Goal: Task Accomplishment & Management: Manage account settings

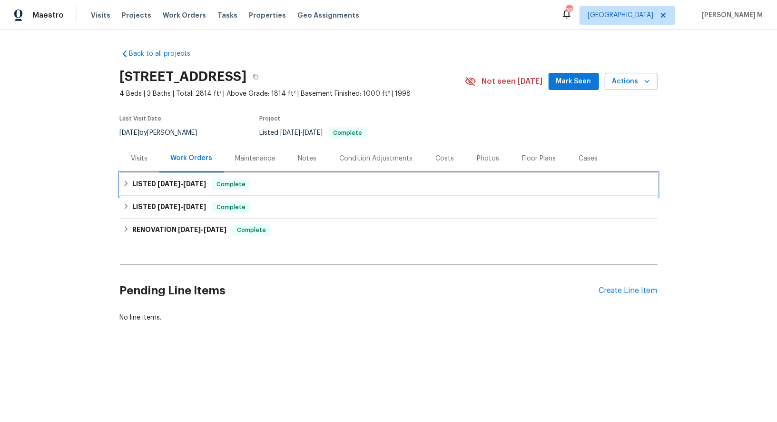
click at [183, 180] on span "9/10/25" at bounding box center [194, 183] width 23 height 7
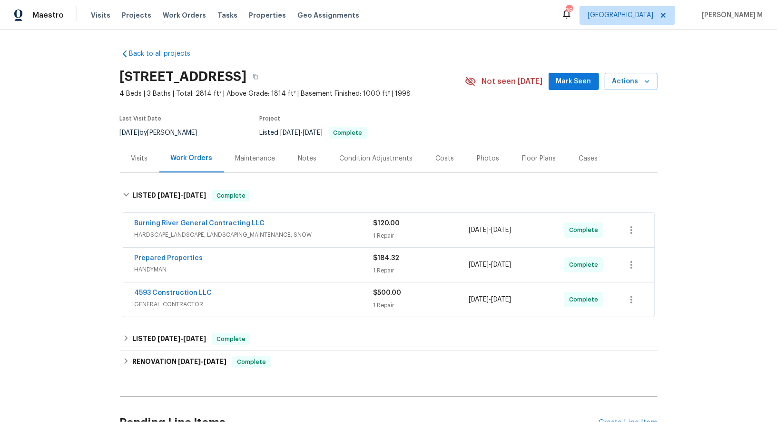
click at [154, 231] on span "HARDSCAPE_LANDSCAPE, LANDSCAPING_MAINTENANCE, SNOW" at bounding box center [254, 235] width 239 height 10
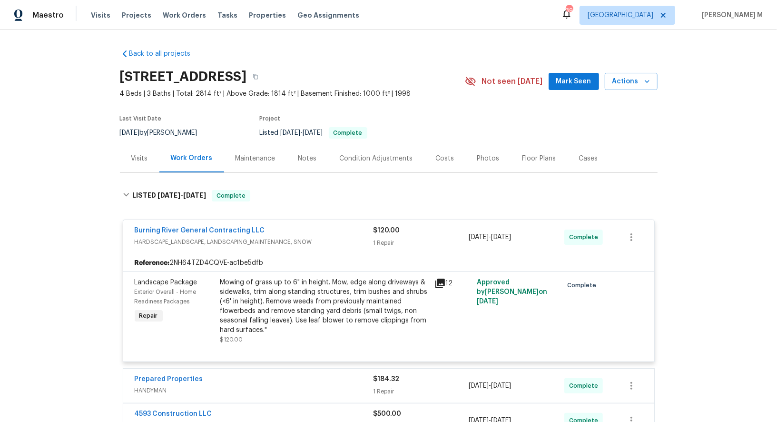
scroll to position [72, 0]
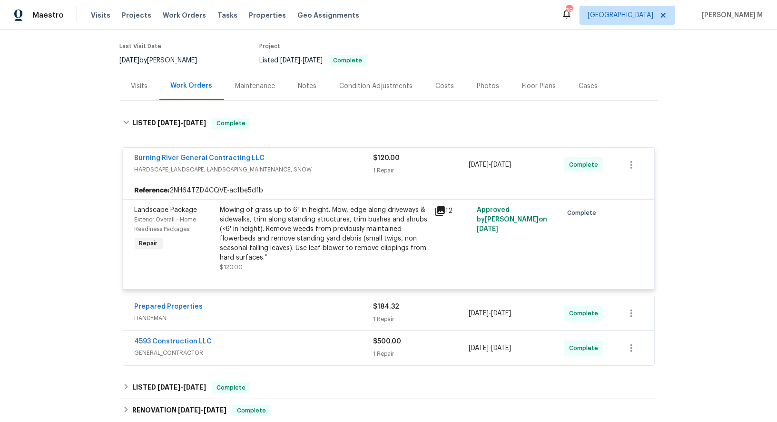
click at [180, 303] on div "Prepared Properties" at bounding box center [254, 307] width 239 height 11
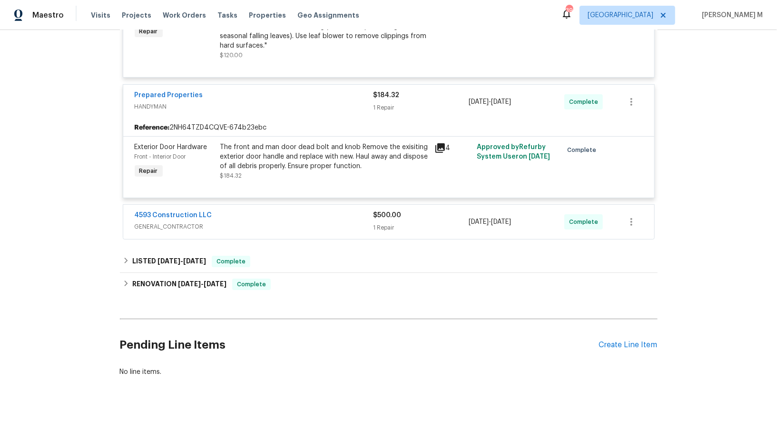
scroll to position [0, 0]
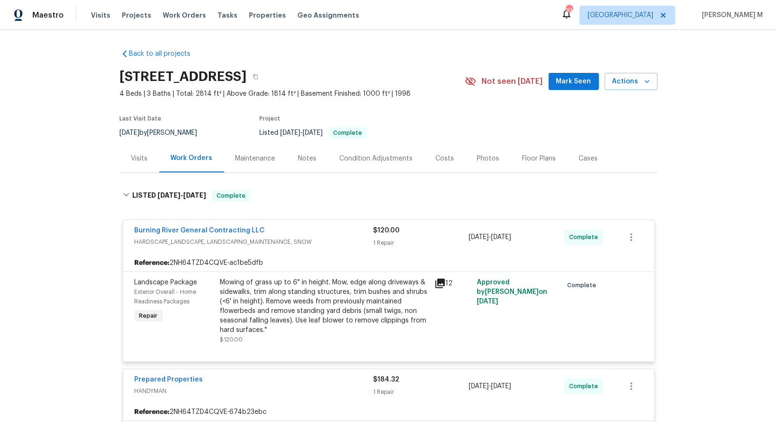
click at [255, 158] on div "Maintenance" at bounding box center [256, 159] width 40 height 10
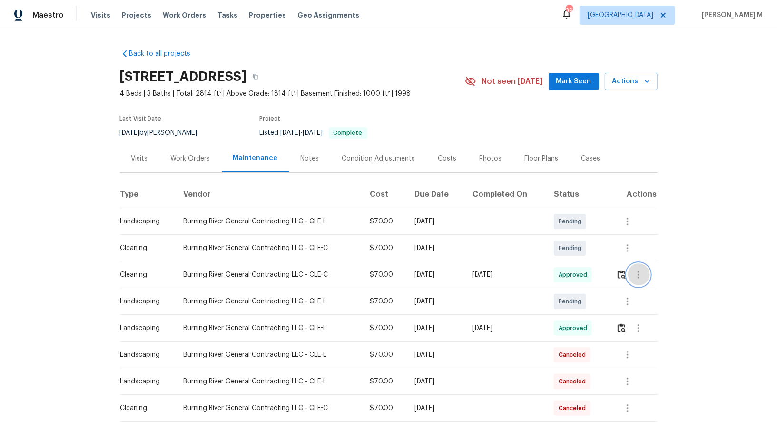
click at [638, 269] on icon "button" at bounding box center [638, 274] width 11 height 11
click at [646, 283] on li "View details" at bounding box center [663, 286] width 67 height 16
click at [659, 278] on li "View details" at bounding box center [663, 286] width 67 height 16
click at [669, 273] on li "Message vendor" at bounding box center [663, 270] width 67 height 16
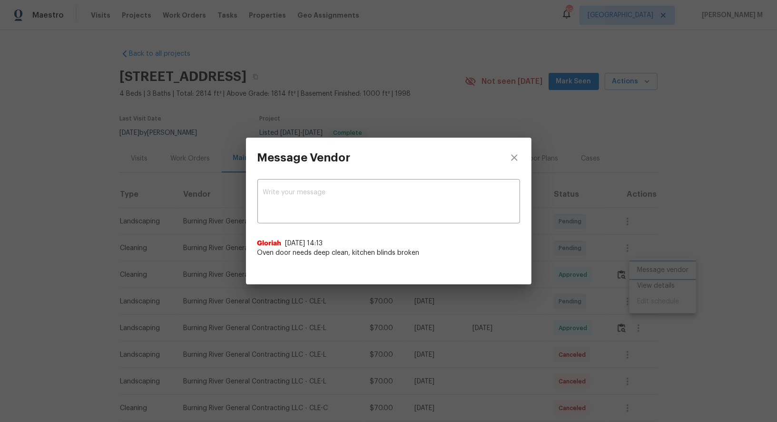
click at [600, 219] on div "Message Vendor x ​ Gloriah 9/18/25, 14:13 Oven door needs deep clean, kitchen b…" at bounding box center [388, 211] width 777 height 422
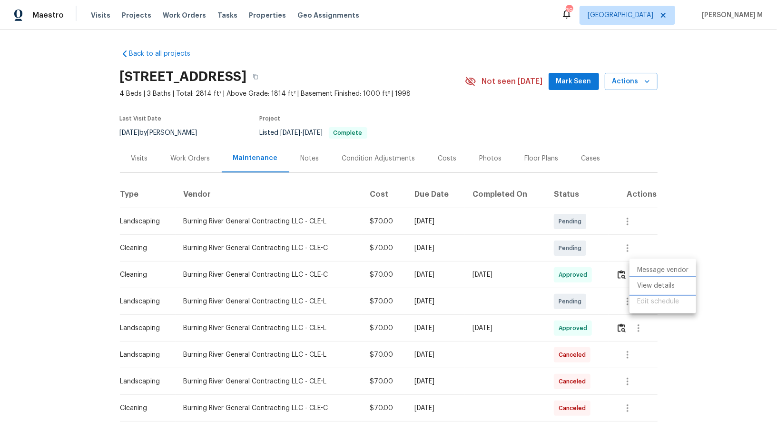
click at [640, 281] on li "View details" at bounding box center [663, 286] width 67 height 16
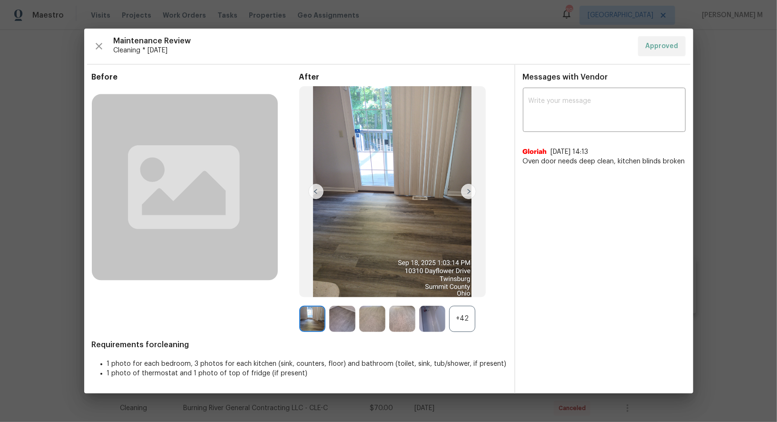
click at [431, 209] on img at bounding box center [392, 191] width 187 height 211
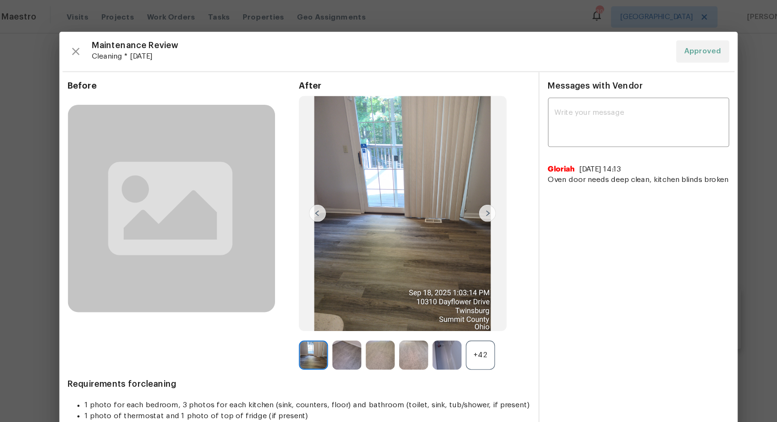
click at [308, 193] on img at bounding box center [315, 191] width 15 height 15
click at [323, 193] on img at bounding box center [315, 191] width 15 height 15
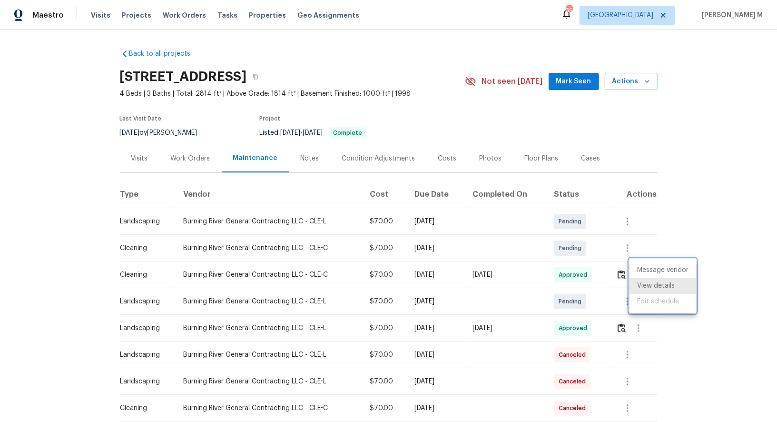
click at [176, 95] on div at bounding box center [388, 211] width 777 height 422
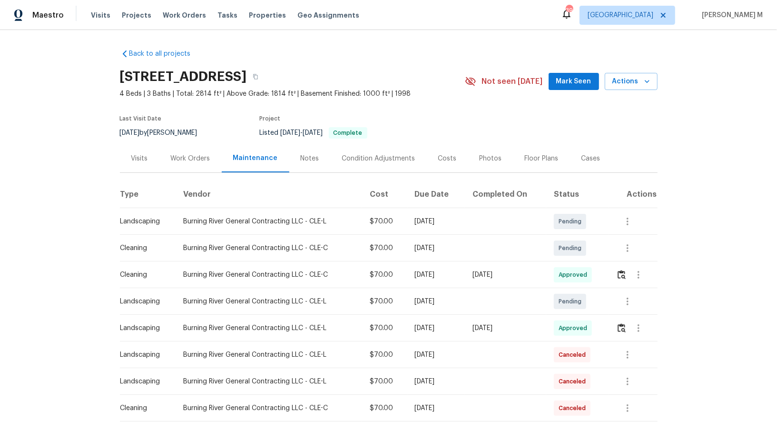
click at [179, 159] on div "Work Orders" at bounding box center [190, 158] width 62 height 28
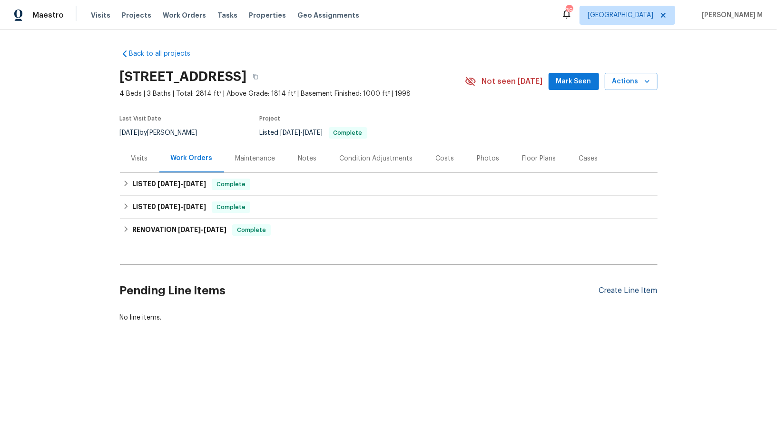
click at [626, 286] on div "Create Line Item" at bounding box center [628, 290] width 59 height 9
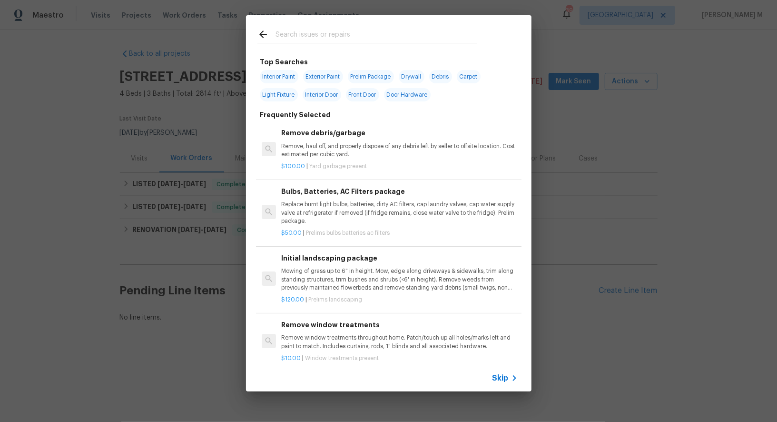
click at [511, 383] on icon at bounding box center [514, 377] width 11 height 11
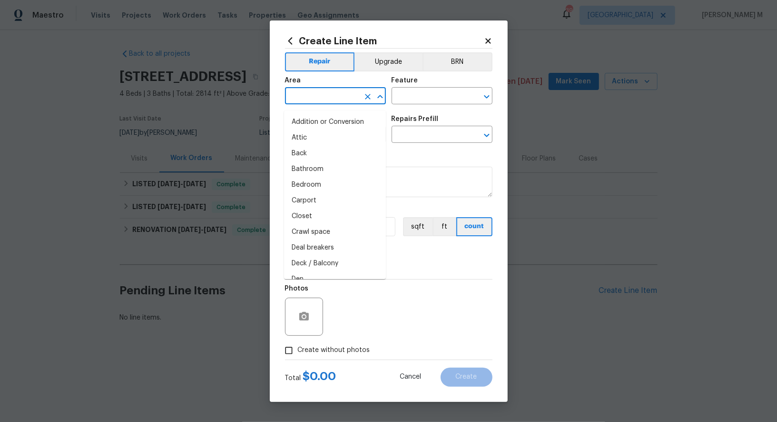
click at [338, 103] on input "text" at bounding box center [322, 96] width 74 height 15
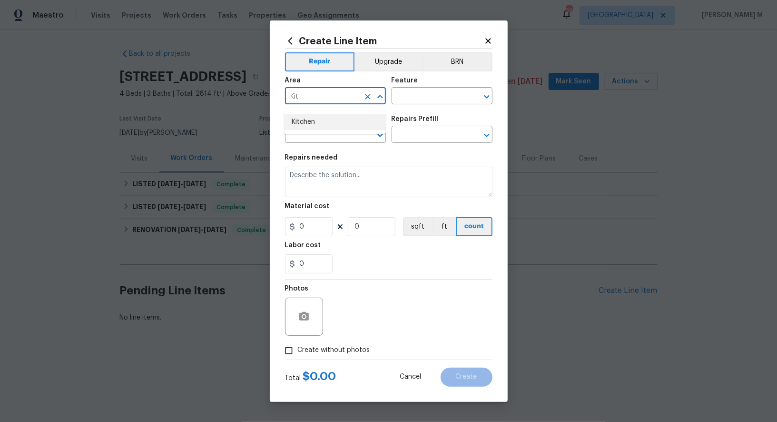
click at [346, 115] on li "Kitchen" at bounding box center [335, 122] width 102 height 16
type input "Kitchen"
click at [397, 100] on input "text" at bounding box center [429, 96] width 74 height 15
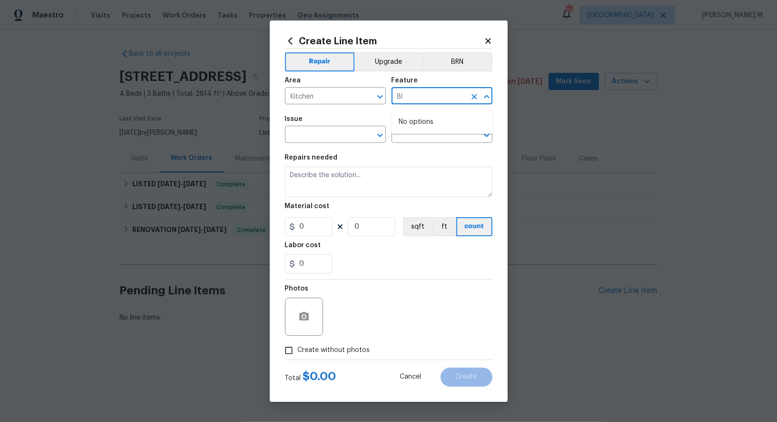
type input "Bli"
click at [426, 164] on li "Windows" at bounding box center [442, 161] width 102 height 16
type input "Windows"
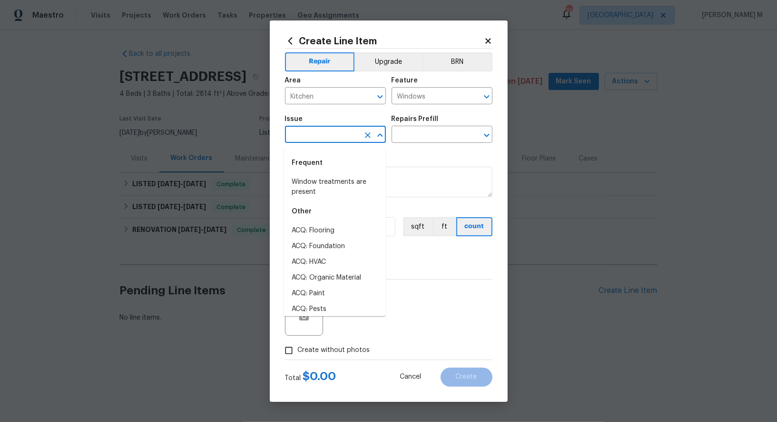
click at [321, 140] on input "text" at bounding box center [322, 135] width 74 height 15
type input "v"
type input "bl"
type input "wi"
type input "e"
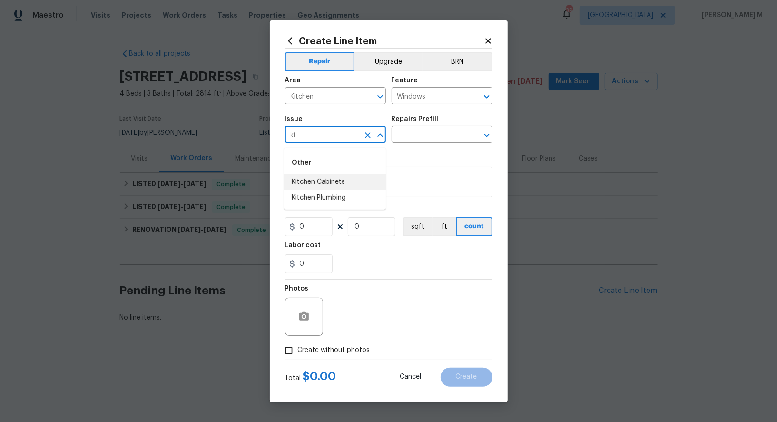
type input "k"
click at [319, 234] on li "Windows & Skylights" at bounding box center [335, 231] width 102 height 16
type input "Windows & Skylights"
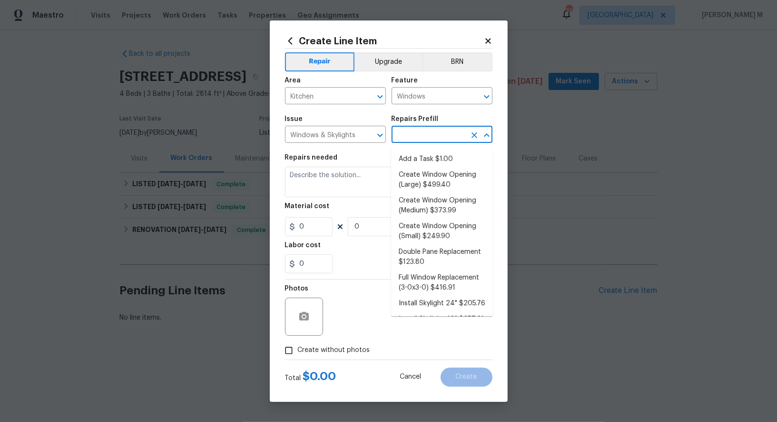
click at [435, 137] on input "text" at bounding box center [429, 135] width 74 height 15
click at [441, 154] on li "Add a Task $1.00" at bounding box center [442, 159] width 102 height 16
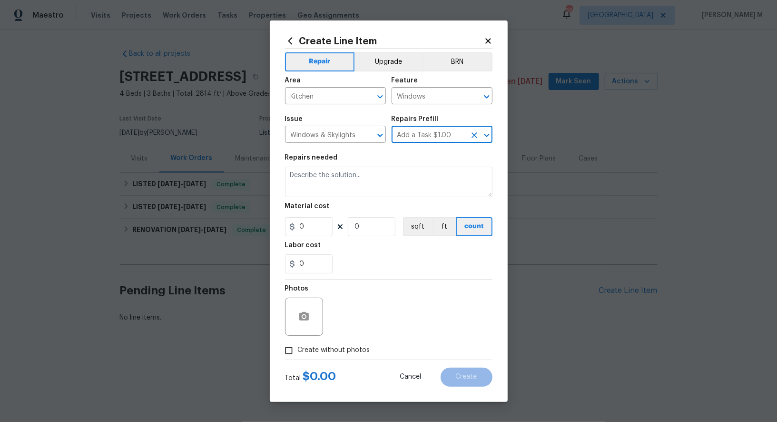
type input "Add a Task $1.00"
type textarea "HPM to detail"
type input "1"
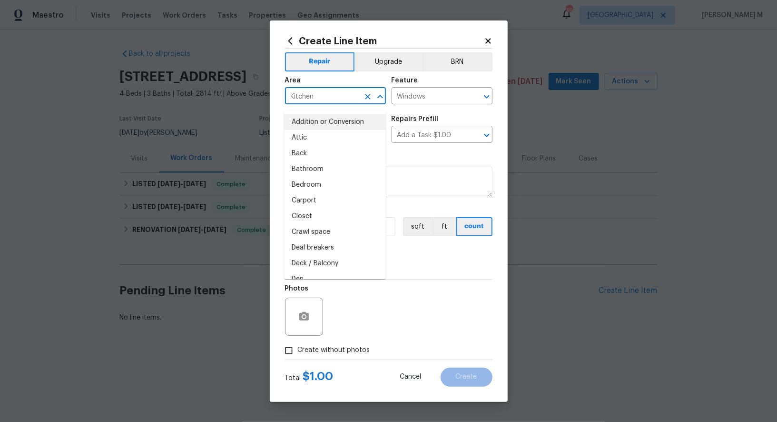
drag, startPoint x: 320, startPoint y: 104, endPoint x: 167, endPoint y: 104, distance: 153.3
click at [167, 104] on div "Create Line Item Repair Upgrade BRN Area Kitchen ​ Feature Windows ​ Issue Wind…" at bounding box center [388, 211] width 777 height 422
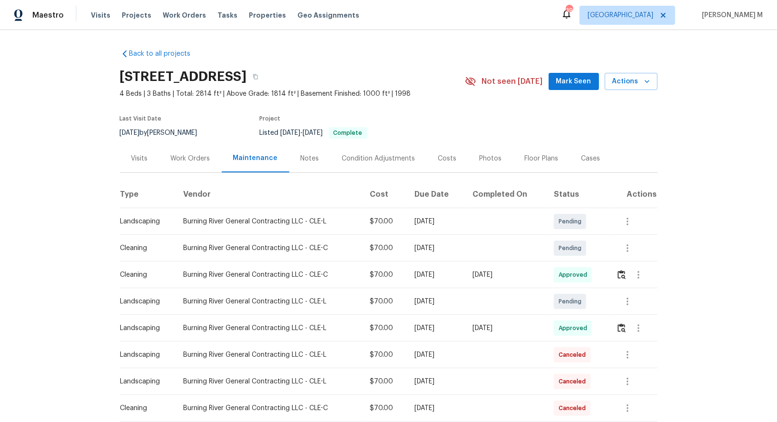
click at [196, 169] on div "Back to all projects [STREET_ADDRESS] 4 Beds | 3 Baths | Total: 2814 ft² | Abov…" at bounding box center [389, 284] width 538 height 486
click at [195, 156] on div "Work Orders" at bounding box center [191, 159] width 40 height 10
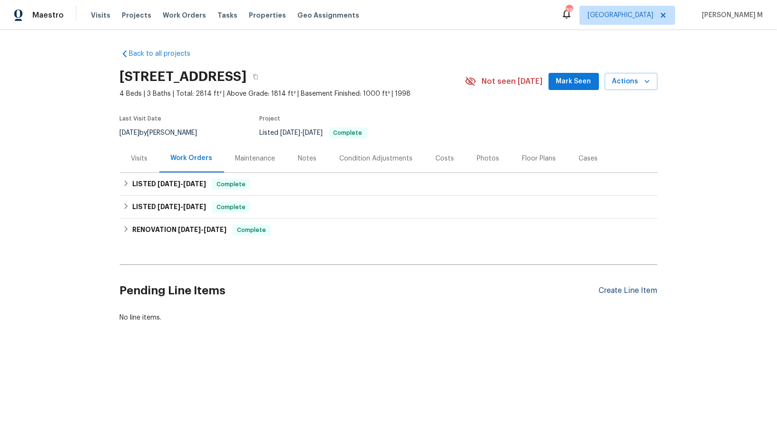
click at [622, 286] on div "Create Line Item" at bounding box center [628, 290] width 59 height 9
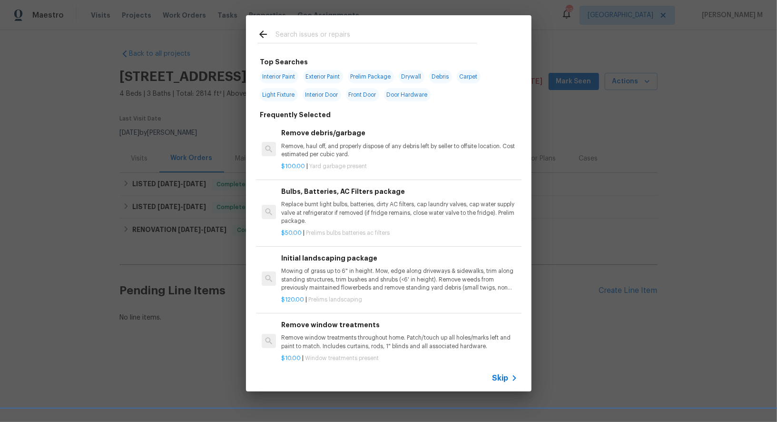
click at [503, 385] on div "Skip" at bounding box center [389, 378] width 286 height 27
click at [503, 383] on span "Skip" at bounding box center [501, 378] width 16 height 10
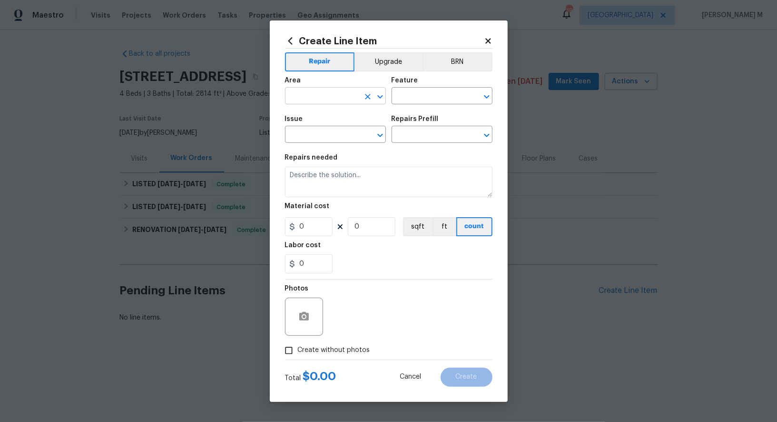
click at [311, 101] on input "text" at bounding box center [322, 96] width 74 height 15
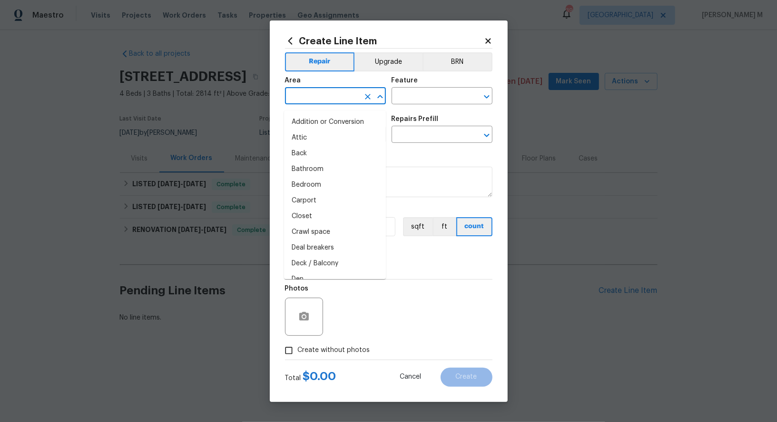
type input "w"
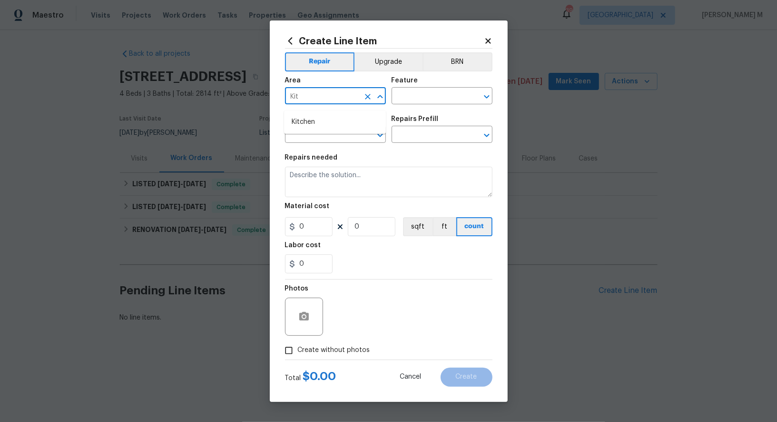
click at [315, 113] on ul "Kitchen" at bounding box center [335, 121] width 102 height 23
click at [313, 123] on li "Kitchen" at bounding box center [335, 122] width 102 height 16
type input "Kitchen"
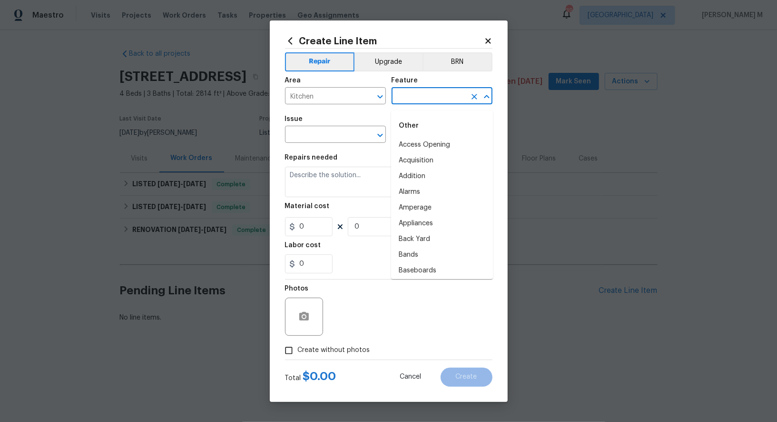
click at [407, 100] on input "text" at bounding box center [429, 96] width 74 height 15
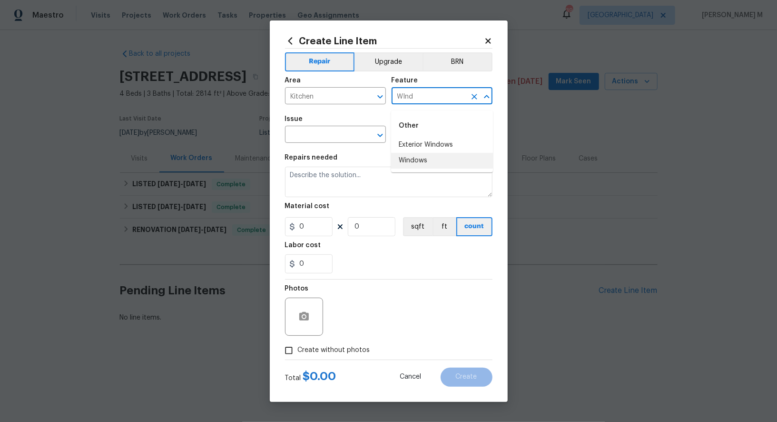
click at [411, 160] on li "Windows" at bounding box center [442, 161] width 102 height 16
type input "Windows"
type input "Bi"
click at [325, 89] on div "Area" at bounding box center [335, 83] width 101 height 12
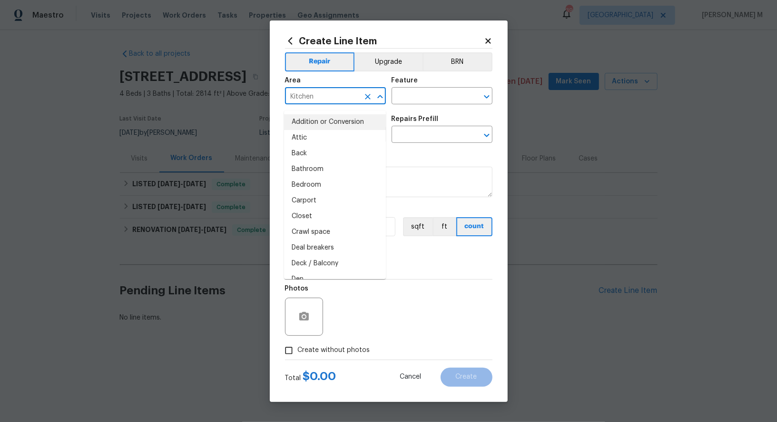
click at [324, 96] on input "Kitchen" at bounding box center [322, 96] width 74 height 15
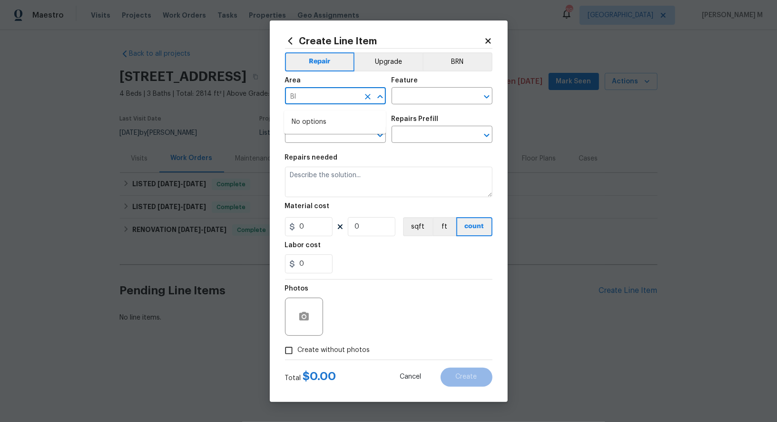
type input "Bli"
click at [321, 118] on li "Kitchen" at bounding box center [335, 122] width 102 height 16
type input "Kitchen"
click at [431, 104] on input "text" at bounding box center [429, 96] width 74 height 15
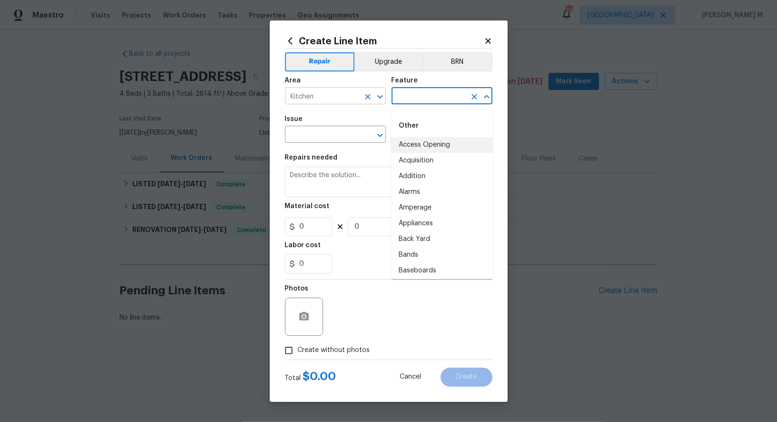
click at [352, 98] on input "Kitchen" at bounding box center [322, 96] width 74 height 15
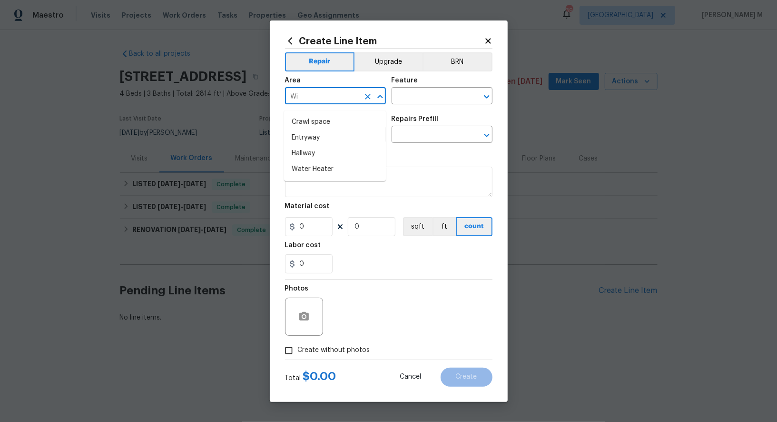
type input "Win"
click at [347, 124] on li "Kitchen" at bounding box center [335, 122] width 102 height 16
type input "Kitchen"
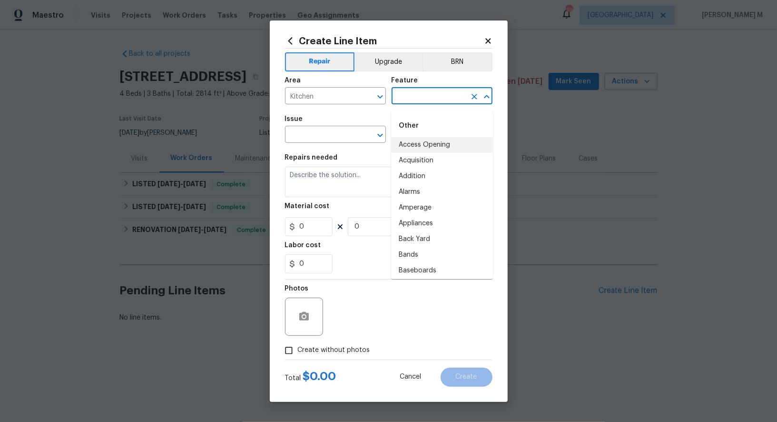
click at [417, 104] on input "text" at bounding box center [429, 96] width 74 height 15
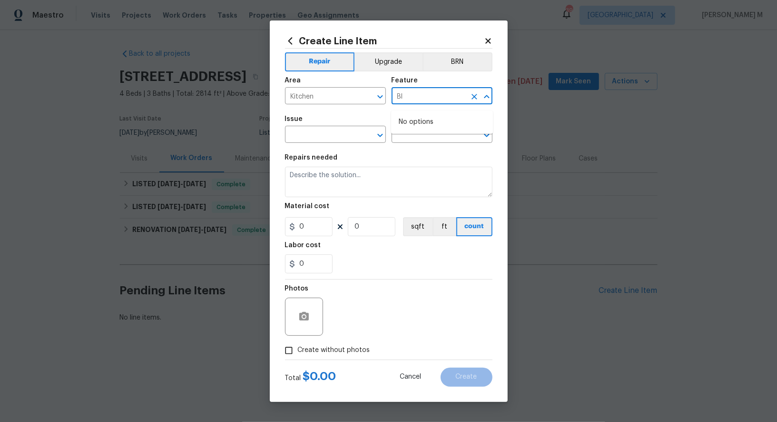
type input "Bli"
click at [412, 99] on input "Bli" at bounding box center [429, 96] width 74 height 15
click at [410, 159] on li "Windows" at bounding box center [442, 161] width 102 height 16
type input "Windows"
click at [329, 131] on input "text" at bounding box center [322, 135] width 74 height 15
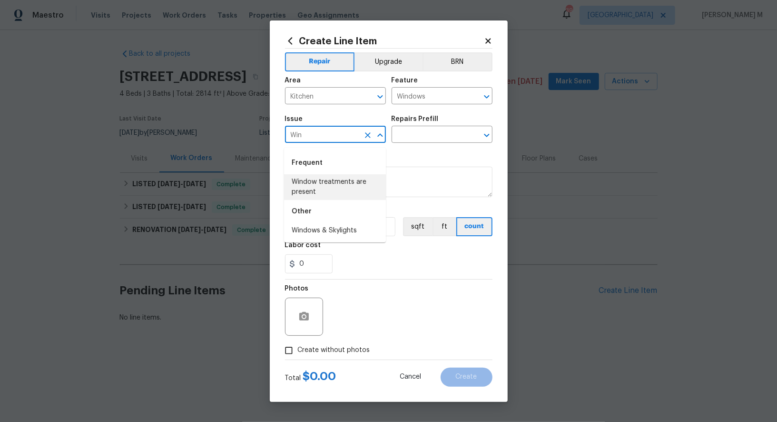
click at [325, 221] on div "Other" at bounding box center [335, 211] width 102 height 23
click at [325, 229] on li "Windows & Skylights" at bounding box center [335, 231] width 102 height 16
type input "Windows & Skylights"
click at [437, 132] on input "text" at bounding box center [429, 135] width 74 height 15
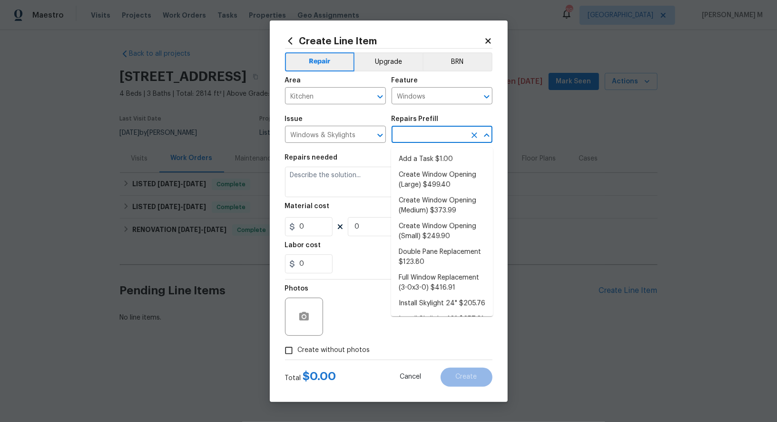
scroll to position [36, 0]
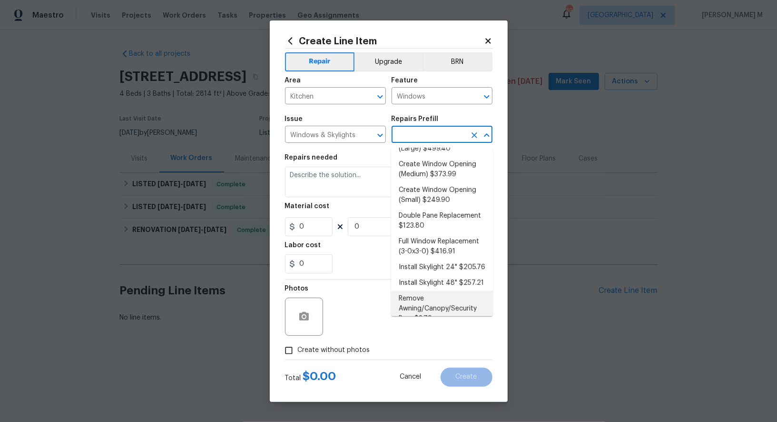
click at [435, 109] on div "Area Kitchen ​ Feature Windows ​" at bounding box center [389, 90] width 208 height 39
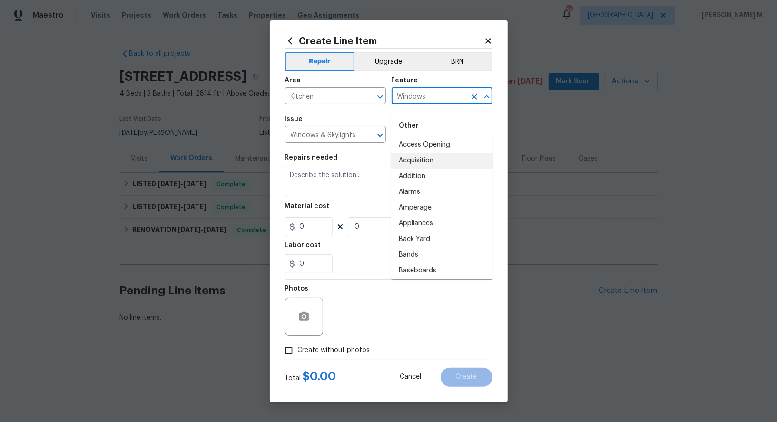
click at [437, 103] on input "Windows" at bounding box center [429, 96] width 74 height 15
type input "D"
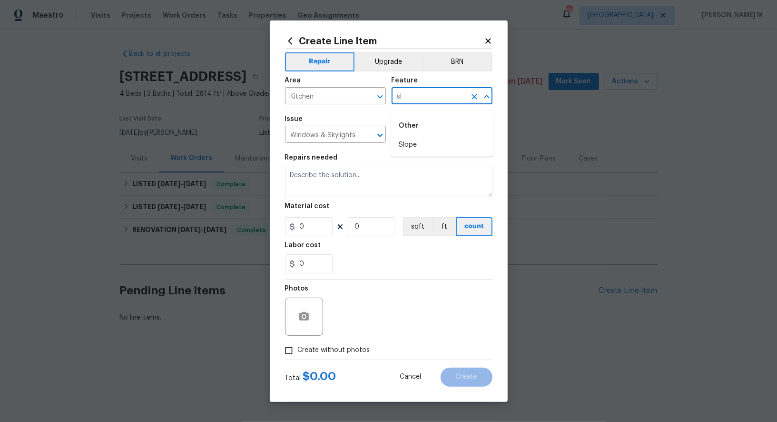
type input "sli"
click at [432, 222] on li "Interior Door" at bounding box center [442, 224] width 102 height 16
type input "Interior Door"
click at [485, 102] on icon "Open" at bounding box center [486, 96] width 11 height 11
click at [434, 223] on li "Interior Door" at bounding box center [442, 224] width 102 height 16
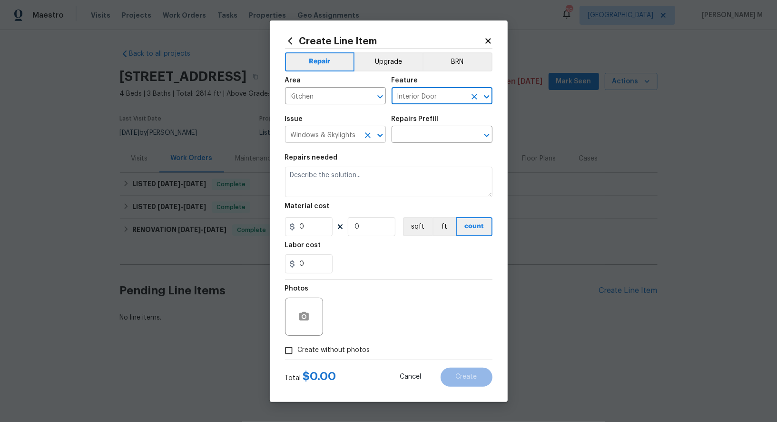
type input "Interior Door"
click at [343, 139] on input "Windows & Skylights" at bounding box center [322, 135] width 74 height 15
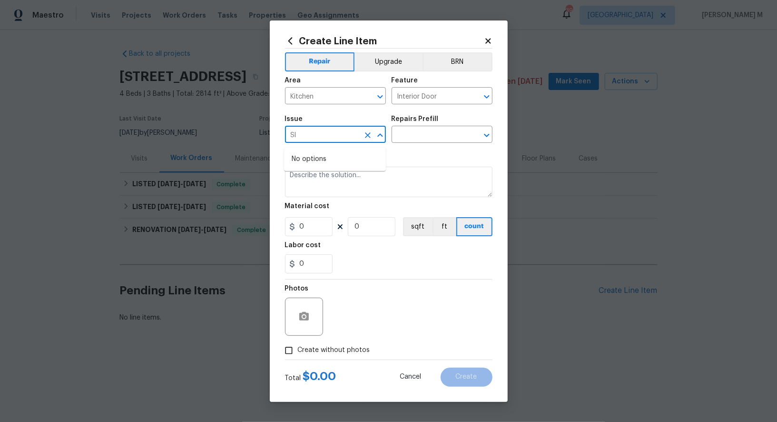
type input "S"
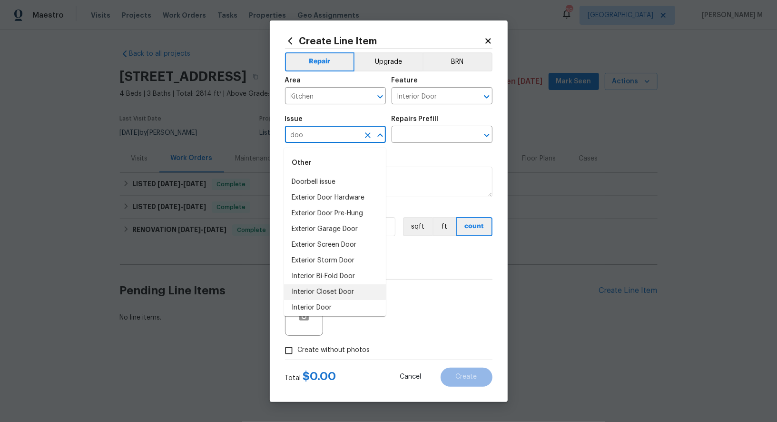
scroll to position [27, 0]
click at [327, 273] on li "Interior Door" at bounding box center [335, 281] width 102 height 16
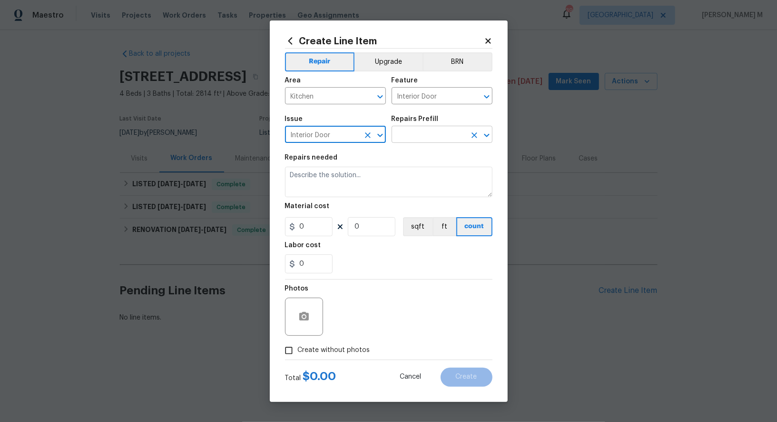
type input "Interior Door"
click at [412, 143] on input "text" at bounding box center [429, 135] width 74 height 15
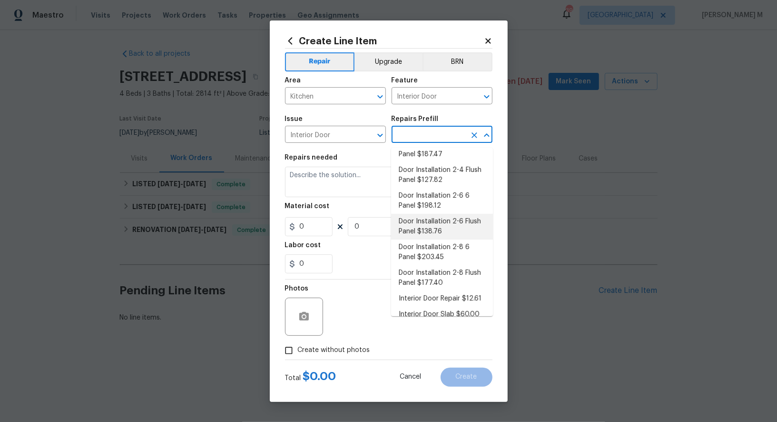
scroll to position [0, 0]
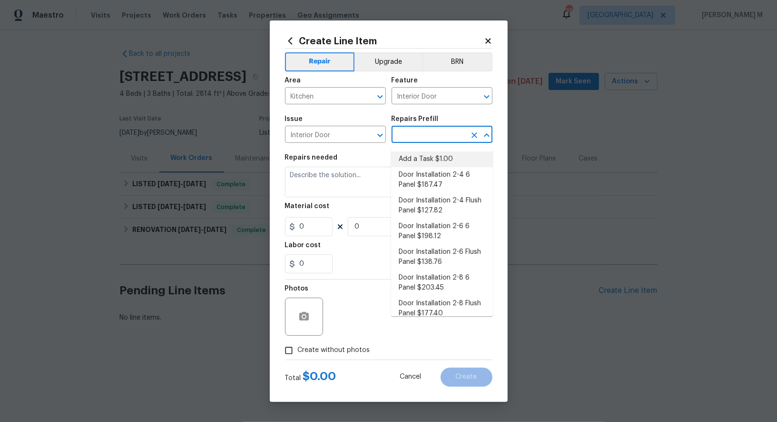
click at [418, 159] on li "Add a Task $1.00" at bounding box center [442, 159] width 102 height 16
type input "Add a Task $1.00"
type textarea "HPM to detail"
type input "1"
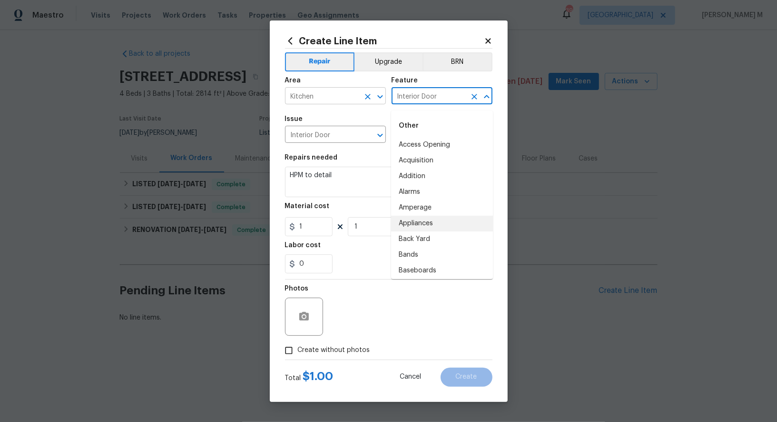
drag, startPoint x: 448, startPoint y: 99, endPoint x: 343, endPoint y: 99, distance: 104.7
click at [343, 99] on div "Area Kitchen ​ Feature Interior Door ​" at bounding box center [389, 90] width 208 height 39
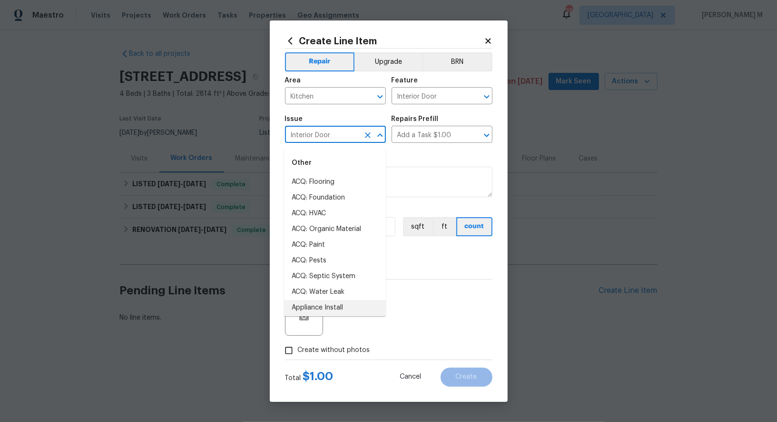
drag, startPoint x: 333, startPoint y: 138, endPoint x: 159, endPoint y: 138, distance: 173.7
click at [159, 138] on div "Create Line Item Repair Upgrade BRN Area Kitchen ​ Feature Interior Door ​ Issu…" at bounding box center [388, 211] width 777 height 422
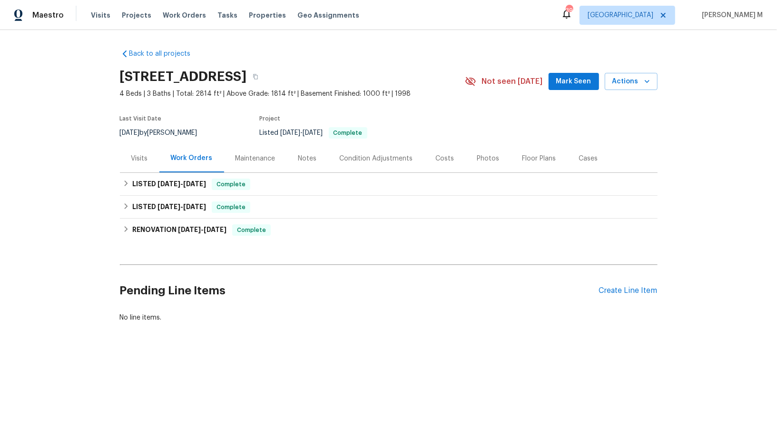
click at [243, 147] on div "Maintenance" at bounding box center [255, 158] width 63 height 28
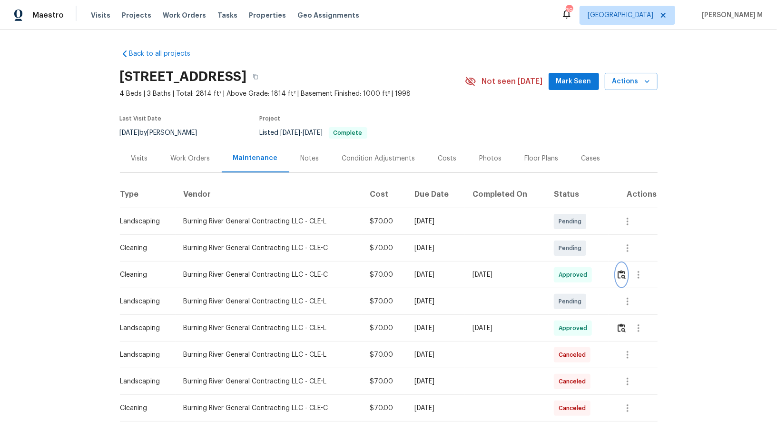
click at [626, 272] on img "button" at bounding box center [622, 274] width 8 height 9
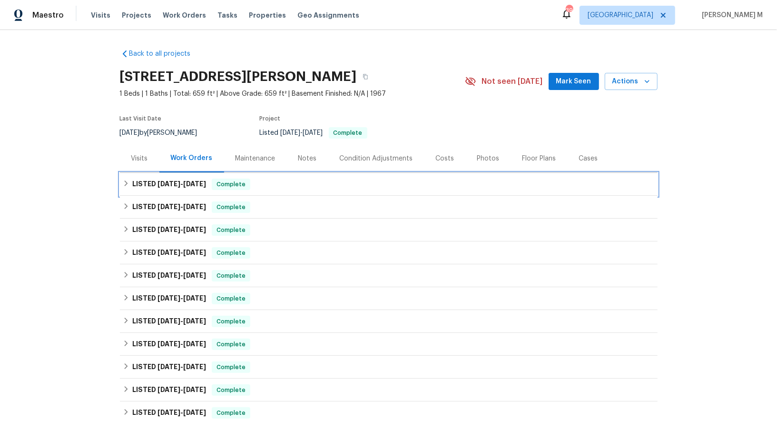
click at [178, 181] on span "7/15/25 - 7/15/25" at bounding box center [182, 183] width 49 height 7
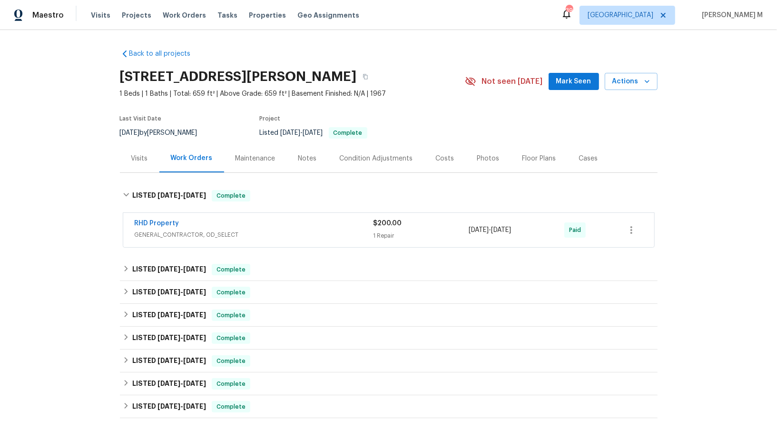
click at [252, 165] on div "Maintenance" at bounding box center [255, 158] width 63 height 28
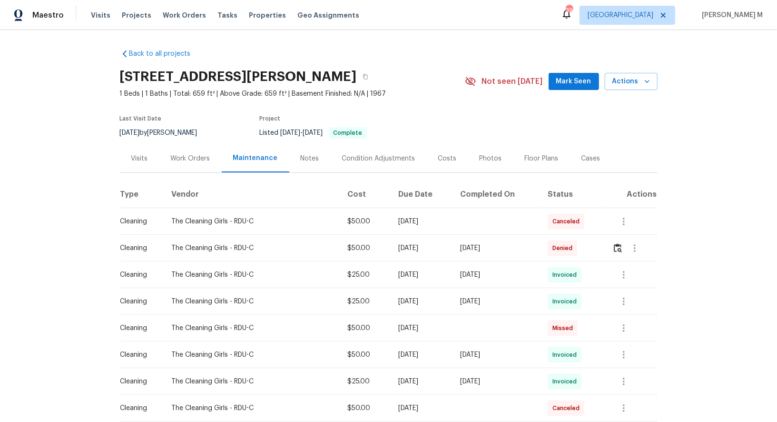
click at [199, 158] on div "Work Orders" at bounding box center [191, 159] width 40 height 10
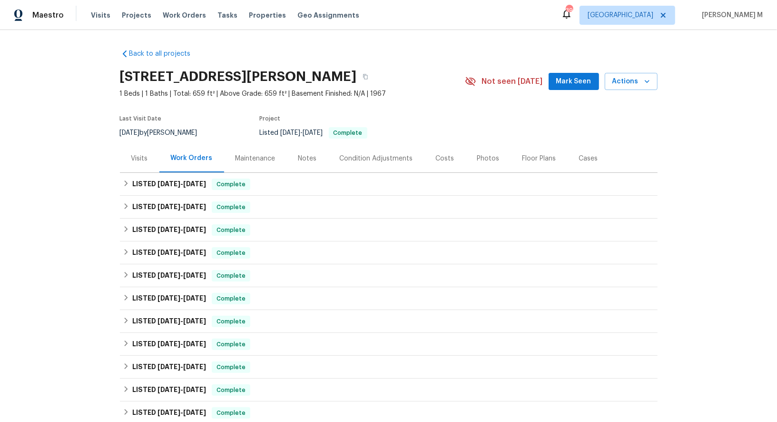
click at [239, 155] on div "Maintenance" at bounding box center [256, 159] width 40 height 10
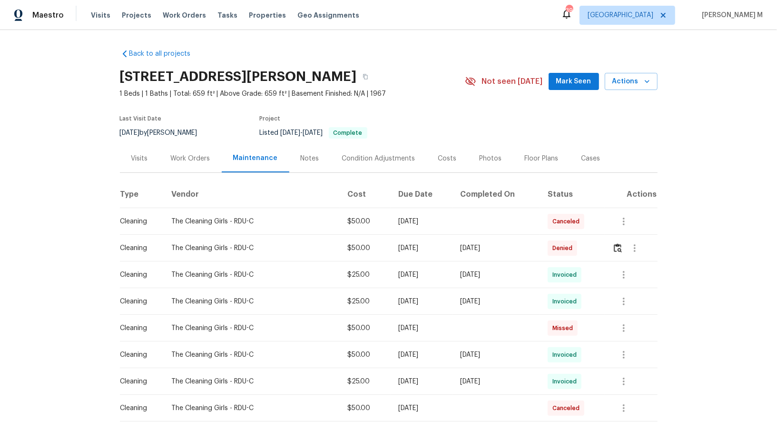
click at [613, 241] on td at bounding box center [631, 248] width 52 height 27
click at [624, 241] on button "button" at bounding box center [618, 248] width 11 height 23
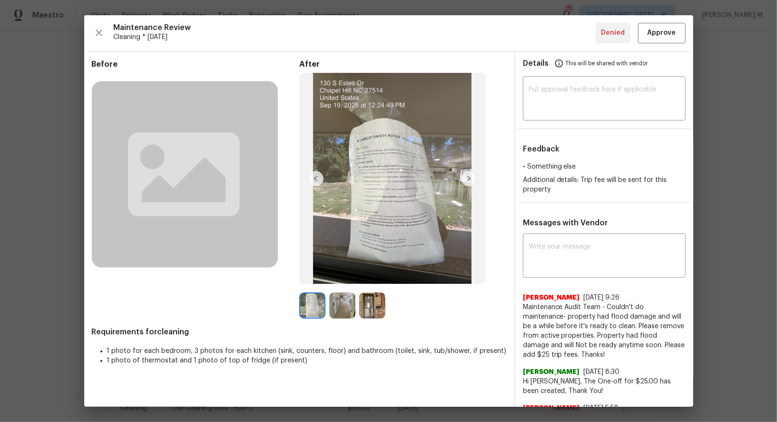
click at [345, 308] on img at bounding box center [342, 305] width 26 height 26
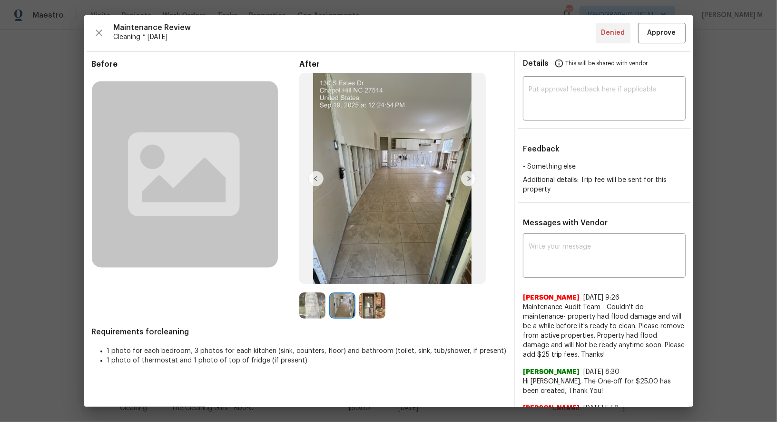
click at [364, 308] on img at bounding box center [372, 305] width 26 height 26
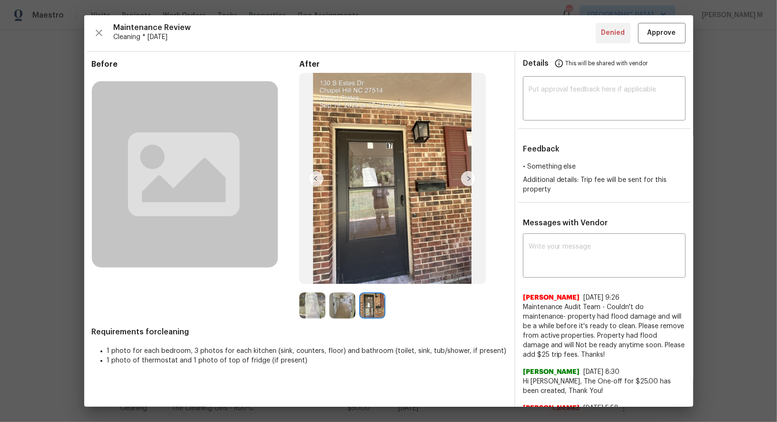
scroll to position [33, 0]
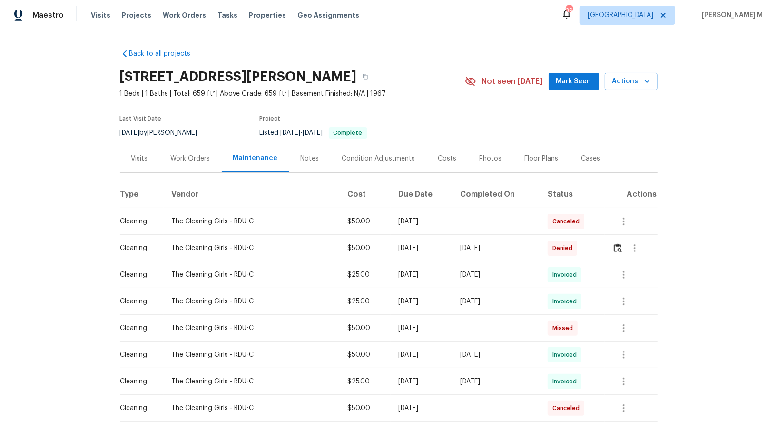
click at [193, 144] on div "Work Orders" at bounding box center [190, 158] width 62 height 28
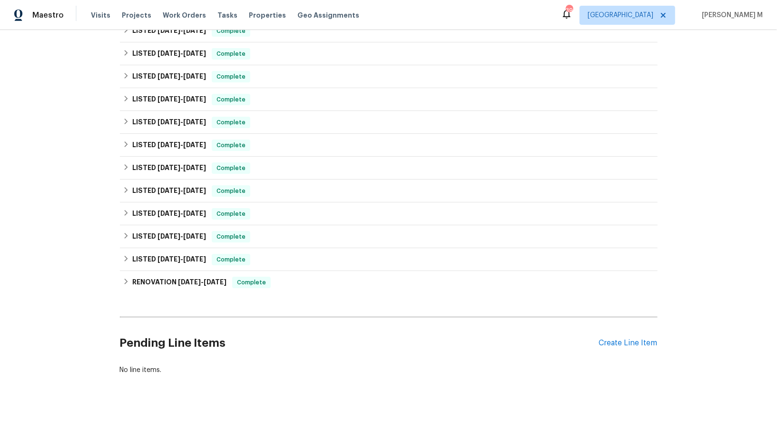
scroll to position [183, 0]
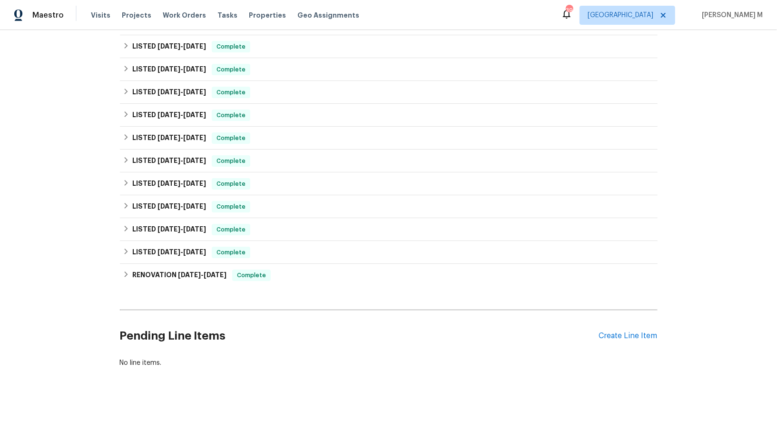
click at [624, 333] on div "Pending Line Items Create Line Item" at bounding box center [389, 336] width 538 height 44
click at [630, 331] on div "Create Line Item" at bounding box center [628, 335] width 59 height 9
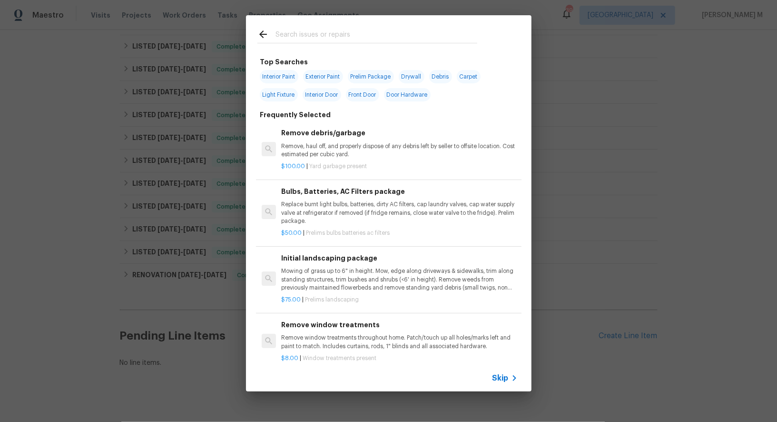
click at [501, 376] on span "Skip" at bounding box center [501, 378] width 16 height 10
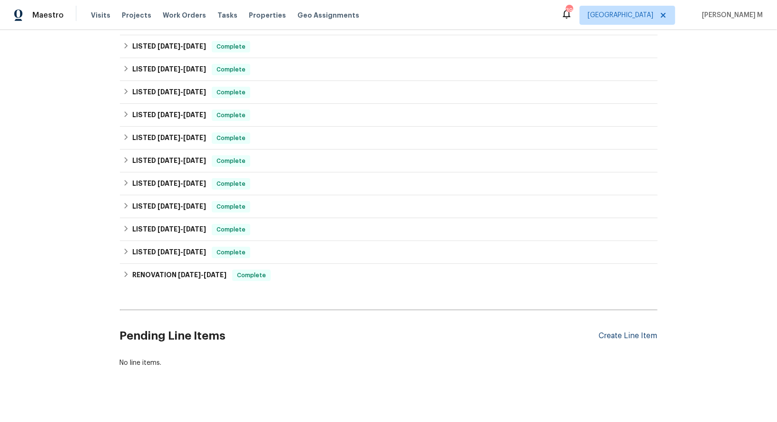
click at [638, 331] on div "Create Line Item" at bounding box center [628, 335] width 59 height 9
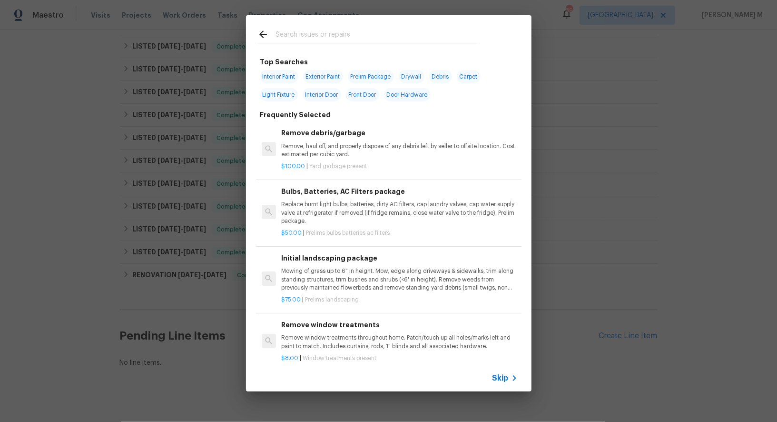
click at [505, 374] on div "Skip" at bounding box center [507, 377] width 28 height 11
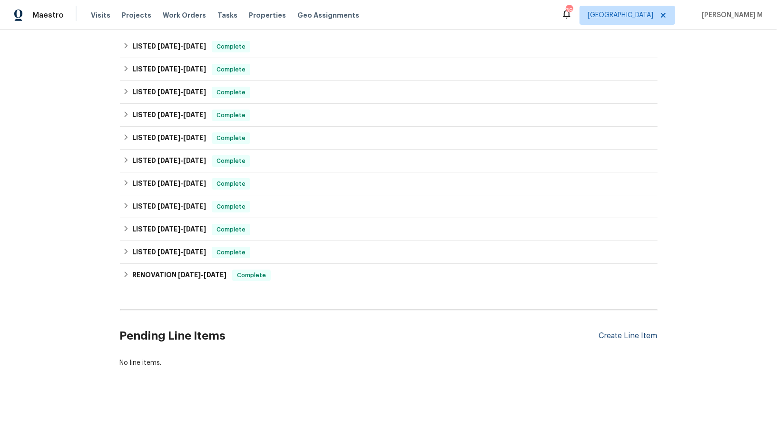
click at [625, 331] on div "Create Line Item" at bounding box center [628, 335] width 59 height 9
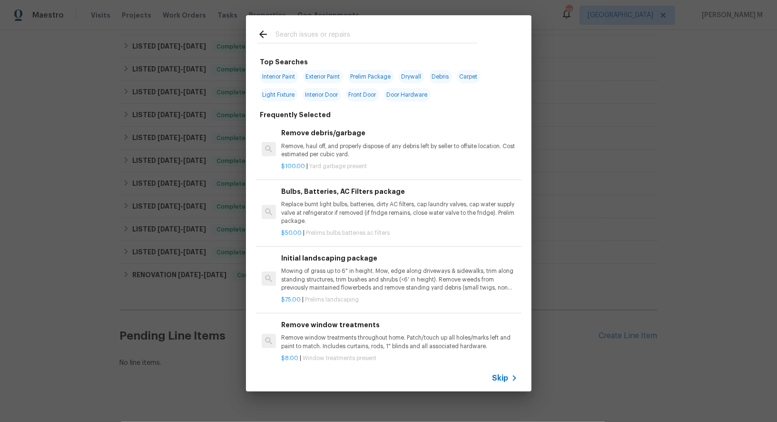
click at [318, 39] on input "text" at bounding box center [377, 36] width 202 height 14
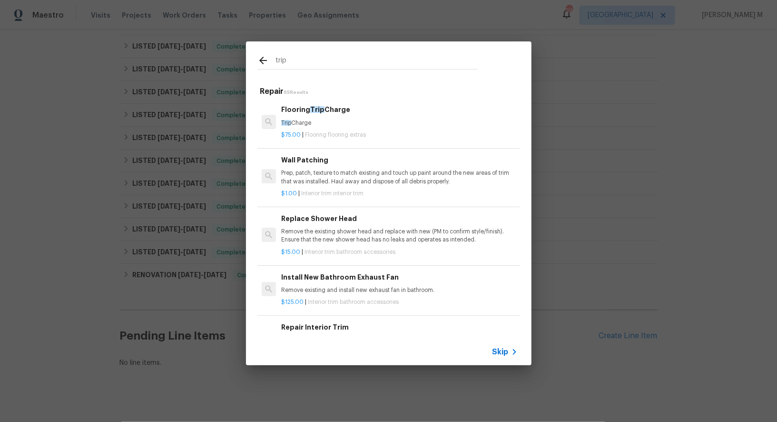
type input "trip"
click at [328, 114] on h6 "Flooring Trip Charge" at bounding box center [399, 109] width 236 height 10
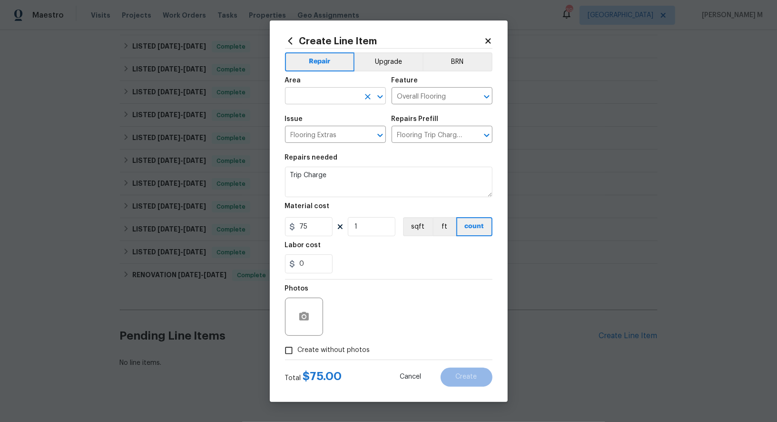
click at [320, 101] on input "text" at bounding box center [322, 96] width 74 height 15
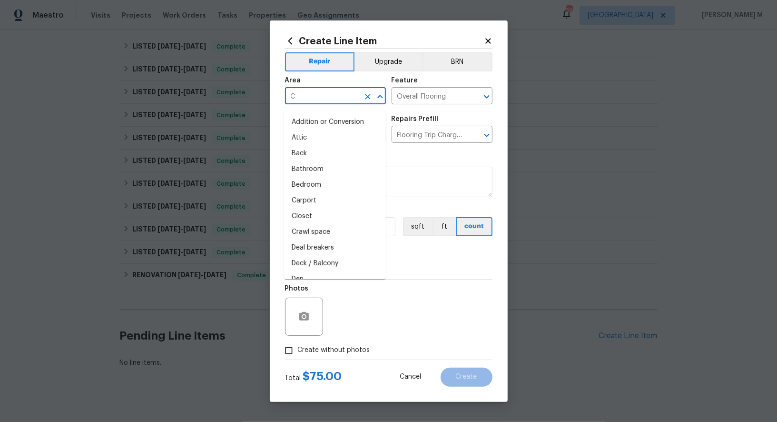
type input "Cl"
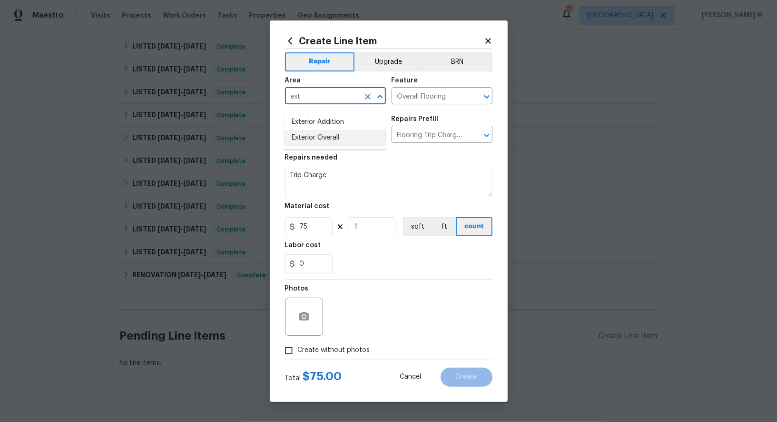
click at [324, 137] on li "Exterior Overall" at bounding box center [335, 138] width 102 height 16
type input "Exterior Overall"
click at [447, 103] on input "Overall Flooring" at bounding box center [429, 96] width 74 height 15
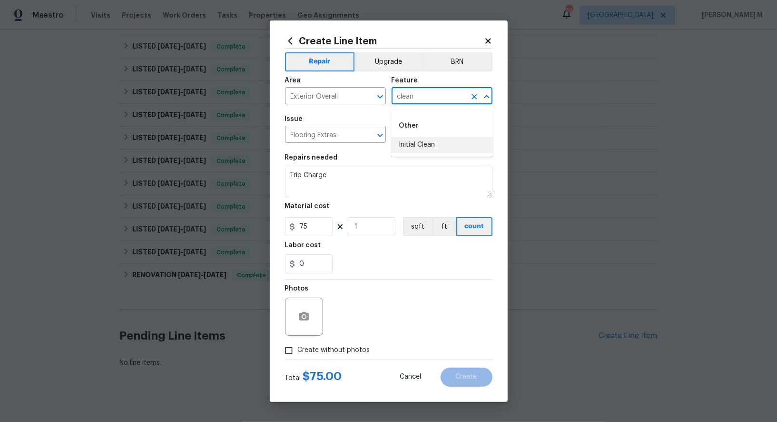
click at [444, 148] on li "Initial Clean" at bounding box center [442, 145] width 102 height 16
type input "Initial Clean"
click at [329, 143] on input "Flooring Extras" at bounding box center [322, 135] width 74 height 15
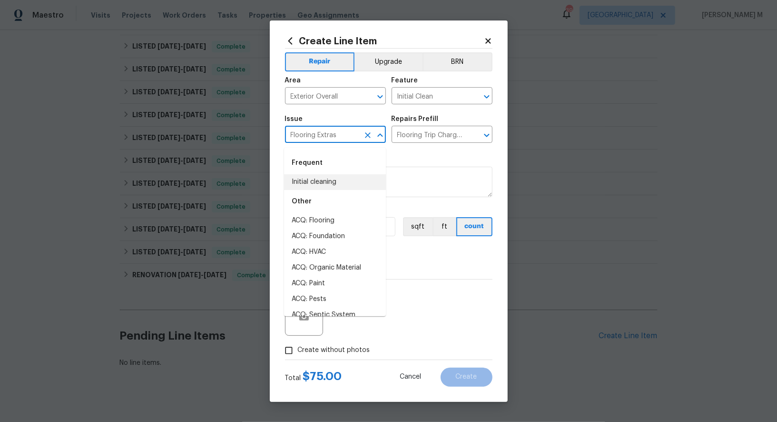
click at [328, 188] on li "Initial cleaning" at bounding box center [335, 182] width 102 height 16
type input "Initial cleaning"
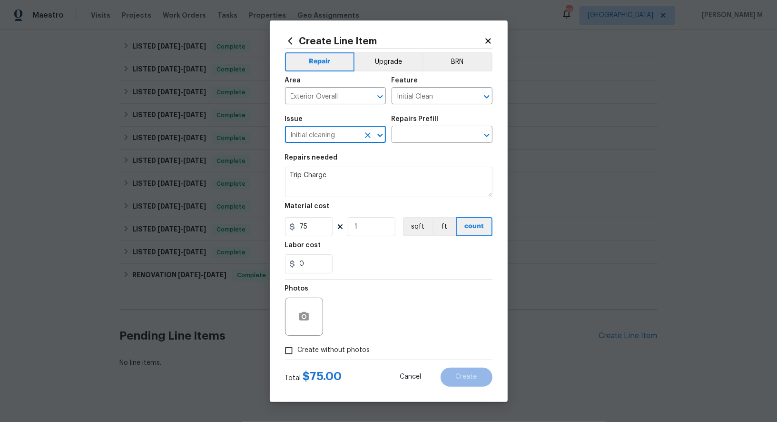
click at [427, 161] on div "Repairs needed" at bounding box center [389, 160] width 208 height 12
click at [430, 143] on input "text" at bounding box center [429, 135] width 74 height 15
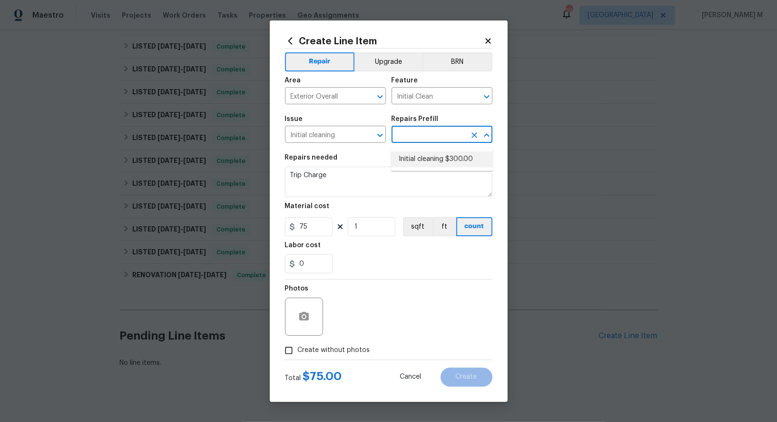
click at [423, 156] on li "Initial cleaning $300.00" at bounding box center [442, 159] width 102 height 16
type input "Home Readiness Packages"
type input "Initial cleaning $300.00"
type textarea "1. Wipe down exterior doors and trim. 2. Clean out all exterior light fixtures …"
type input "300"
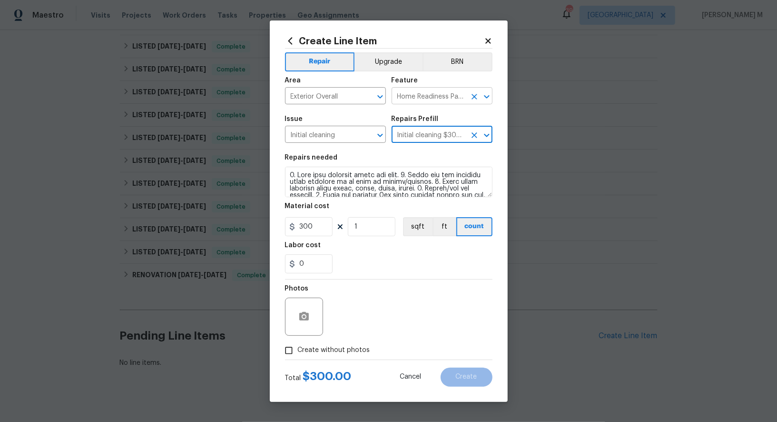
click at [443, 104] on input "Home Readiness Packages" at bounding box center [429, 96] width 74 height 15
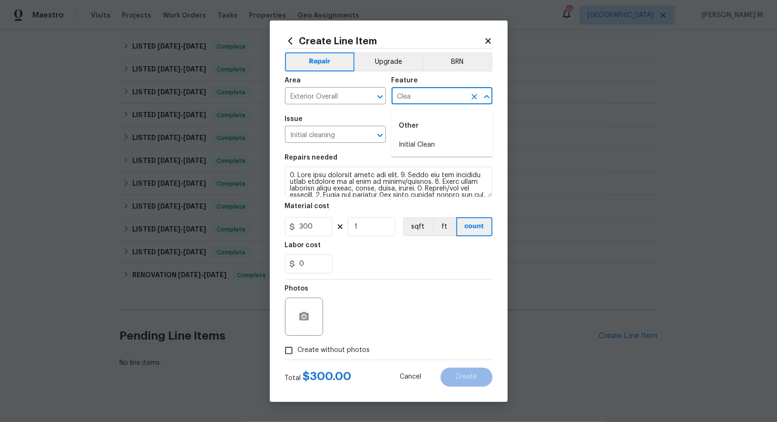
click at [437, 137] on li "Other Initial Clean" at bounding box center [442, 133] width 102 height 39
click at [445, 139] on li "Initial Clean" at bounding box center [442, 145] width 102 height 16
type input "Initial Clean"
click at [338, 142] on input "Initial cleaning" at bounding box center [322, 135] width 74 height 15
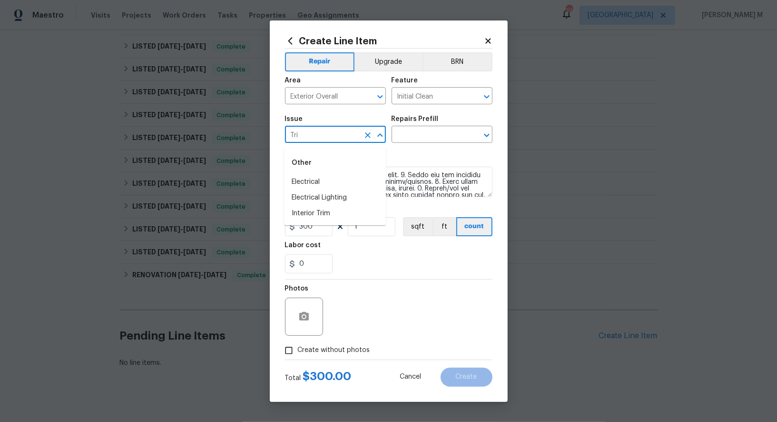
type input "Trip"
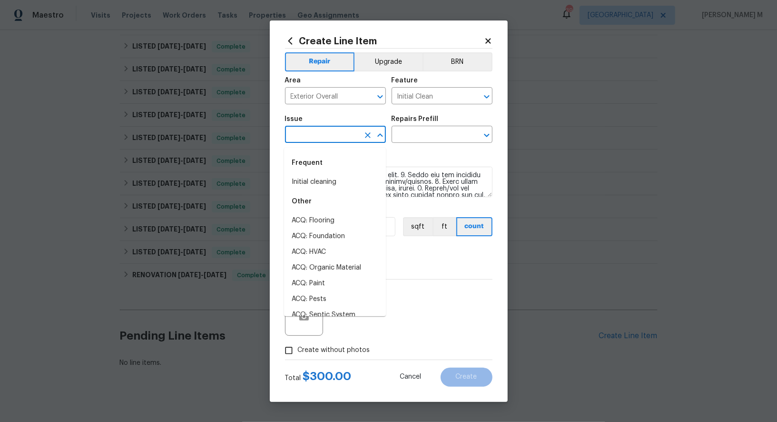
click at [443, 89] on div "Feature" at bounding box center [442, 83] width 101 height 12
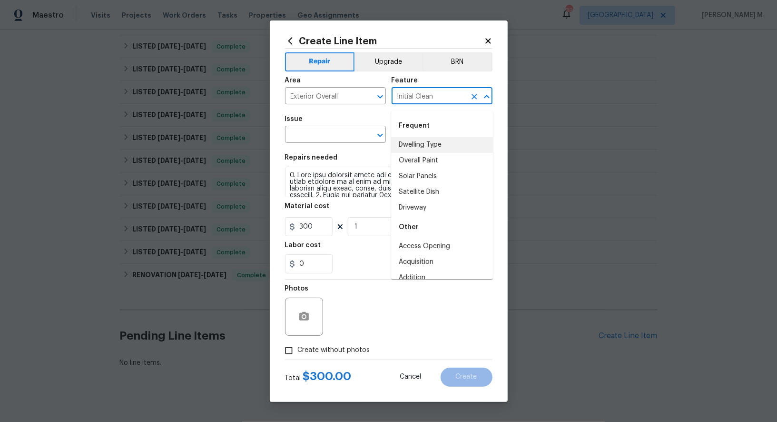
click at [443, 100] on input "Initial Clean" at bounding box center [429, 96] width 74 height 15
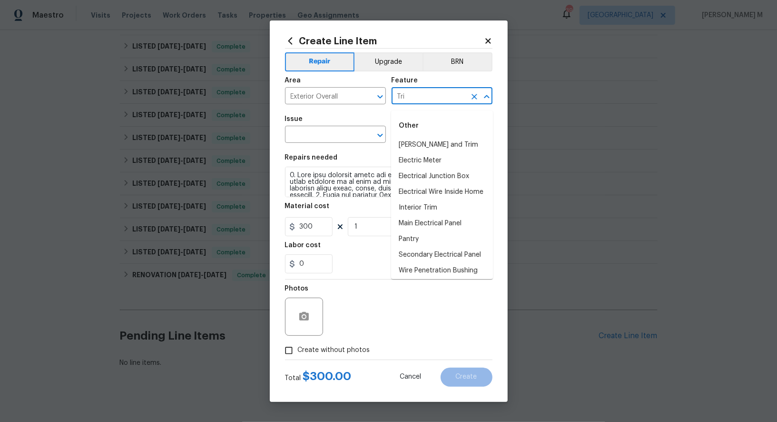
type input "Trip"
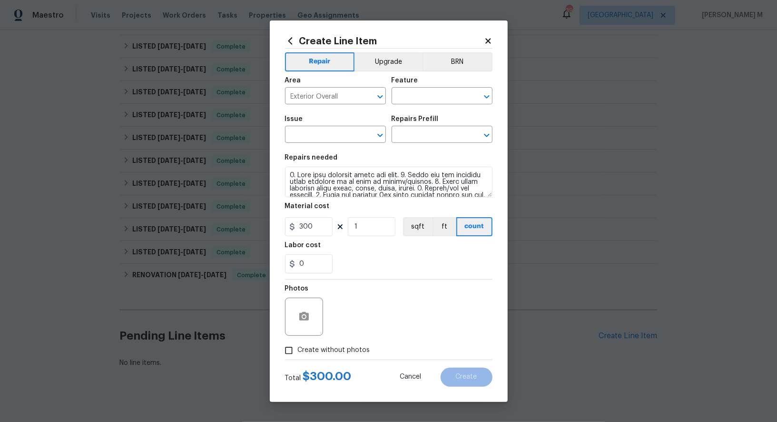
click at [312, 123] on div "Issue" at bounding box center [335, 122] width 101 height 12
click at [431, 96] on input "text" at bounding box center [429, 96] width 74 height 15
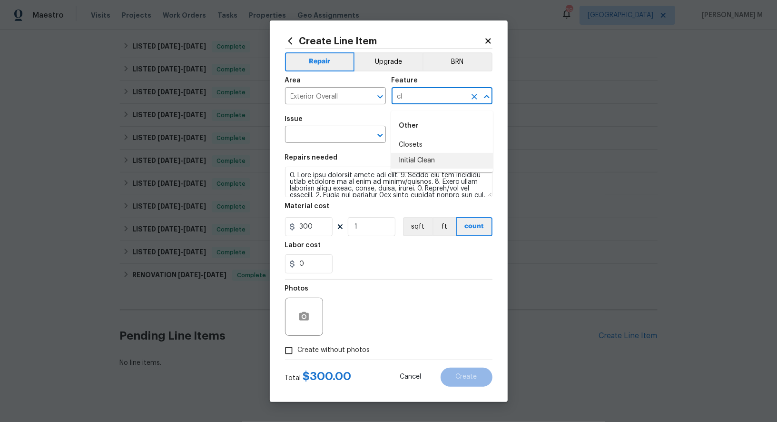
click at [420, 163] on li "Initial Clean" at bounding box center [442, 161] width 102 height 16
type input "Initial Clean"
click at [342, 142] on input "text" at bounding box center [322, 135] width 74 height 15
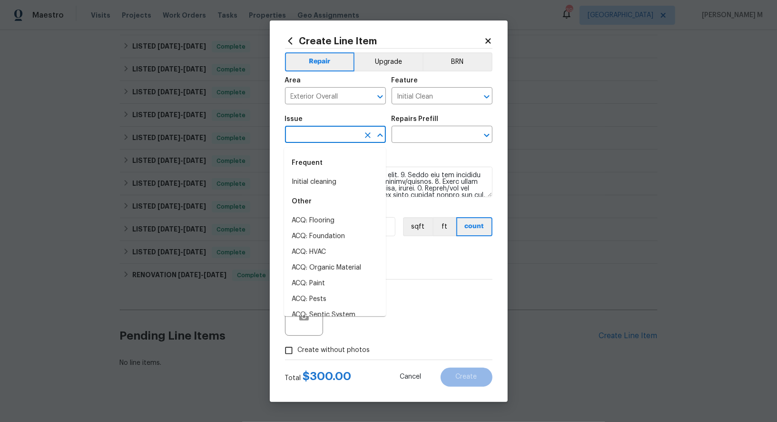
type input "U"
click at [340, 190] on div "Other" at bounding box center [335, 201] width 102 height 23
click at [341, 178] on li "Initial cleaning" at bounding box center [335, 182] width 102 height 16
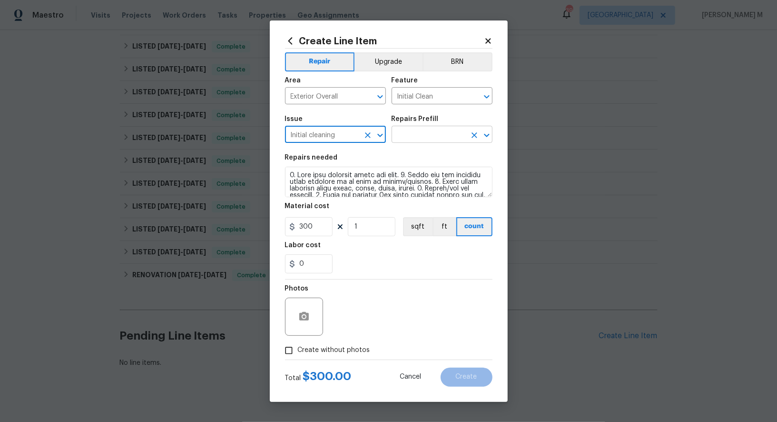
type input "Initial cleaning"
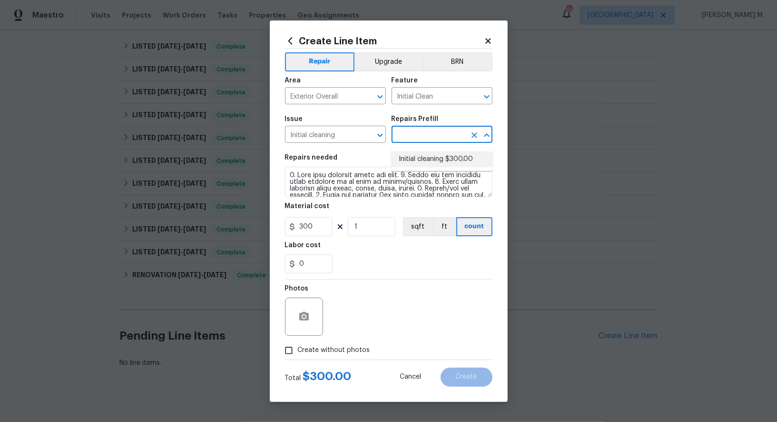
click at [395, 143] on input "text" at bounding box center [429, 135] width 74 height 15
click at [406, 152] on li "Initial cleaning $300.00" at bounding box center [442, 159] width 102 height 16
type input "Home Readiness Packages"
type input "Initial cleaning $300.00"
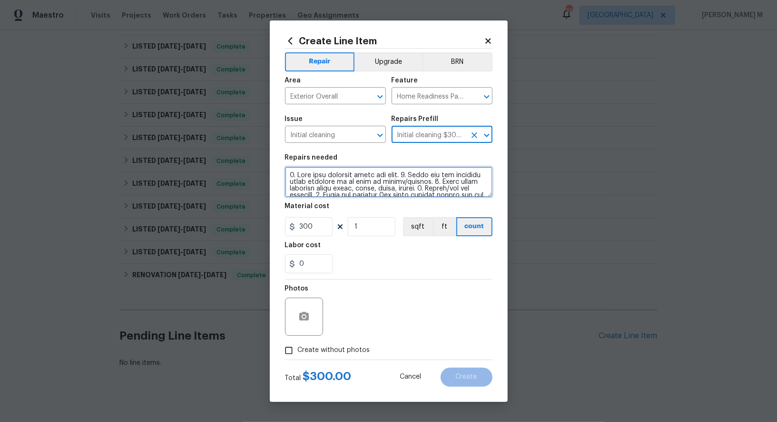
click at [390, 186] on textarea at bounding box center [389, 182] width 208 height 30
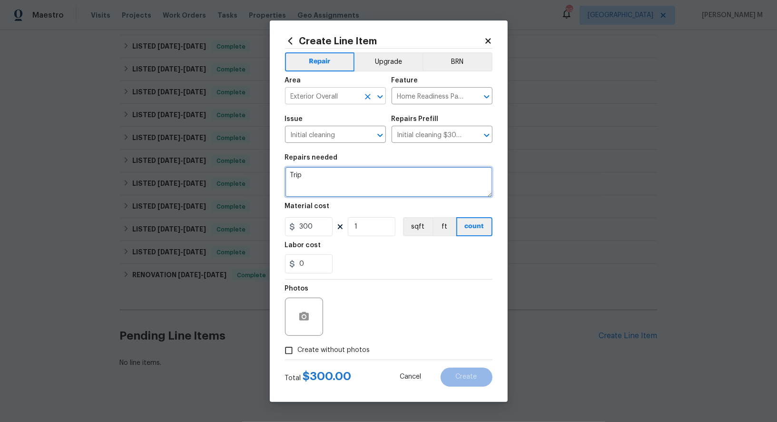
type textarea "Trip"
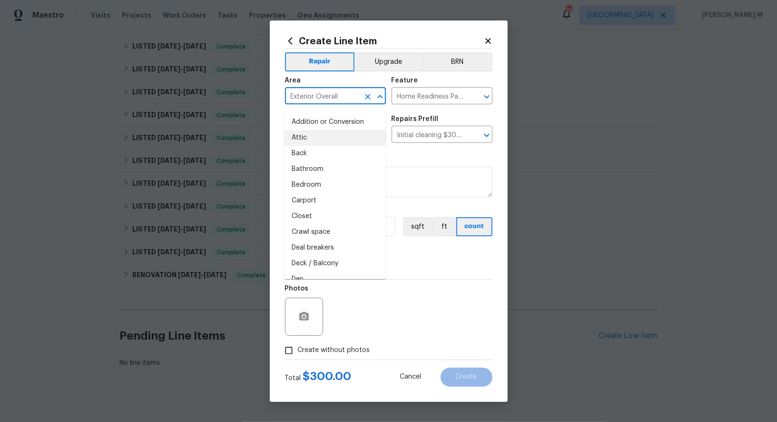
drag, startPoint x: 354, startPoint y: 100, endPoint x: 200, endPoint y: 100, distance: 154.2
click at [200, 100] on div "Create Line Item Repair Upgrade BRN Area Exterior Overall ​ Feature Home Readin…" at bounding box center [388, 211] width 777 height 422
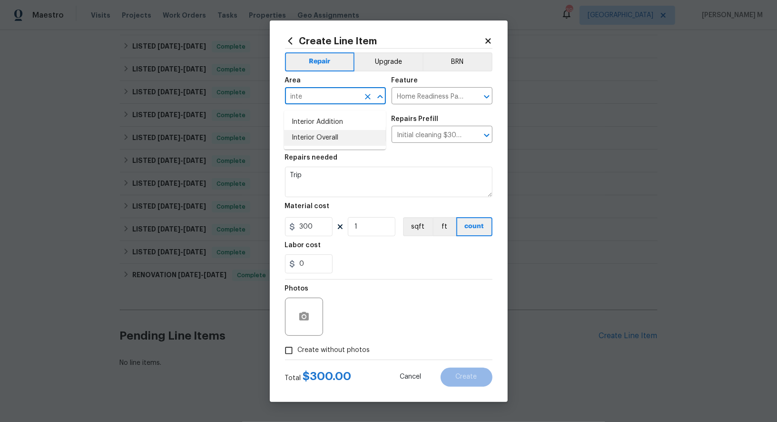
click at [333, 130] on li "Interior Overall" at bounding box center [335, 138] width 102 height 16
drag, startPoint x: 347, startPoint y: 97, endPoint x: 128, endPoint y: 97, distance: 219.0
click at [128, 97] on div "Create Line Item Repair Upgrade BRN Area Interior Overall ​ Feature Home Readin…" at bounding box center [388, 211] width 777 height 422
type input "Interior Overall"
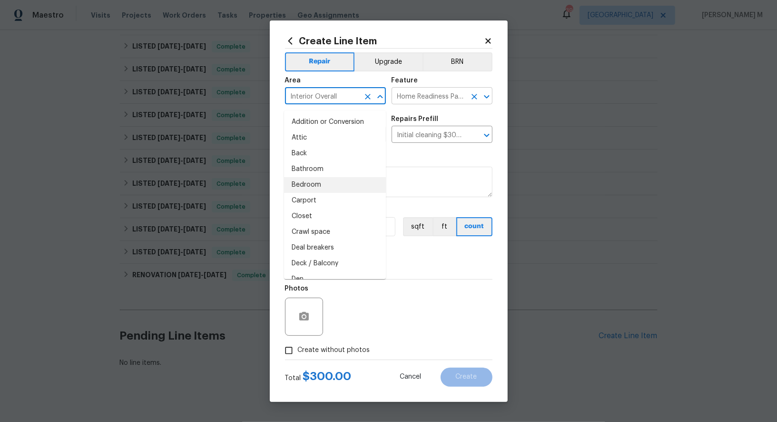
click at [414, 101] on input "Home Readiness Packages" at bounding box center [429, 96] width 74 height 15
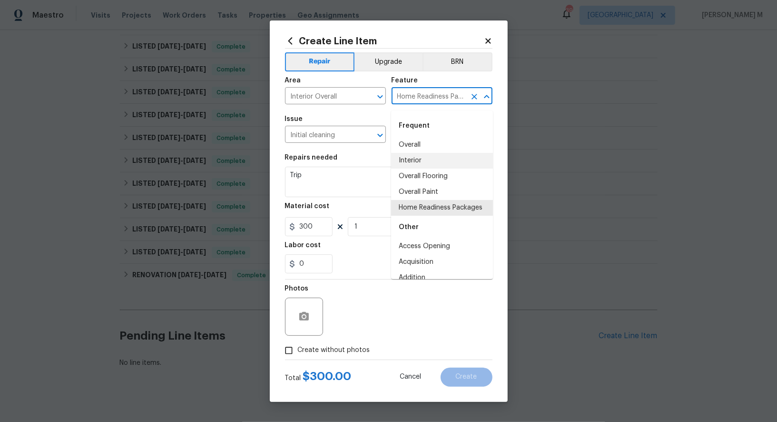
click at [414, 101] on input "Home Readiness Packages" at bounding box center [429, 96] width 74 height 15
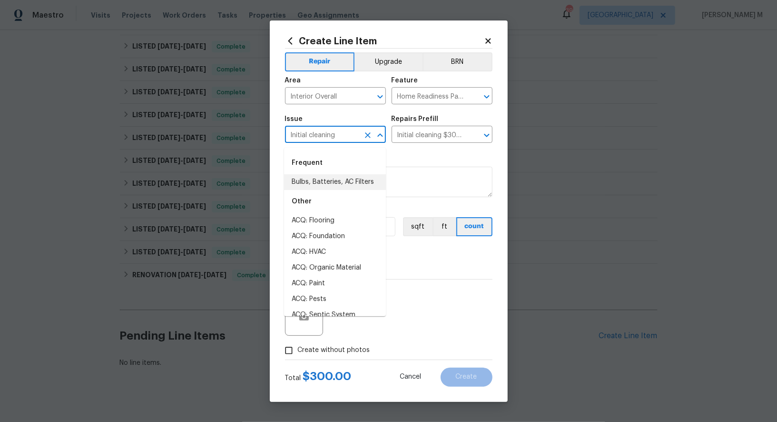
click at [299, 142] on input "Initial cleaning" at bounding box center [322, 135] width 74 height 15
paste input "Home Readiness Packages"
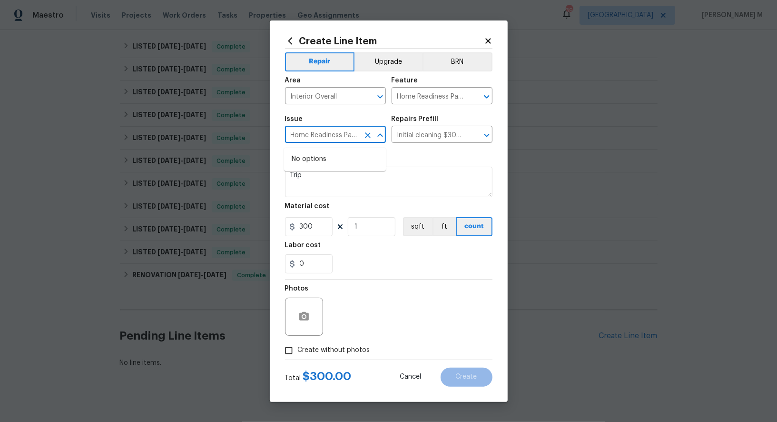
scroll to position [0, 13]
type input "Initial cleaning"
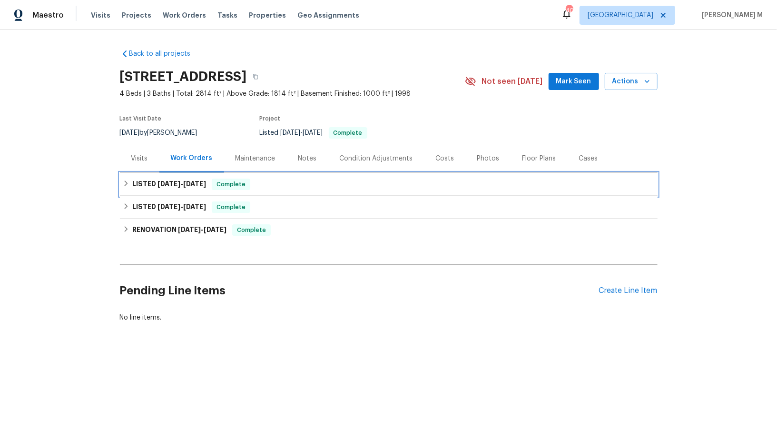
click at [184, 187] on div "LISTED [DATE] - [DATE] Complete" at bounding box center [389, 184] width 538 height 23
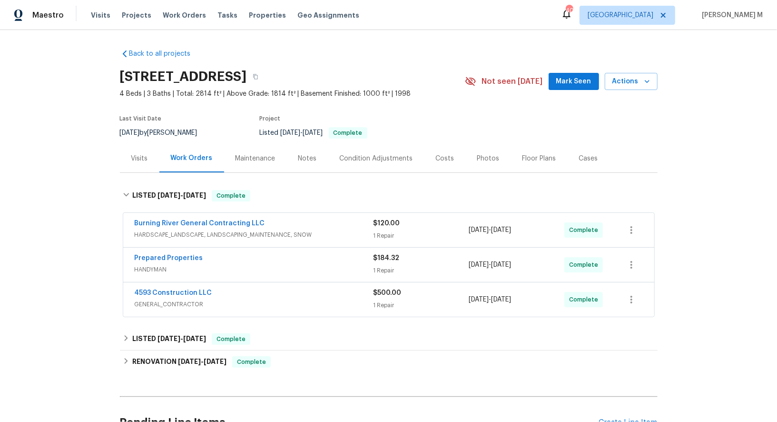
click at [195, 232] on span "HARDSCAPE_LANDSCAPE, LANDSCAPING_MAINTENANCE, SNOW" at bounding box center [254, 235] width 239 height 10
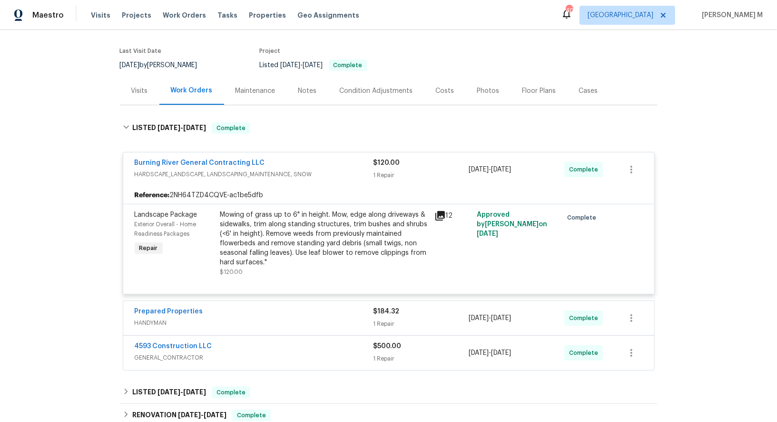
scroll to position [128, 0]
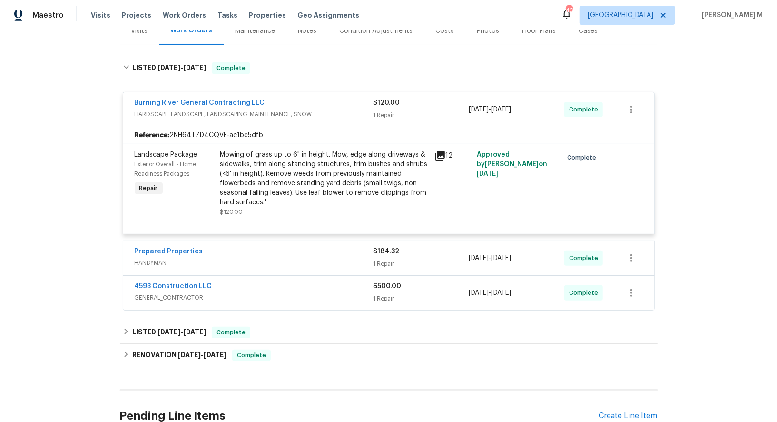
click at [167, 258] on span "HANDYMAN" at bounding box center [254, 263] width 239 height 10
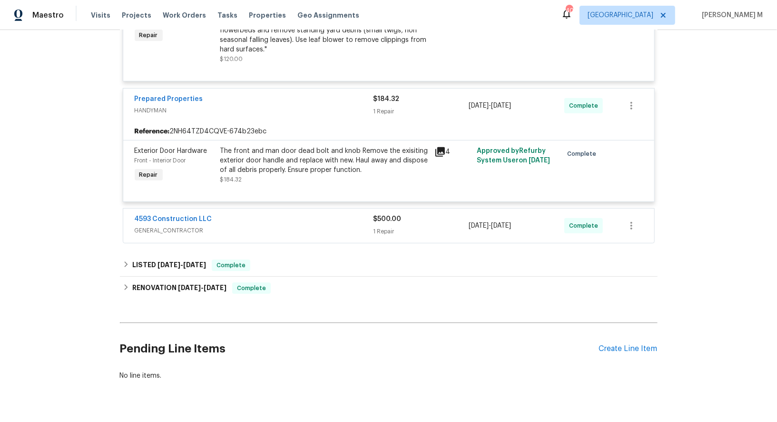
scroll to position [284, 0]
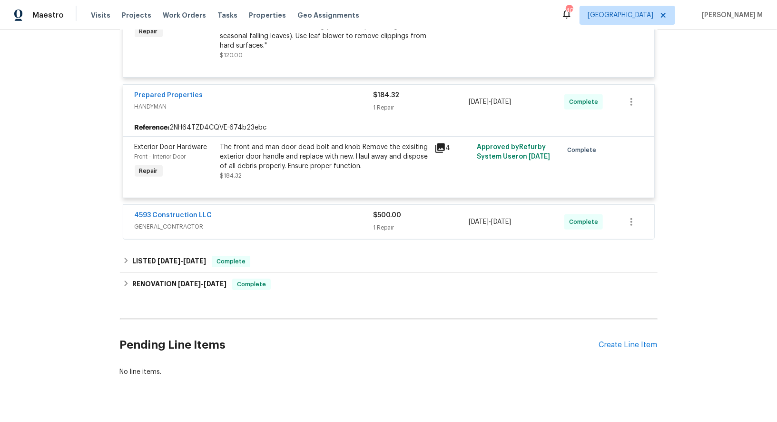
click at [186, 221] on div "4593 Construction LLC GENERAL_CONTRACTOR $500.00 1 Repair 9/8/2025 - 9/9/2025 C…" at bounding box center [388, 222] width 531 height 34
click at [197, 222] on span "GENERAL_CONTRACTOR" at bounding box center [254, 227] width 239 height 10
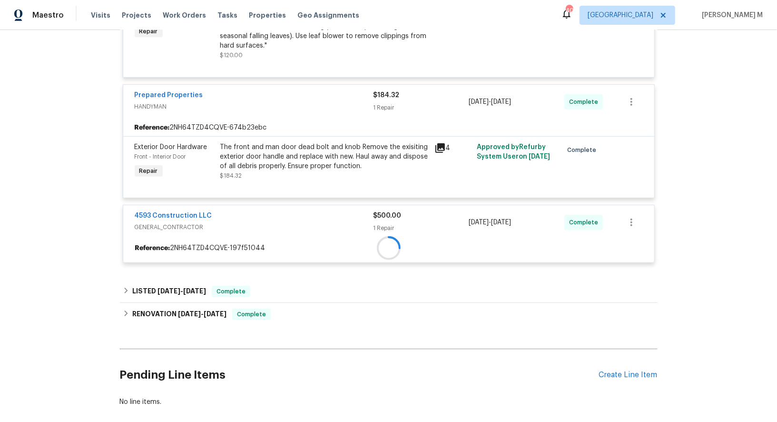
click at [330, 239] on div at bounding box center [388, 247] width 531 height 17
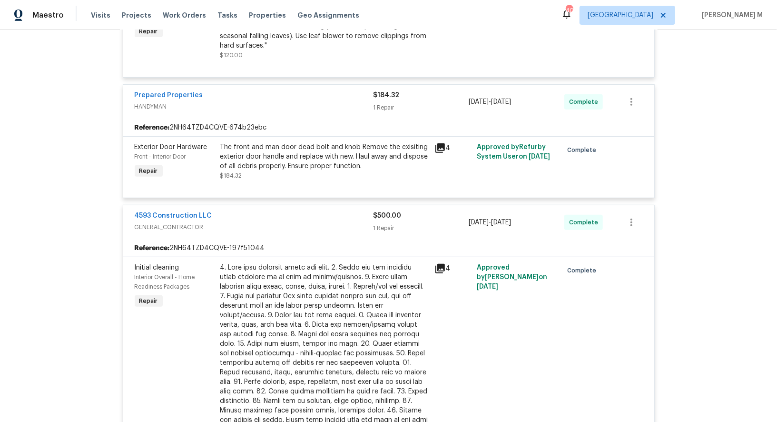
click at [337, 142] on div "The front and man door dead bolt and knob Remove the exisiting exterior door ha…" at bounding box center [324, 156] width 208 height 29
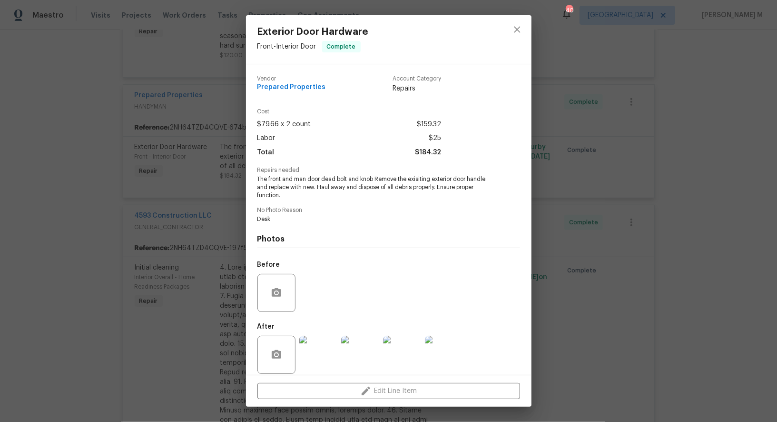
click at [566, 248] on div "Exterior Door Hardware Front - Interior Door Complete Vendor Prepared Propertie…" at bounding box center [388, 211] width 777 height 422
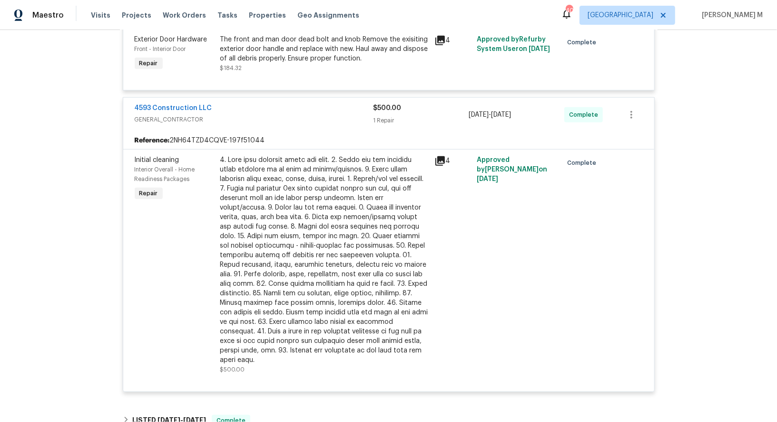
scroll to position [530, 0]
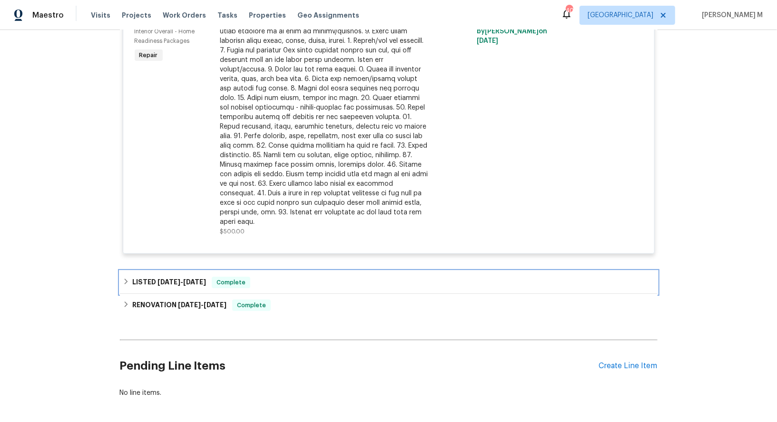
click at [189, 278] on span "[DATE]" at bounding box center [194, 281] width 23 height 7
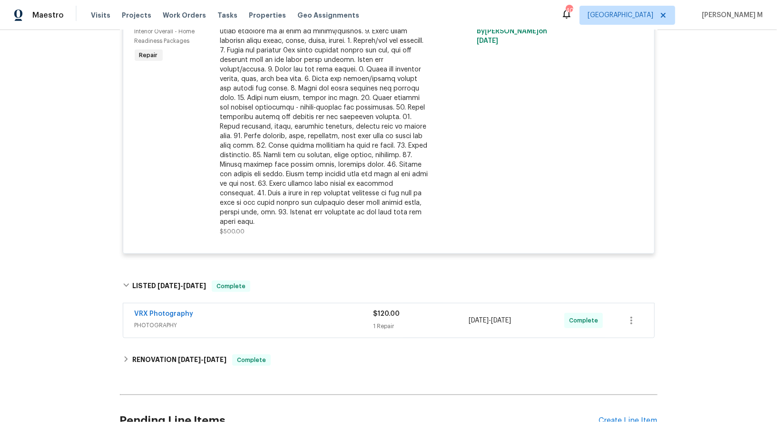
click at [164, 320] on span "PHOTOGRAPHY" at bounding box center [254, 325] width 239 height 10
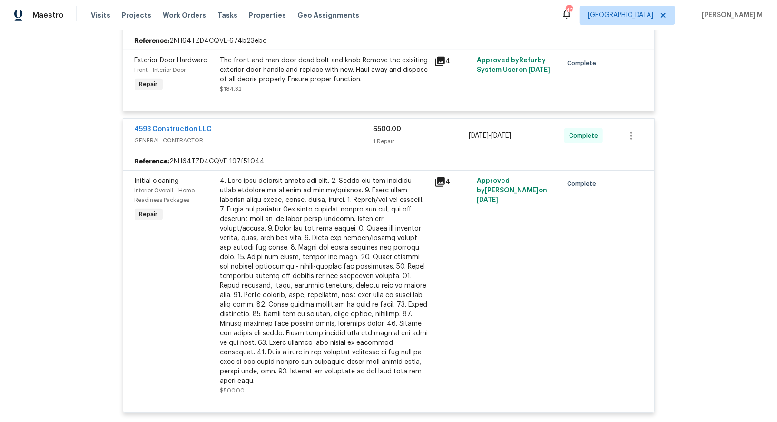
scroll to position [370, 0]
click at [263, 186] on div at bounding box center [324, 281] width 208 height 209
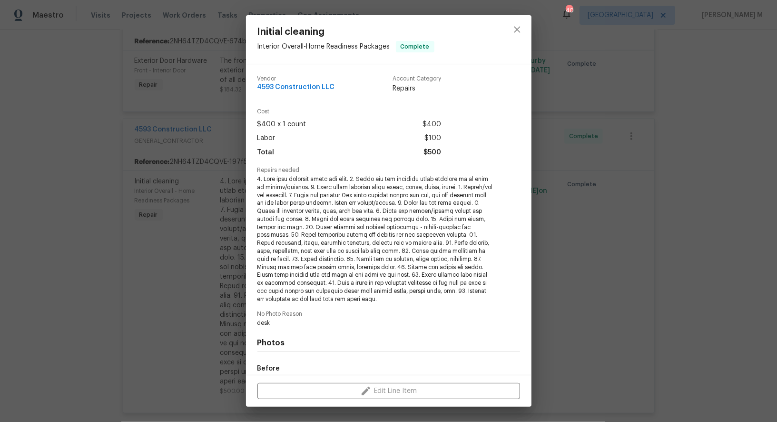
scroll to position [100, 0]
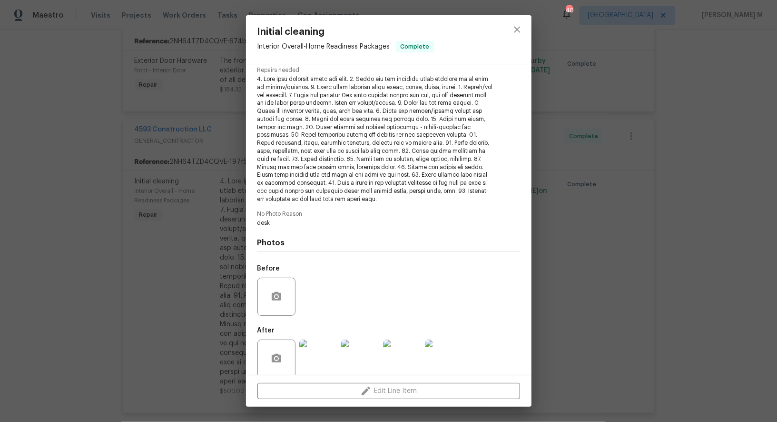
click at [645, 259] on div "Initial cleaning Interior Overall - Home Readiness Packages Complete Vendor 459…" at bounding box center [388, 211] width 777 height 422
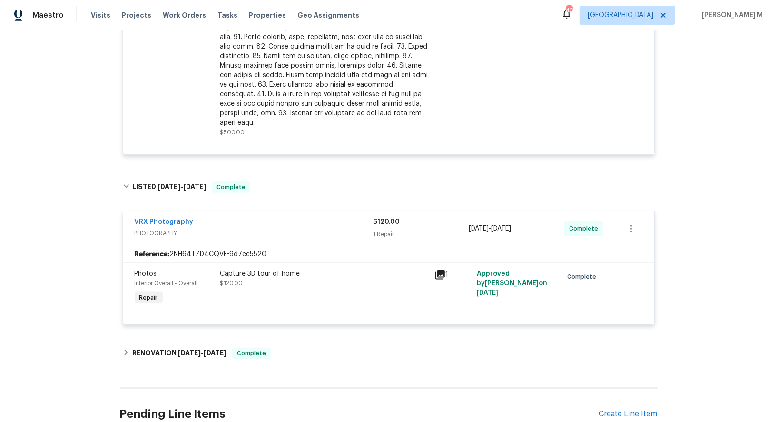
scroll to position [673, 0]
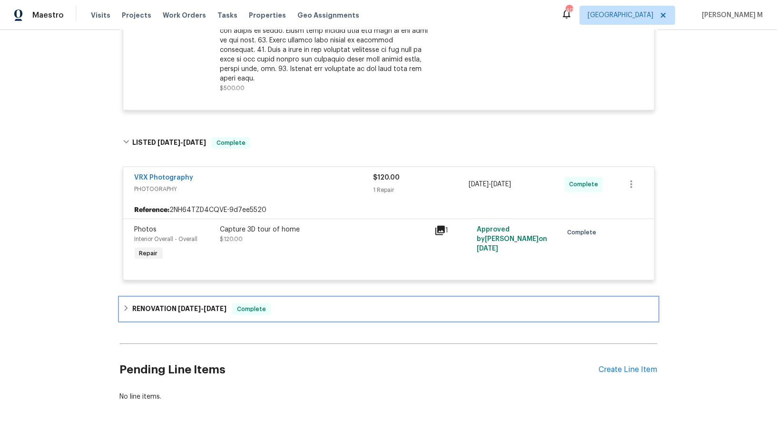
click at [199, 298] on div "RENOVATION 7/21/25 - 8/7/25 Complete" at bounding box center [389, 309] width 538 height 23
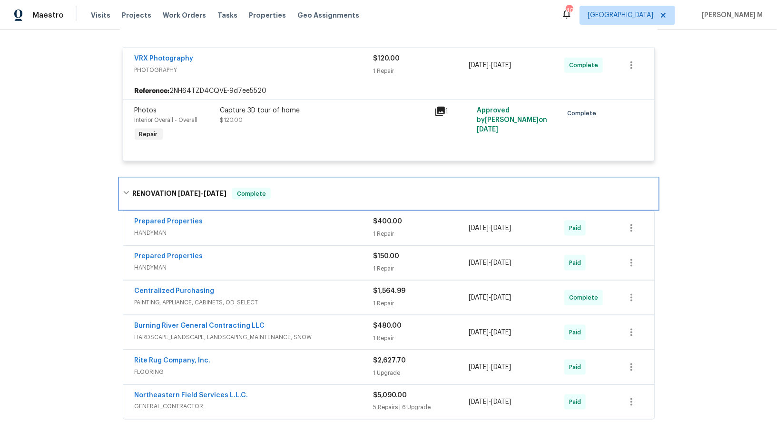
scroll to position [883, 0]
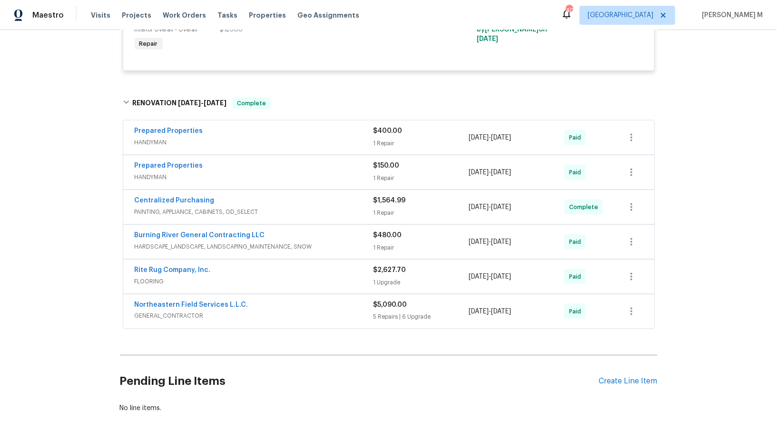
click at [139, 138] on span "HANDYMAN" at bounding box center [254, 143] width 239 height 10
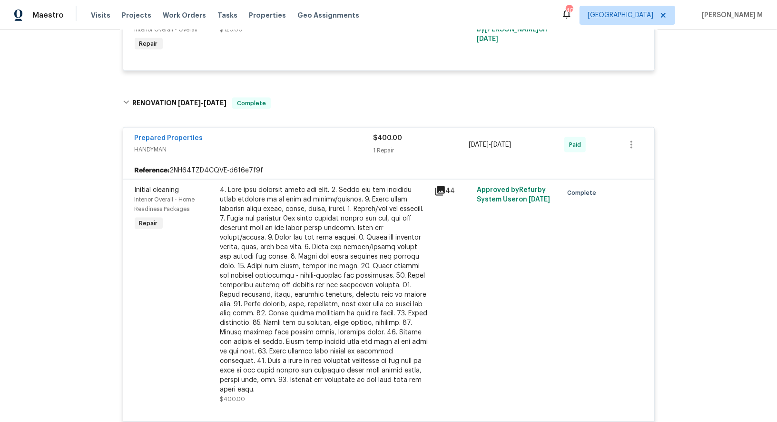
click at [288, 189] on div at bounding box center [324, 289] width 208 height 209
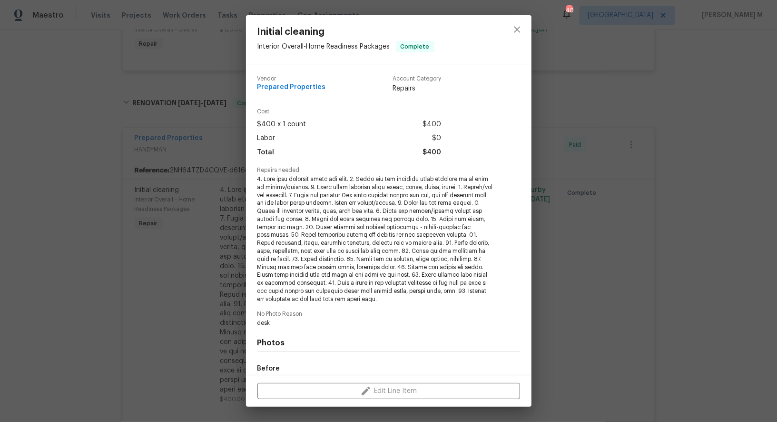
scroll to position [100, 0]
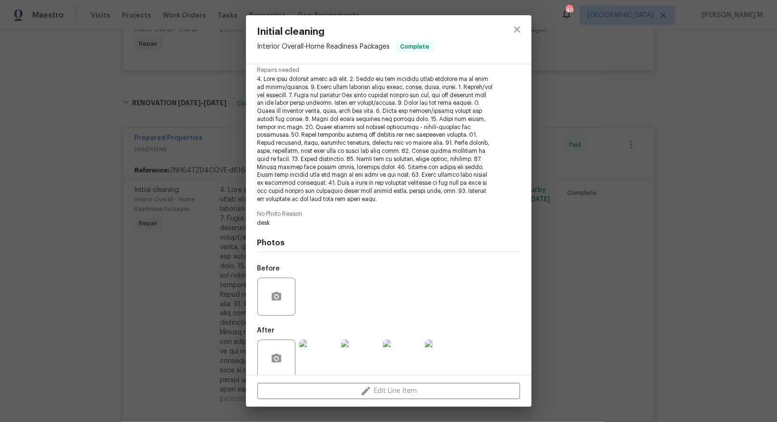
click at [560, 259] on div "Initial cleaning Interior Overall - Home Readiness Packages Complete Vendor Pre…" at bounding box center [388, 211] width 777 height 422
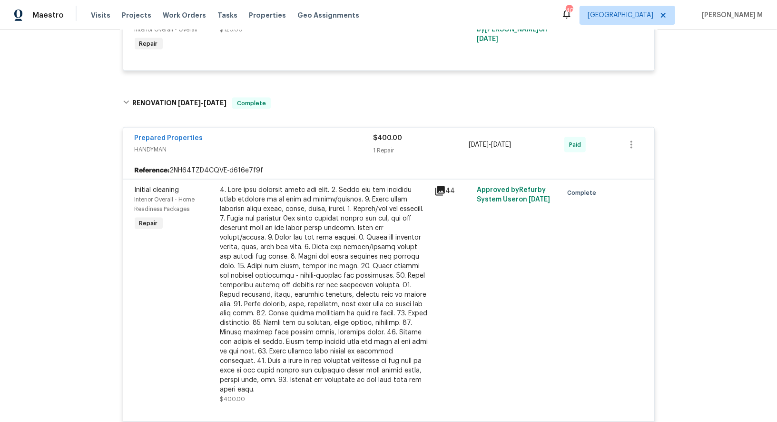
scroll to position [1135, 0]
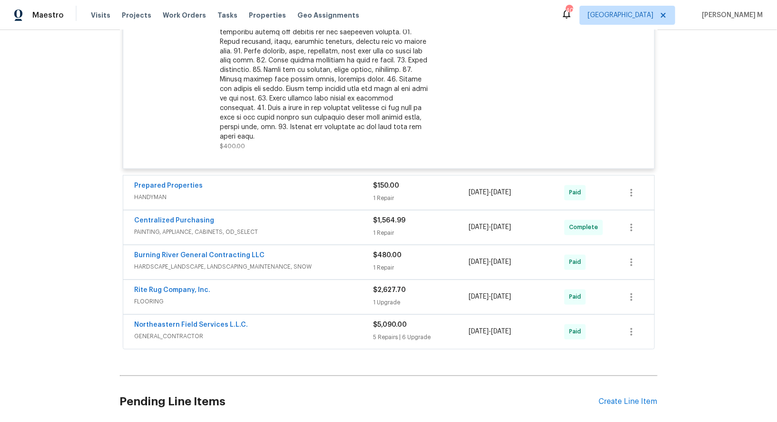
click at [161, 193] on span "HANDYMAN" at bounding box center [254, 198] width 239 height 10
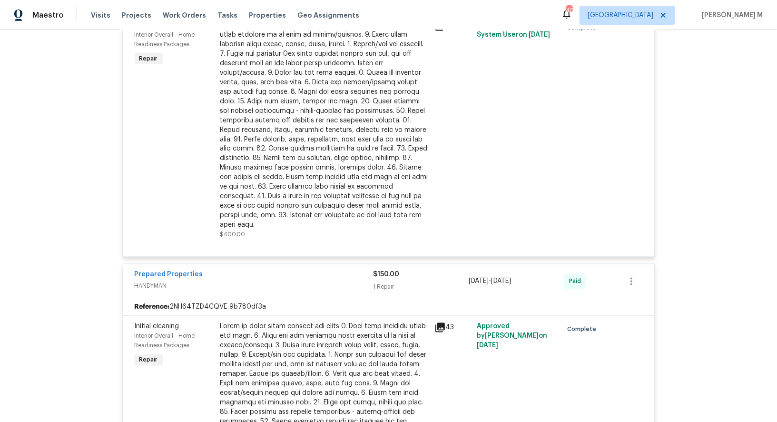
scroll to position [1048, 0]
click at [311, 343] on div at bounding box center [324, 425] width 208 height 209
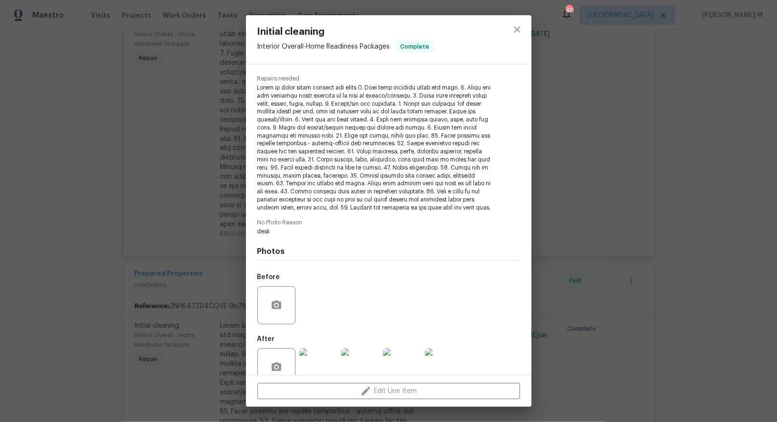
scroll to position [100, 0]
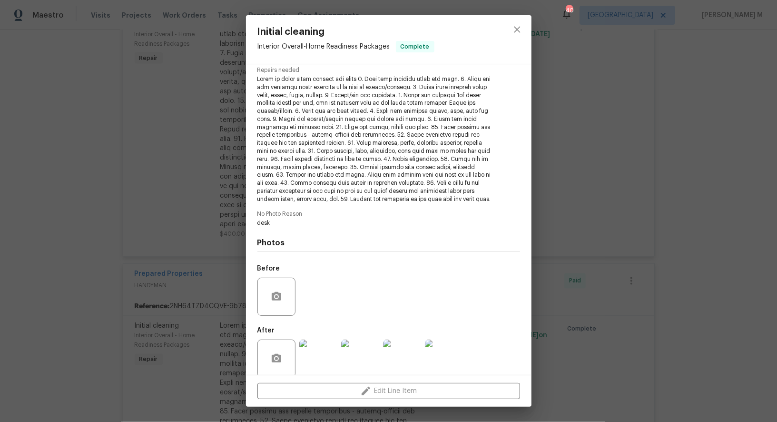
click at [440, 344] on img at bounding box center [444, 358] width 38 height 38
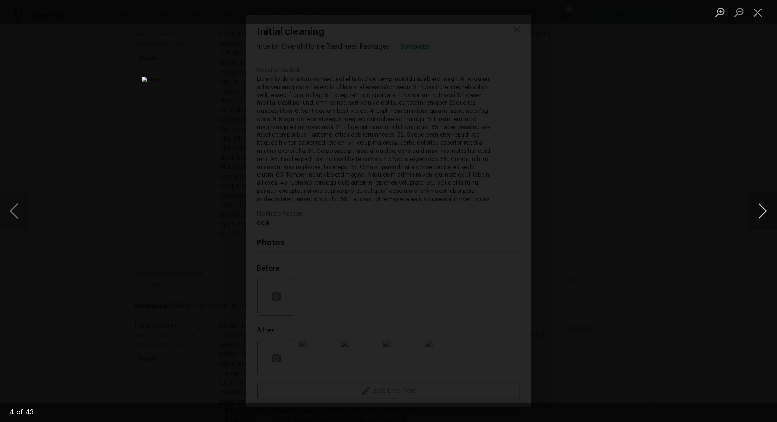
click at [760, 221] on button "Next image" at bounding box center [763, 211] width 29 height 38
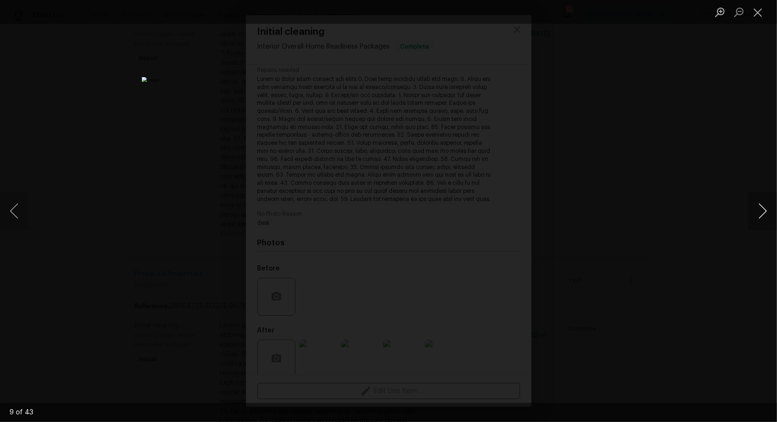
click at [760, 221] on button "Next image" at bounding box center [763, 211] width 29 height 38
click at [733, 147] on div "Lightbox" at bounding box center [388, 211] width 777 height 422
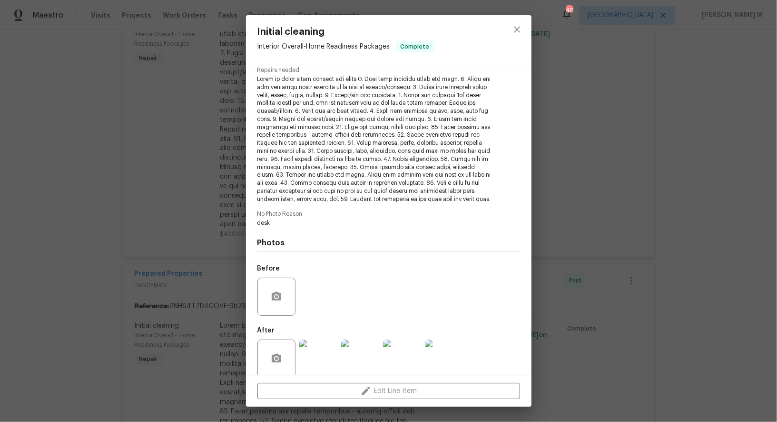
click at [733, 147] on div "Initial cleaning Interior Overall - Home Readiness Packages Complete Vendor Pre…" at bounding box center [388, 211] width 777 height 422
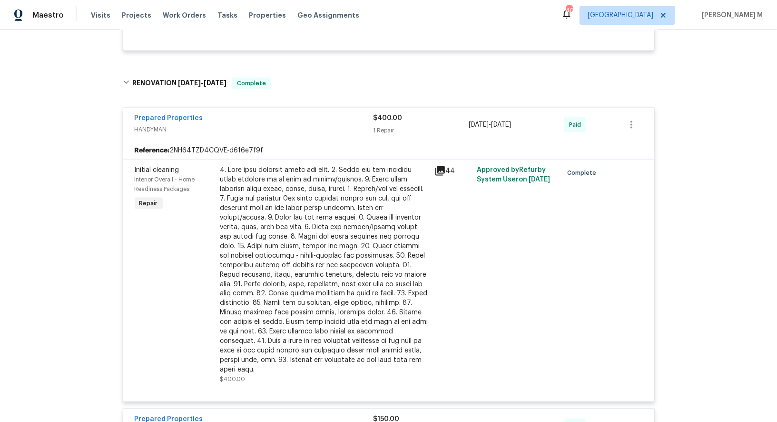
scroll to position [908, 0]
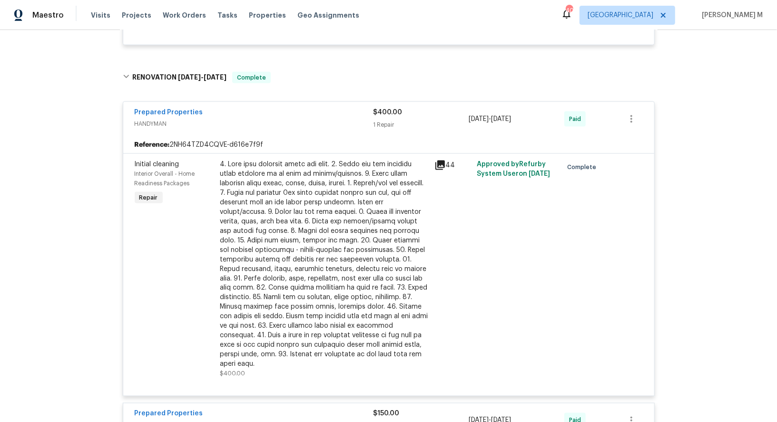
click at [263, 225] on div at bounding box center [324, 263] width 208 height 209
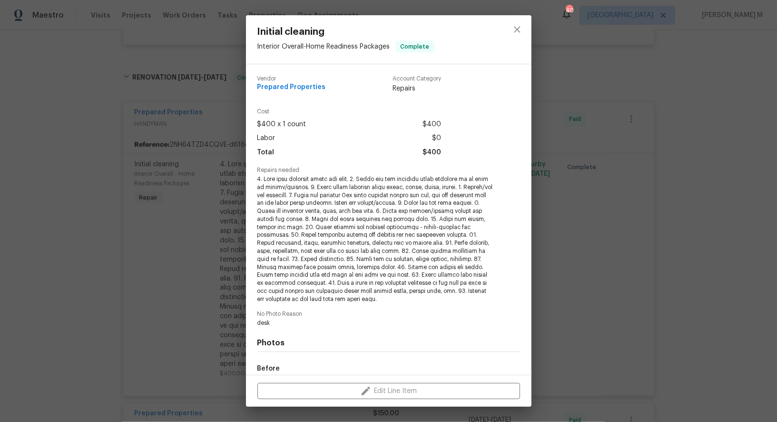
click at [263, 225] on span at bounding box center [376, 239] width 237 height 128
click at [341, 232] on span at bounding box center [376, 239] width 237 height 128
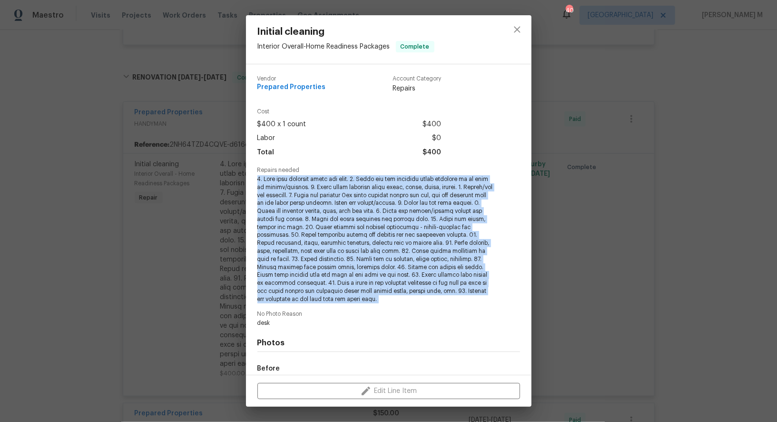
click at [341, 232] on span at bounding box center [376, 239] width 237 height 128
copy span "1. Wipe down exterior doors and trim. 2. Clean out all exterior light fixtures …"
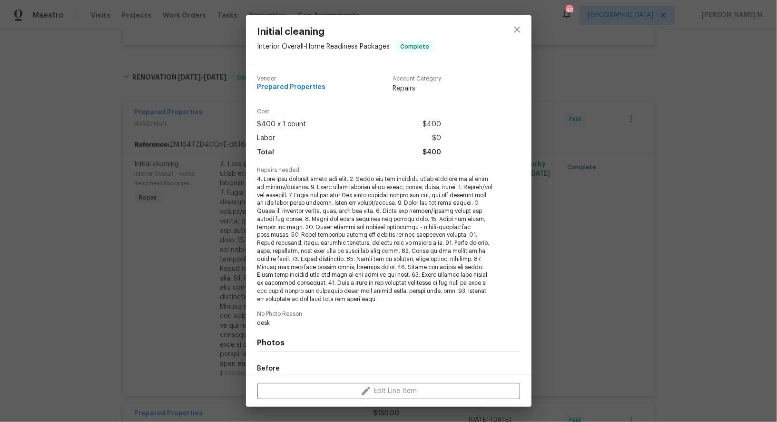
click at [225, 254] on div "Initial cleaning Interior Overall - Home Readiness Packages Complete Vendor Pre…" at bounding box center [388, 211] width 777 height 422
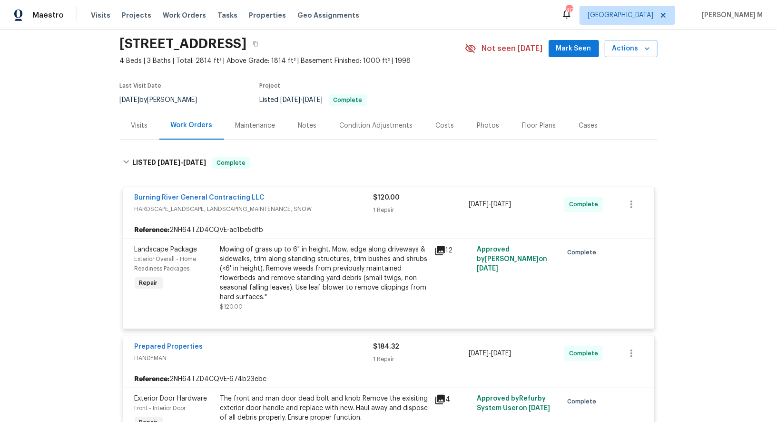
scroll to position [0, 0]
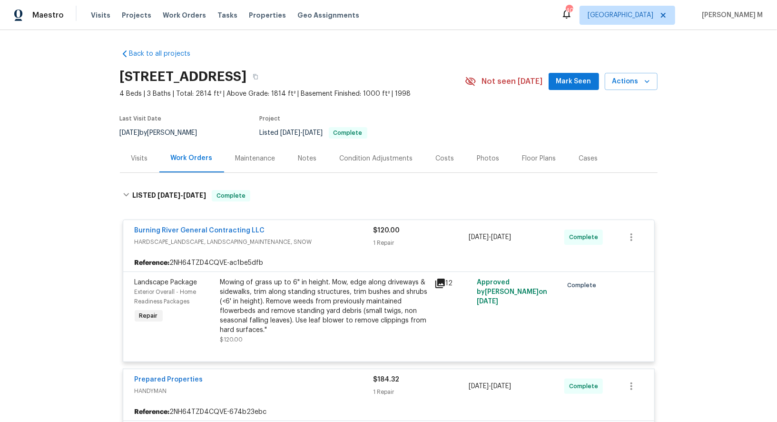
click at [229, 162] on div "Maintenance" at bounding box center [255, 158] width 63 height 28
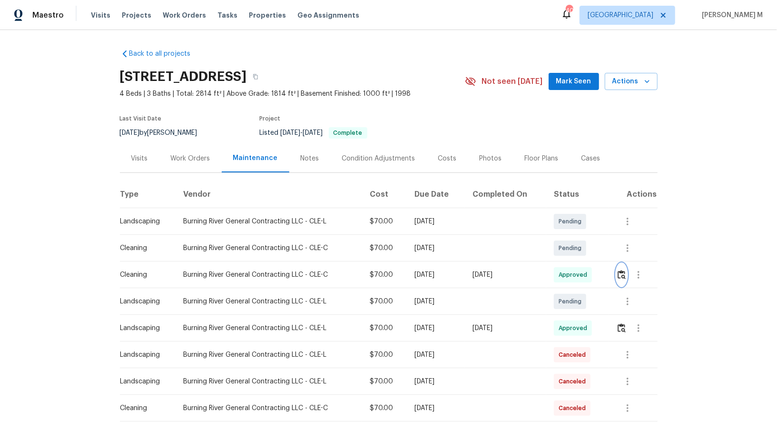
click at [622, 272] on img "button" at bounding box center [622, 274] width 8 height 9
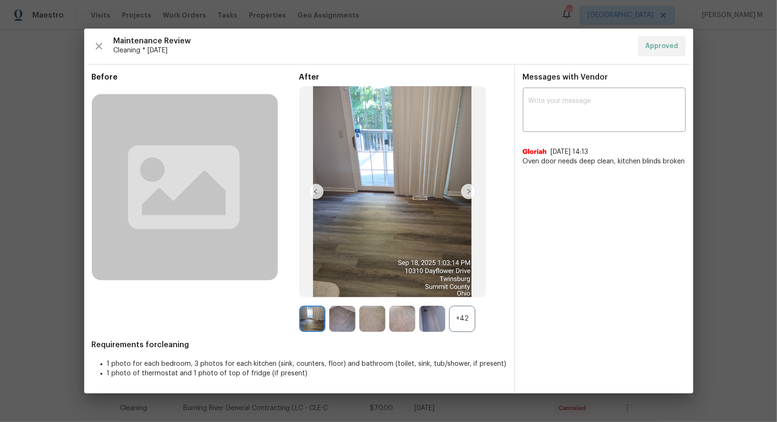
click at [460, 317] on div "+42" at bounding box center [462, 319] width 26 height 26
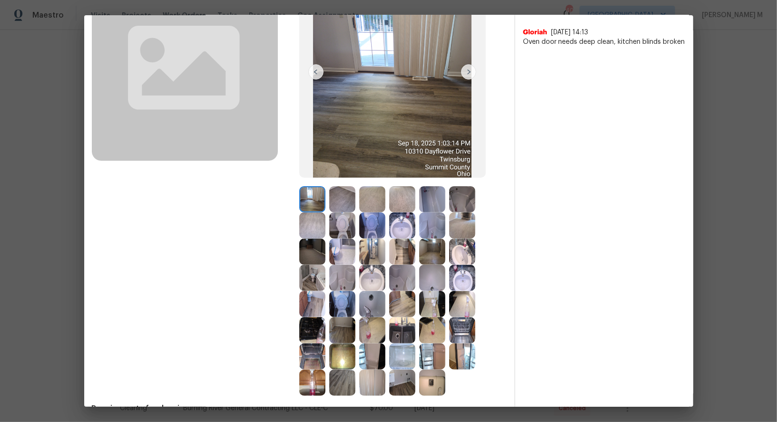
scroll to position [107, 0]
click at [310, 354] on img at bounding box center [312, 356] width 26 height 26
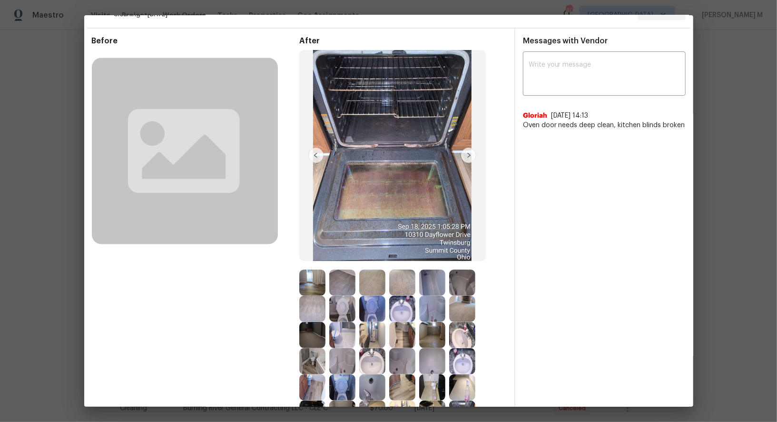
scroll to position [0, 0]
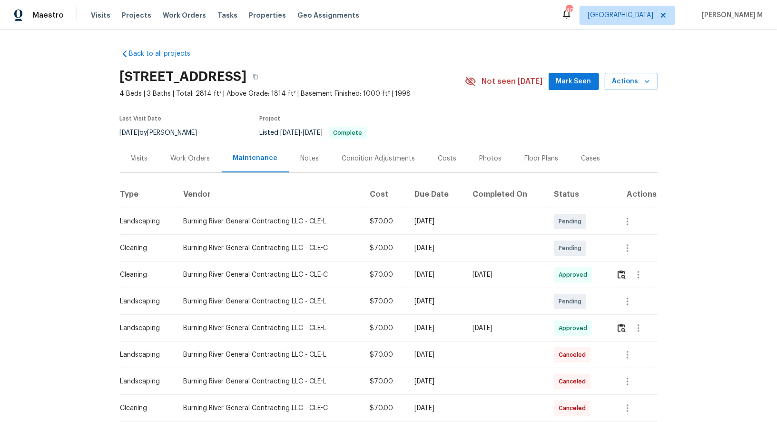
click at [179, 164] on div "Work Orders" at bounding box center [190, 158] width 62 height 28
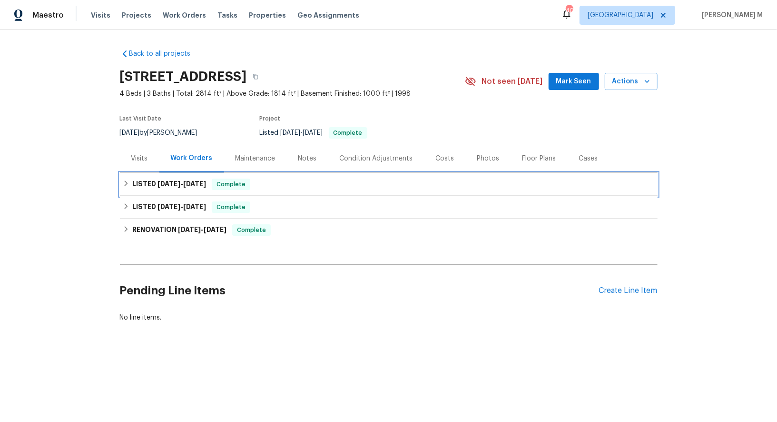
click at [172, 181] on h6 "LISTED 9/5/25 - 9/10/25" at bounding box center [169, 184] width 74 height 11
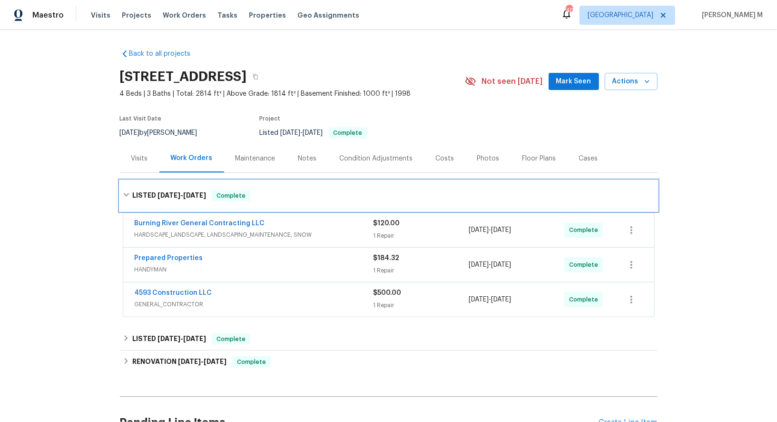
scroll to position [25, 0]
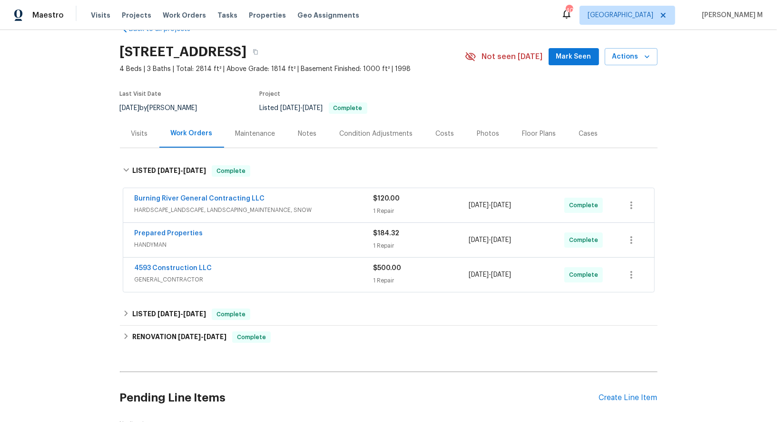
click at [155, 240] on span "HANDYMAN" at bounding box center [254, 245] width 239 height 10
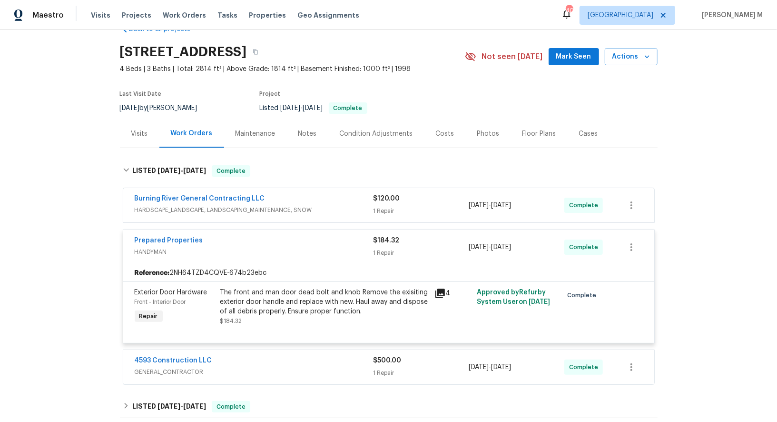
click at [153, 367] on div "4593 Construction LLC GENERAL_CONTRACTOR $500.00 1 Repair 9/8/2025 - 9/9/2025 C…" at bounding box center [388, 367] width 531 height 34
click at [163, 367] on span "GENERAL_CONTRACTOR" at bounding box center [254, 372] width 239 height 10
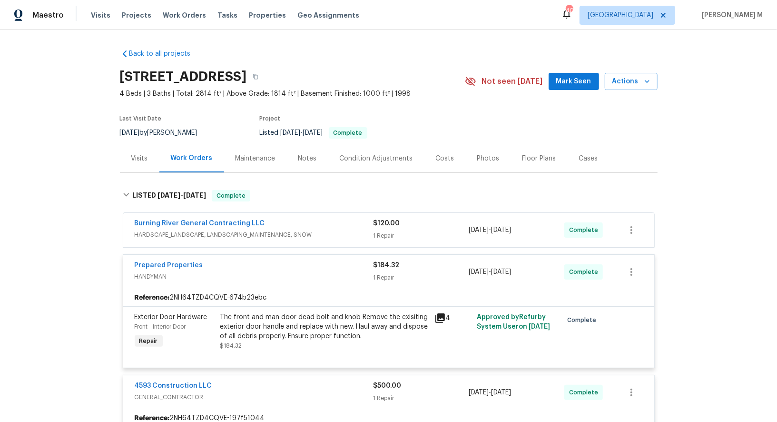
scroll to position [417, 0]
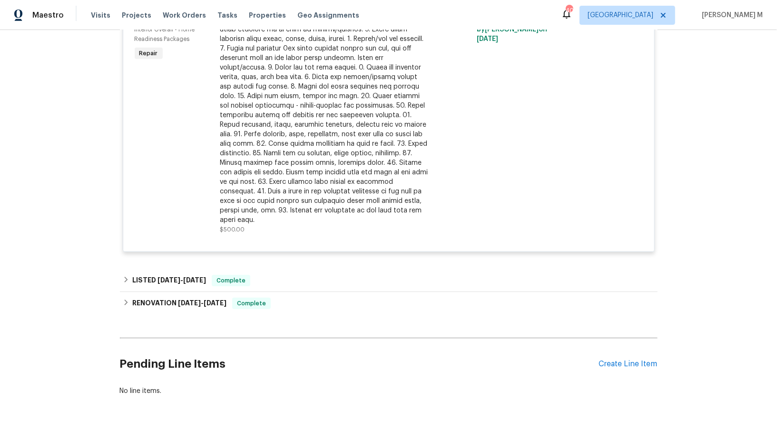
click at [624, 342] on div "Pending Line Items Create Line Item" at bounding box center [389, 364] width 538 height 44
click at [627, 359] on div "Create Line Item" at bounding box center [628, 363] width 59 height 9
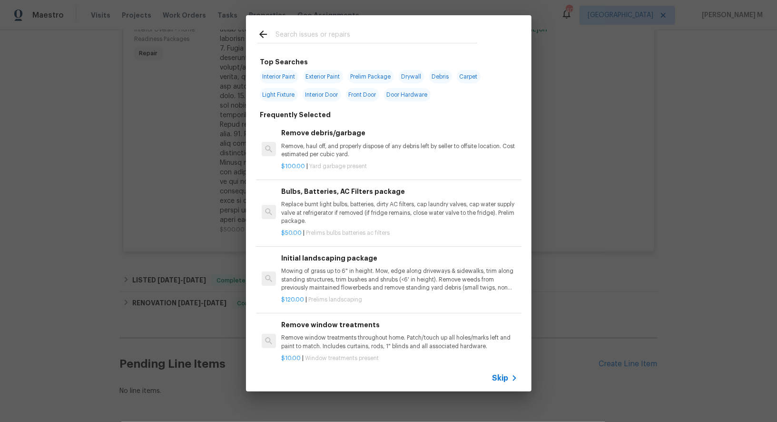
click at [506, 381] on span "Skip" at bounding box center [501, 378] width 16 height 10
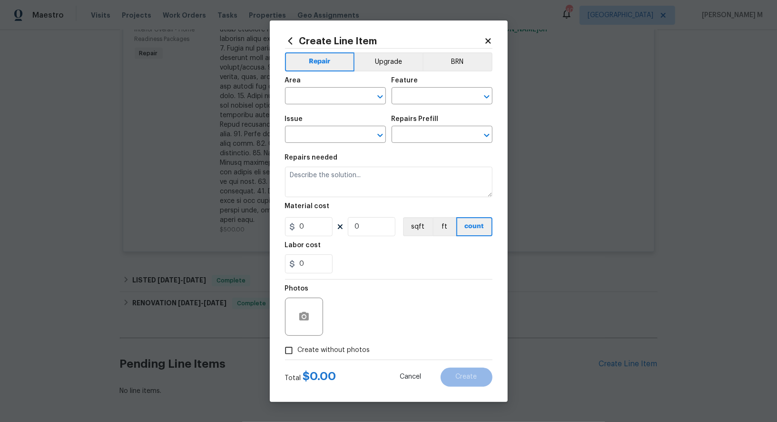
click at [316, 110] on span "Area ​" at bounding box center [335, 90] width 101 height 39
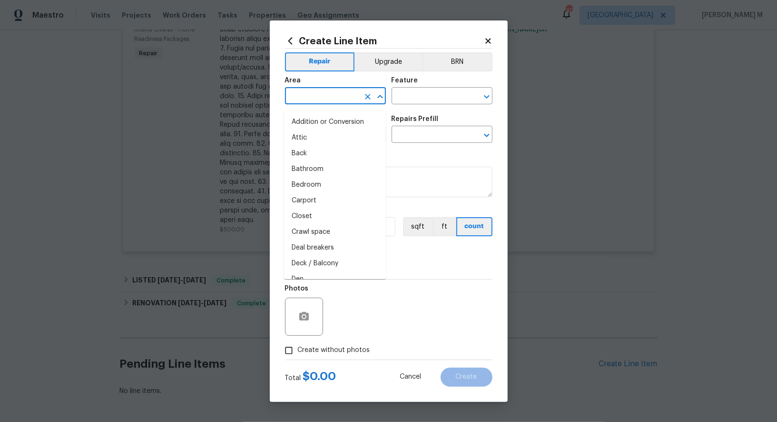
click at [315, 100] on input "text" at bounding box center [322, 96] width 74 height 15
type input "INt"
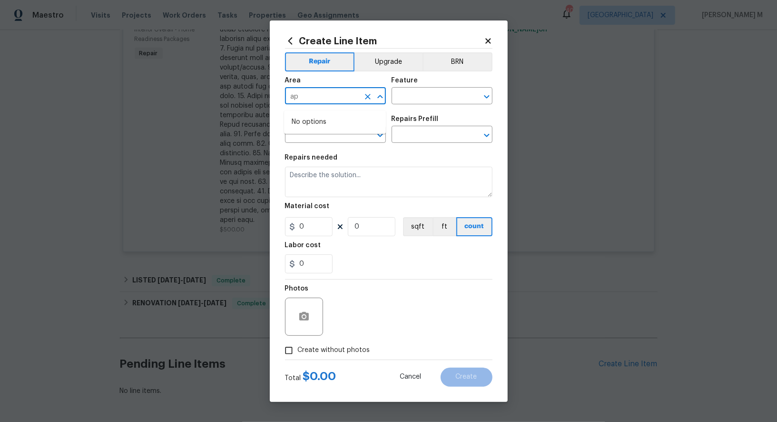
type input "app"
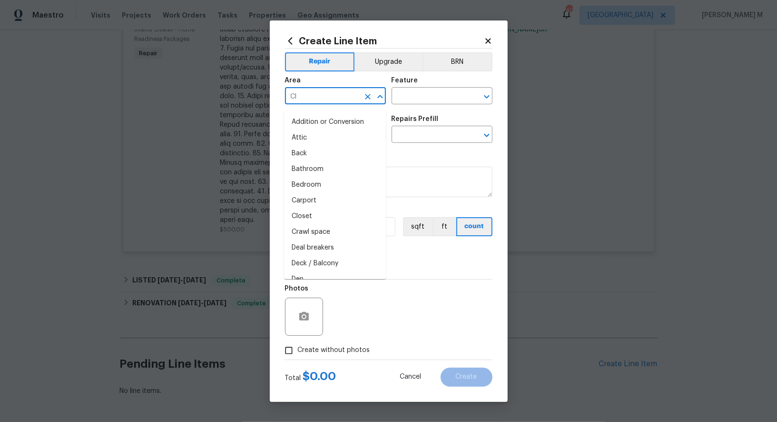
type input "Cle"
type input "Int"
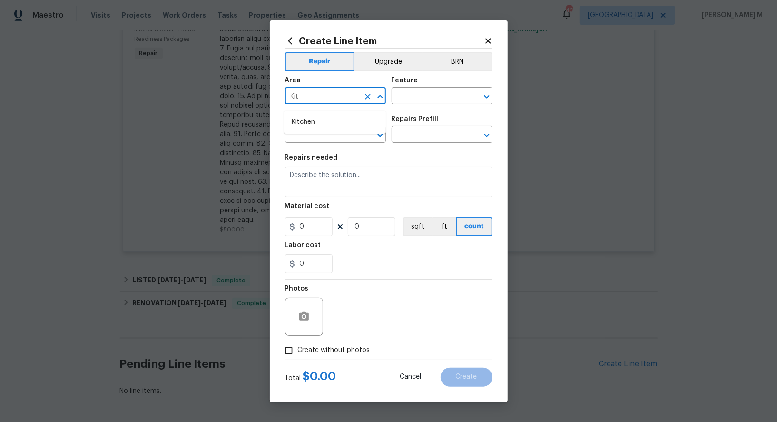
click at [338, 124] on li "Kitchen" at bounding box center [335, 122] width 102 height 16
type input "Kitchen"
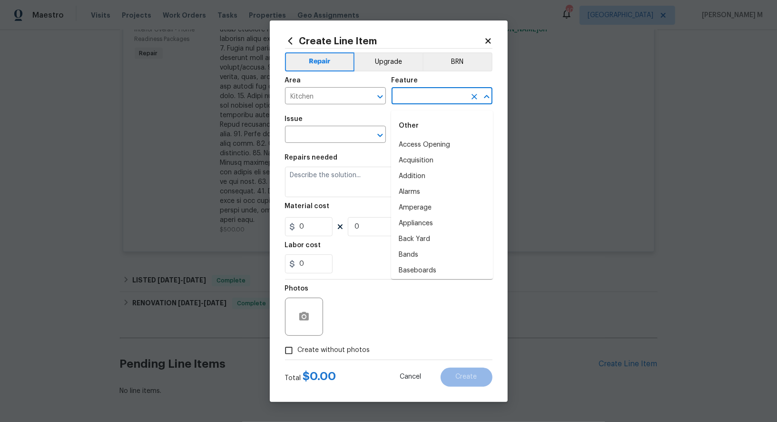
click at [426, 98] on input "text" at bounding box center [429, 96] width 74 height 15
type input "Moc"
click at [447, 194] on li "Microwave" at bounding box center [442, 192] width 102 height 16
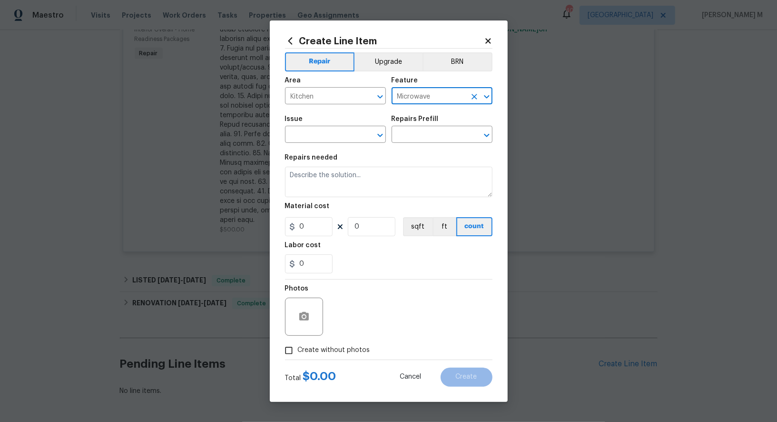
type input "Microwave"
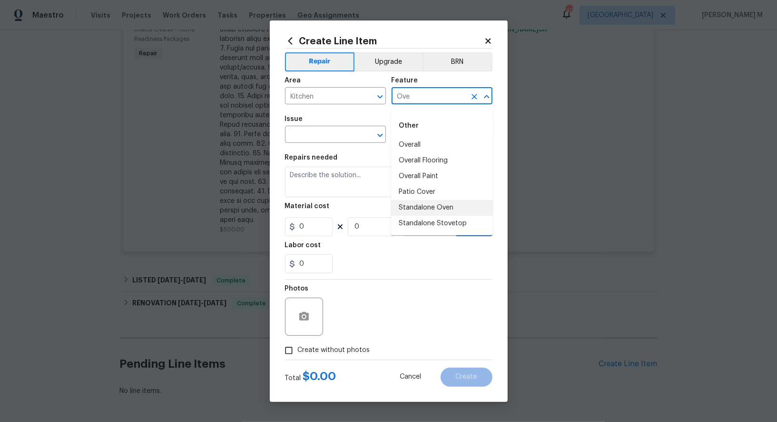
click at [439, 206] on li "Standalone Oven" at bounding box center [442, 208] width 102 height 16
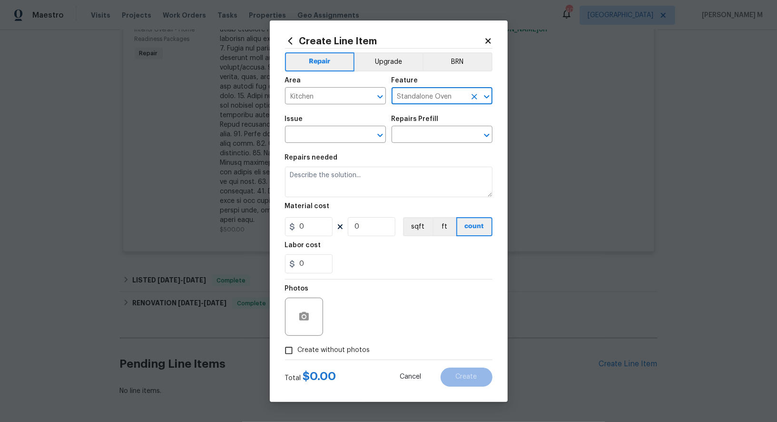
type input "Standalone Oven"
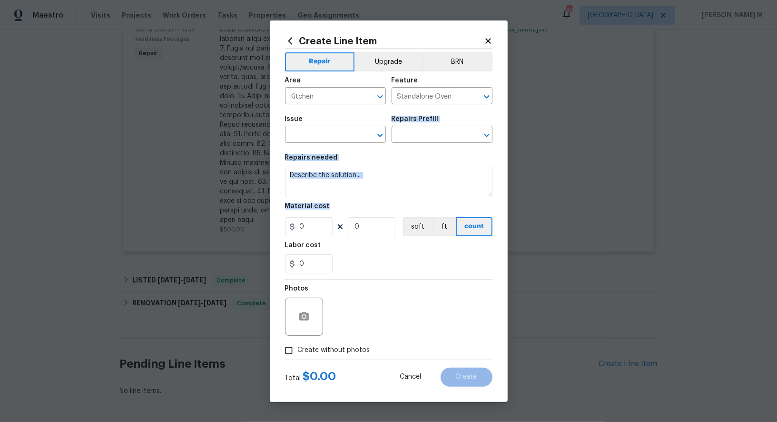
drag, startPoint x: 439, startPoint y: 206, endPoint x: 337, endPoint y: 128, distance: 128.1
click at [337, 128] on div "Repair Upgrade BRN Area Kitchen ​ Feature Standalone Oven ​ Issue ​ Repairs Pre…" at bounding box center [389, 204] width 208 height 311
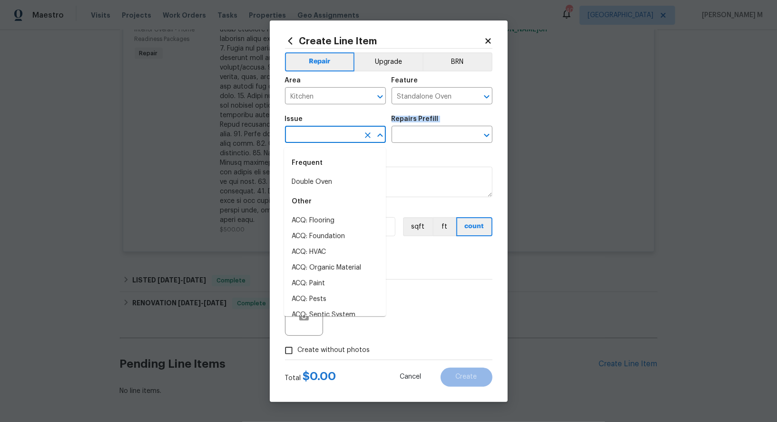
click at [327, 142] on input "text" at bounding box center [322, 135] width 74 height 15
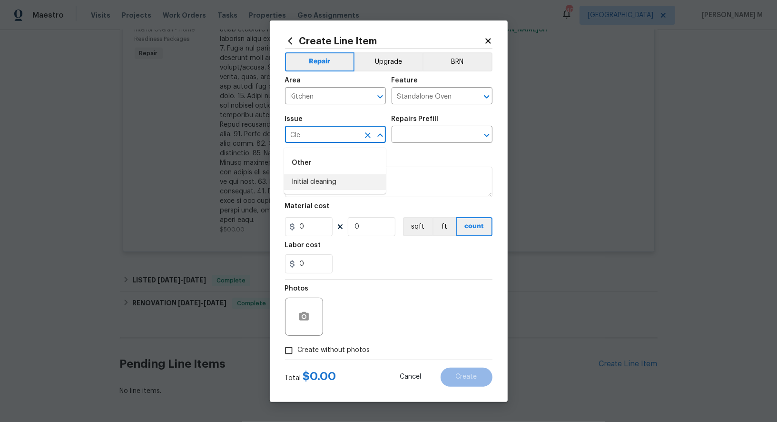
click at [335, 179] on li "Initial cleaning" at bounding box center [335, 182] width 102 height 16
type input "Initial cleaning"
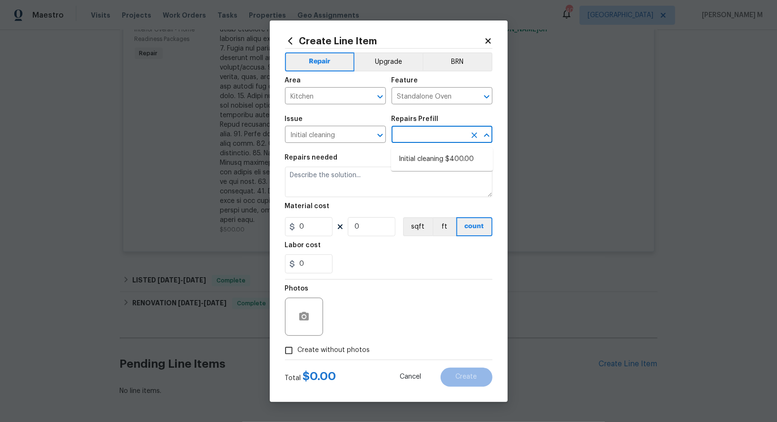
click at [415, 132] on input "text" at bounding box center [429, 135] width 74 height 15
click at [407, 158] on li "Initial cleaning $400.00" at bounding box center [442, 159] width 102 height 16
type input "Home Readiness Packages"
type input "Initial cleaning $400.00"
type textarea "1. Wipe down exterior doors and trim. 2. Clean out all exterior light fixtures …"
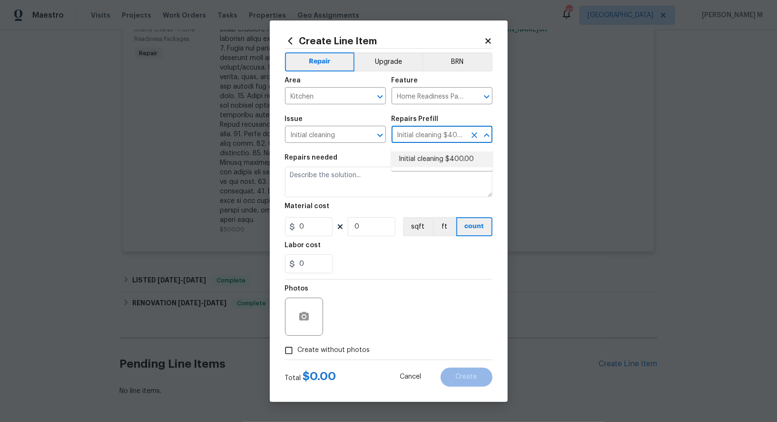
type input "400"
type input "1"
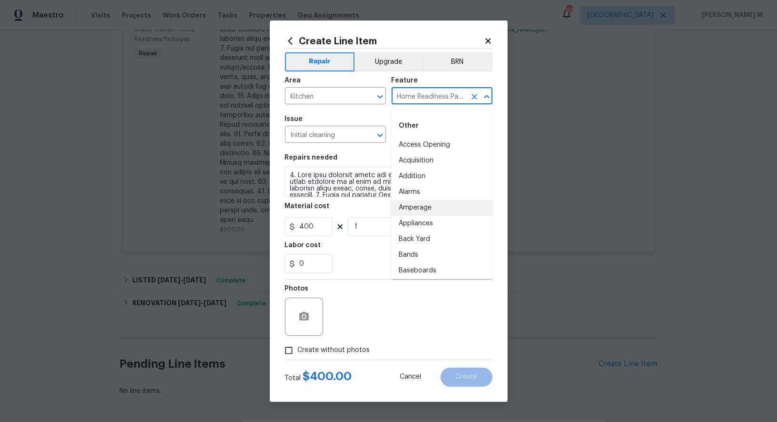
click at [435, 101] on input "Home Readiness Packages" at bounding box center [429, 96] width 74 height 15
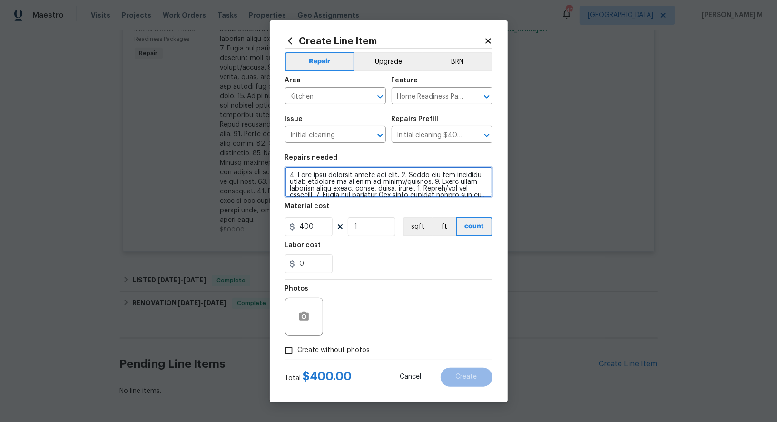
click at [350, 172] on textarea at bounding box center [389, 182] width 208 height 30
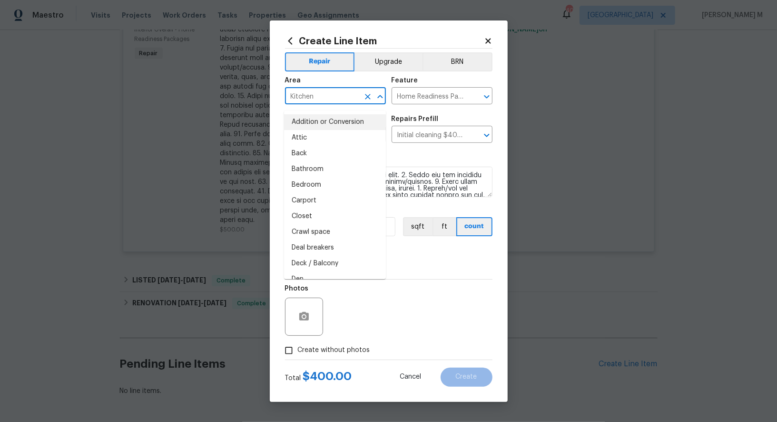
drag, startPoint x: 327, startPoint y: 99, endPoint x: 218, endPoint y: 99, distance: 108.5
click at [218, 99] on div "Create Line Item Repair Upgrade BRN Area Kitchen ​ Feature Home Readiness Packa…" at bounding box center [388, 211] width 777 height 422
click at [441, 104] on input "Home Readiness Packages" at bounding box center [429, 96] width 74 height 15
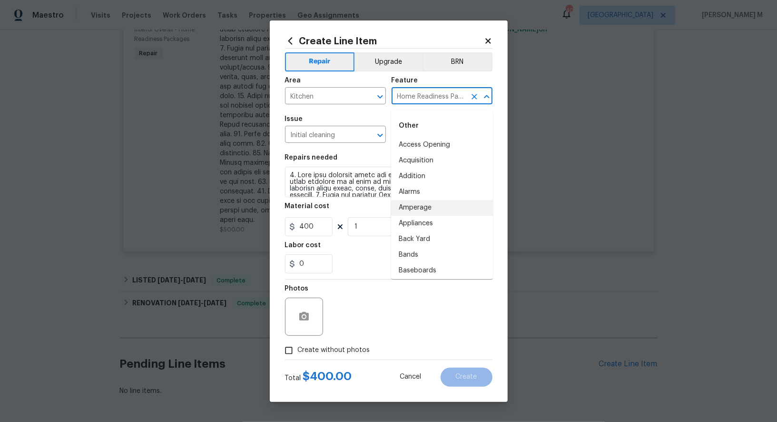
click at [441, 104] on input "Home Readiness Packages" at bounding box center [429, 96] width 74 height 15
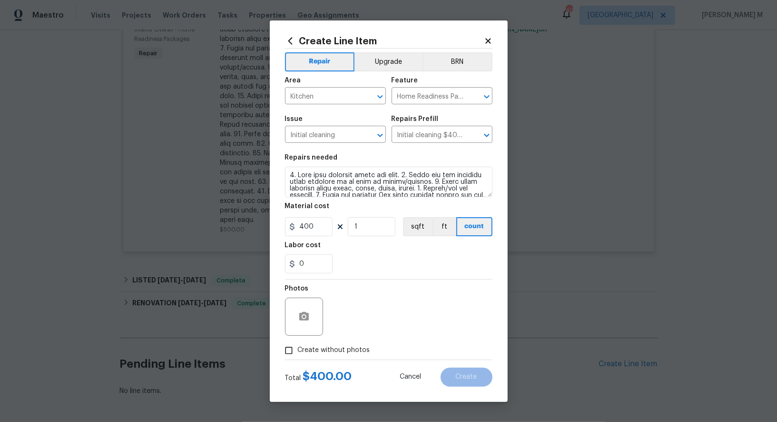
click at [332, 148] on span "Issue Initial cleaning ​" at bounding box center [335, 129] width 101 height 39
click at [341, 142] on input "Initial cleaning" at bounding box center [322, 135] width 74 height 15
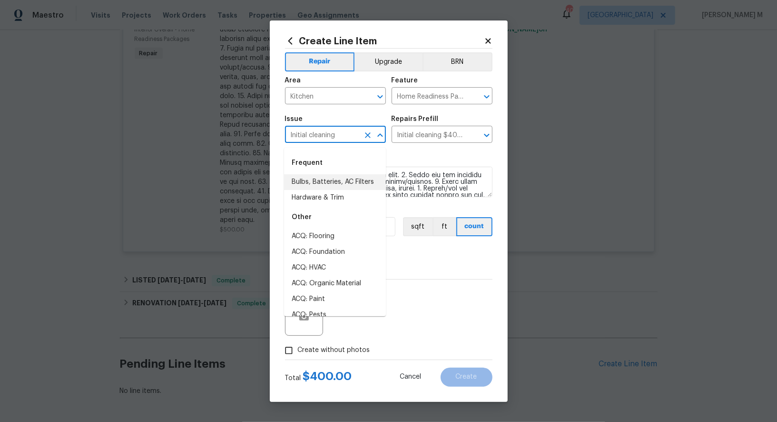
click at [341, 142] on input "Initial cleaning" at bounding box center [322, 135] width 74 height 15
click at [428, 138] on input "Initial cleaning $400.00" at bounding box center [429, 135] width 74 height 15
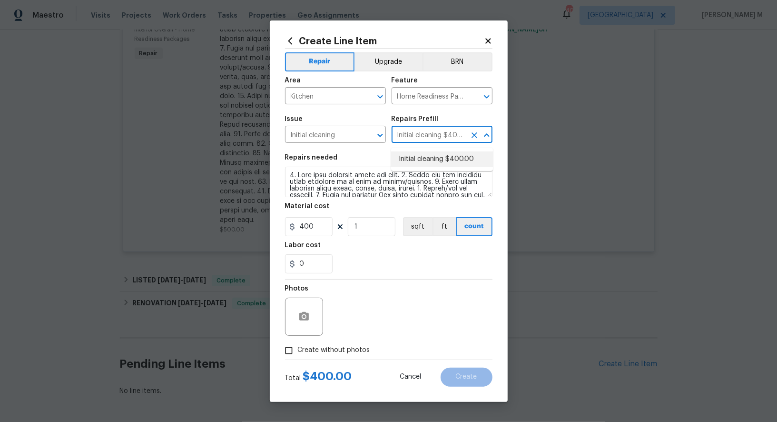
click at [428, 138] on input "Initial cleaning $400.00" at bounding box center [429, 135] width 74 height 15
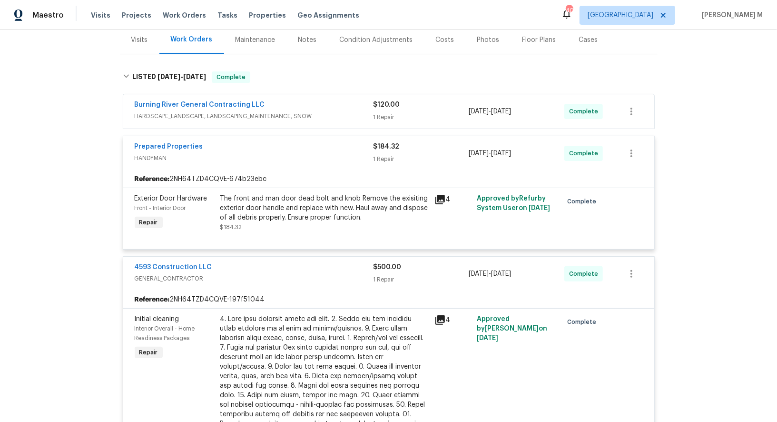
scroll to position [0, 0]
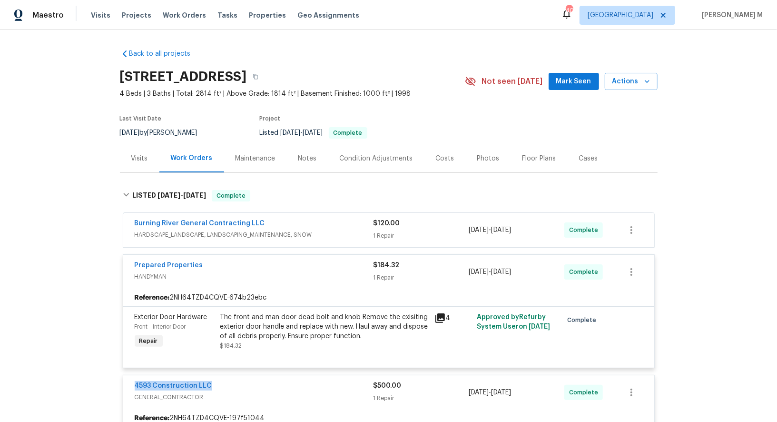
drag, startPoint x: 219, startPoint y: 373, endPoint x: 59, endPoint y: 373, distance: 160.4
click at [59, 373] on div "Back to all projects 10310 Dayflower Dr, Twinsburg, OH 44087 4 Beds | 3 Baths |…" at bounding box center [388, 226] width 777 height 392
copy link "4593 Construction LLC"
click at [250, 146] on div "Maintenance" at bounding box center [255, 158] width 63 height 28
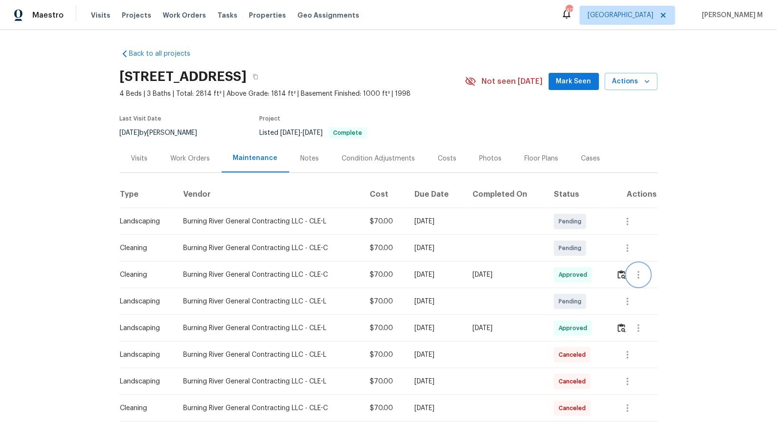
click at [636, 270] on icon "button" at bounding box center [638, 274] width 11 height 11
click at [636, 270] on li "Message vendor" at bounding box center [663, 270] width 67 height 16
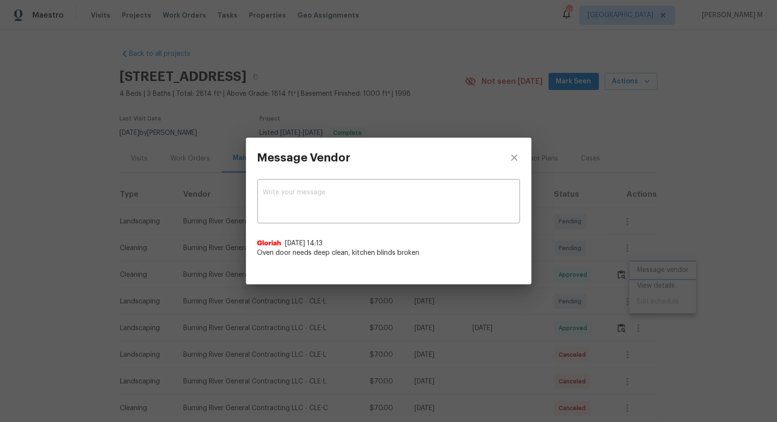
click at [636, 270] on div "Message Vendor x ​ Gloriah 9/18/25, 14:13 Oven door needs deep clean, kitchen b…" at bounding box center [388, 211] width 777 height 422
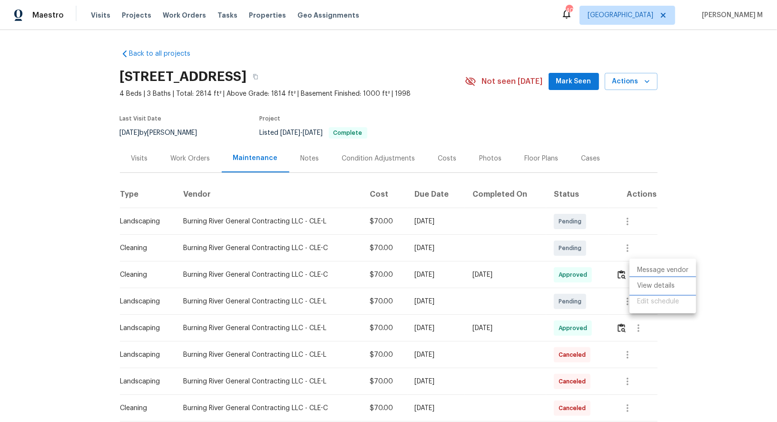
click at [639, 283] on li "View details" at bounding box center [663, 286] width 67 height 16
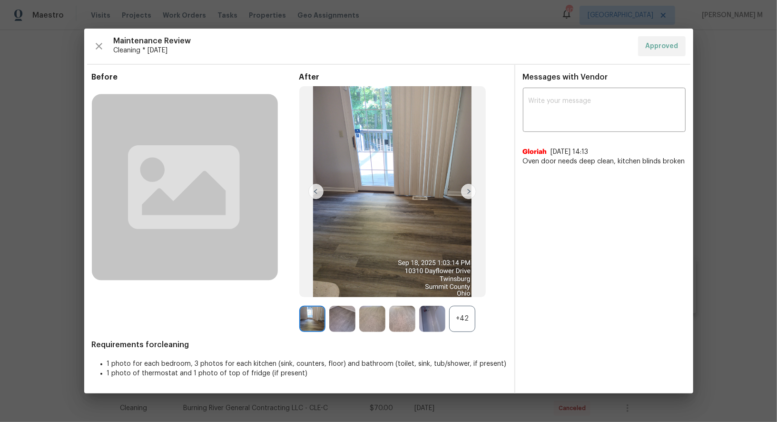
click at [453, 325] on div "+42" at bounding box center [462, 319] width 26 height 26
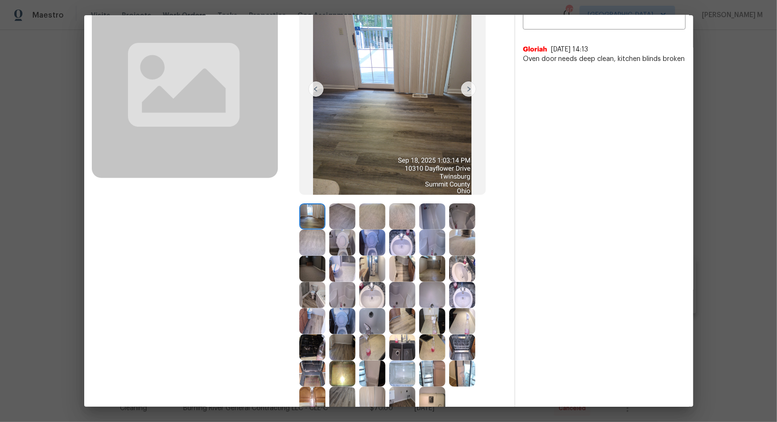
scroll to position [93, 0]
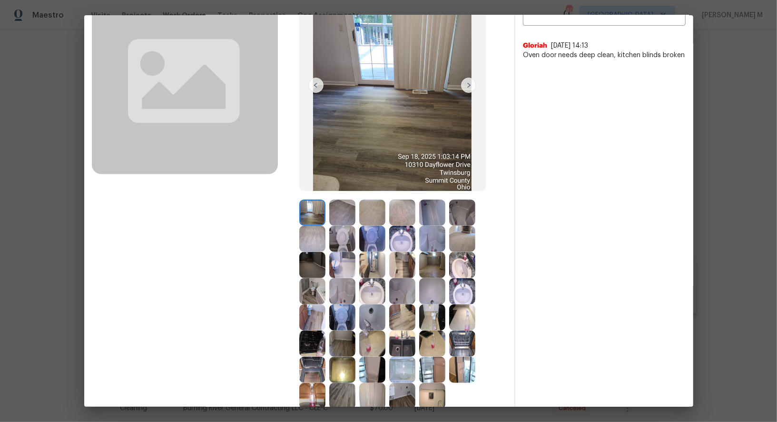
click at [308, 367] on img at bounding box center [312, 370] width 26 height 26
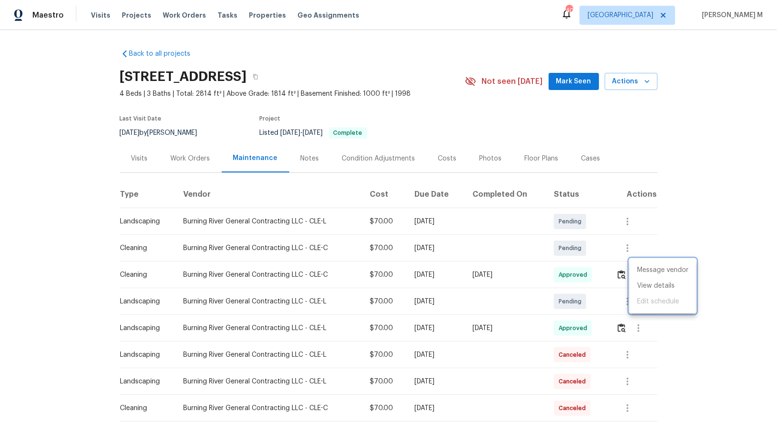
click at [200, 161] on div at bounding box center [388, 211] width 777 height 422
click at [193, 161] on div "Work Orders" at bounding box center [190, 158] width 62 height 28
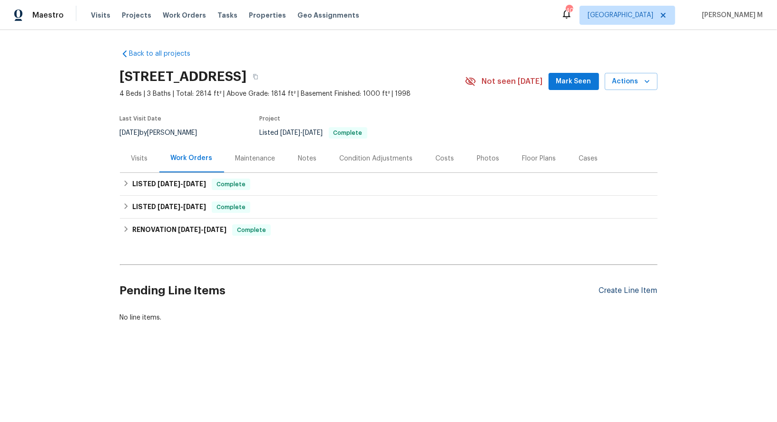
click at [634, 286] on div "Create Line Item" at bounding box center [628, 290] width 59 height 9
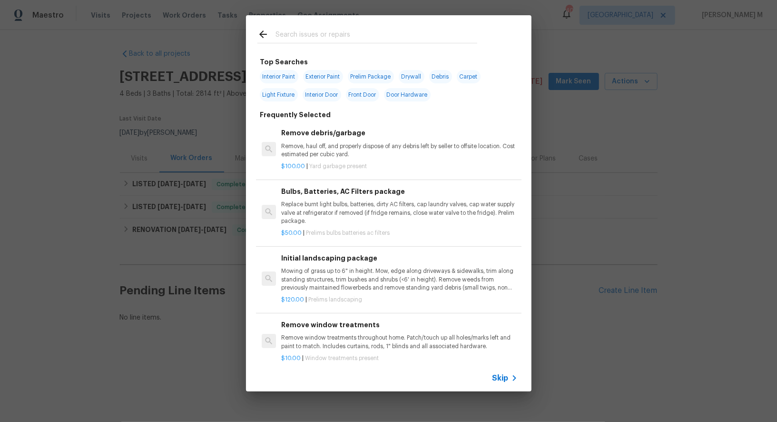
click at [506, 378] on span "Skip" at bounding box center [501, 378] width 16 height 10
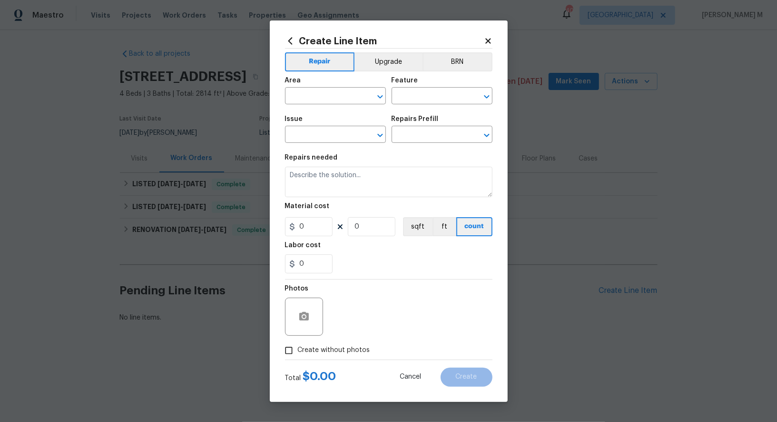
click at [324, 89] on div "Area" at bounding box center [335, 83] width 101 height 12
click at [321, 104] on input "text" at bounding box center [322, 96] width 74 height 15
click at [322, 115] on li "Kitchen" at bounding box center [335, 122] width 102 height 16
type input "Kitchen"
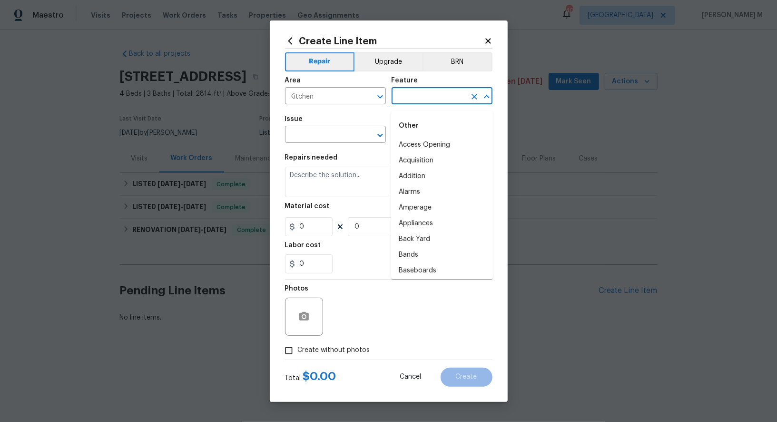
click at [421, 104] on input "text" at bounding box center [429, 96] width 74 height 15
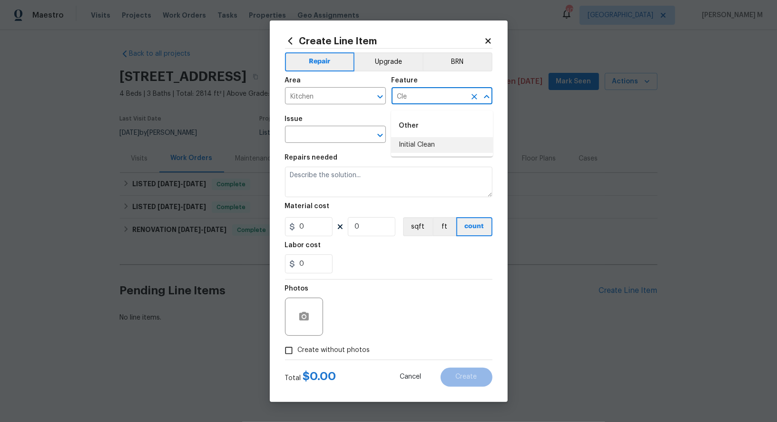
click at [414, 149] on li "Initial Clean" at bounding box center [442, 145] width 102 height 16
type input "Initial Clean"
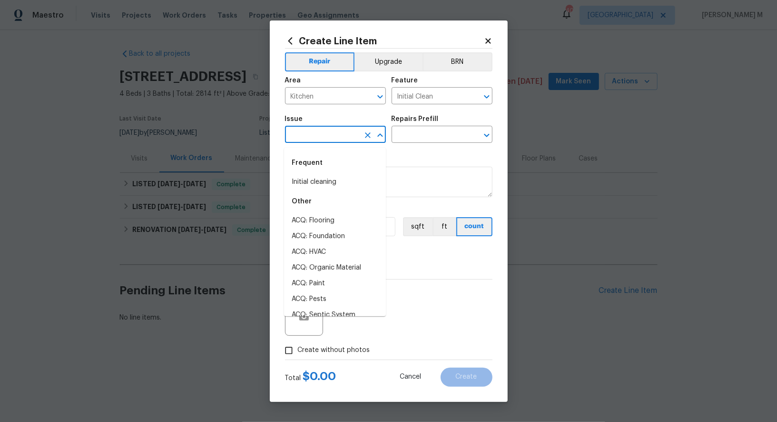
click at [314, 143] on input "text" at bounding box center [322, 135] width 74 height 15
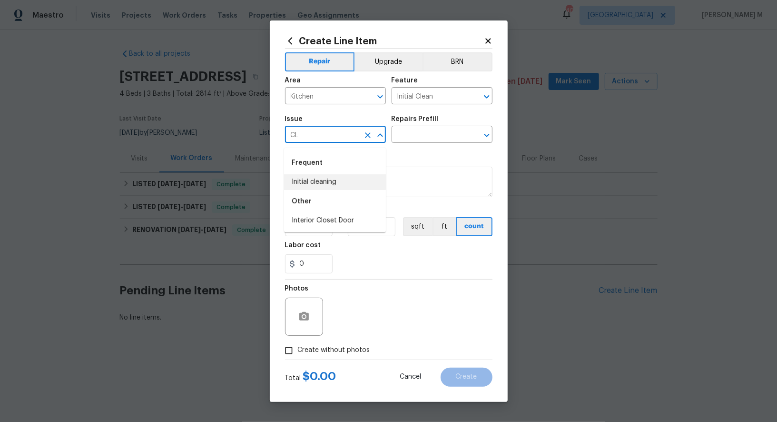
click at [307, 193] on div "Other" at bounding box center [335, 201] width 102 height 23
click at [336, 182] on li "Initial cleaning" at bounding box center [335, 182] width 102 height 16
type input "Initial cleaning"
click at [409, 139] on input "text" at bounding box center [429, 135] width 74 height 15
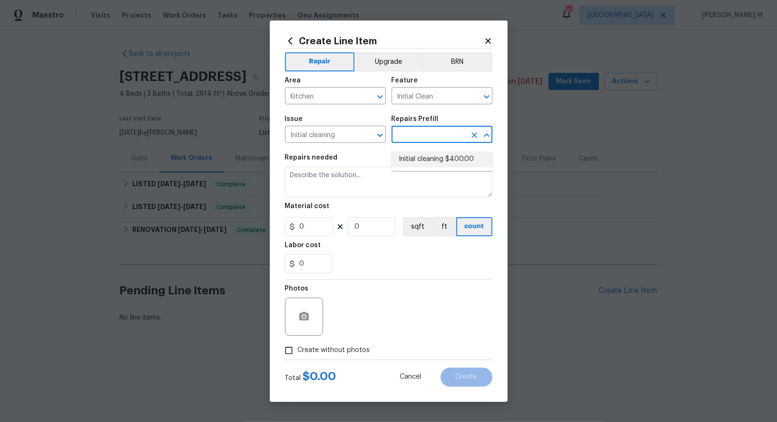
click at [409, 165] on li "Initial cleaning $400.00" at bounding box center [442, 159] width 102 height 16
type input "Home Readiness Packages"
type input "Initial cleaning $400.00"
type textarea "1. Wipe down exterior doors and trim. 2. Clean out all exterior light fixtures …"
type input "400"
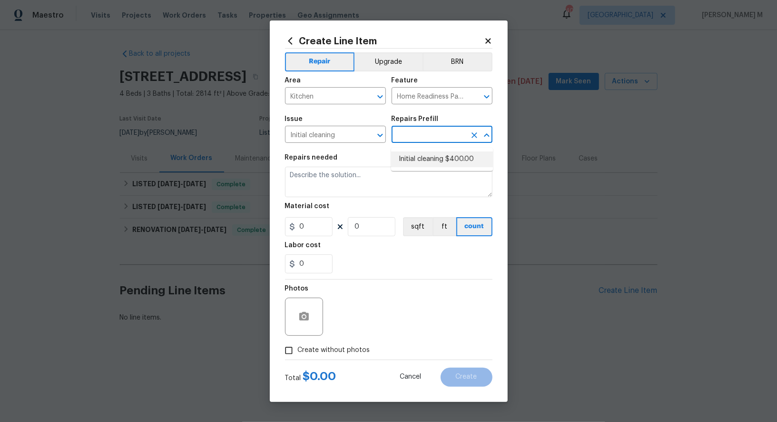
type input "1"
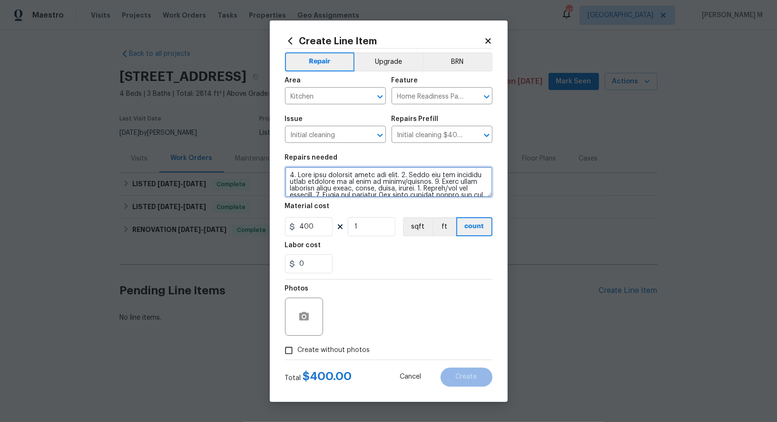
click at [387, 184] on textarea at bounding box center [389, 182] width 208 height 30
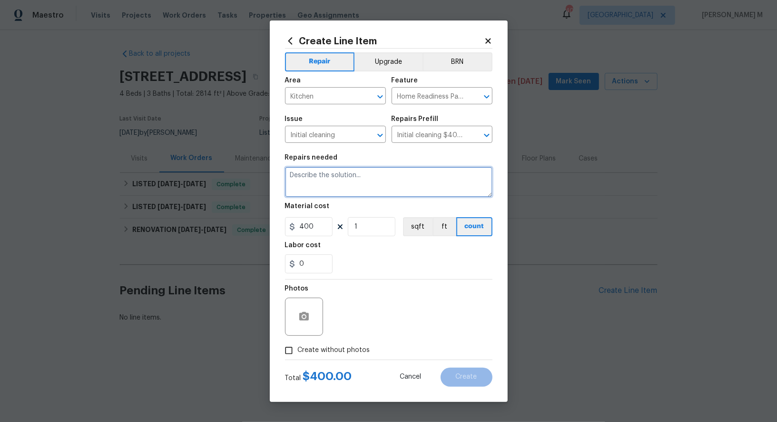
click at [315, 184] on textarea at bounding box center [389, 182] width 208 height 30
paste textarea "Rework: Feedback received that the oven door requires a deep clean. Please clea…"
click at [317, 177] on textarea "Rework: Feedback received that the oven door requires a deep clean. Please clea…" at bounding box center [389, 182] width 208 height 30
type textarea "Feedback received that the oven door requires a deep clean. Please clean the ov…"
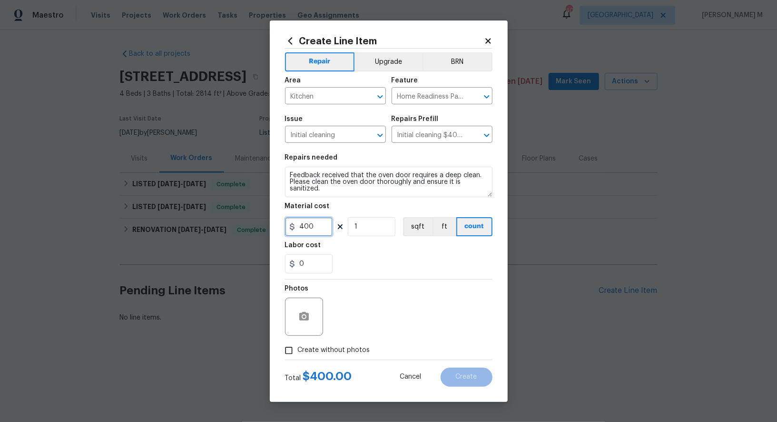
click at [315, 230] on input "400" at bounding box center [309, 226] width 48 height 19
type input "1"
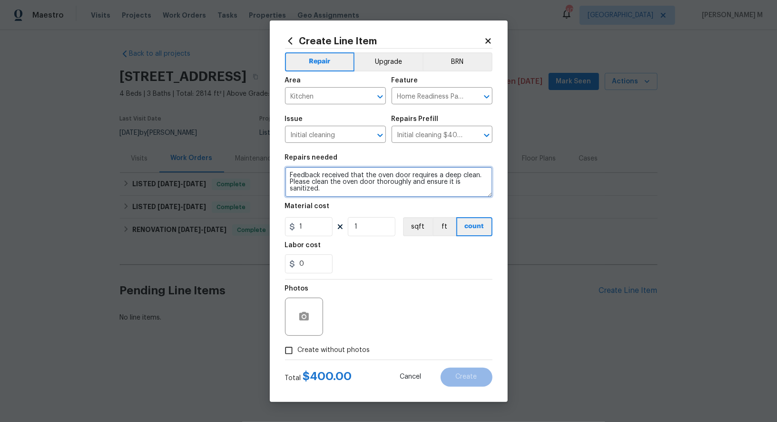
click at [286, 176] on textarea "Feedback received that the oven door requires a deep clean. Please clean the ov…" at bounding box center [389, 182] width 208 height 30
type textarea "Rework: Feedback received that the oven door requires a deep clean. Please clea…"
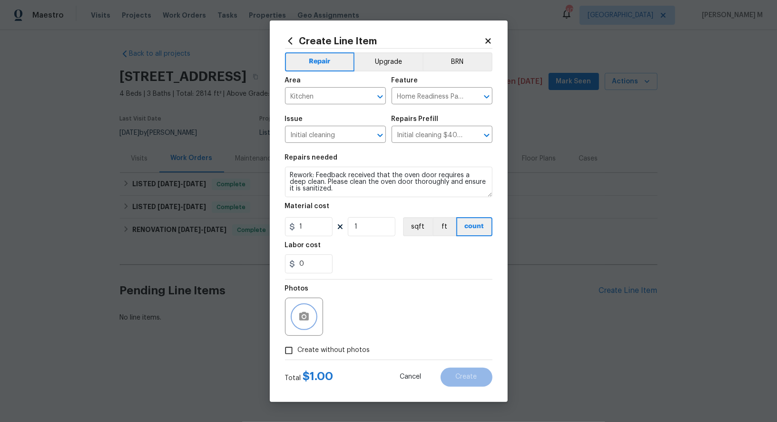
click at [300, 312] on icon "button" at bounding box center [304, 316] width 10 height 9
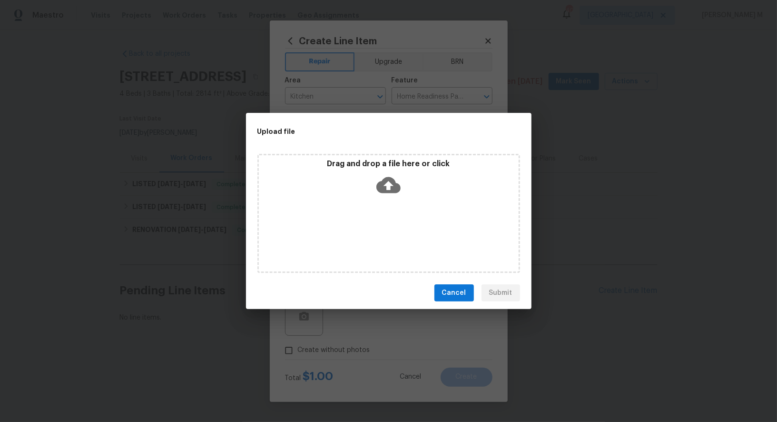
click at [340, 194] on div "Drag and drop a file here or click" at bounding box center [389, 179] width 260 height 41
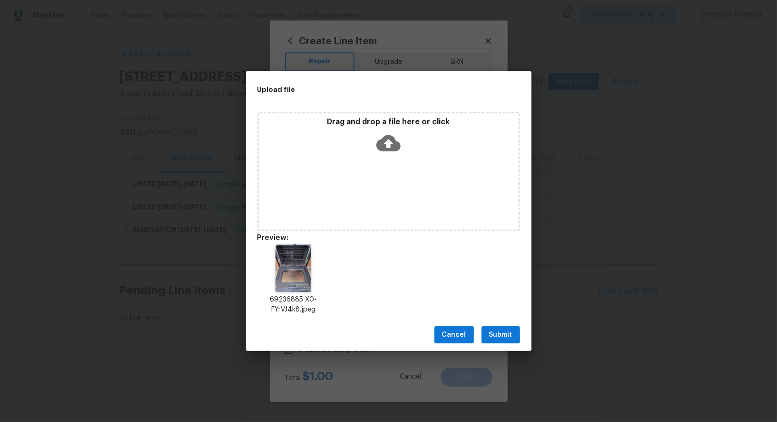
click at [508, 334] on span "Submit" at bounding box center [500, 335] width 23 height 12
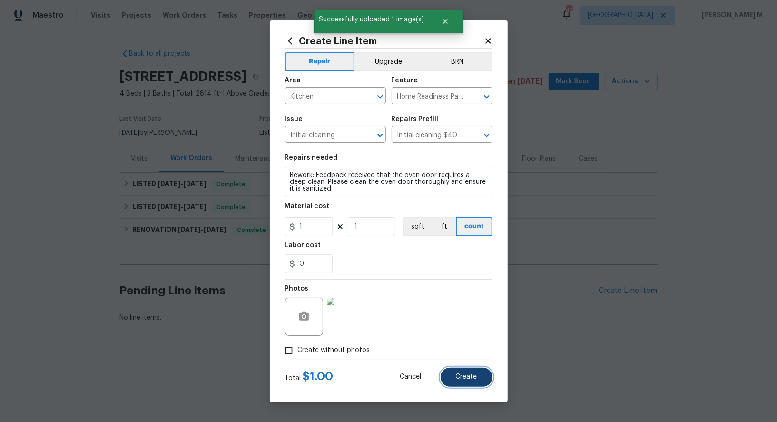
click at [463, 373] on span "Create" at bounding box center [466, 376] width 21 height 7
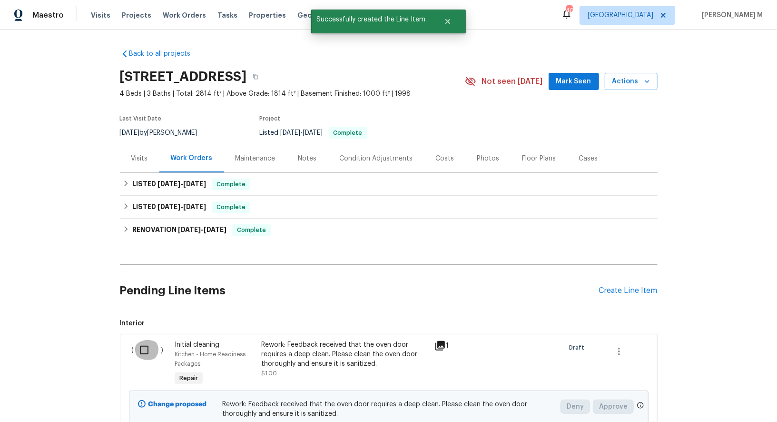
click at [138, 340] on input "checkbox" at bounding box center [147, 350] width 27 height 20
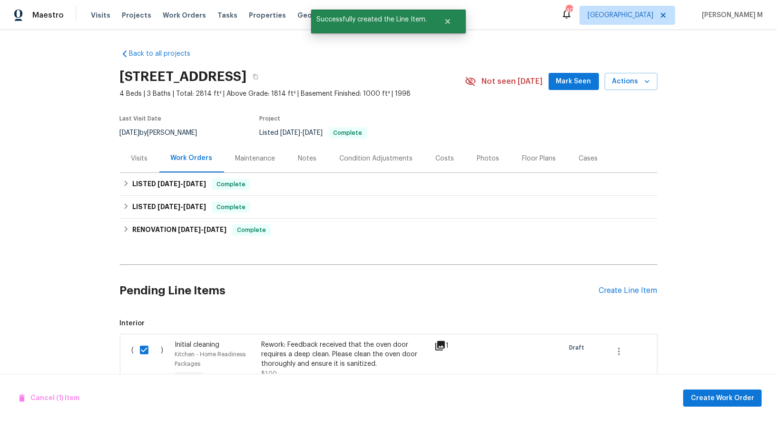
click at [710, 410] on div "Cancel (1) Item Create Work Order" at bounding box center [388, 398] width 777 height 49
click at [721, 397] on span "Create Work Order" at bounding box center [722, 398] width 63 height 12
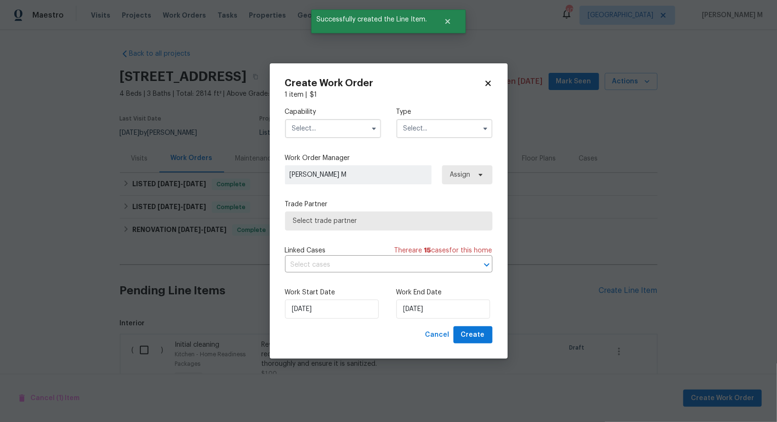
click at [309, 128] on input "text" at bounding box center [333, 128] width 96 height 19
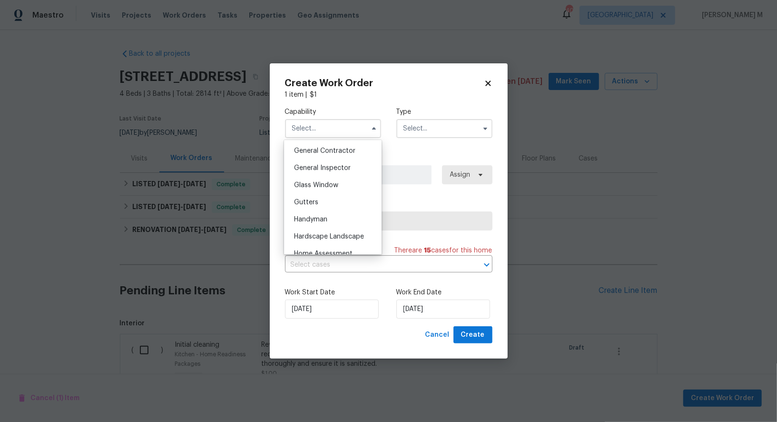
scroll to position [421, 0]
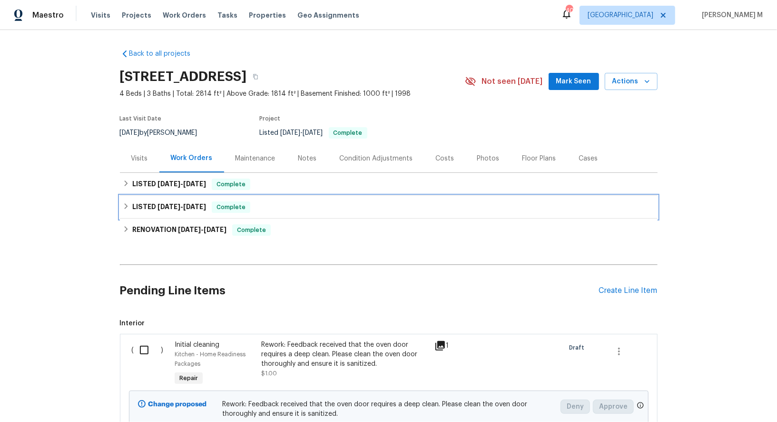
click at [154, 205] on h6 "LISTED 8/12/25 - 8/13/25" at bounding box center [169, 206] width 74 height 11
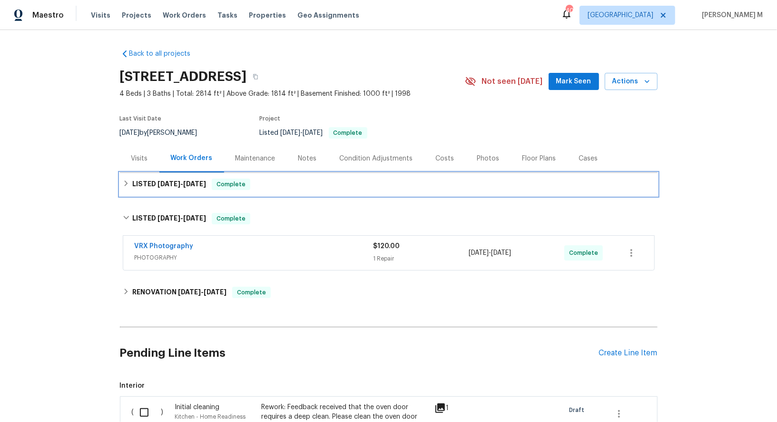
click at [166, 185] on h6 "LISTED 9/5/25 - 9/10/25" at bounding box center [169, 184] width 74 height 11
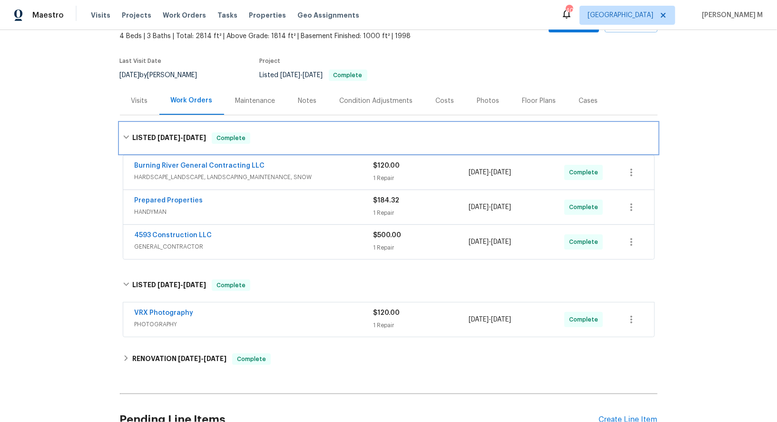
scroll to position [258, 0]
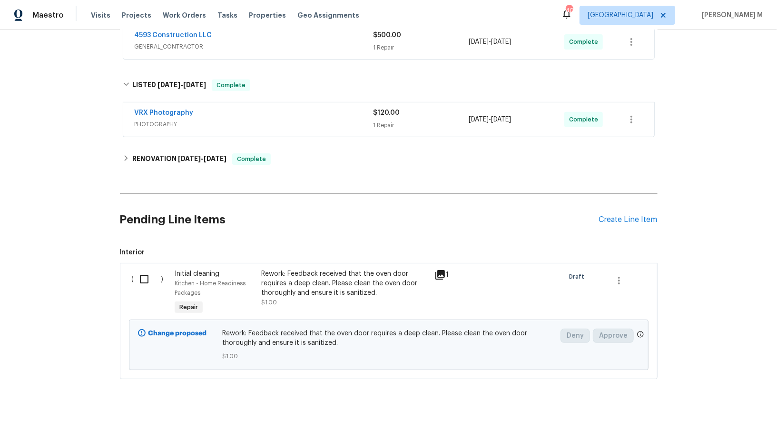
click at [140, 269] on input "checkbox" at bounding box center [147, 279] width 27 height 20
checkbox input "true"
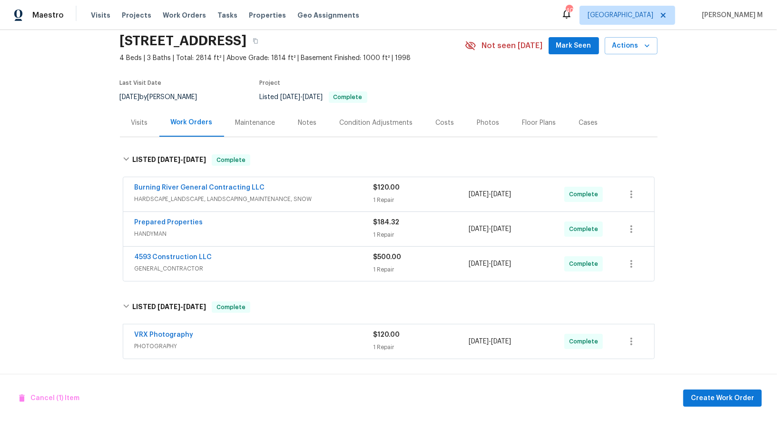
scroll to position [35, 0]
click at [197, 267] on div "4593 Construction LLC GENERAL_CONTRACTOR $500.00 1 Repair 9/8/2025 - 9/9/2025 C…" at bounding box center [388, 265] width 531 height 34
click at [187, 265] on span "GENERAL_CONTRACTOR" at bounding box center [254, 270] width 239 height 10
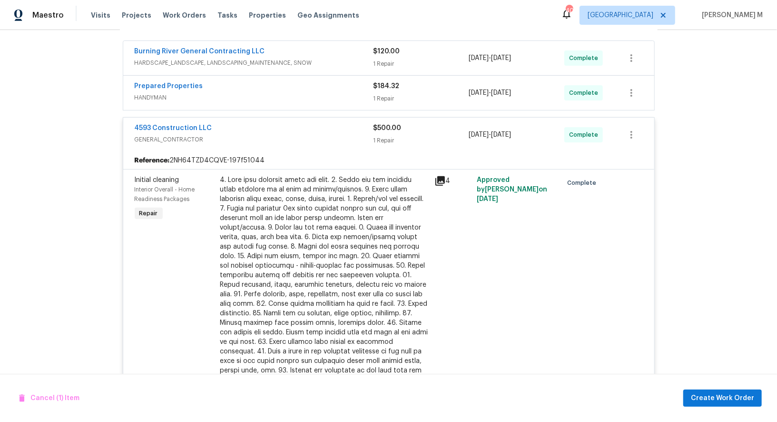
scroll to position [218, 0]
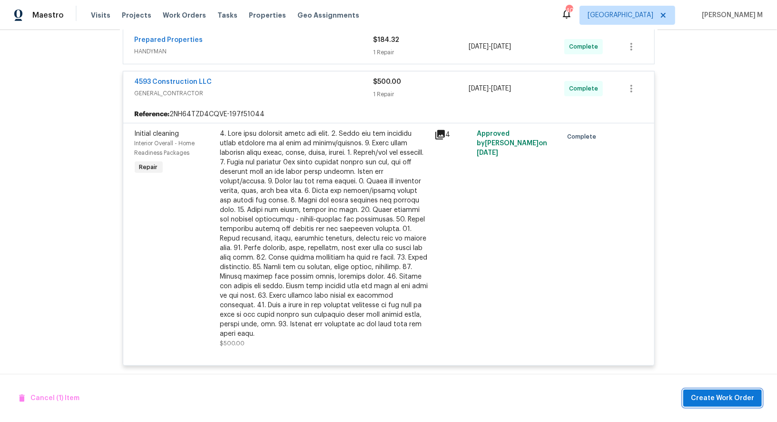
click at [719, 399] on span "Create Work Order" at bounding box center [722, 398] width 63 height 12
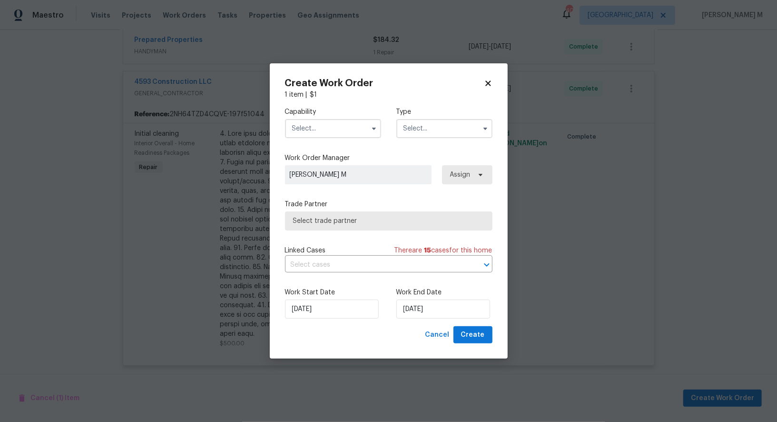
click at [330, 146] on div "Capability Type" at bounding box center [389, 122] width 208 height 46
click at [319, 132] on input "text" at bounding box center [333, 128] width 96 height 19
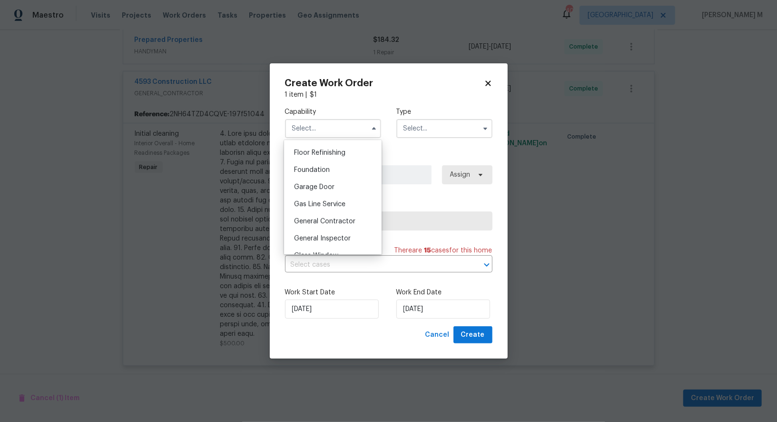
scroll to position [397, 0]
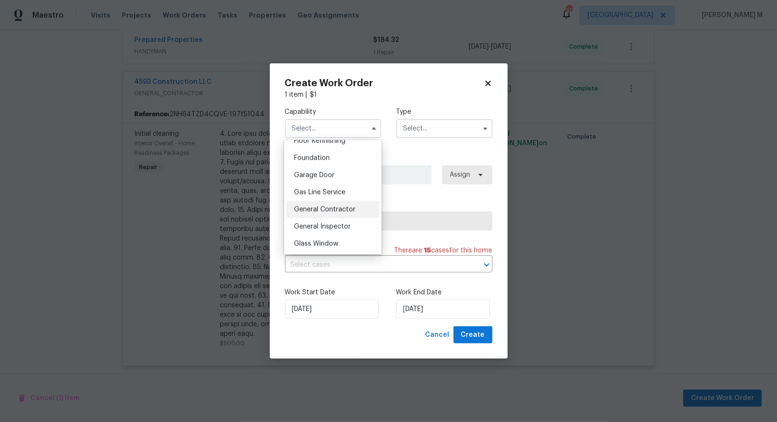
click at [323, 206] on span "General Contractor" at bounding box center [324, 209] width 61 height 7
type input "General Contractor"
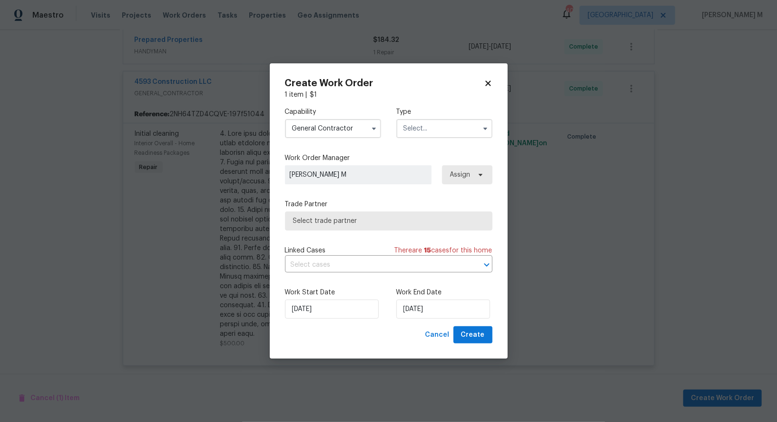
click at [432, 132] on input "text" at bounding box center [445, 128] width 96 height 19
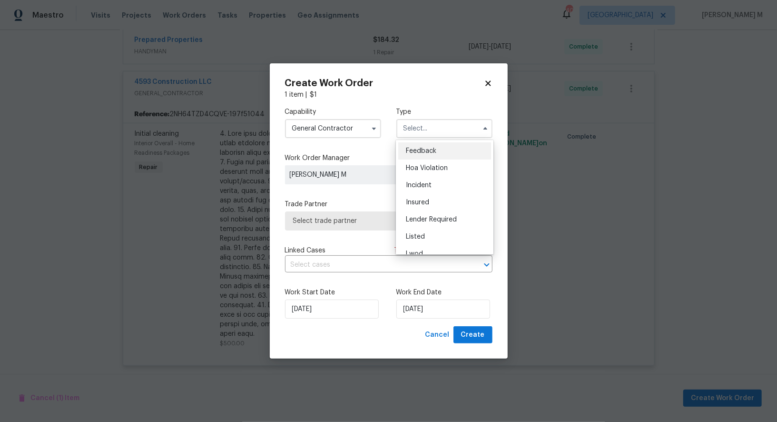
click at [428, 149] on span "Feedback" at bounding box center [421, 151] width 30 height 7
type input "Feedback"
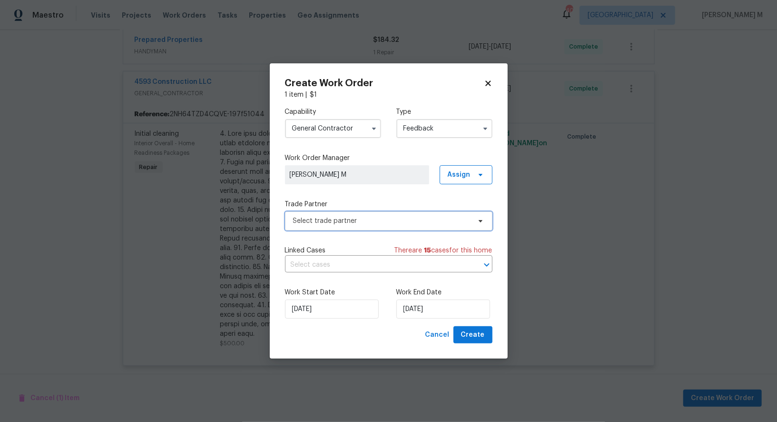
click at [331, 217] on span "Select trade partner" at bounding box center [382, 221] width 178 height 10
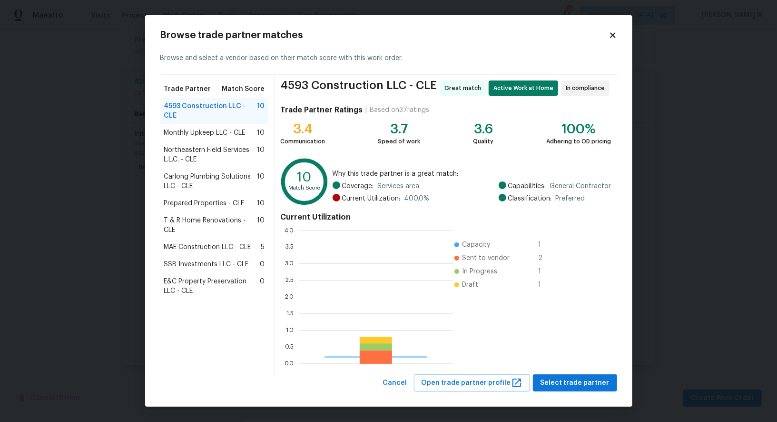
scroll to position [133, 154]
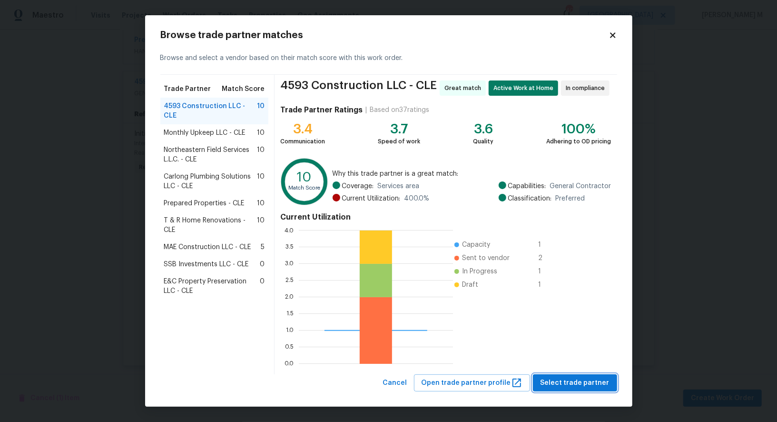
click at [554, 379] on span "Select trade partner" at bounding box center [575, 383] width 69 height 12
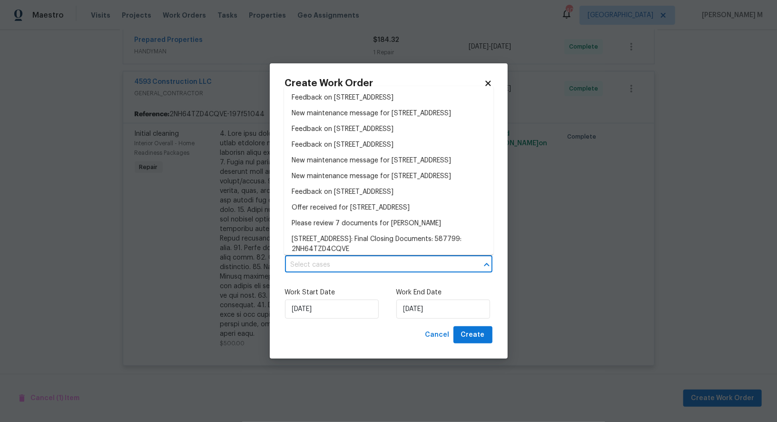
click at [351, 269] on input "text" at bounding box center [375, 265] width 181 height 15
click at [313, 98] on li "Feedback on 10310 Dayflower Dr, Twinsburg, OH 44087" at bounding box center [388, 98] width 209 height 16
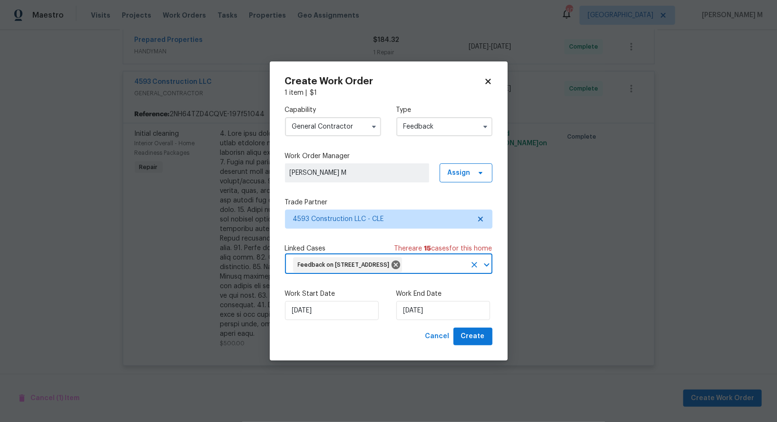
click at [307, 318] on div "Work Start Date 19/09/2025 Work End Date 19/09/2025" at bounding box center [389, 304] width 208 height 46
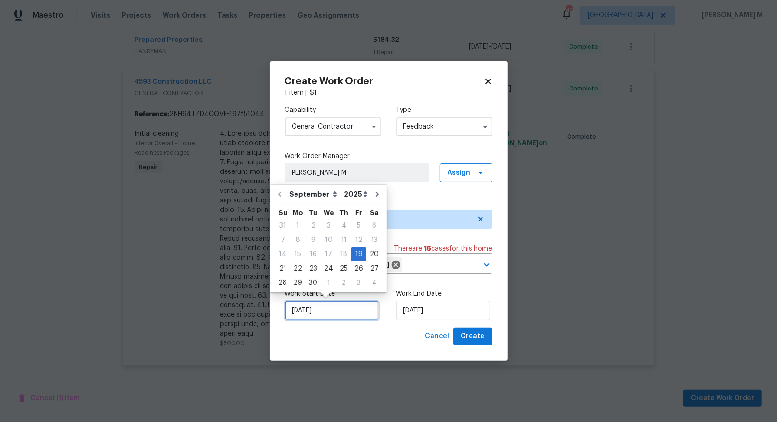
click at [312, 315] on input "[DATE]" at bounding box center [332, 310] width 94 height 19
click at [427, 317] on input "[DATE]" at bounding box center [444, 310] width 94 height 19
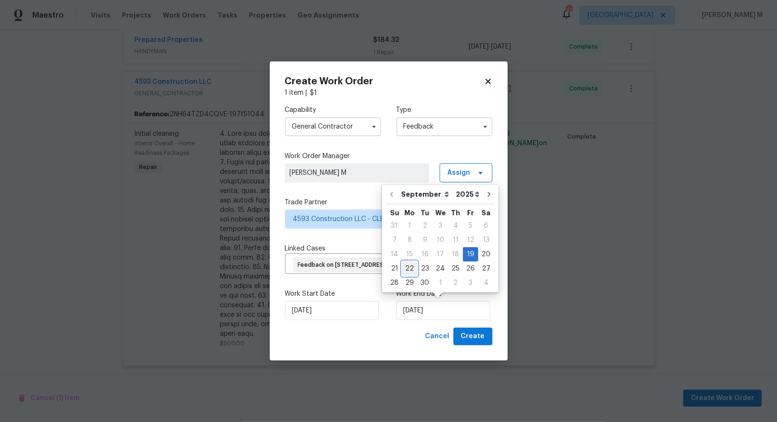
click at [412, 271] on div "22" at bounding box center [409, 268] width 15 height 13
type input "22/09/2025"
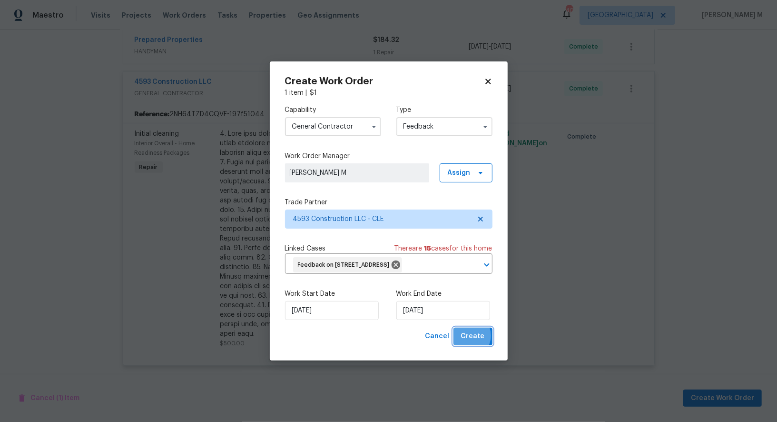
click at [472, 332] on span "Create" at bounding box center [473, 336] width 24 height 12
checkbox input "false"
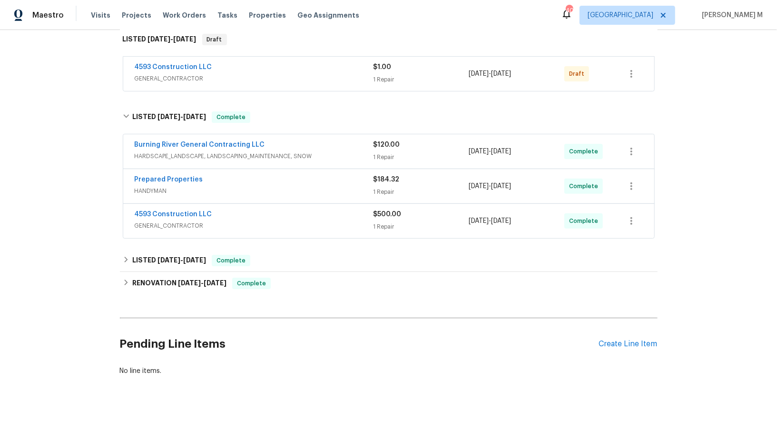
scroll to position [0, 0]
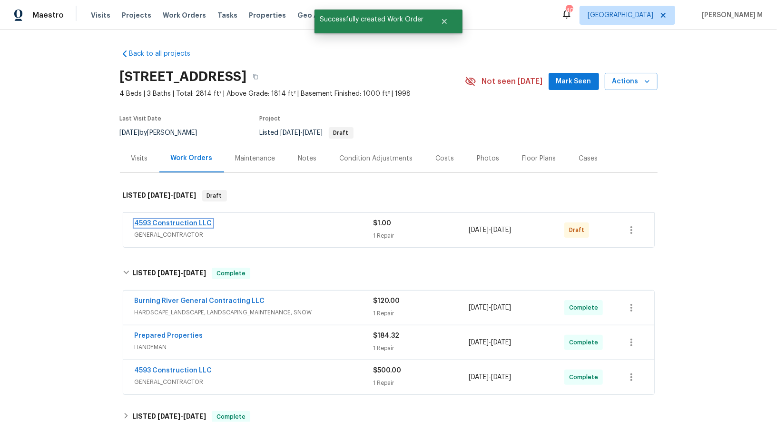
click at [192, 220] on link "4593 Construction LLC" at bounding box center [174, 223] width 78 height 7
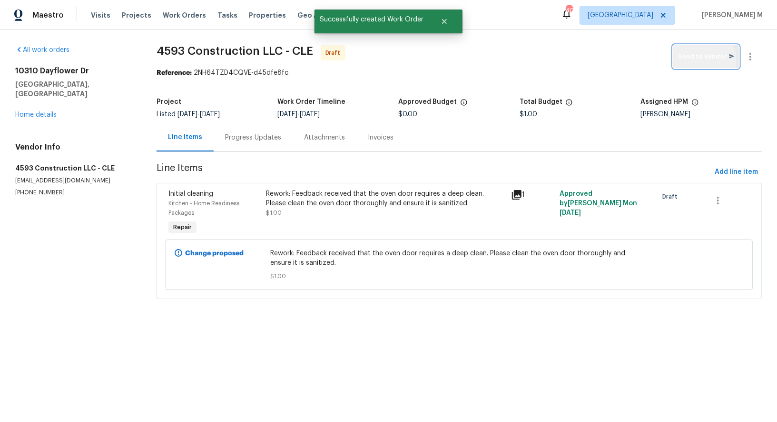
click at [710, 59] on span "Send to Vendor" at bounding box center [706, 56] width 56 height 11
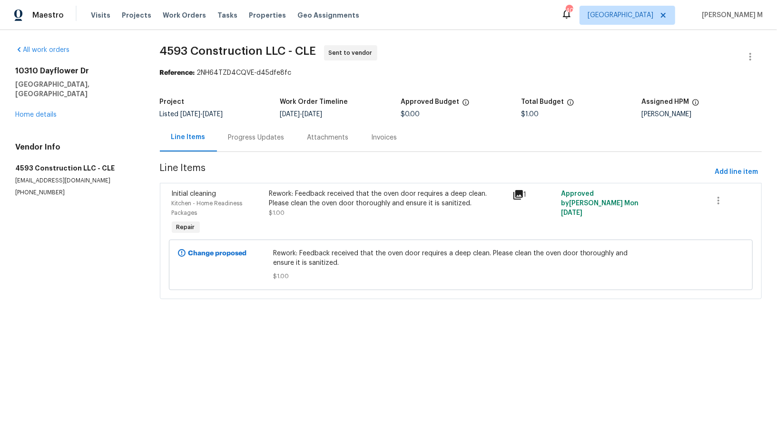
click at [242, 136] on div "Progress Updates" at bounding box center [256, 138] width 56 height 10
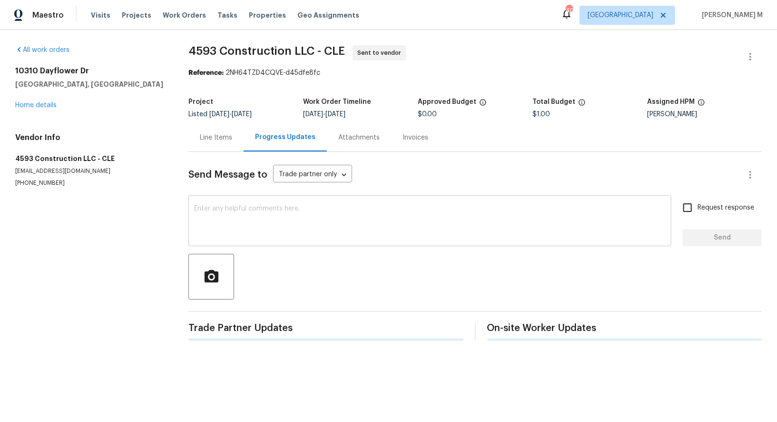
click at [253, 209] on textarea at bounding box center [430, 221] width 472 height 33
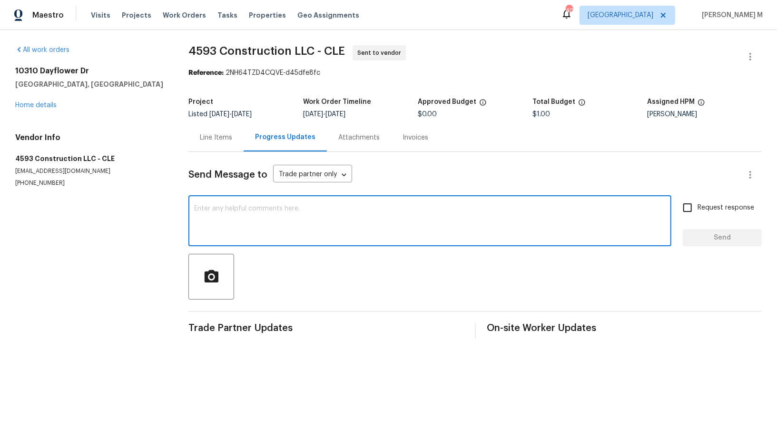
paste textarea "Hi this is Vicky with Opendoor. I’m confirming you received the WO for the prop…"
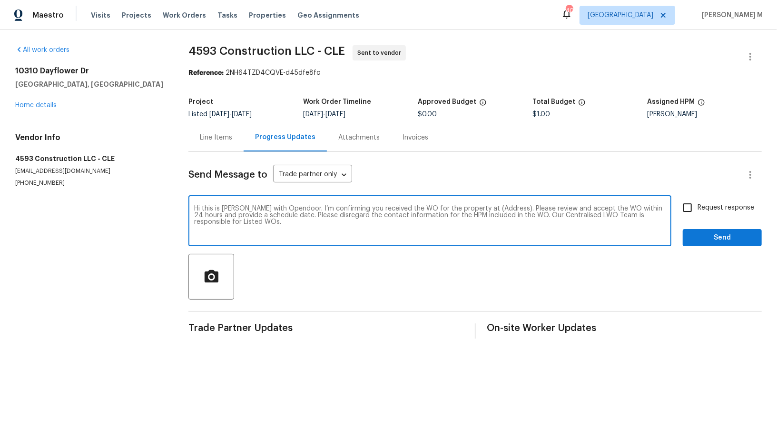
click at [475, 205] on textarea "Hi this is Vicky with Opendoor. I’m confirming you received the WO for the prop…" at bounding box center [430, 221] width 472 height 33
paste textarea "10310 Dayflower Dr, Twinsburg, OH 44087"
type textarea "Hi this is Vicky with Opendoor. I’m confirming you received the WO for the prop…"
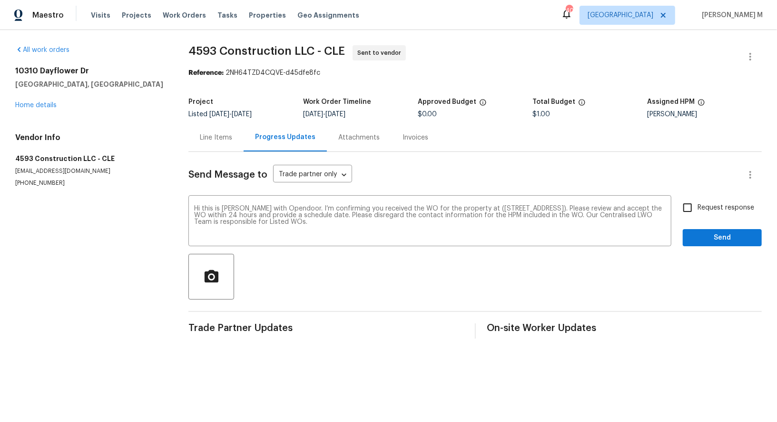
click at [718, 198] on label "Request response" at bounding box center [716, 208] width 77 height 20
click at [698, 198] on input "Request response" at bounding box center [688, 208] width 20 height 20
checkbox input "true"
click at [718, 245] on div "Send Message to Trade partner only Trade partner only ​ Hi this is Vicky with O…" at bounding box center [476, 245] width 574 height 187
click at [721, 238] on button "Send" at bounding box center [722, 238] width 79 height 18
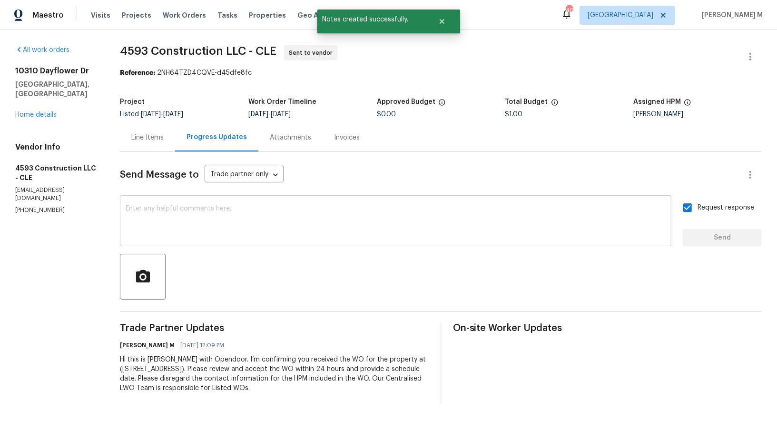
click at [328, 220] on textarea at bounding box center [396, 221] width 540 height 33
paste textarea "All Work Orders must include before-photos (both close-up and wide-angle) and a…"
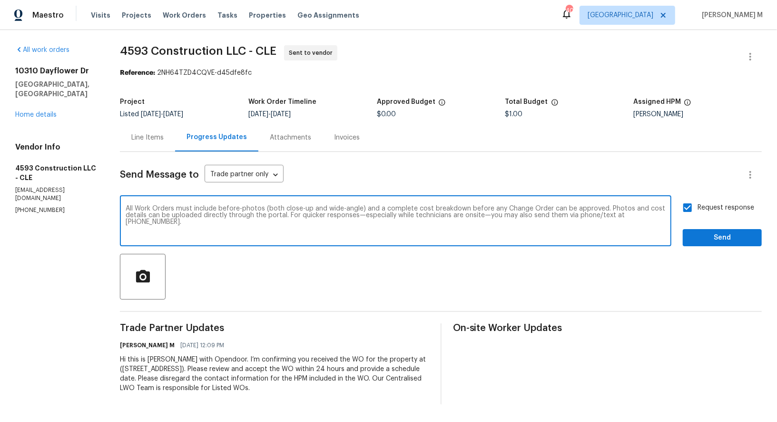
type textarea "All Work Orders must include before-photos (both close-up and wide-angle) and a…"
click at [716, 203] on span "Request response" at bounding box center [726, 208] width 57 height 10
click at [698, 199] on input "Request response" at bounding box center [688, 208] width 20 height 20
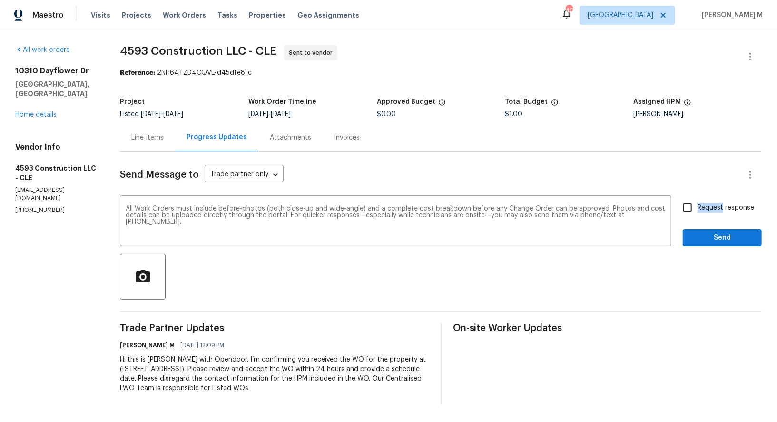
click at [716, 203] on span "Request response" at bounding box center [726, 208] width 57 height 10
click at [698, 199] on input "Request response" at bounding box center [688, 208] width 20 height 20
checkbox input "true"
click at [716, 232] on span "Send" at bounding box center [723, 238] width 64 height 12
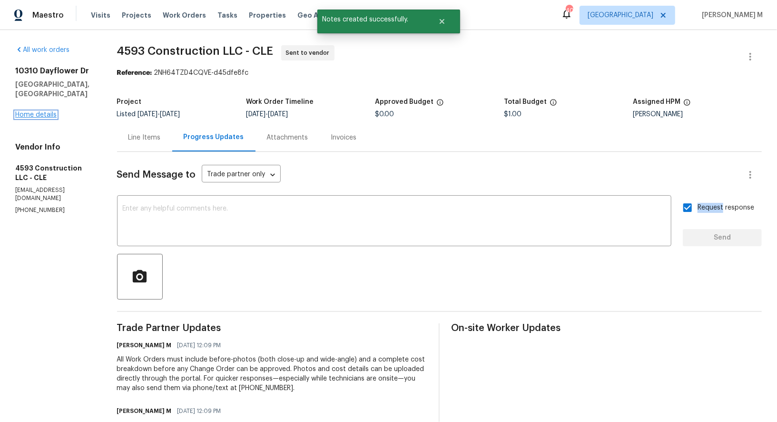
click at [37, 111] on link "Home details" at bounding box center [35, 114] width 41 height 7
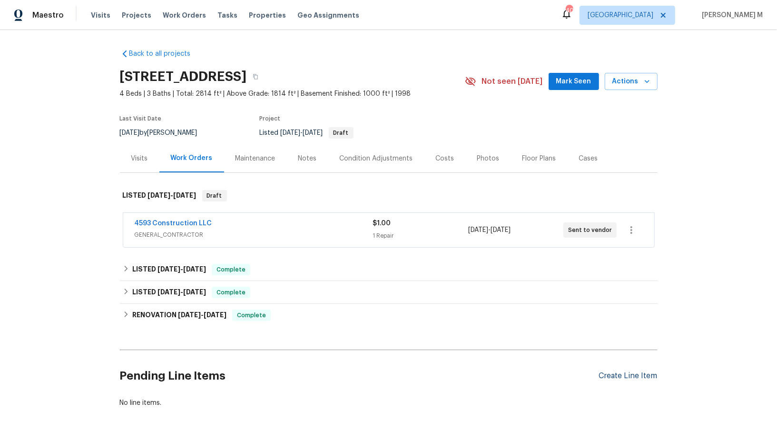
click at [629, 371] on div "Create Line Item" at bounding box center [628, 375] width 59 height 9
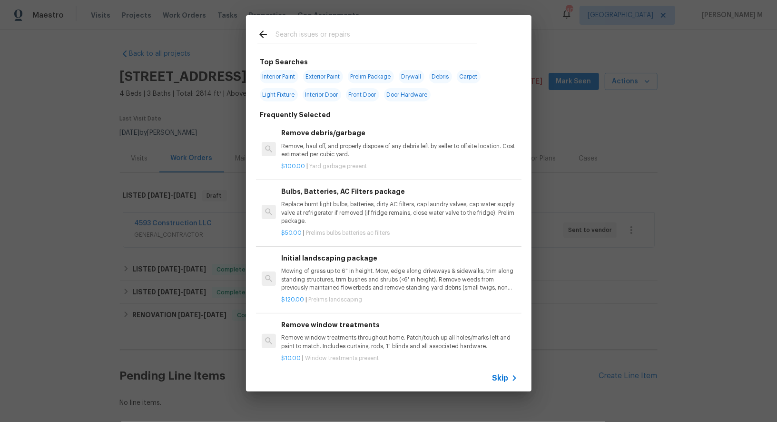
click at [509, 380] on span "Skip" at bounding box center [501, 378] width 16 height 10
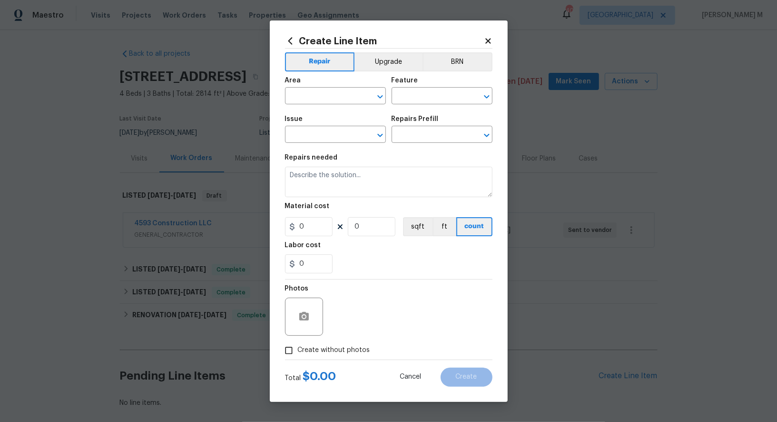
click at [315, 89] on div "Area" at bounding box center [335, 83] width 101 height 12
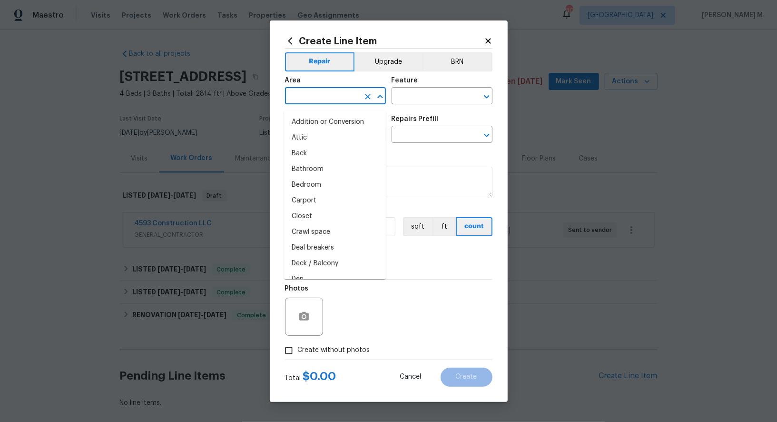
click at [315, 99] on input "text" at bounding box center [322, 96] width 74 height 15
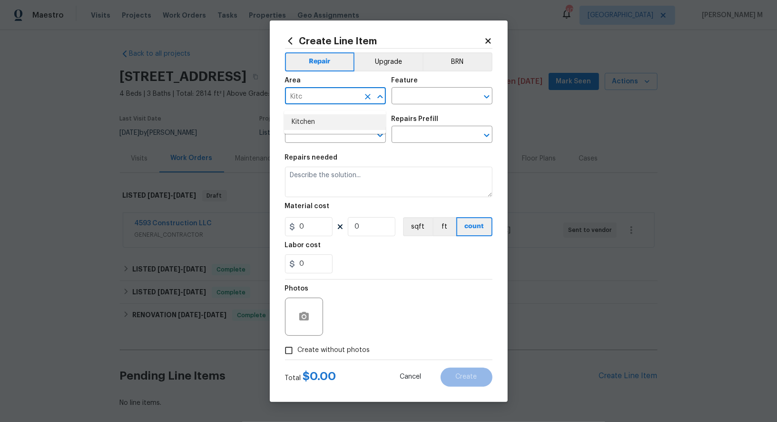
click at [309, 119] on li "Kitchen" at bounding box center [335, 122] width 102 height 16
type input "Kitchen"
click at [413, 100] on input "text" at bounding box center [429, 96] width 74 height 15
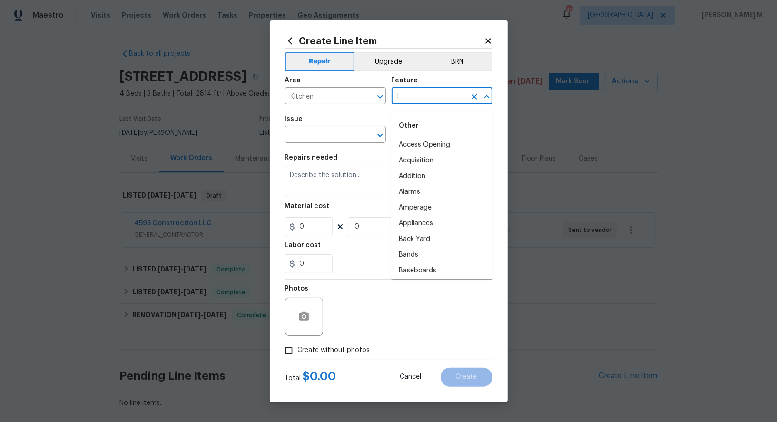
type input "IN"
click at [421, 222] on li "Interior Door" at bounding box center [442, 224] width 102 height 16
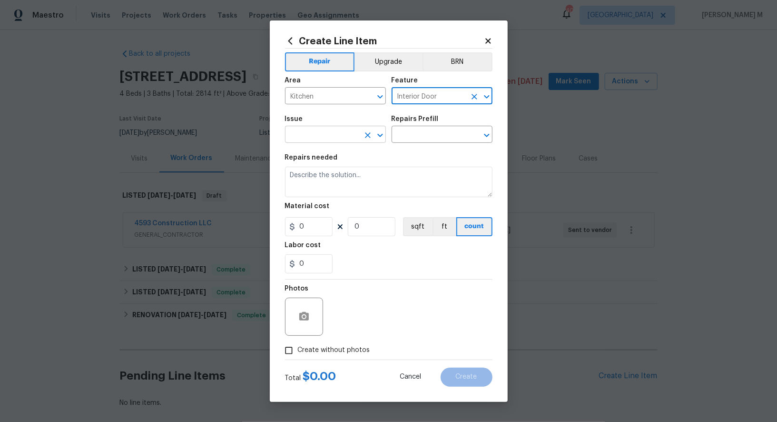
type input "Interior Door"
click at [321, 138] on input "text" at bounding box center [322, 135] width 74 height 15
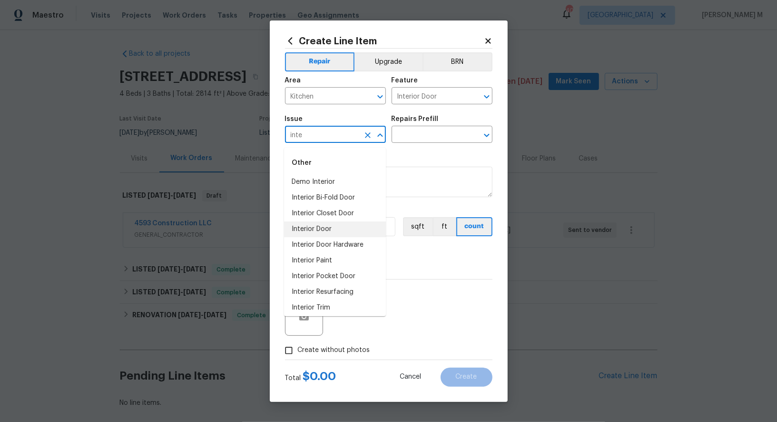
click at [319, 226] on li "Interior Door" at bounding box center [335, 229] width 102 height 16
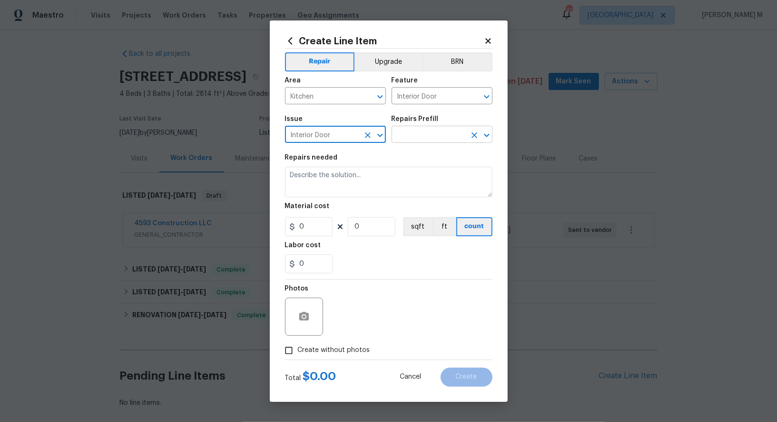
type input "Interior Door"
click at [428, 139] on input "text" at bounding box center [429, 135] width 74 height 15
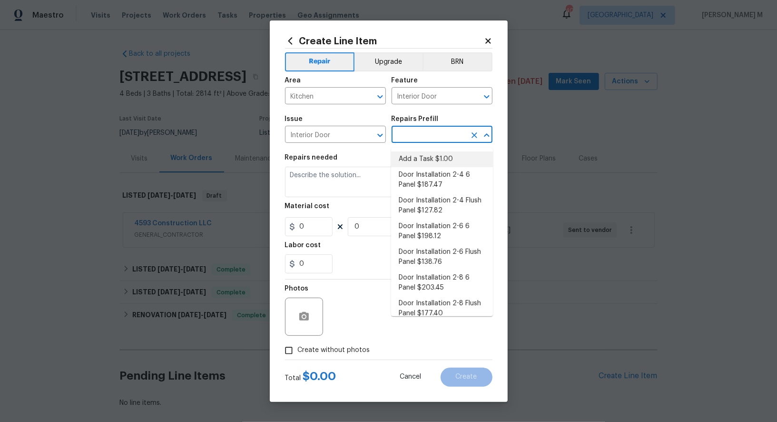
click at [422, 161] on li "Add a Task $1.00" at bounding box center [442, 159] width 102 height 16
type input "Add a Task $1.00"
type textarea "HPM to detail"
type input "1"
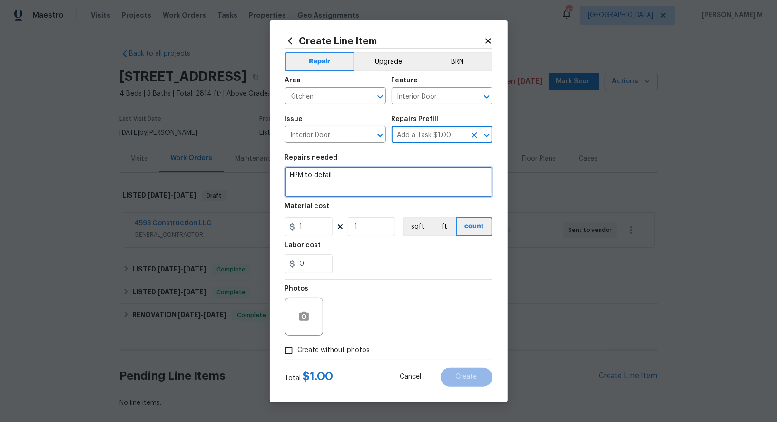
click at [382, 187] on textarea "HPM to detail" at bounding box center [389, 182] width 208 height 30
click at [331, 168] on textarea at bounding box center [389, 182] width 208 height 30
paste textarea "The kitchen blinds are broken and not functioning properly. Please inspect the …"
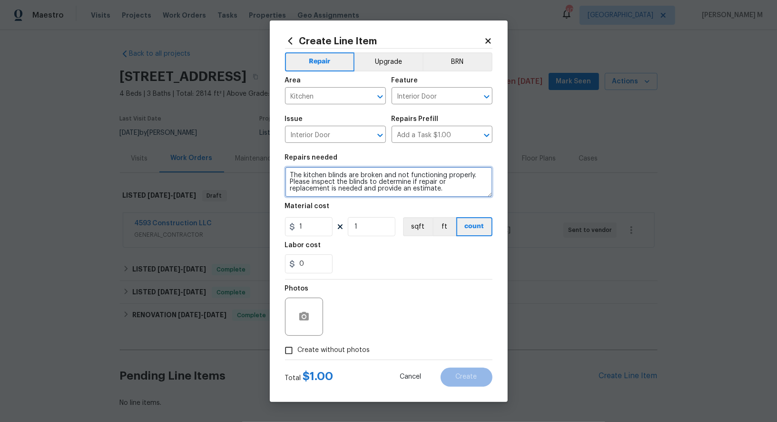
type textarea "The kitchen blinds are broken and not functioning properly. Please inspect the …"
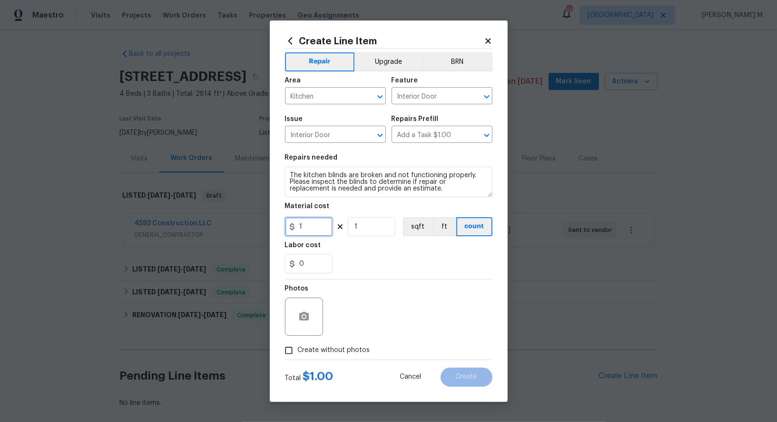
click at [310, 235] on input "1" at bounding box center [309, 226] width 48 height 19
type input "75"
click at [355, 341] on label "Create without photos" at bounding box center [325, 350] width 90 height 18
click at [298, 341] on input "Create without photos" at bounding box center [289, 350] width 18 height 18
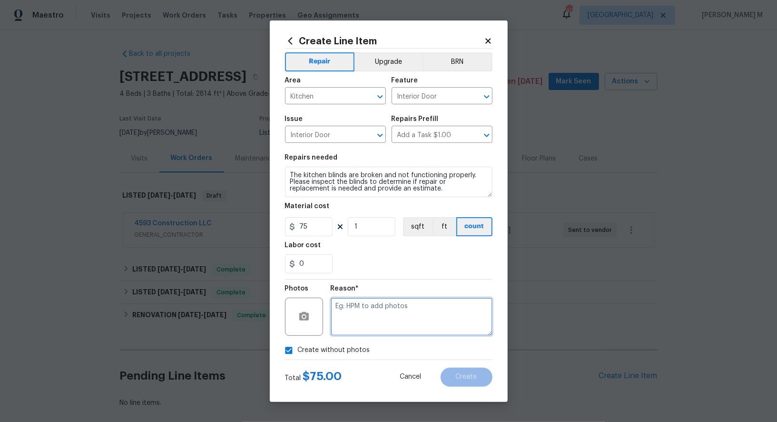
click at [382, 321] on textarea at bounding box center [412, 317] width 162 height 38
click at [308, 313] on button "button" at bounding box center [304, 316] width 23 height 23
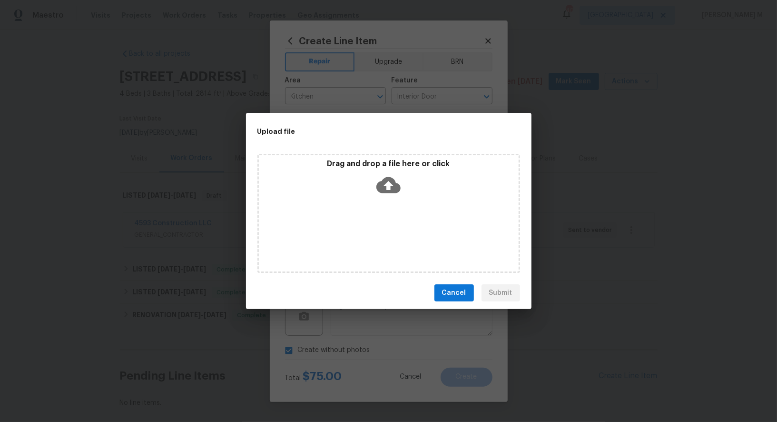
click at [414, 202] on div "Drag and drop a file here or click" at bounding box center [389, 213] width 263 height 119
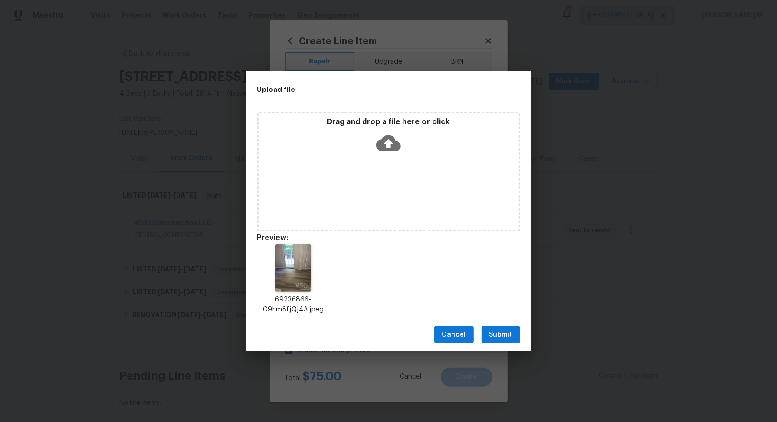
click at [507, 337] on span "Submit" at bounding box center [500, 335] width 23 height 12
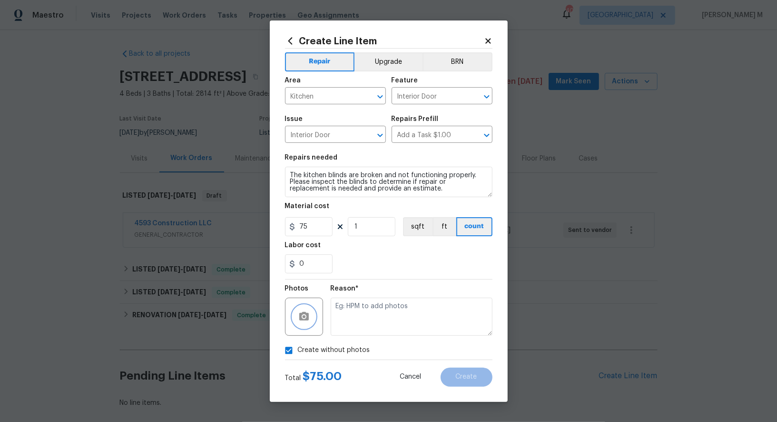
checkbox input "false"
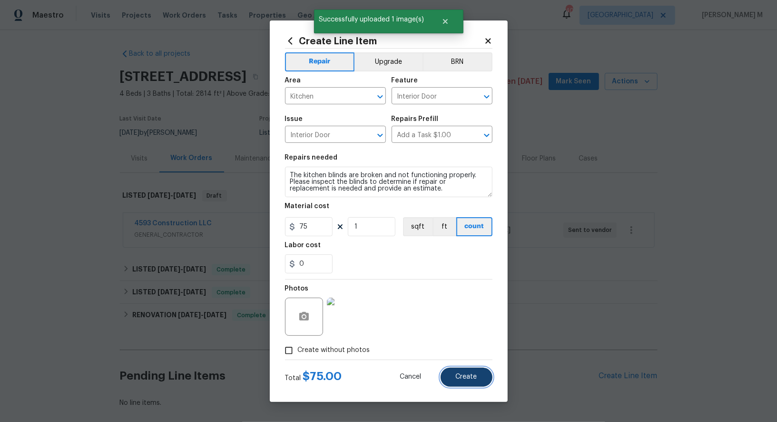
click at [479, 377] on button "Create" at bounding box center [467, 376] width 52 height 19
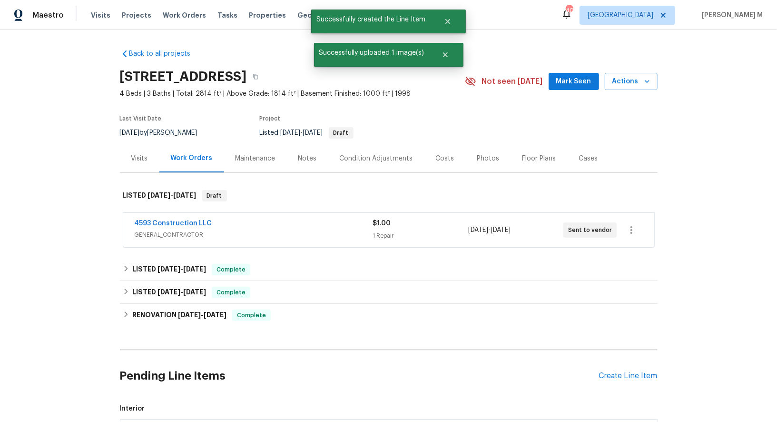
scroll to position [162, 0]
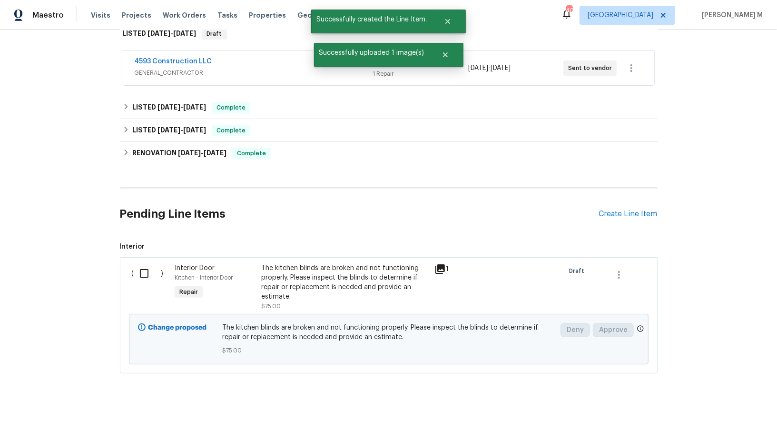
click at [157, 263] on input "checkbox" at bounding box center [147, 273] width 27 height 20
checkbox input "true"
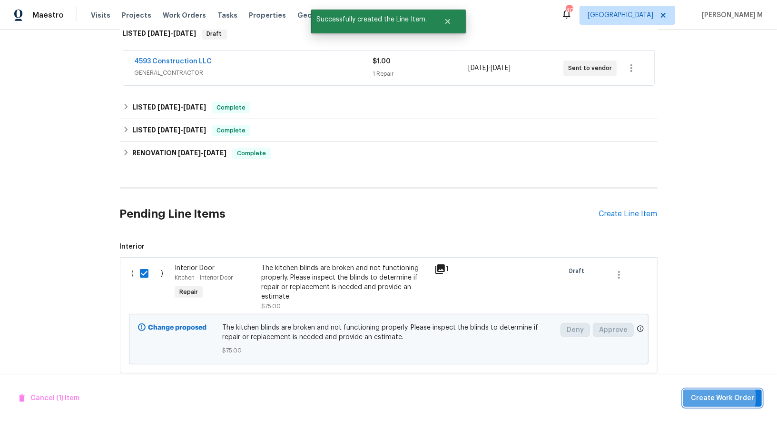
click at [721, 400] on span "Create Work Order" at bounding box center [722, 398] width 63 height 12
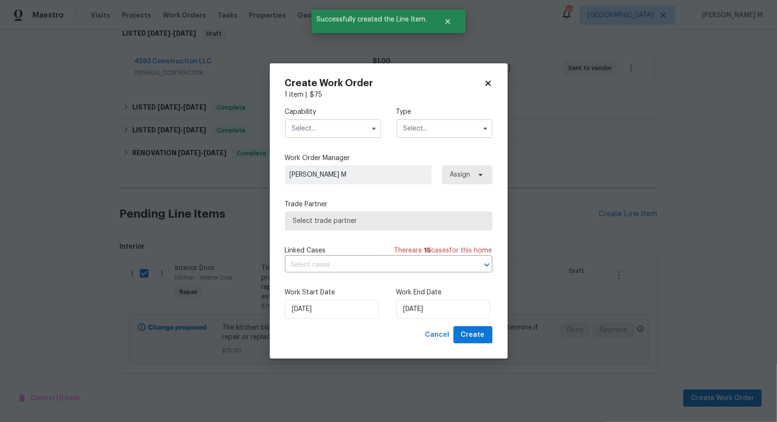
click at [320, 114] on label "Capability" at bounding box center [333, 112] width 96 height 10
click at [320, 128] on input "text" at bounding box center [333, 128] width 96 height 19
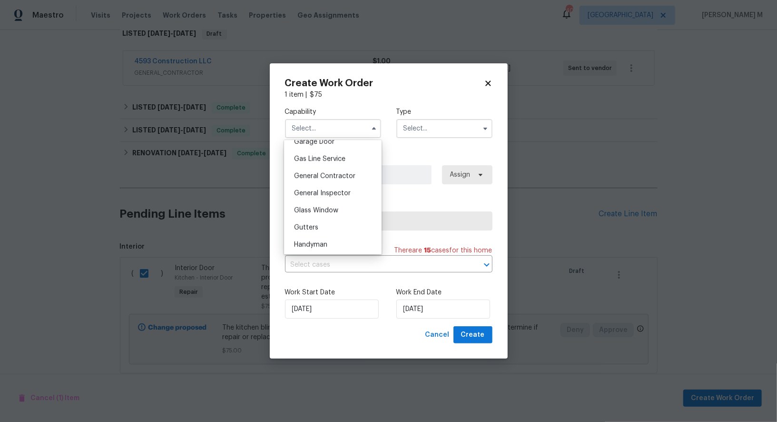
scroll to position [432, 0]
click at [315, 239] on span "Handyman" at bounding box center [310, 242] width 33 height 7
type input "Handyman"
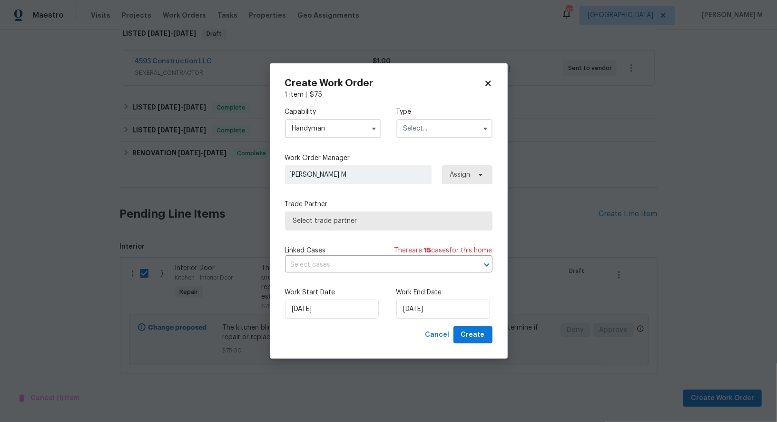
click at [430, 131] on input "text" at bounding box center [445, 128] width 96 height 19
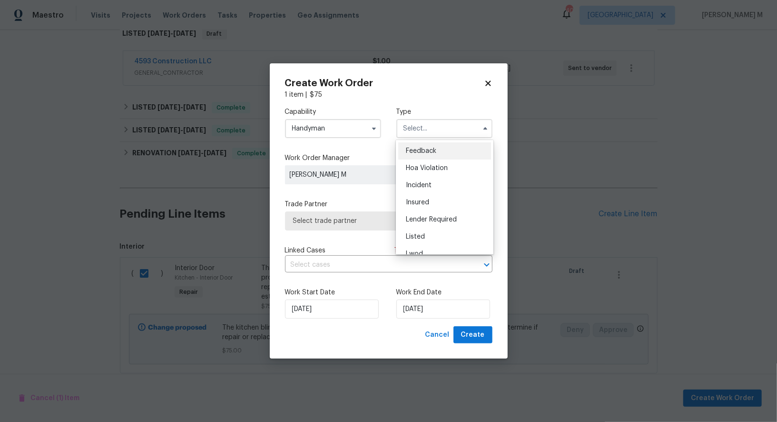
click at [424, 153] on span "Feedback" at bounding box center [421, 151] width 30 height 7
type input "Feedback"
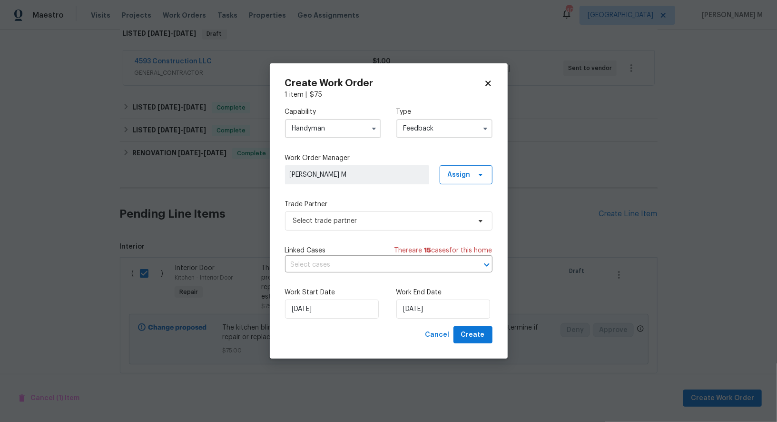
click at [345, 238] on div "Capability Handyman Type Feedback Work Order Manager Vignesh M Assign Trade Par…" at bounding box center [389, 212] width 208 height 227
click at [364, 217] on span "Select trade partner" at bounding box center [382, 221] width 178 height 10
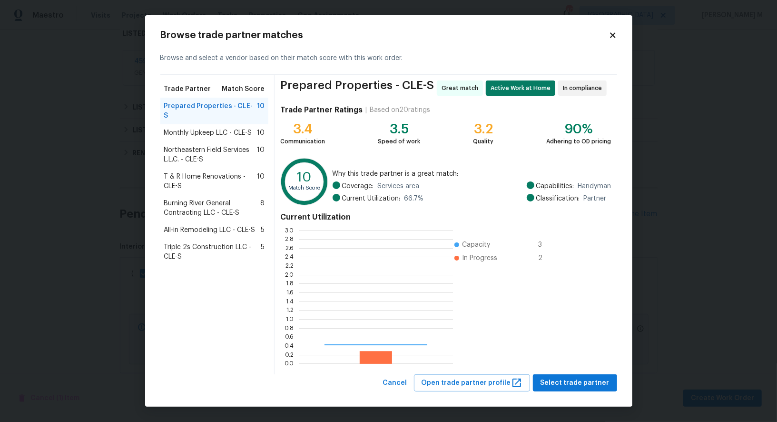
scroll to position [133, 154]
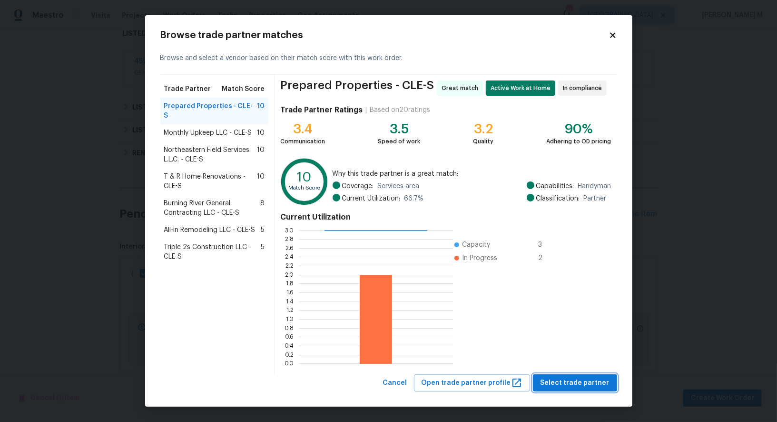
click at [555, 377] on span "Select trade partner" at bounding box center [575, 383] width 69 height 12
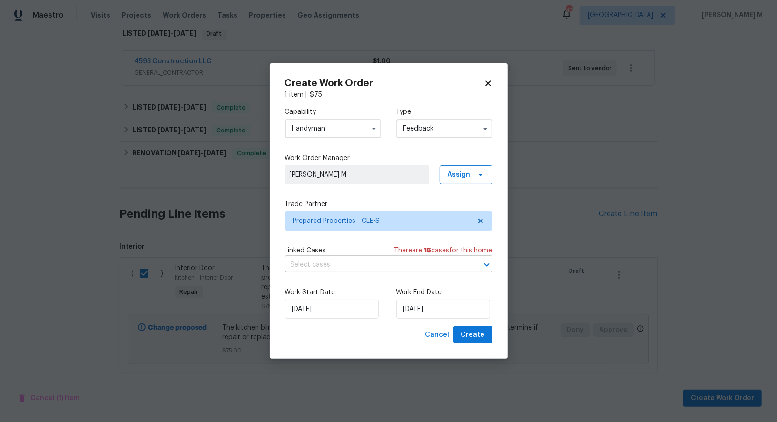
click at [314, 259] on input "text" at bounding box center [375, 265] width 181 height 15
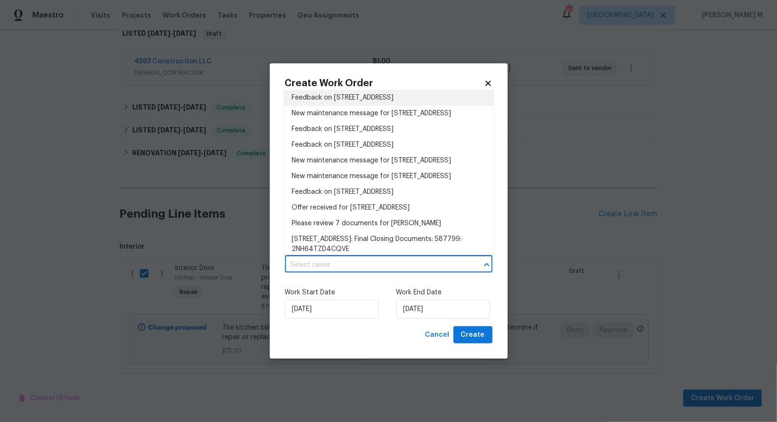
click at [367, 94] on li "Feedback on 10310 Dayflower Dr, Twinsburg, OH 44087" at bounding box center [388, 98] width 209 height 16
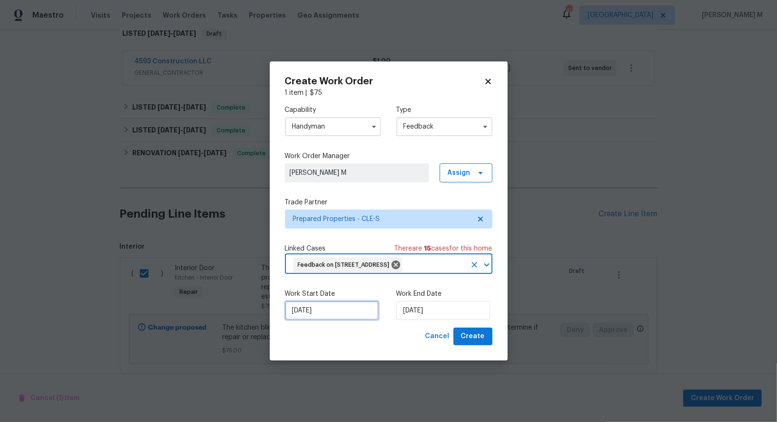
click at [323, 313] on input "[DATE]" at bounding box center [332, 310] width 94 height 19
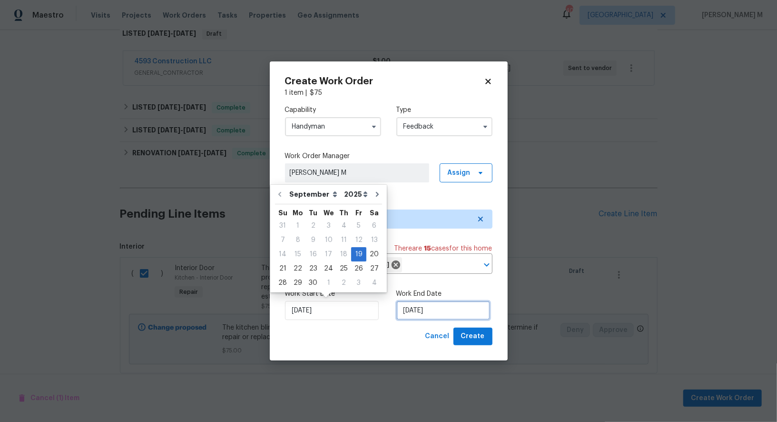
click at [418, 314] on input "[DATE]" at bounding box center [444, 310] width 94 height 19
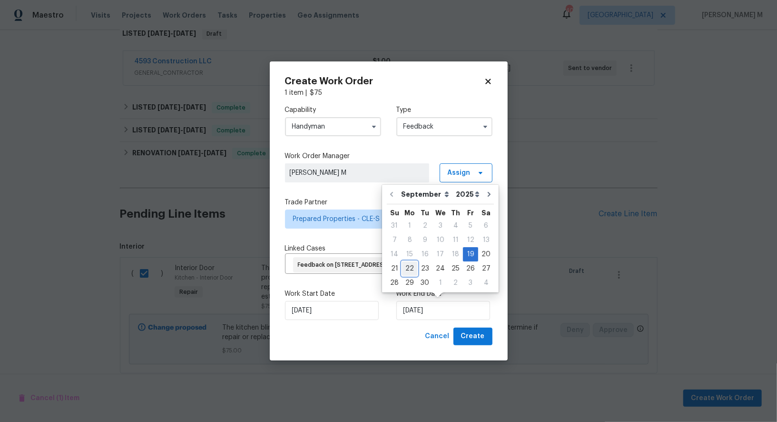
click at [410, 269] on div "22" at bounding box center [409, 268] width 15 height 13
type input "22/09/2025"
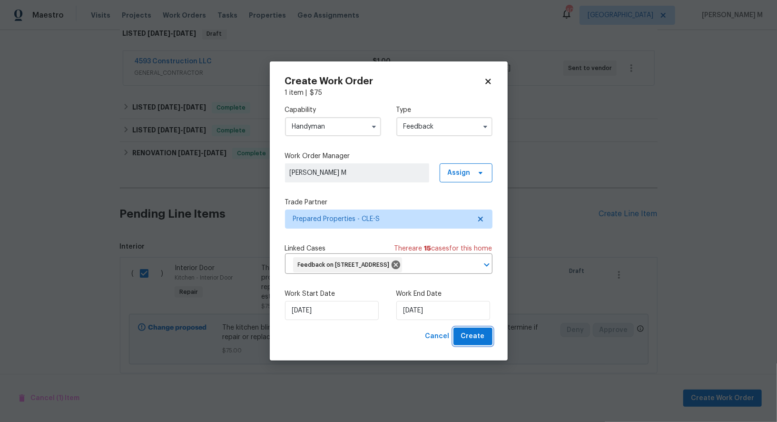
click at [469, 334] on span "Create" at bounding box center [473, 336] width 24 height 12
checkbox input "false"
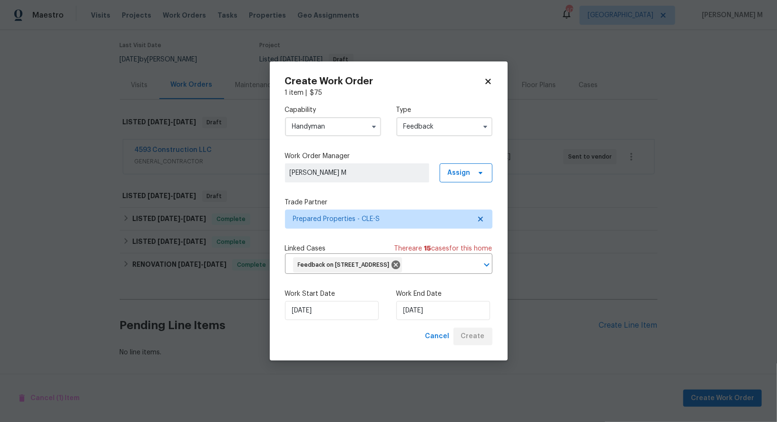
scroll to position [60, 0]
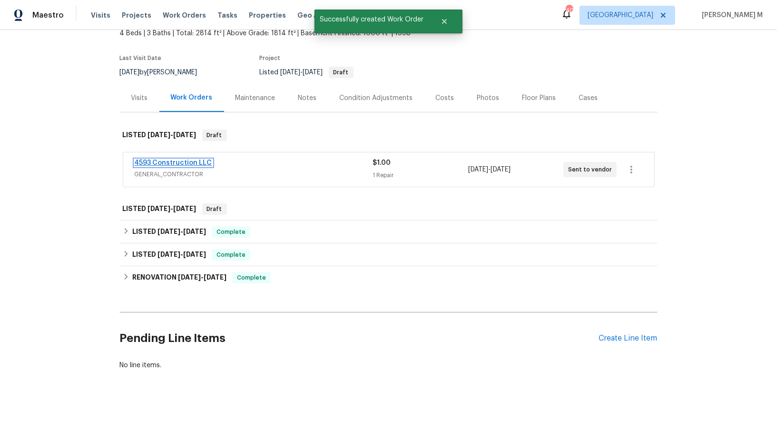
click at [165, 159] on link "4593 Construction LLC" at bounding box center [174, 162] width 78 height 7
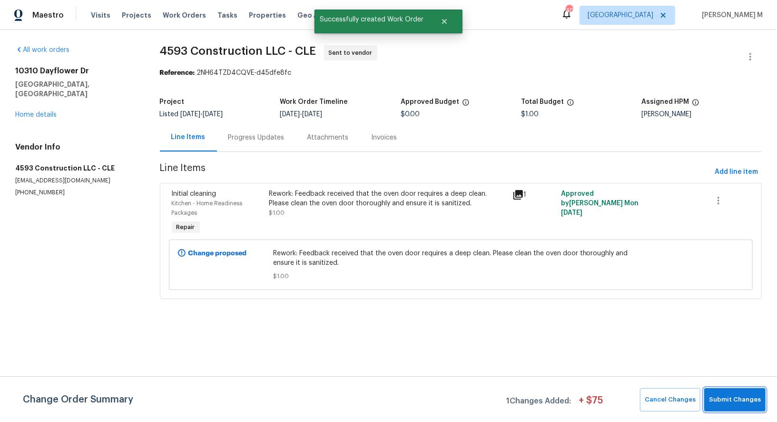
click at [746, 397] on span "Submit Changes" at bounding box center [735, 399] width 52 height 11
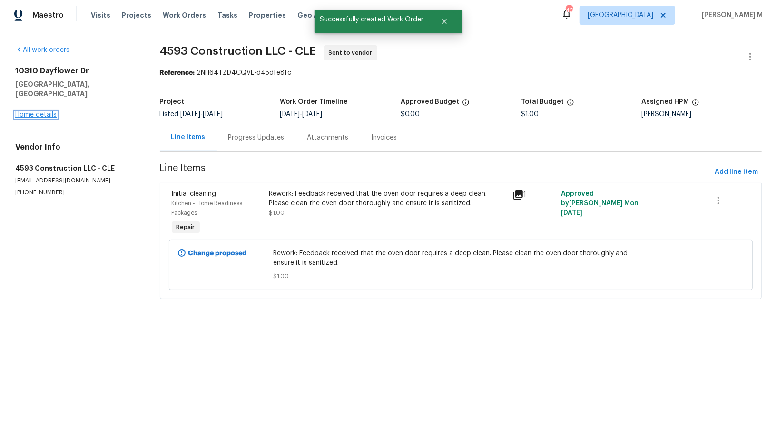
click at [28, 111] on link "Home details" at bounding box center [35, 114] width 41 height 7
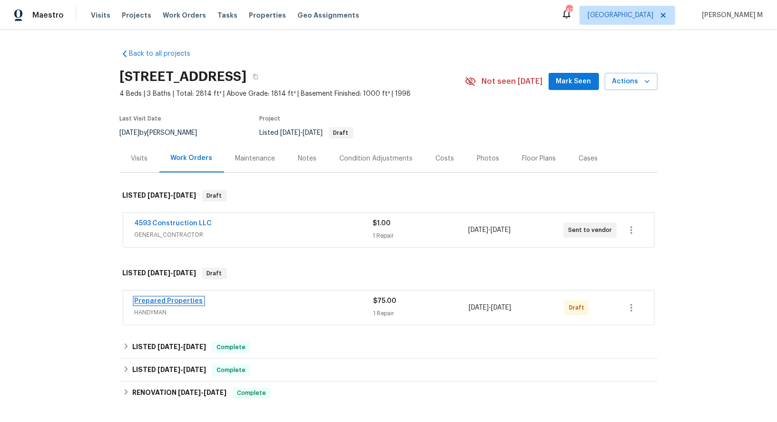
click at [159, 298] on link "Prepared Properties" at bounding box center [169, 301] width 69 height 7
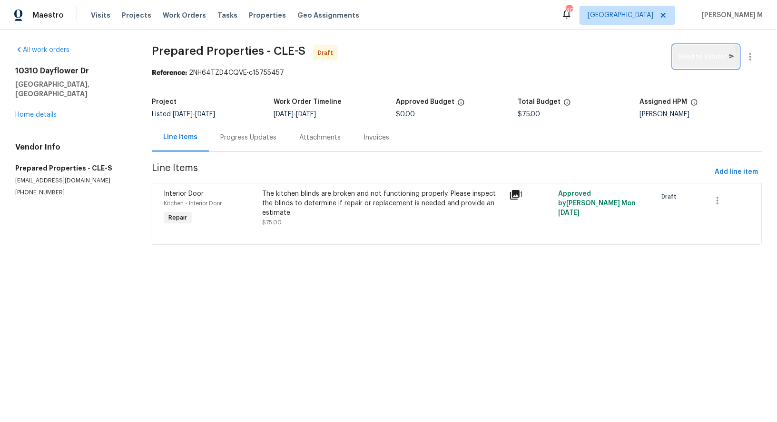
click at [708, 63] on button "Send to Vendor" at bounding box center [707, 56] width 66 height 23
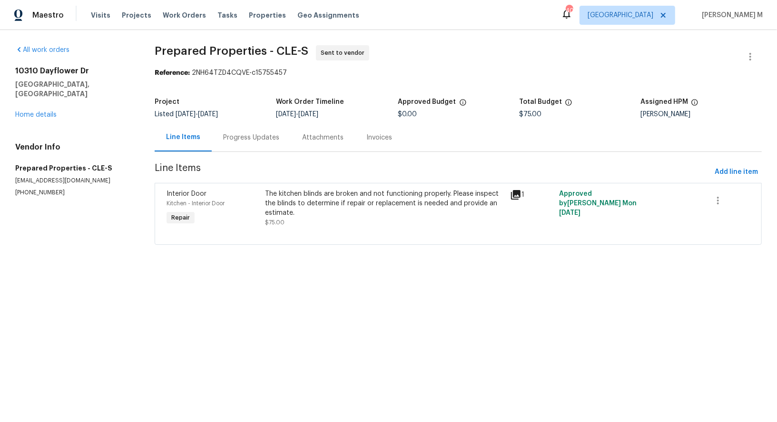
click at [248, 139] on div "Progress Updates" at bounding box center [251, 137] width 79 height 28
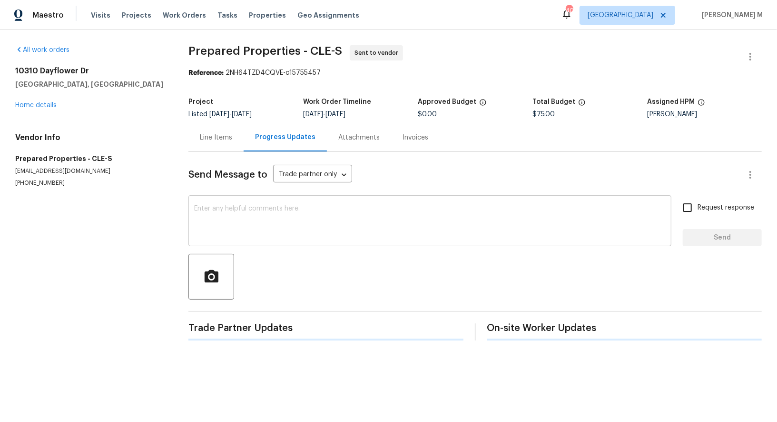
click at [292, 215] on textarea at bounding box center [430, 221] width 472 height 33
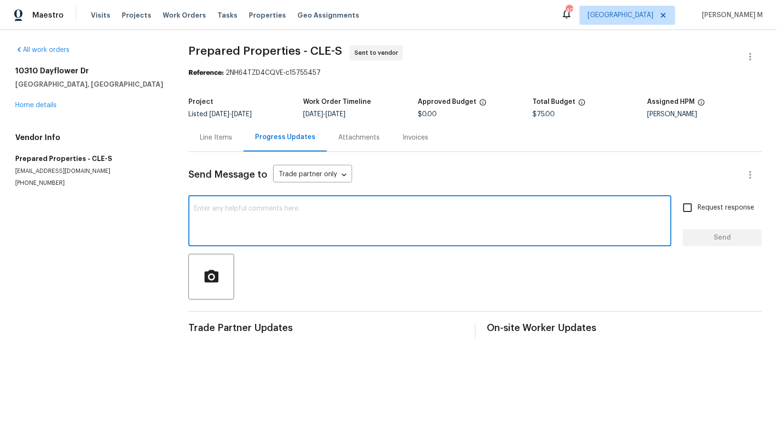
paste textarea "Hi this is Vicky with Opendoor. I’m confirming you received the WO for the prop…"
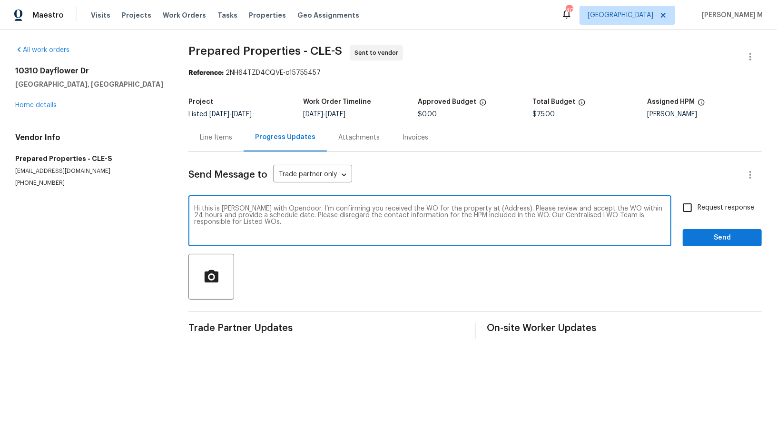
click at [477, 205] on textarea "Hi this is Vicky with Opendoor. I’m confirming you received the WO for the prop…" at bounding box center [430, 221] width 472 height 33
paste textarea "10310 Dayflower Dr, Twinsburg, OH 44087"
type textarea "Hi this is Vicky with Opendoor. I’m confirming you received the WO for the prop…"
click at [714, 203] on span "Request response" at bounding box center [726, 208] width 57 height 10
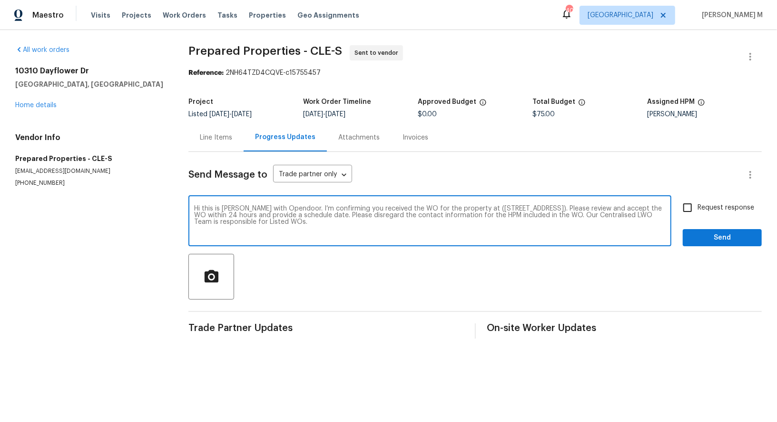
click at [698, 200] on input "Request response" at bounding box center [688, 208] width 20 height 20
checkbox input "true"
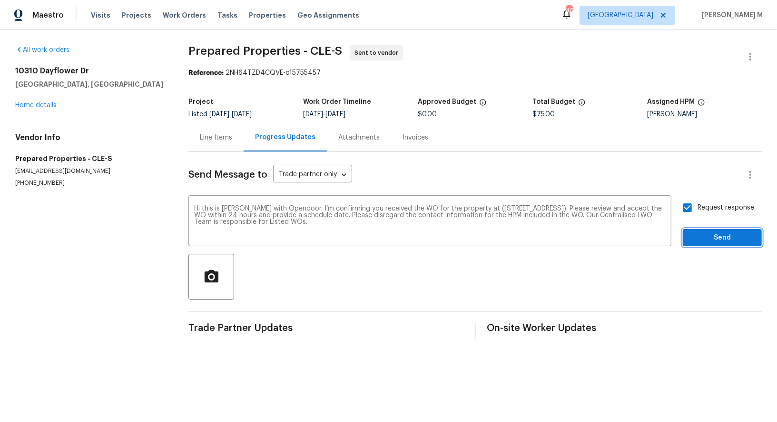
click at [709, 237] on button "Send" at bounding box center [722, 238] width 79 height 18
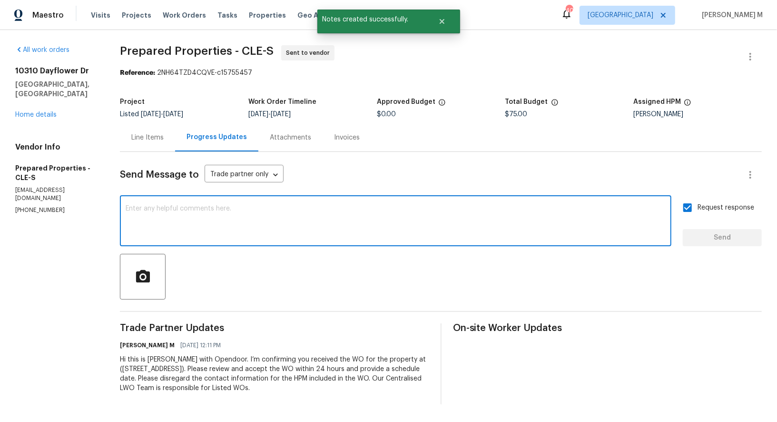
click at [264, 211] on textarea at bounding box center [396, 221] width 540 height 33
paste textarea "All Work Orders must include before-photos (both close-up and wide-angle) and a…"
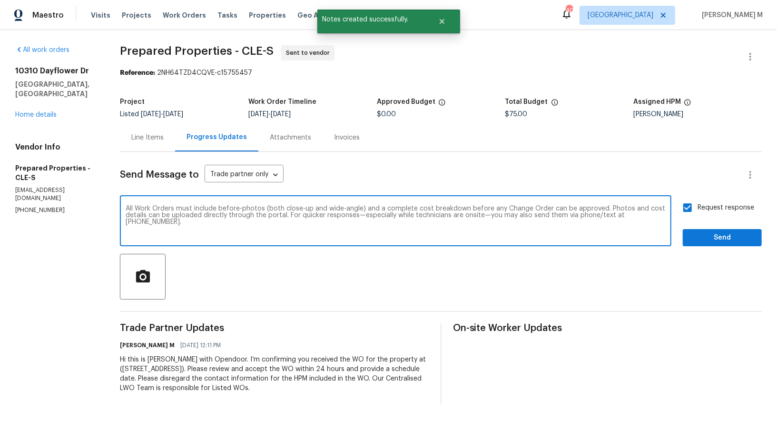
type textarea "All Work Orders must include before-photos (both close-up and wide-angle) and a…"
click at [731, 198] on label "Request response" at bounding box center [716, 208] width 77 height 20
click at [698, 198] on input "Request response" at bounding box center [688, 208] width 20 height 20
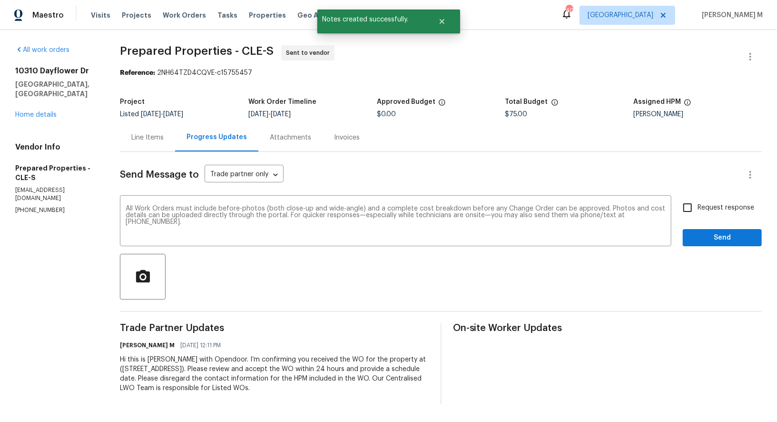
click at [720, 208] on label "Request response" at bounding box center [716, 208] width 77 height 20
click at [698, 208] on input "Request response" at bounding box center [688, 208] width 20 height 20
checkbox input "true"
click at [715, 235] on span "Send" at bounding box center [723, 238] width 64 height 12
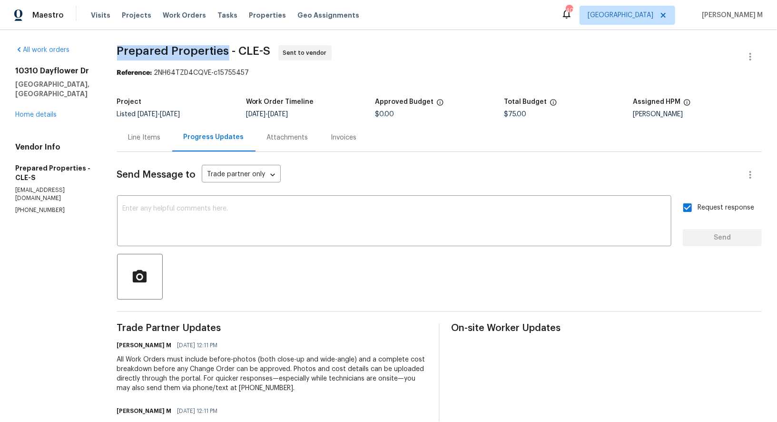
drag, startPoint x: 119, startPoint y: 54, endPoint x: 225, endPoint y: 55, distance: 106.2
click at [225, 55] on div "All work orders 10310 Dayflower Dr Twinsburg, OH 44087 Home details Vendor Info…" at bounding box center [388, 257] width 777 height 455
copy span "Prepared Properties"
drag, startPoint x: 323, startPoint y: 113, endPoint x: 287, endPoint y: 113, distance: 35.7
click at [287, 113] on div "9/19/2025 - 9/22/2025" at bounding box center [310, 114] width 129 height 7
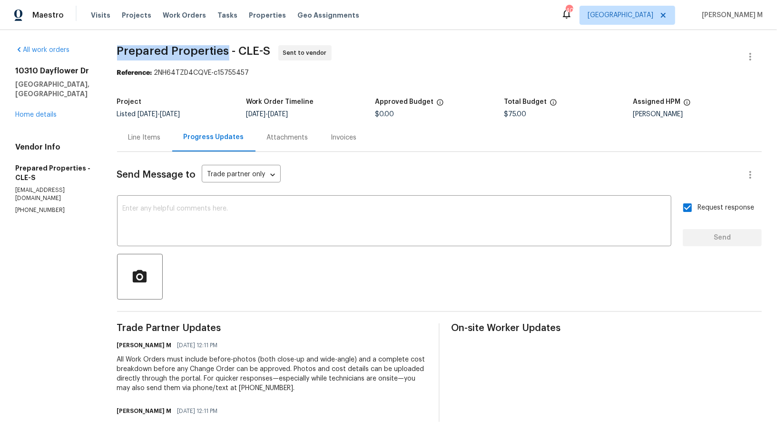
copy span "9/22/2025"
click at [46, 111] on link "Home details" at bounding box center [35, 114] width 41 height 7
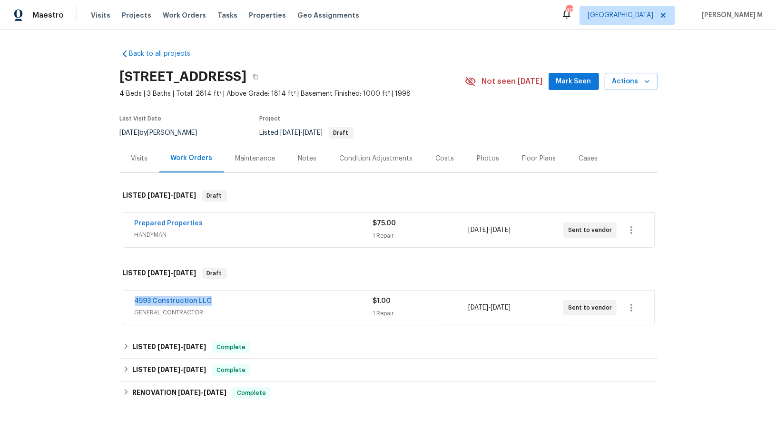
drag, startPoint x: 204, startPoint y: 292, endPoint x: 49, endPoint y: 292, distance: 155.7
click at [49, 292] on div "Back to all projects 10310 Dayflower Dr, Twinsburg, OH 44087 4 Beds | 3 Baths |…" at bounding box center [388, 226] width 777 height 392
copy link "4593 Construction LLC"
drag, startPoint x: 206, startPoint y: 219, endPoint x: 87, endPoint y: 219, distance: 119.0
click at [87, 219] on div "Back to all projects 10310 Dayflower Dr, Twinsburg, OH 44087 4 Beds | 3 Baths |…" at bounding box center [388, 226] width 777 height 392
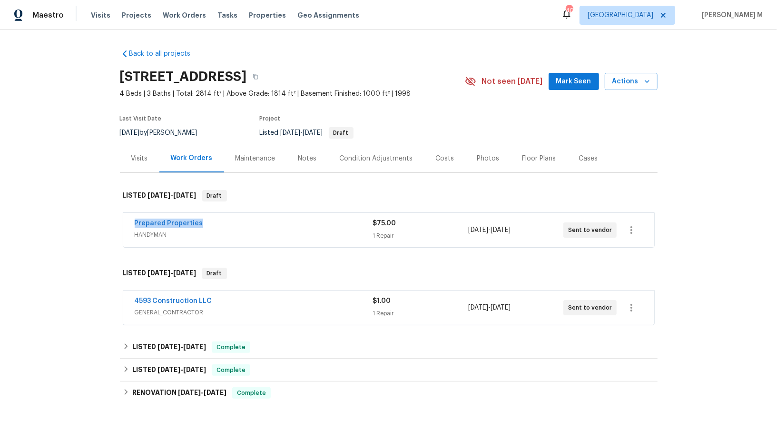
copy link "Prepared Properties"
drag, startPoint x: 225, startPoint y: 293, endPoint x: 0, endPoint y: 293, distance: 224.2
click at [0, 293] on div "Back to all projects 10310 Dayflower Dr, Twinsburg, OH 44087 4 Beds | 3 Baths |…" at bounding box center [388, 226] width 777 height 392
copy link "4593 Construction LLC"
click at [174, 220] on link "Prepared Properties" at bounding box center [169, 223] width 69 height 7
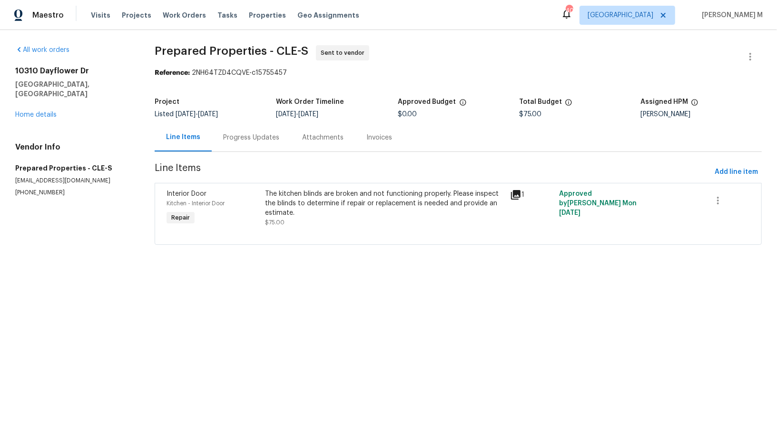
click at [200, 271] on html "Maestro Visits Projects Work Orders Tasks Properties Geo Assignments 40 [GEOGRA…" at bounding box center [388, 135] width 777 height 271
click at [331, 271] on html "Maestro Visits Projects Work Orders Tasks Properties Geo Assignments 40 [GEOGRA…" at bounding box center [388, 135] width 777 height 271
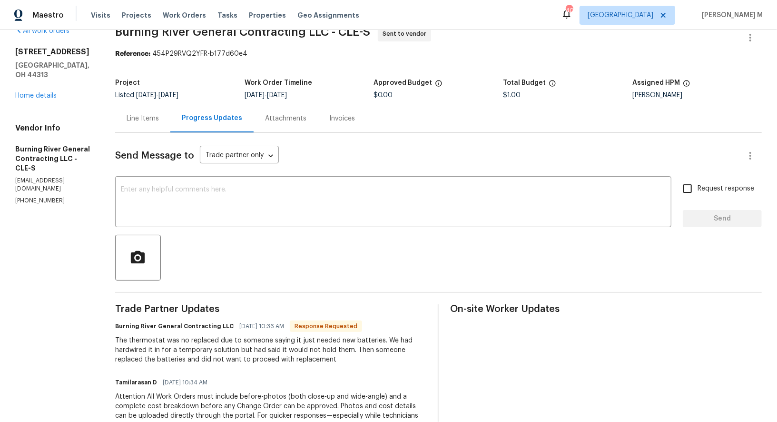
scroll to position [7, 0]
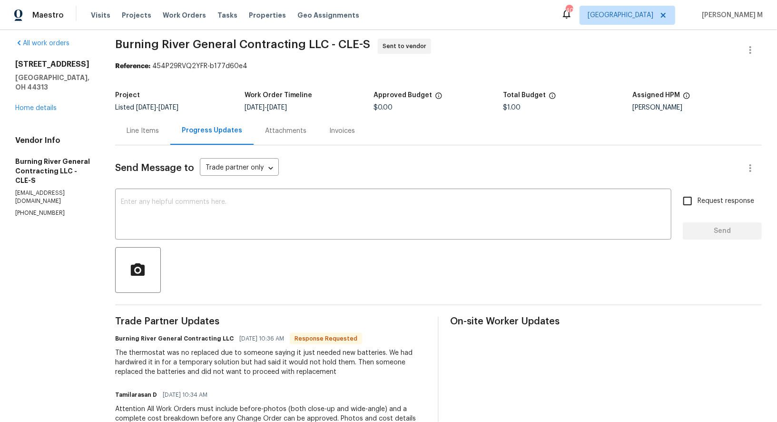
click at [148, 126] on div "Line Items" at bounding box center [143, 131] width 32 height 10
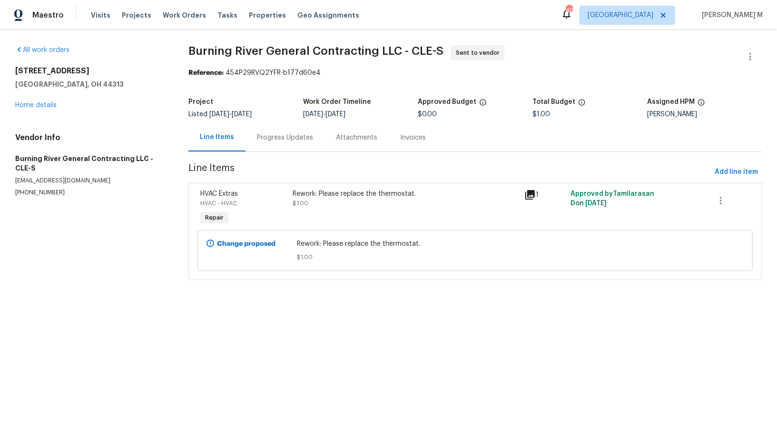
click at [374, 209] on div "Rework: Please replace the thermostat. $1.00" at bounding box center [405, 208] width 231 height 44
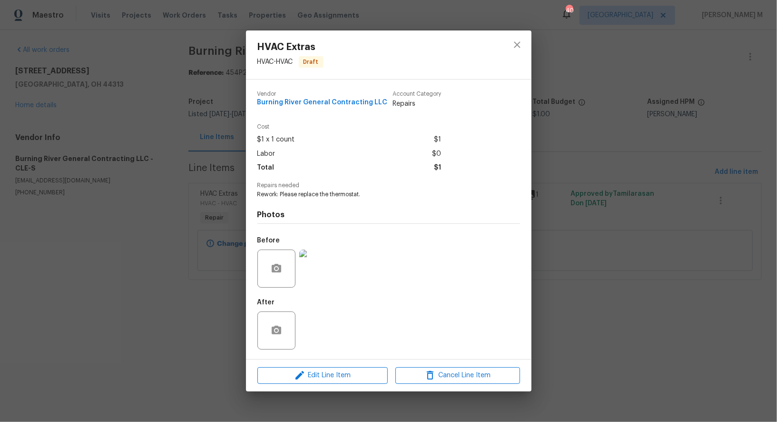
click at [328, 264] on img at bounding box center [318, 268] width 38 height 38
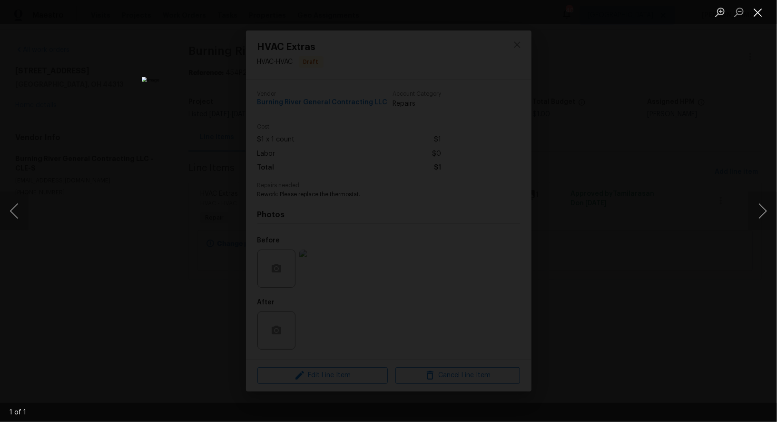
click at [765, 11] on button "Close lightbox" at bounding box center [758, 12] width 19 height 17
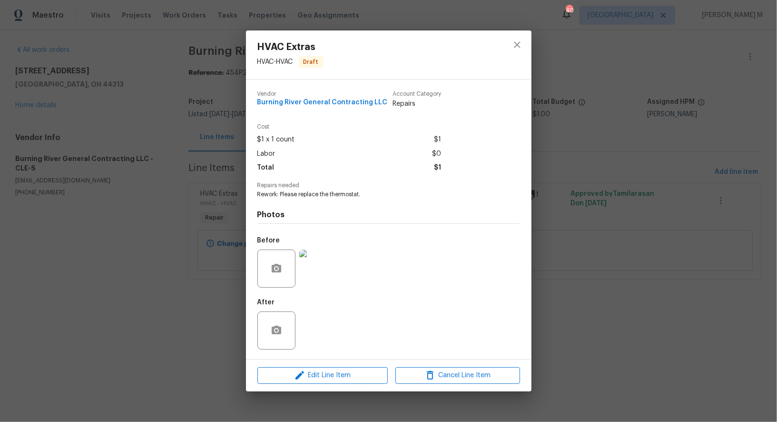
click at [712, 163] on div "HVAC Extras HVAC - HVAC Draft Vendor Burning River General Contracting LLC Acco…" at bounding box center [388, 211] width 777 height 422
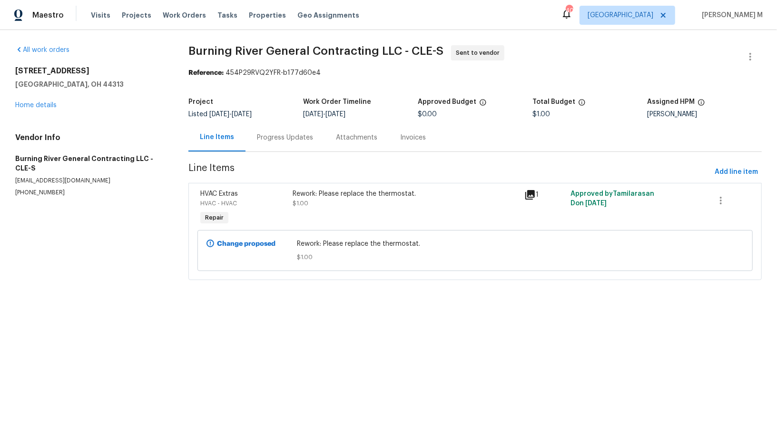
click at [288, 142] on div "Progress Updates" at bounding box center [285, 137] width 79 height 28
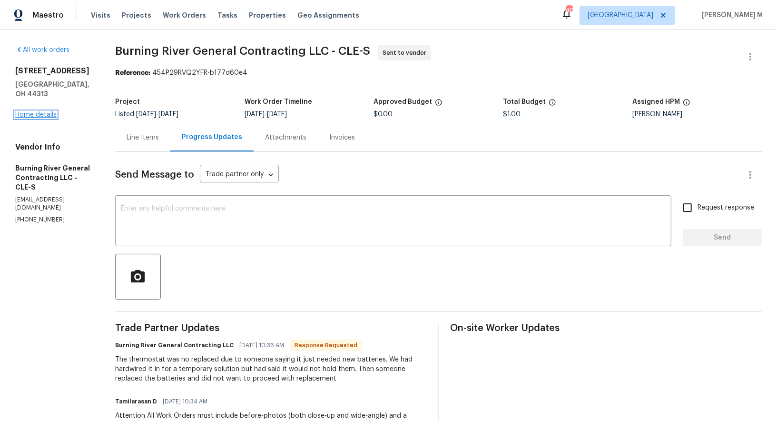
click at [43, 111] on link "Home details" at bounding box center [35, 114] width 41 height 7
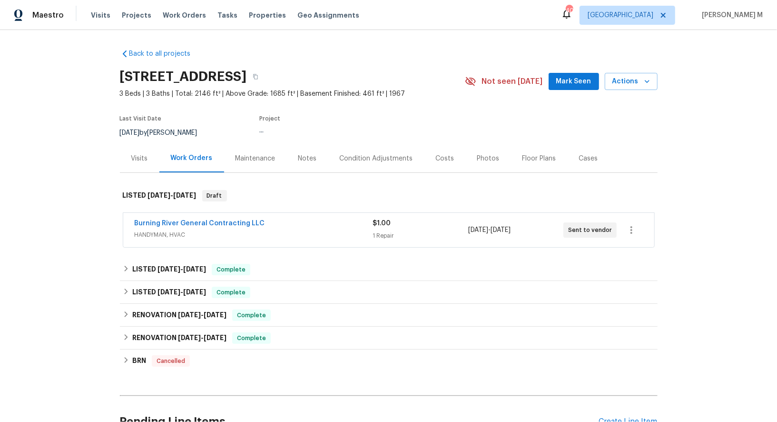
click at [153, 230] on span "HANDYMAN, HVAC" at bounding box center [254, 235] width 238 height 10
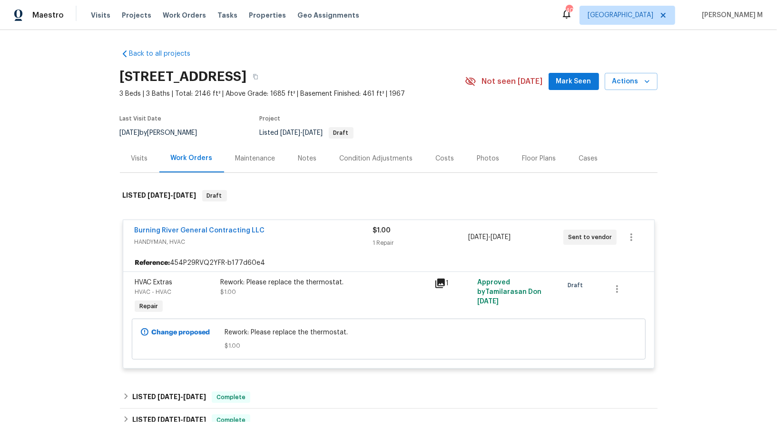
click at [178, 293] on div "HVAC Extras HVAC - HVAC Repair" at bounding box center [175, 297] width 86 height 44
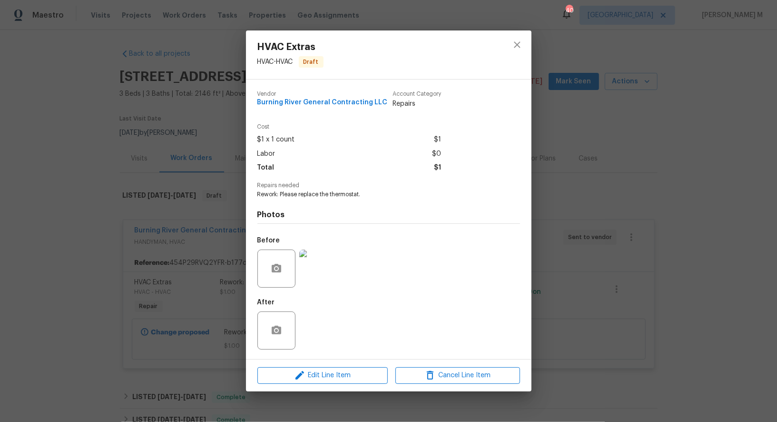
click at [178, 293] on div "HVAC Extras HVAC - HVAC Draft Vendor Burning River General Contracting LLC Acco…" at bounding box center [388, 211] width 777 height 422
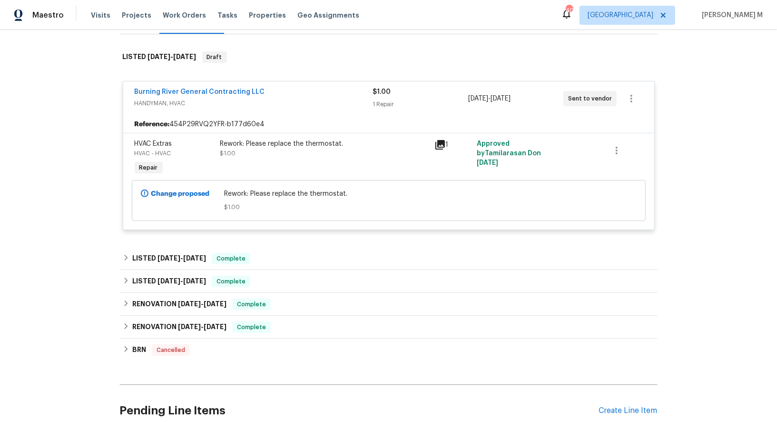
scroll to position [144, 0]
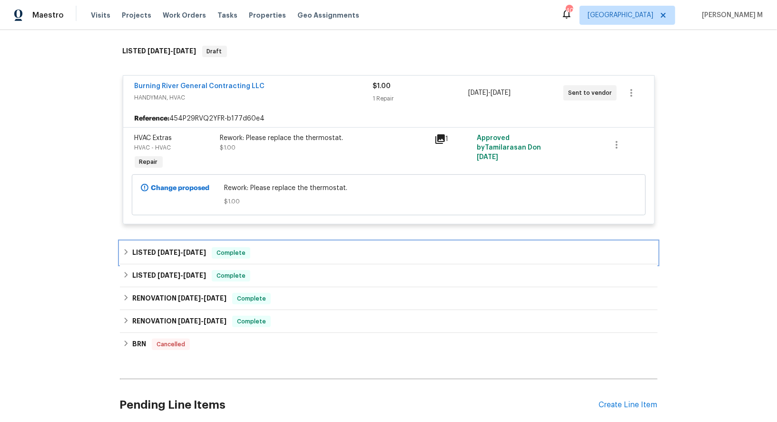
click at [174, 249] on span "[DATE]" at bounding box center [169, 252] width 23 height 7
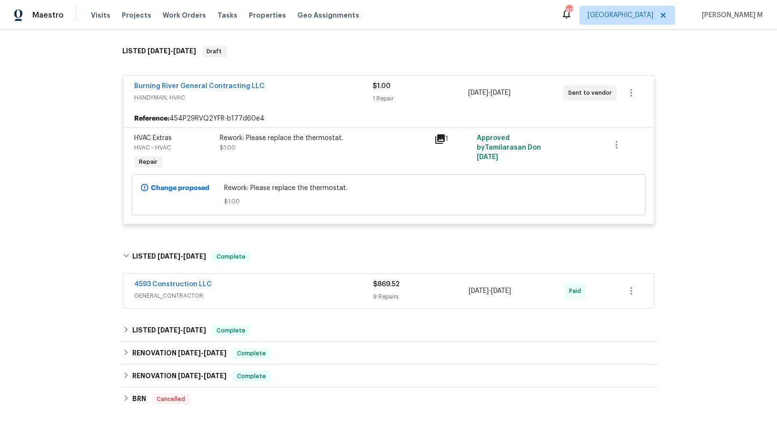
click at [163, 291] on span "GENERAL_CONTRACTOR" at bounding box center [254, 296] width 239 height 10
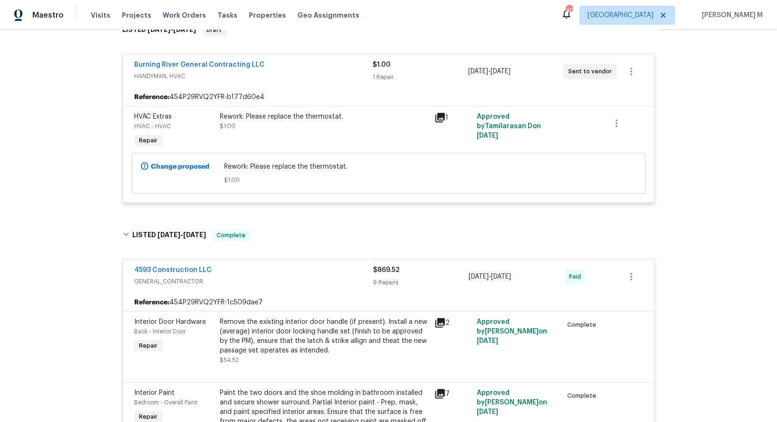
scroll to position [159, 0]
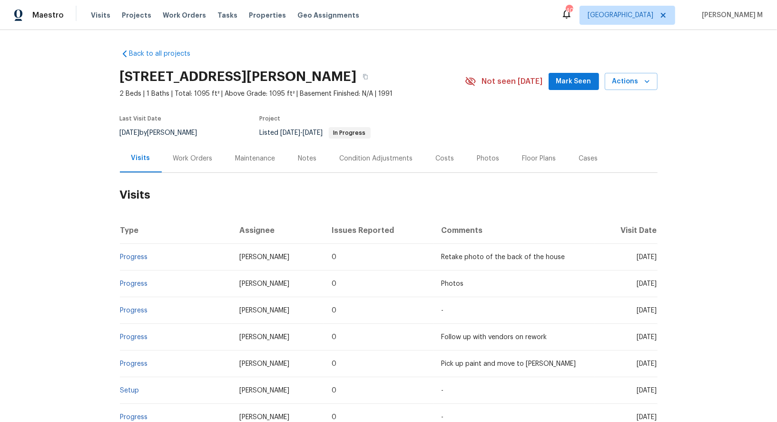
click at [181, 154] on div "Work Orders" at bounding box center [193, 159] width 40 height 10
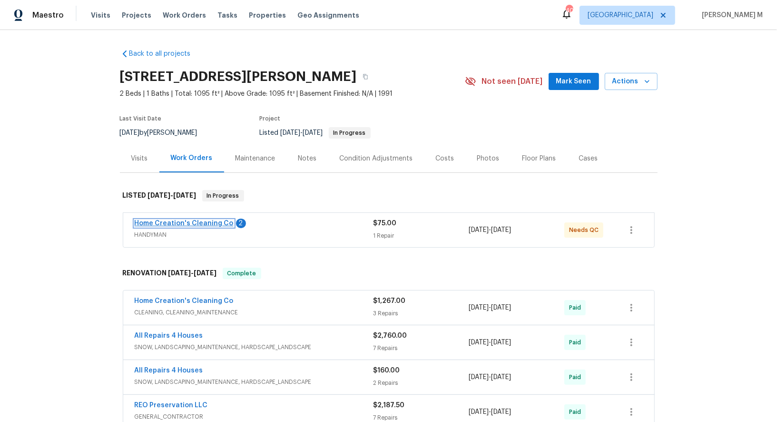
click at [188, 220] on link "Home Creation's Cleaning Co" at bounding box center [184, 223] width 99 height 7
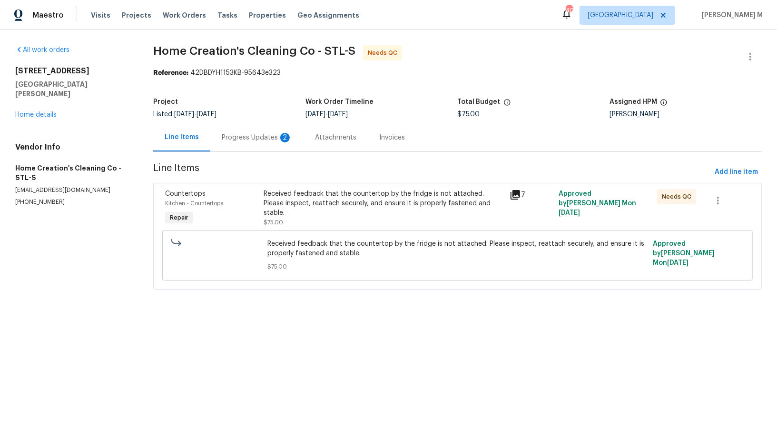
click at [248, 136] on div "Progress Updates 2" at bounding box center [257, 138] width 70 height 10
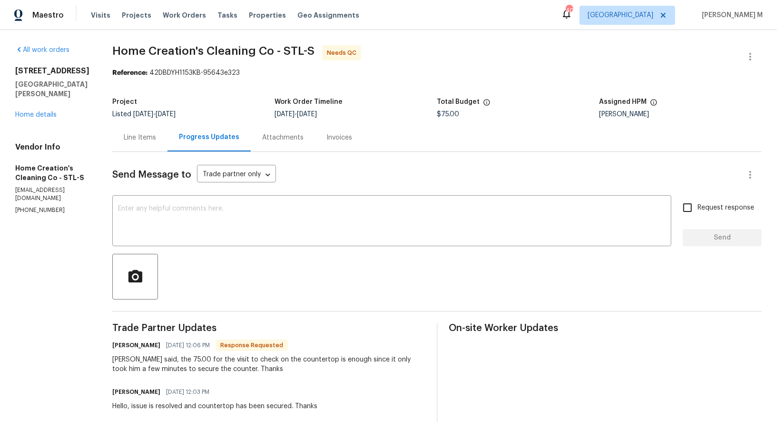
click at [126, 126] on div "Line Items" at bounding box center [139, 137] width 55 height 28
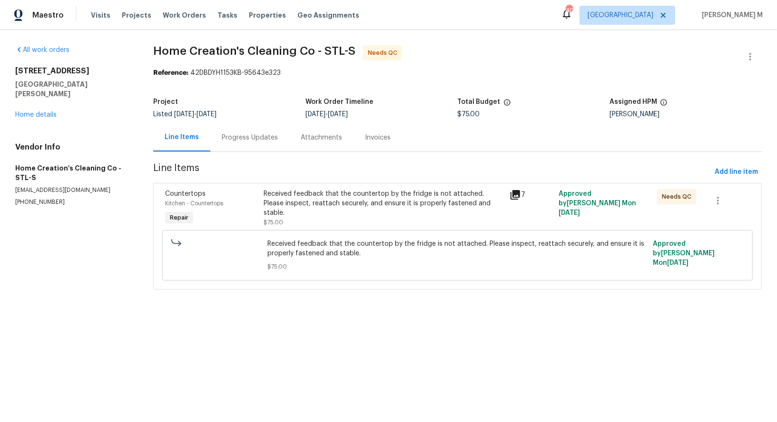
click at [357, 197] on div "Received feedback that the countertop by the fridge is not attached. Please ins…" at bounding box center [384, 203] width 240 height 29
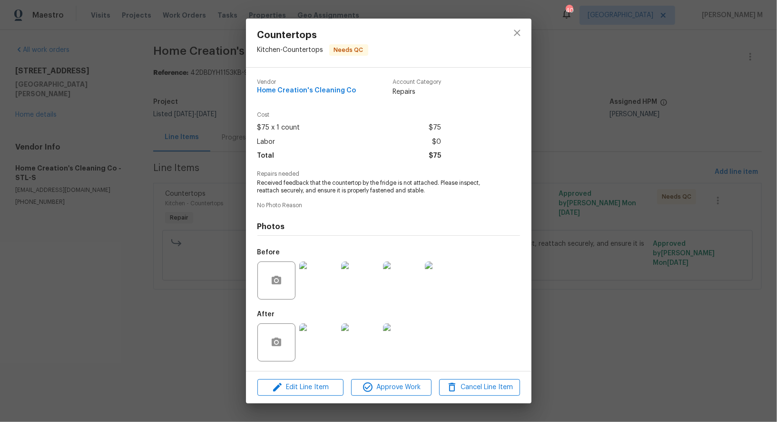
click at [319, 281] on img at bounding box center [318, 280] width 38 height 38
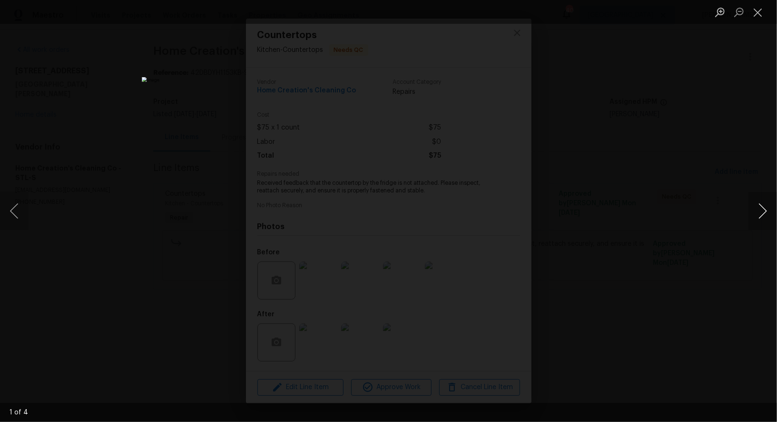
click at [758, 216] on button "Next image" at bounding box center [763, 211] width 29 height 38
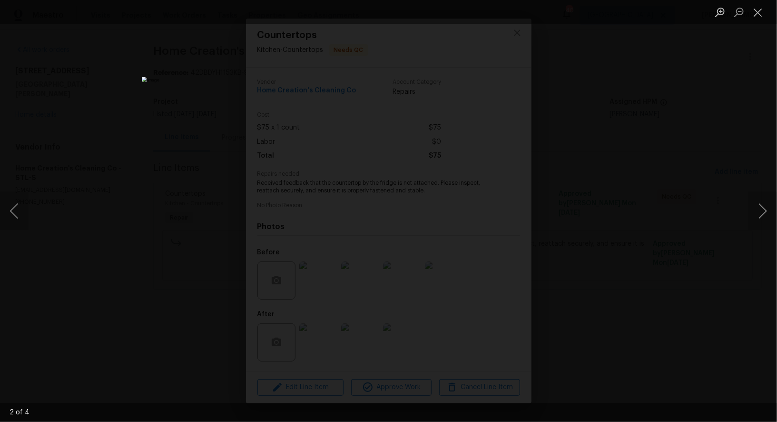
click at [743, 147] on div "Lightbox" at bounding box center [388, 211] width 777 height 422
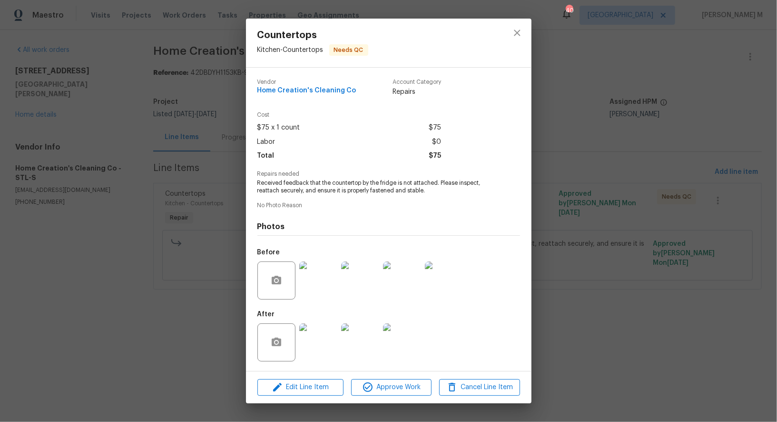
click at [311, 339] on img at bounding box center [318, 342] width 38 height 38
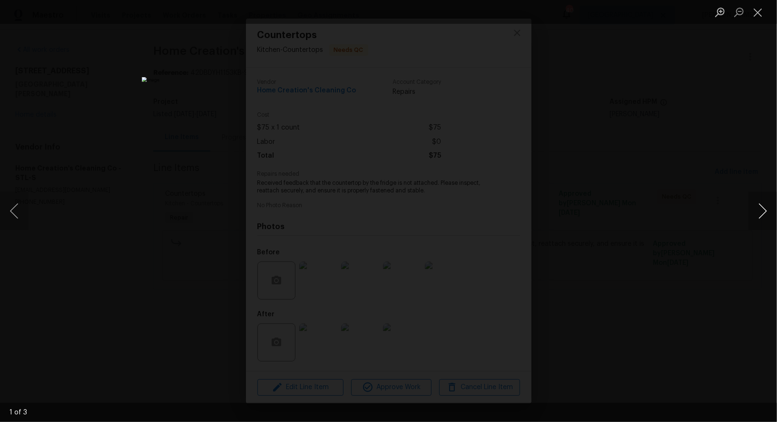
click at [766, 208] on button "Next image" at bounding box center [763, 211] width 29 height 38
click at [732, 154] on div "Lightbox" at bounding box center [388, 211] width 777 height 422
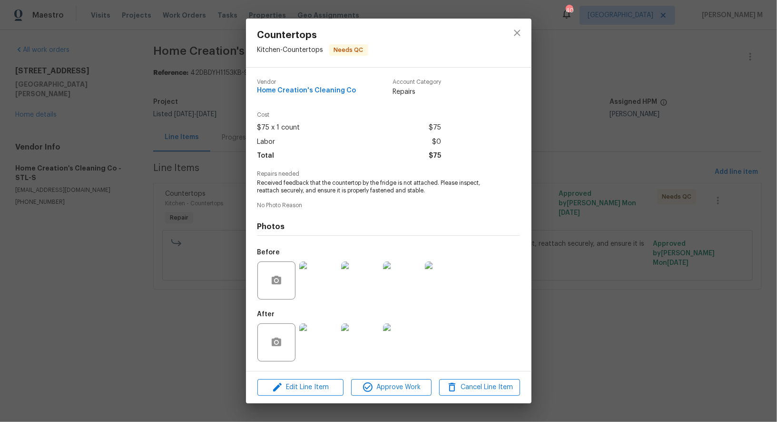
click at [580, 252] on div "Countertops Kitchen - Countertops Needs QC Vendor Home Creation's Cleaning Co A…" at bounding box center [388, 211] width 777 height 422
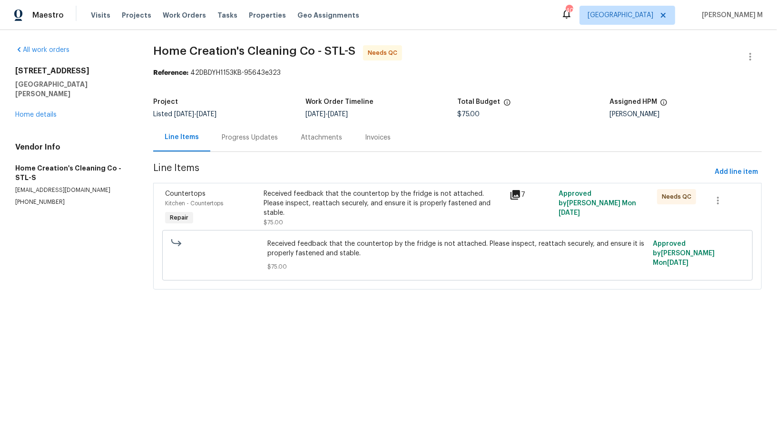
click at [248, 137] on div "Progress Updates" at bounding box center [250, 138] width 56 height 10
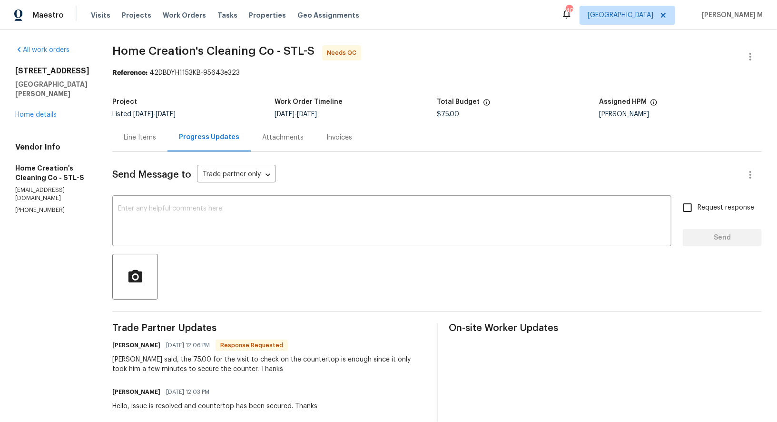
click at [124, 138] on div "Line Items" at bounding box center [140, 138] width 32 height 10
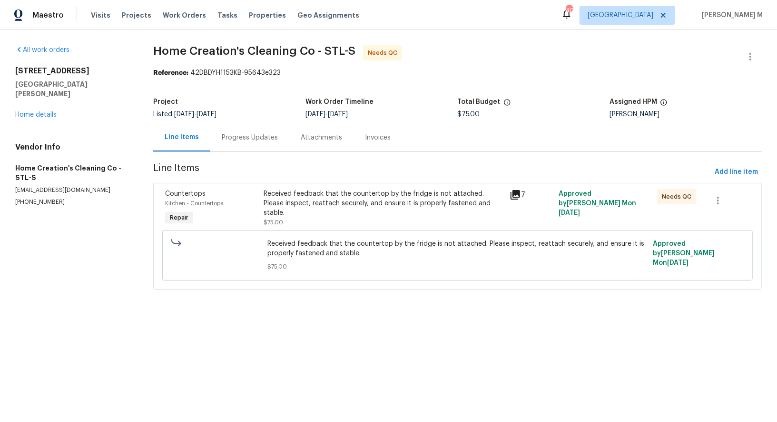
click at [381, 202] on div "Received feedback that the countertop by the fridge is not attached. Please ins…" at bounding box center [384, 208] width 240 height 38
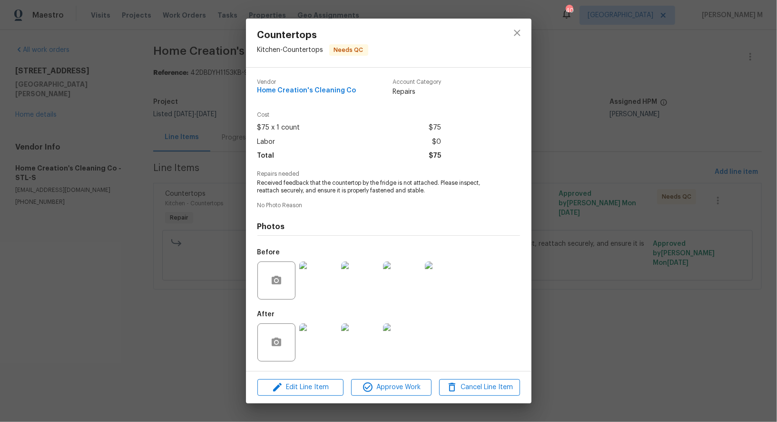
click at [325, 333] on img at bounding box center [318, 342] width 38 height 38
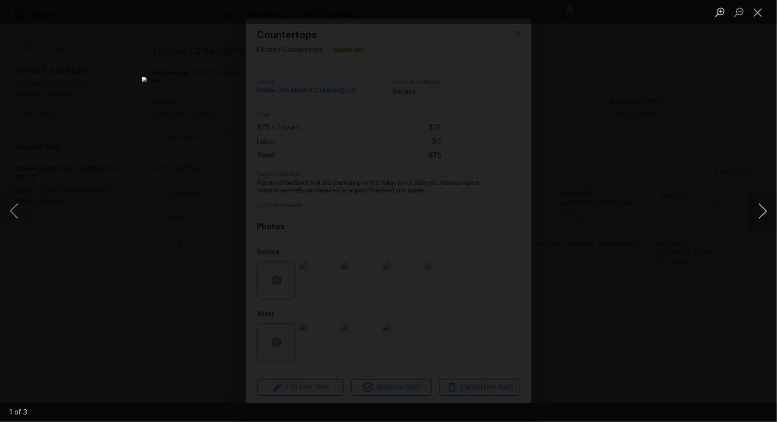
click at [762, 210] on button "Next image" at bounding box center [763, 211] width 29 height 38
click at [741, 117] on div "Lightbox" at bounding box center [388, 211] width 777 height 422
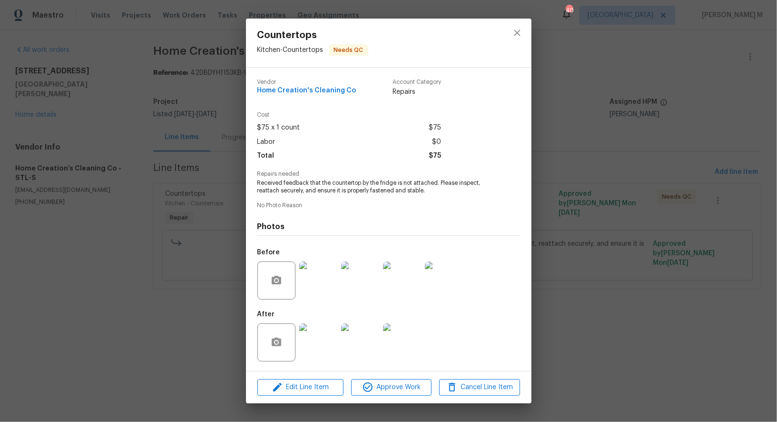
click at [311, 279] on img at bounding box center [318, 280] width 38 height 38
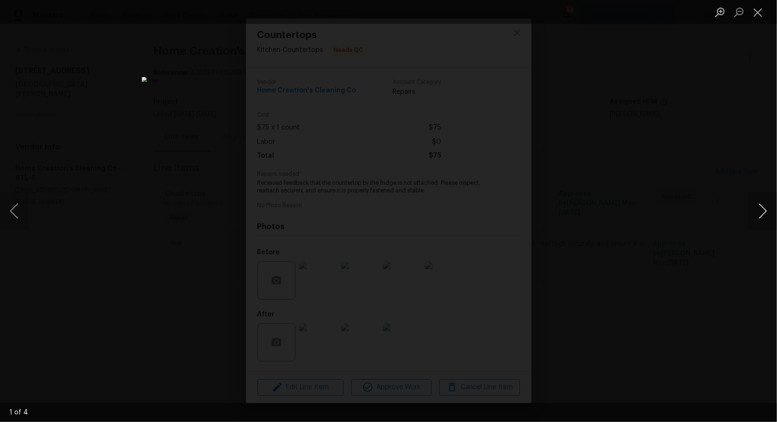
click at [763, 206] on button "Next image" at bounding box center [763, 211] width 29 height 38
click at [726, 131] on div "Lightbox" at bounding box center [388, 211] width 777 height 422
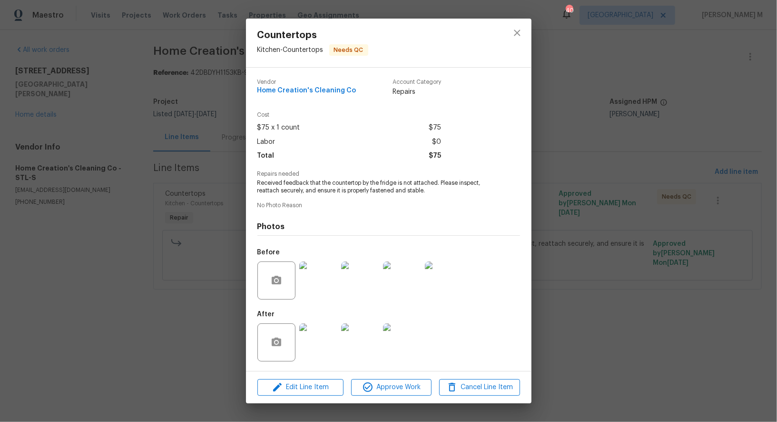
click at [726, 131] on div "Countertops Kitchen - Countertops Needs QC Vendor Home Creation's Cleaning Co A…" at bounding box center [388, 211] width 777 height 422
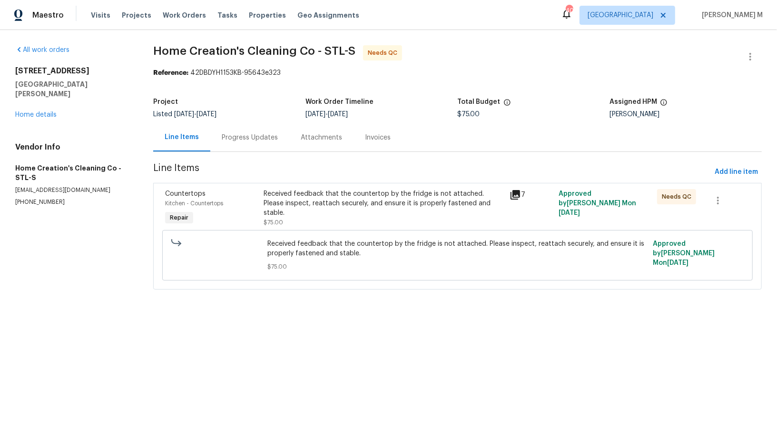
click at [277, 146] on div "Progress Updates" at bounding box center [249, 137] width 79 height 28
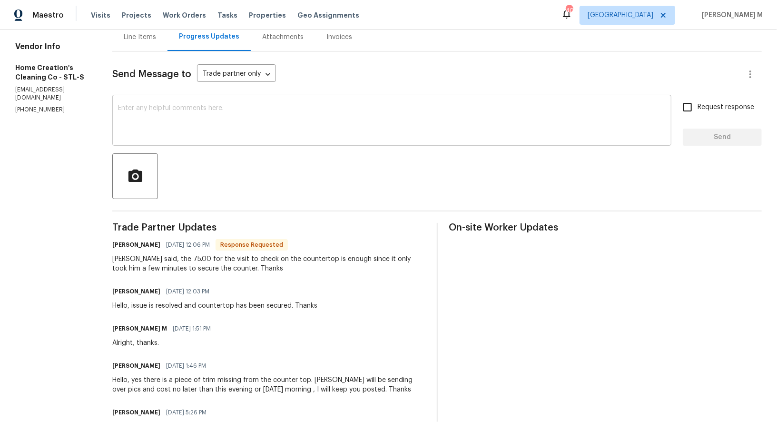
scroll to position [108, 0]
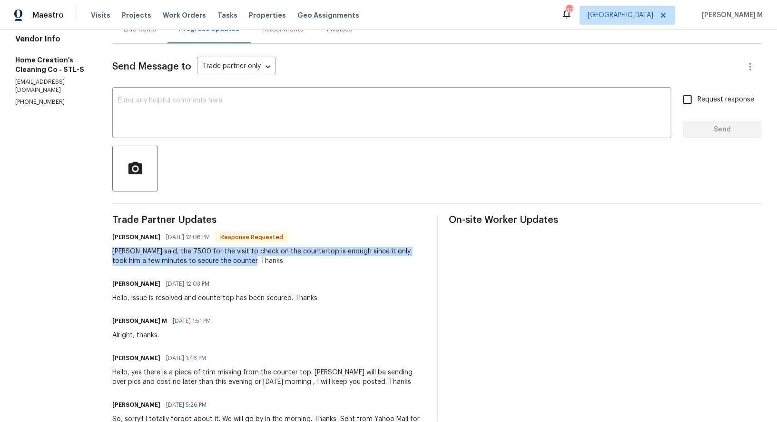
drag, startPoint x: 102, startPoint y: 233, endPoint x: 302, endPoint y: 263, distance: 202.1
click at [302, 263] on div "Trade Partner Updates [PERSON_NAME] [DATE] 12:06 PM Response Requested [PERSON_…" at bounding box center [268, 423] width 313 height 417
click at [302, 277] on div "[PERSON_NAME] [DATE] 12:03 PM" at bounding box center [214, 283] width 205 height 13
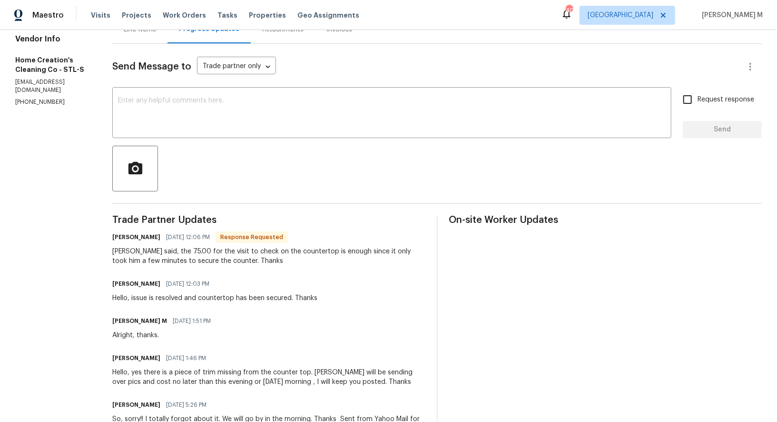
click at [327, 251] on div "[PERSON_NAME] said, the 75.00 for the visit to check on the countertop is enoug…" at bounding box center [268, 256] width 313 height 19
click at [189, 247] on div "[PERSON_NAME] said, the 75.00 for the visit to check on the countertop is enoug…" at bounding box center [268, 256] width 313 height 19
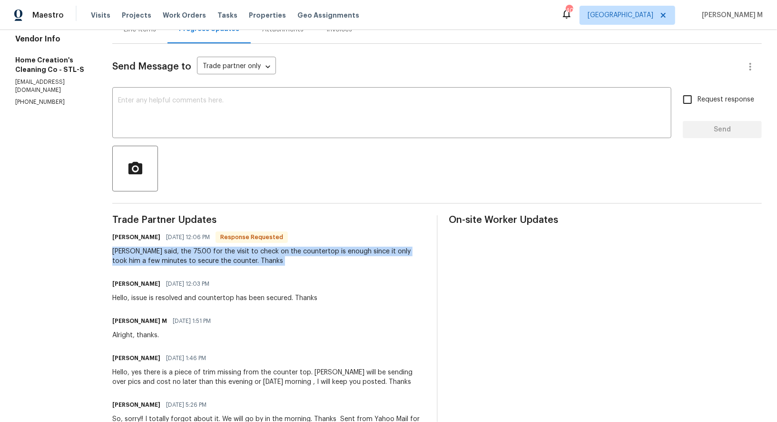
click at [189, 247] on div "[PERSON_NAME] said, the 75.00 for the visit to check on the countertop is enoug…" at bounding box center [268, 256] width 313 height 19
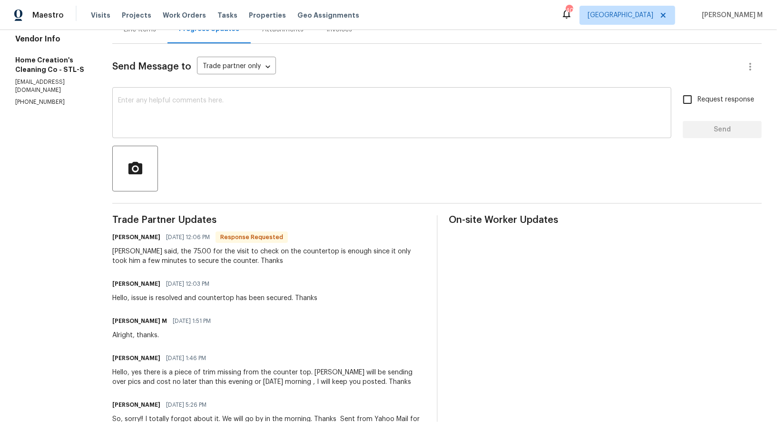
click at [242, 124] on div "x ​" at bounding box center [391, 113] width 559 height 49
paste textarea "Gotcha,"
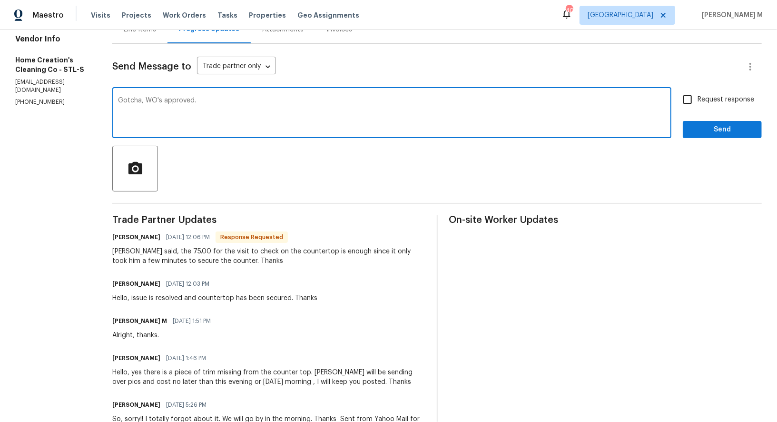
paste textarea "Appreciate it."
click at [182, 97] on textarea "Gotcha, WO's approved. Appreciate it" at bounding box center [392, 113] width 548 height 33
click at [202, 97] on textarea "Gotcha, WO's approved and Appreciate it" at bounding box center [392, 113] width 548 height 33
click at [278, 97] on textarea "Gotcha, WO's approved and appreciate it" at bounding box center [392, 113] width 548 height 33
click at [163, 97] on textarea "Gotcha, WO's approved and appreciate it." at bounding box center [392, 113] width 548 height 33
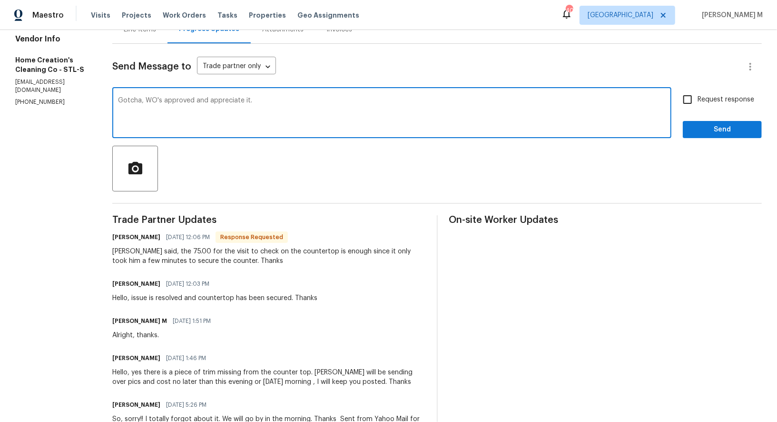
click at [0, 0] on span "approved" at bounding box center [0, 0] width 0 height 0
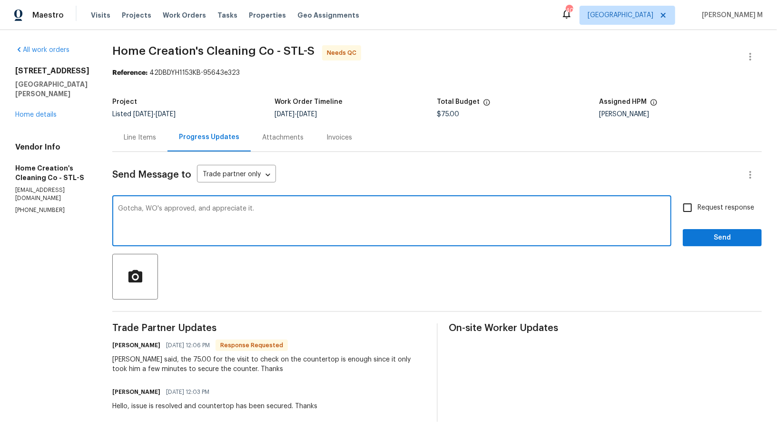
type textarea "Gotcha, WO's approved, and appreciate it."
click at [715, 203] on span "Request response" at bounding box center [726, 208] width 57 height 10
click at [698, 199] on input "Request response" at bounding box center [688, 208] width 20 height 20
checkbox input "true"
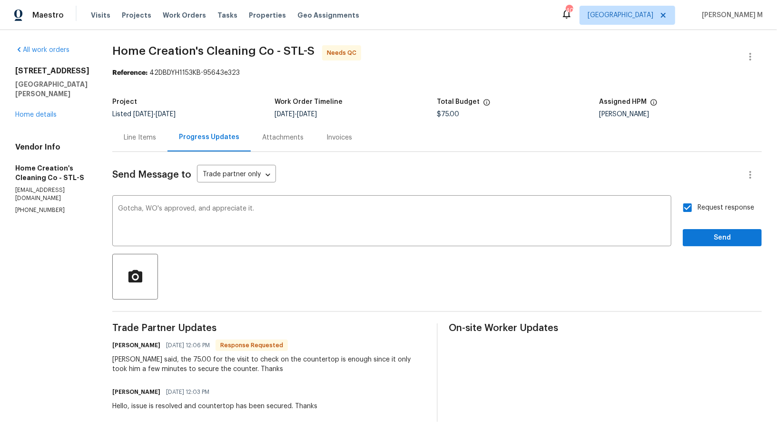
click at [708, 232] on span "Send" at bounding box center [723, 238] width 64 height 12
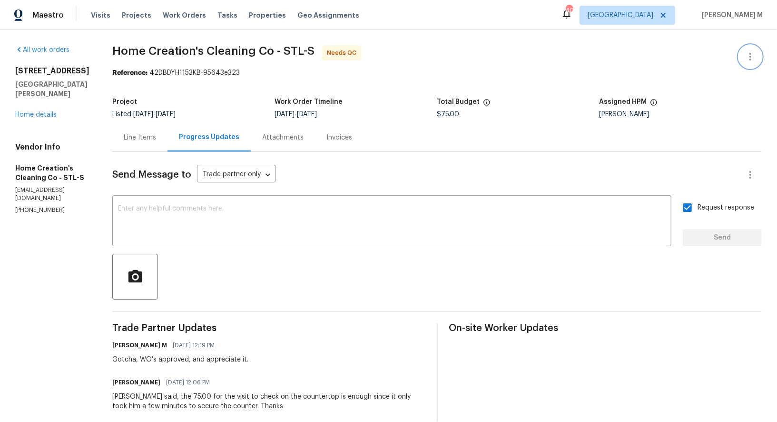
click at [757, 55] on button "button" at bounding box center [750, 56] width 23 height 23
click at [757, 55] on li "Edit" at bounding box center [725, 56] width 103 height 16
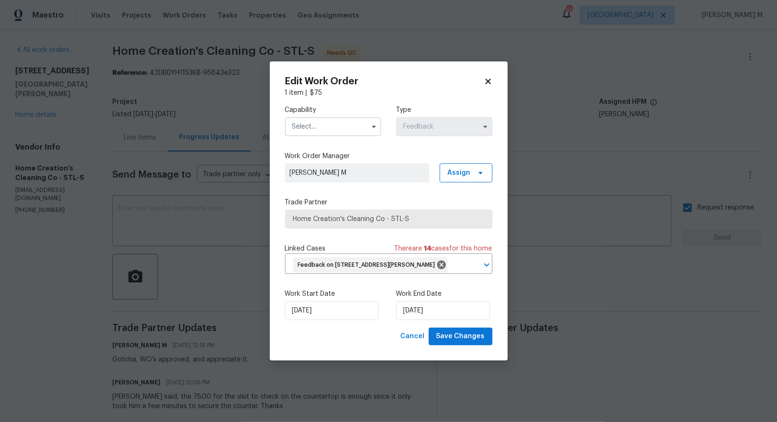
click at [335, 129] on input "text" at bounding box center [333, 126] width 96 height 19
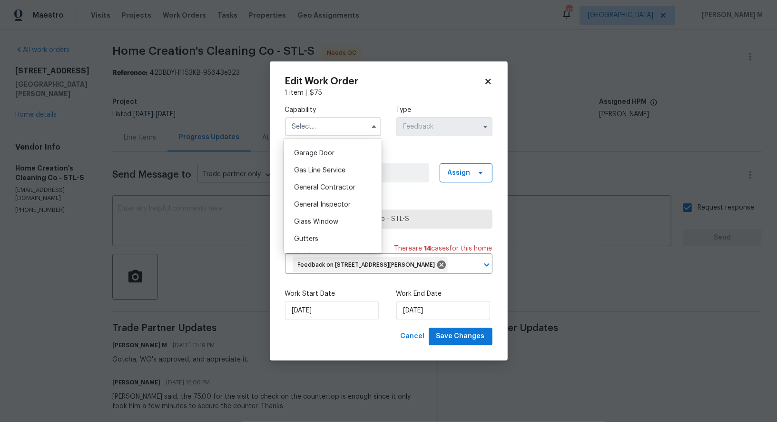
scroll to position [415, 0]
click at [341, 182] on div "General Contractor" at bounding box center [333, 189] width 93 height 17
type input "General Contractor"
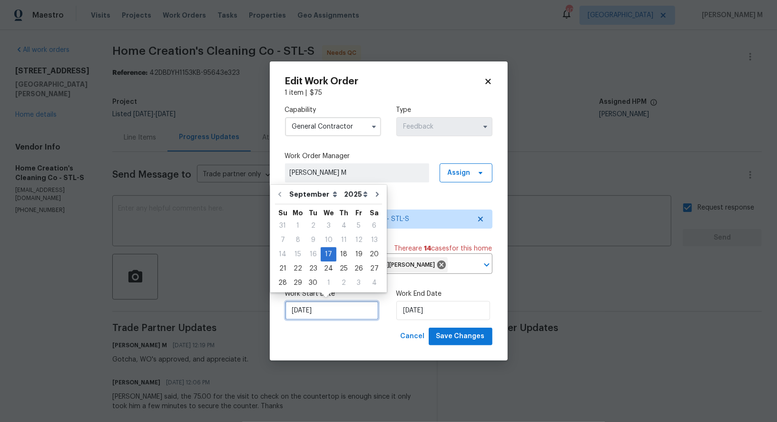
click at [320, 308] on input "[DATE]" at bounding box center [332, 310] width 94 height 19
click at [338, 257] on div "18" at bounding box center [344, 254] width 15 height 13
type input "[DATE]"
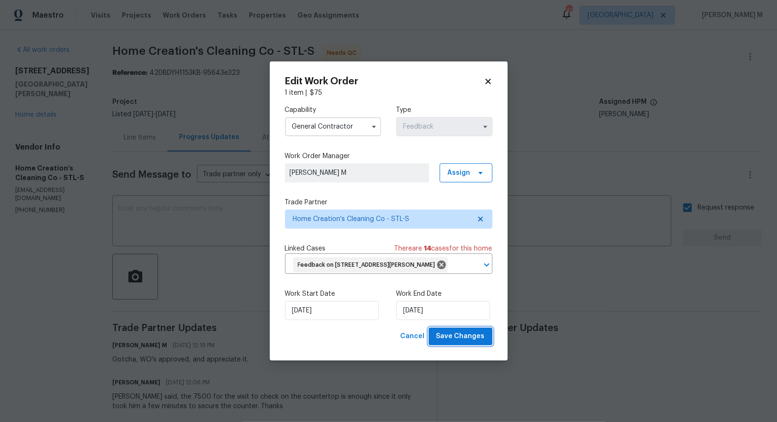
click at [459, 331] on span "Save Changes" at bounding box center [461, 336] width 49 height 12
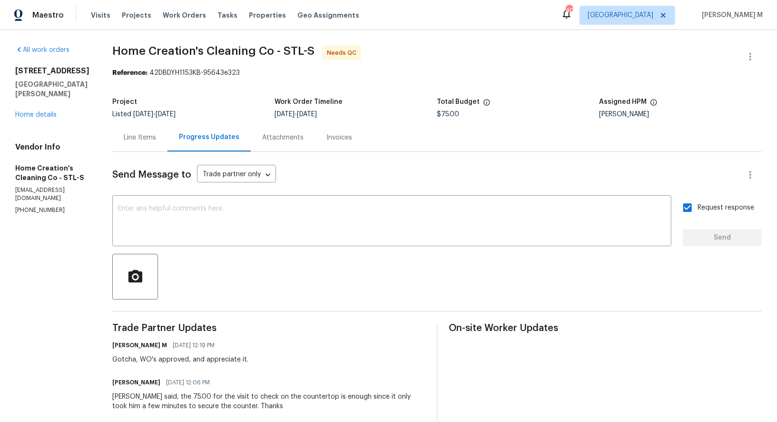
click at [634, 327] on body "Maestro Visits Projects Work Orders Tasks Properties Geo Assignments 40 [GEOGRA…" at bounding box center [388, 211] width 777 height 422
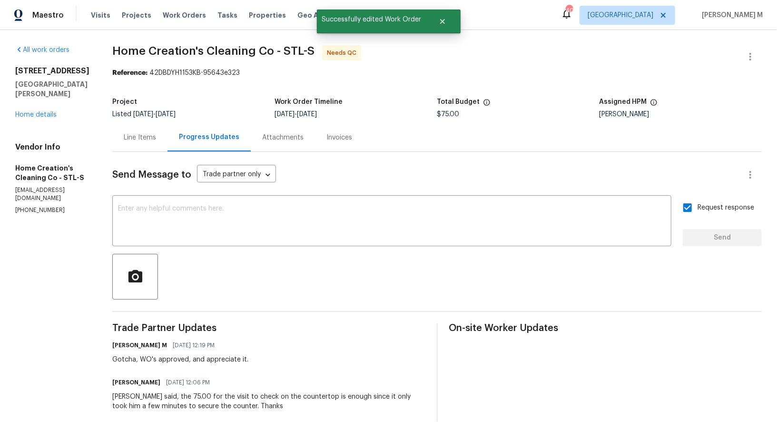
click at [122, 142] on div "Line Items" at bounding box center [139, 137] width 55 height 28
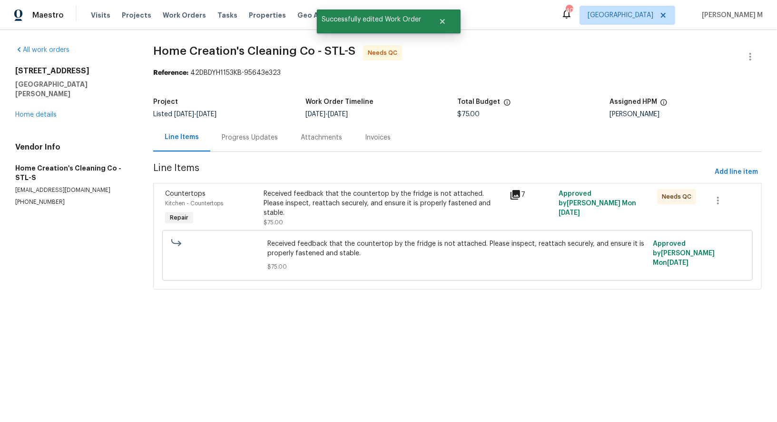
click at [260, 111] on div "Listed [DATE] - [DATE]" at bounding box center [229, 114] width 152 height 7
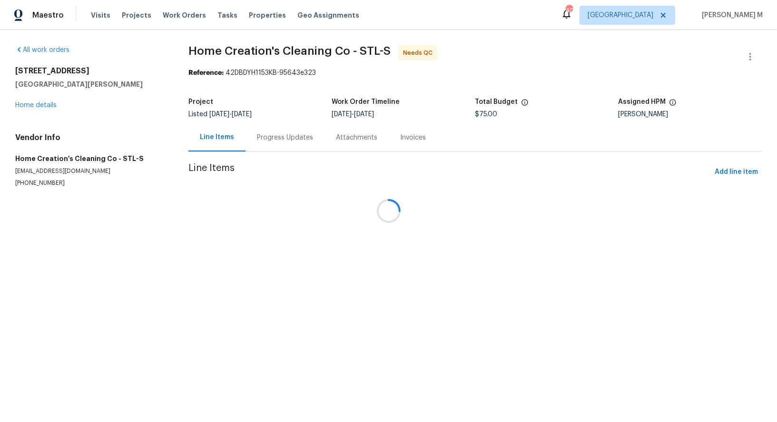
click at [393, 178] on div at bounding box center [388, 211] width 777 height 422
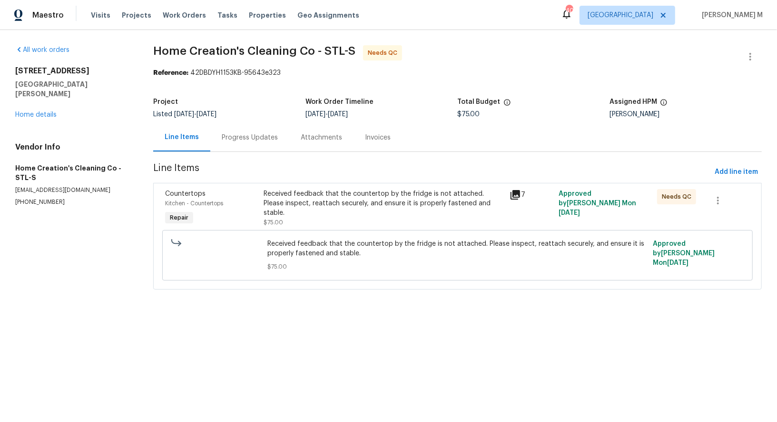
click at [387, 189] on div "Received feedback that the countertop by the fridge is not attached. Please ins…" at bounding box center [384, 203] width 240 height 29
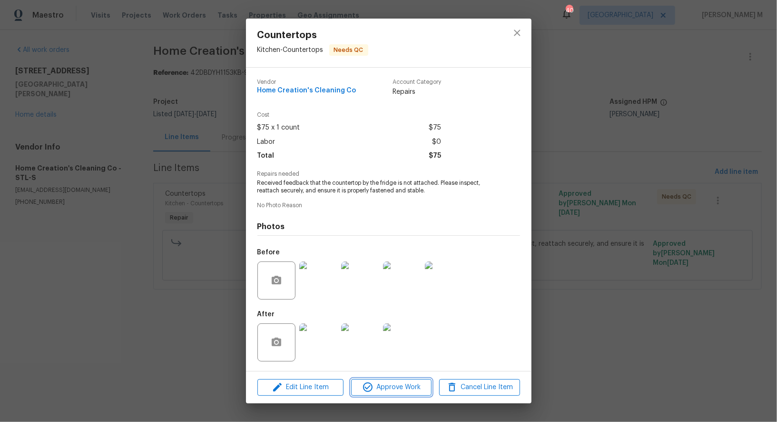
click at [398, 381] on span "Approve Work" at bounding box center [391, 387] width 75 height 12
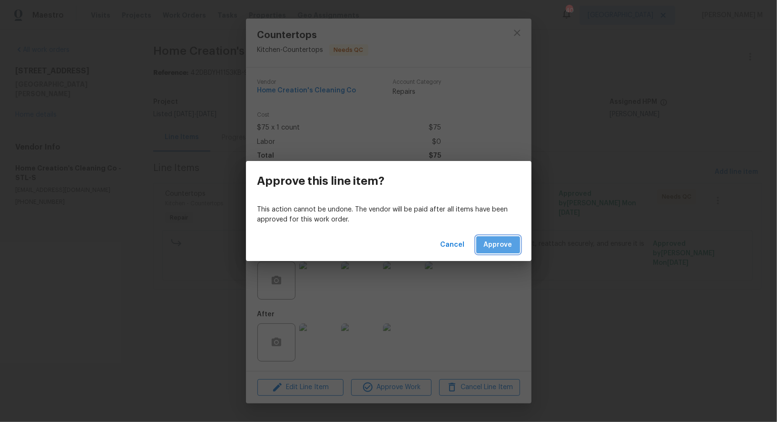
click at [506, 250] on button "Approve" at bounding box center [498, 245] width 44 height 18
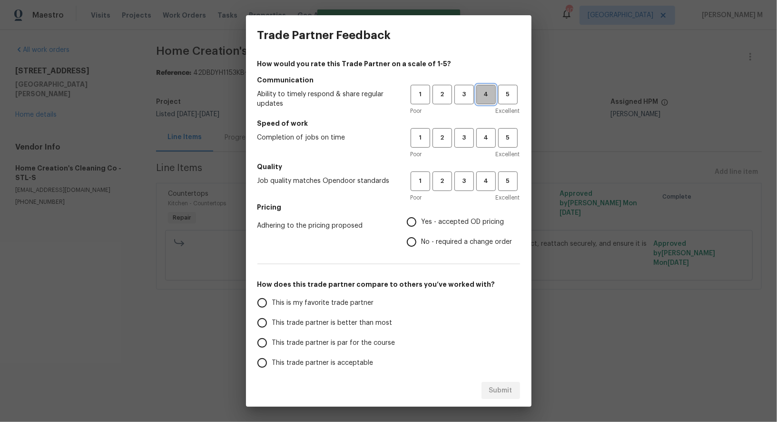
click at [490, 101] on button "4" at bounding box center [486, 95] width 20 height 20
click at [490, 128] on button "4" at bounding box center [486, 138] width 20 height 20
click at [490, 178] on span "4" at bounding box center [486, 181] width 18 height 11
click at [429, 218] on span "Yes - accepted OD pricing" at bounding box center [463, 222] width 83 height 10
click at [422, 218] on input "Yes - accepted OD pricing" at bounding box center [412, 222] width 20 height 20
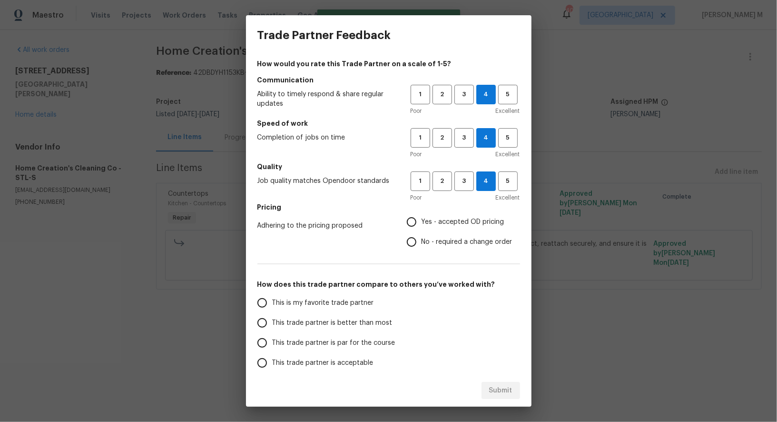
radio input "true"
click at [304, 305] on label "This is my favorite trade partner" at bounding box center [327, 303] width 150 height 20
click at [272, 305] on input "This is my favorite trade partner" at bounding box center [262, 303] width 20 height 20
click at [516, 387] on button "Submit" at bounding box center [501, 391] width 39 height 18
radio input "true"
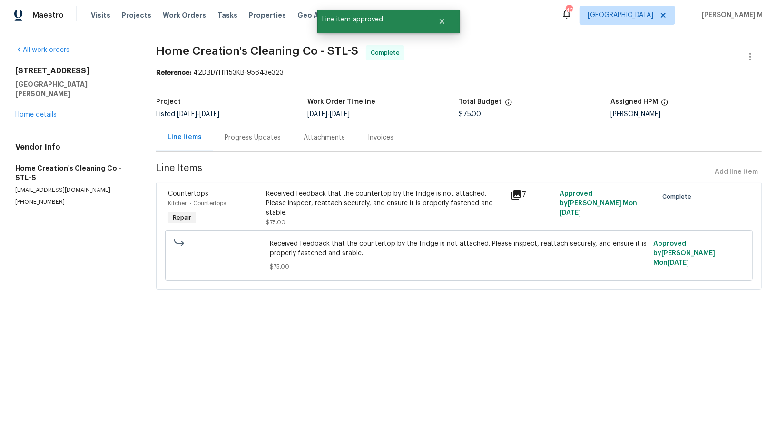
click at [556, 316] on html "Maestro Visits Projects Work Orders Tasks Properties Geo Assignments 40 Dallas …" at bounding box center [388, 158] width 777 height 316
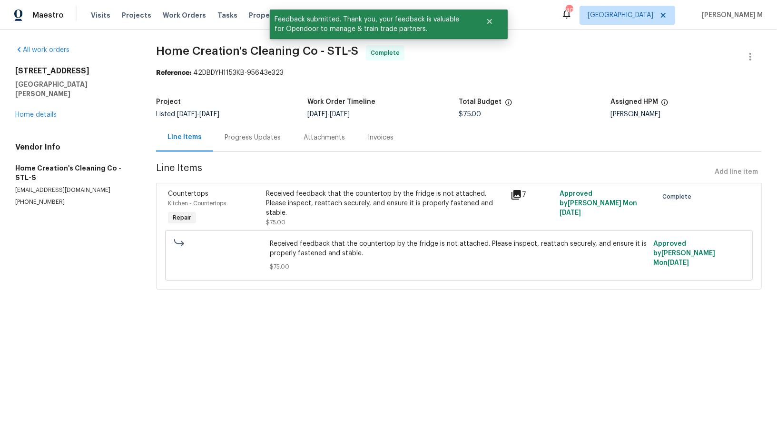
click at [231, 135] on div "Progress Updates" at bounding box center [253, 138] width 56 height 10
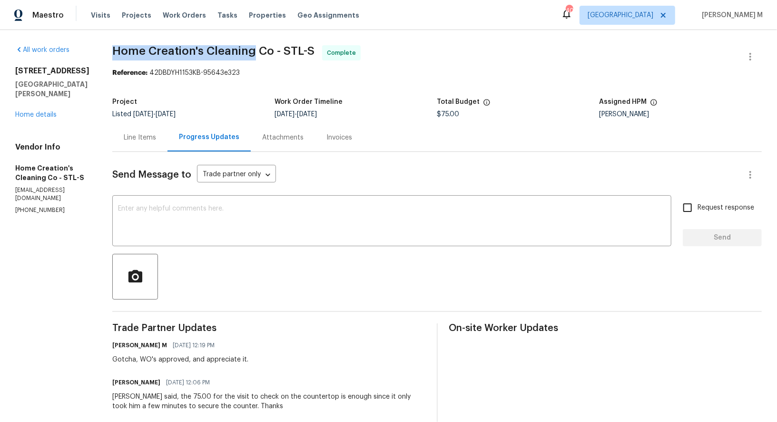
drag, startPoint x: 101, startPoint y: 50, endPoint x: 234, endPoint y: 50, distance: 132.3
click at [234, 50] on div "All work orders 1004 Cobbler Ln Saint Peters, MO 63303 Home details Vendor Info…" at bounding box center [388, 411] width 777 height 763
copy span "Home Creation's Cleaning"
click at [454, 132] on div "Line Items Progress Updates Attachments Invoices" at bounding box center [437, 137] width 650 height 29
click at [112, 146] on div "Line Items" at bounding box center [139, 137] width 55 height 28
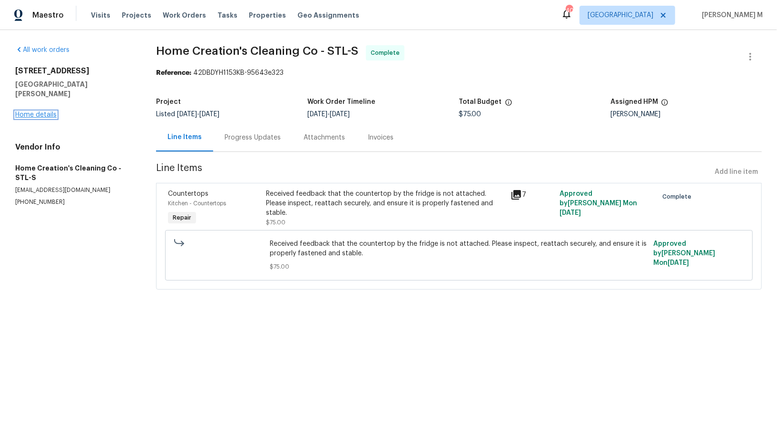
click at [37, 111] on link "Home details" at bounding box center [35, 114] width 41 height 7
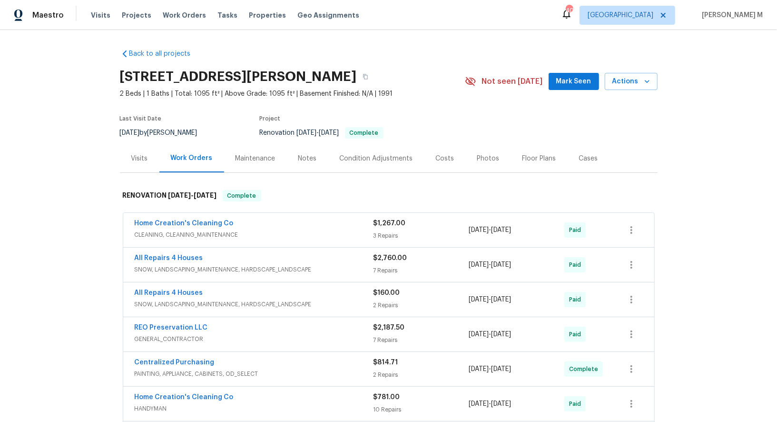
click at [62, 229] on div "Back to all projects 1004 Cobbler Ln, Saint Peters, MO 63303 2 Beds | 1 Baths |…" at bounding box center [388, 226] width 777 height 392
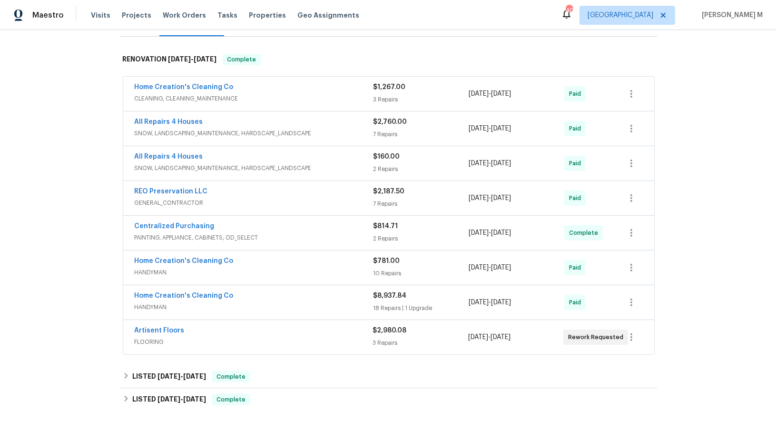
scroll to position [135, 0]
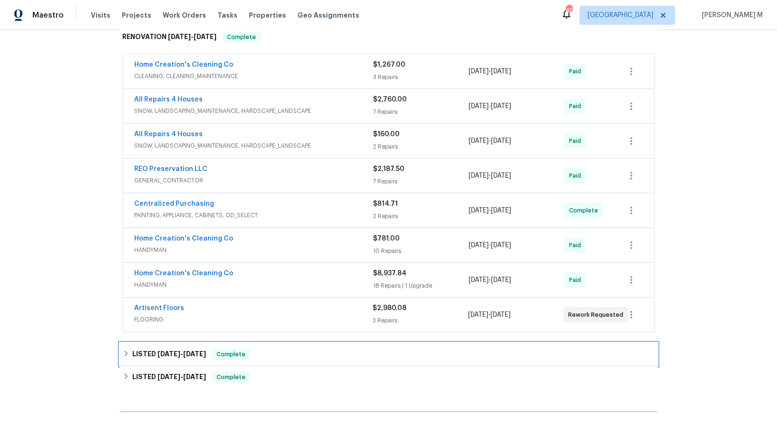
click at [175, 348] on h6 "LISTED 9/15/25 - 9/19/25" at bounding box center [169, 353] width 74 height 11
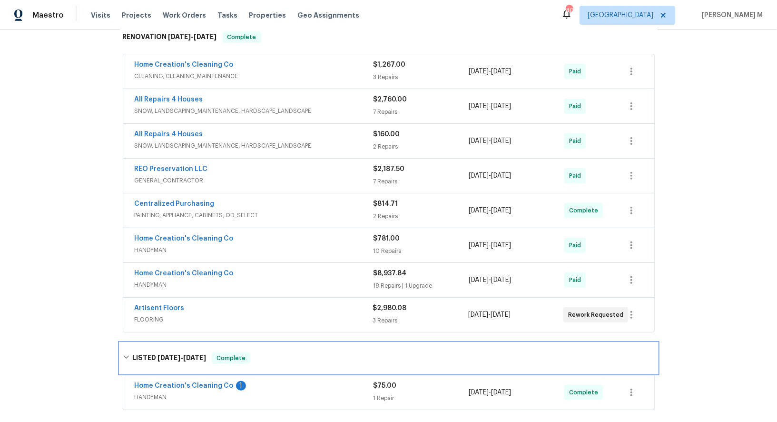
scroll to position [235, 0]
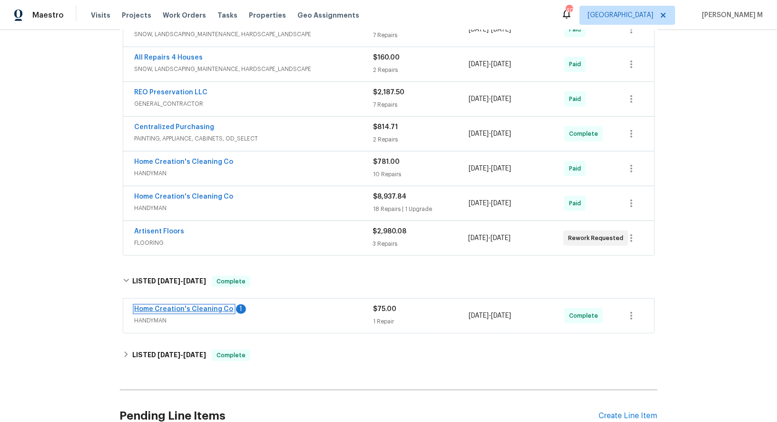
click at [185, 306] on link "Home Creation's Cleaning Co" at bounding box center [184, 309] width 99 height 7
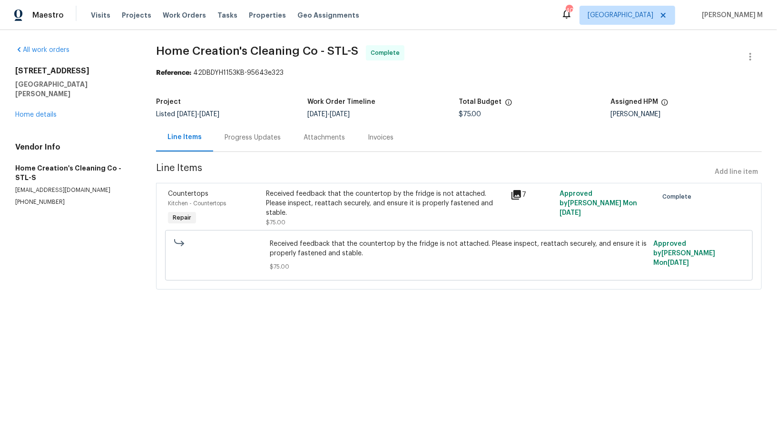
click at [274, 123] on div "Progress Updates" at bounding box center [252, 137] width 79 height 28
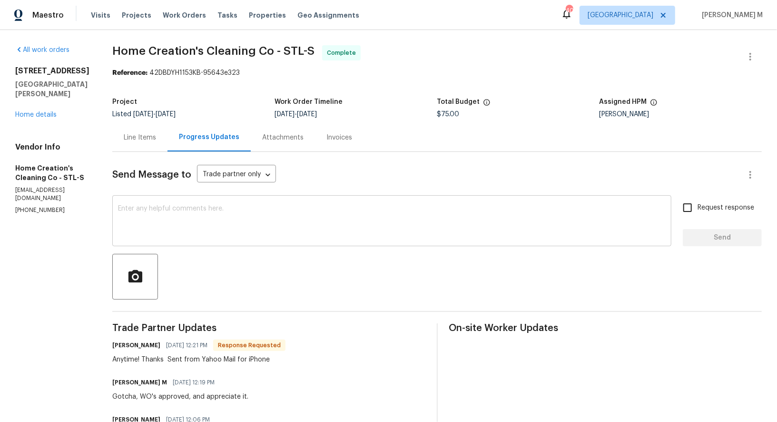
scroll to position [28, 0]
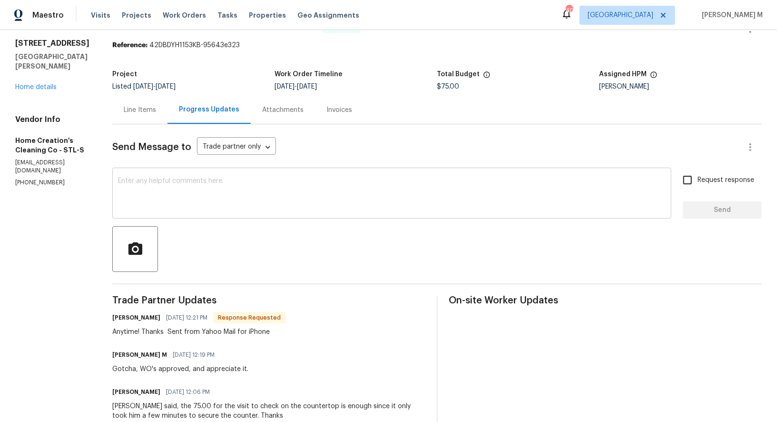
click at [186, 180] on textarea at bounding box center [392, 194] width 548 height 33
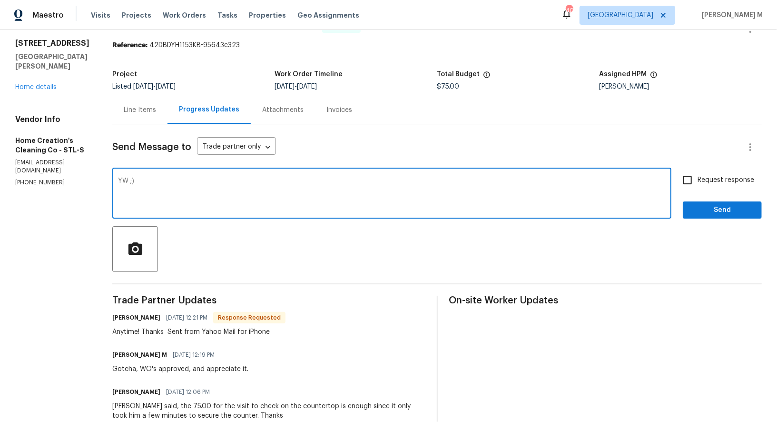
type textarea "YW ;)"
click at [705, 201] on button "Send" at bounding box center [722, 210] width 79 height 18
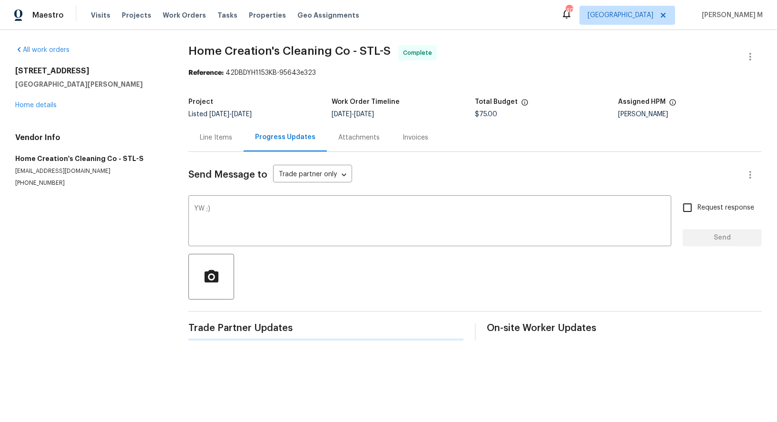
scroll to position [0, 0]
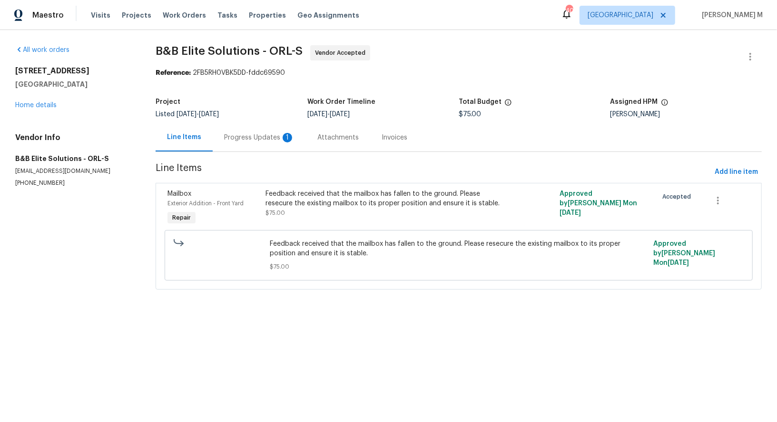
click at [251, 129] on div "Progress Updates 1" at bounding box center [259, 137] width 93 height 28
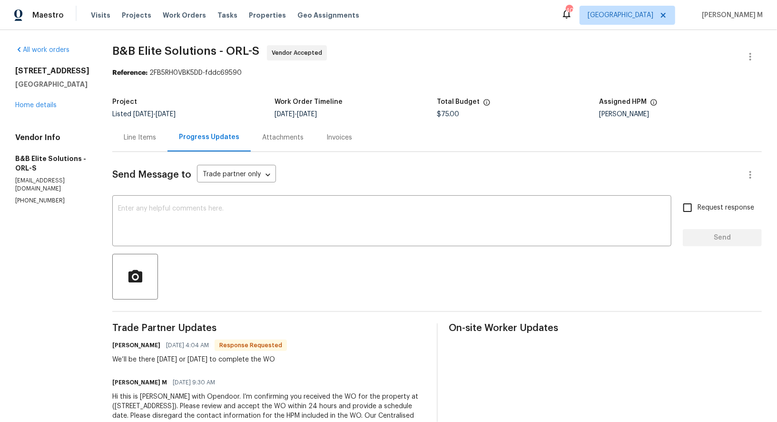
click at [143, 140] on div "Line Items" at bounding box center [139, 137] width 55 height 28
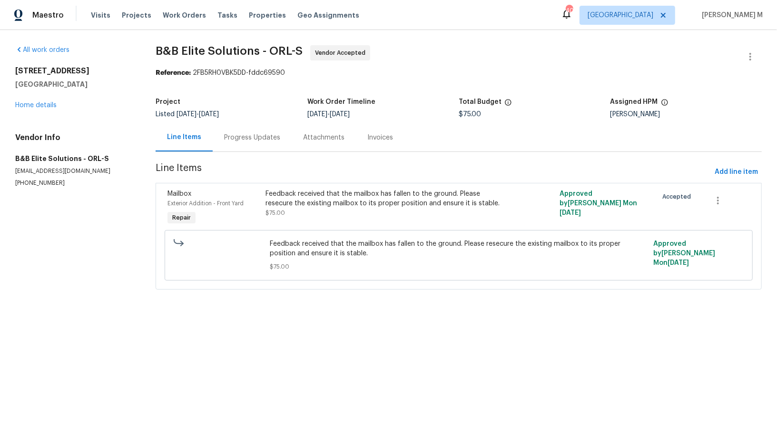
click at [247, 137] on div "Progress Updates" at bounding box center [252, 138] width 56 height 10
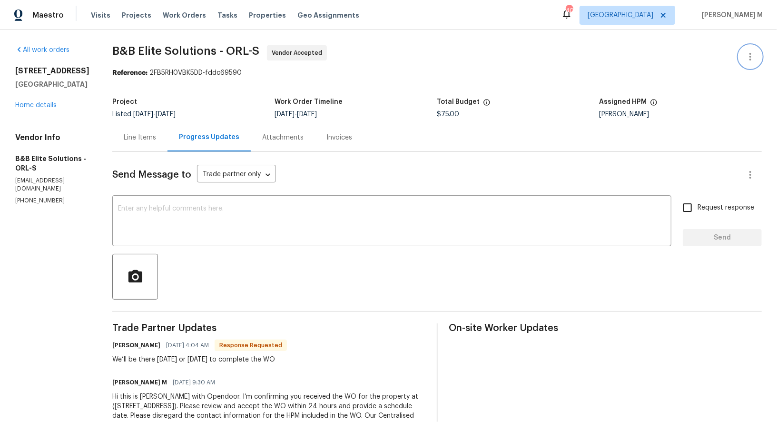
click at [752, 54] on icon "button" at bounding box center [751, 57] width 2 height 8
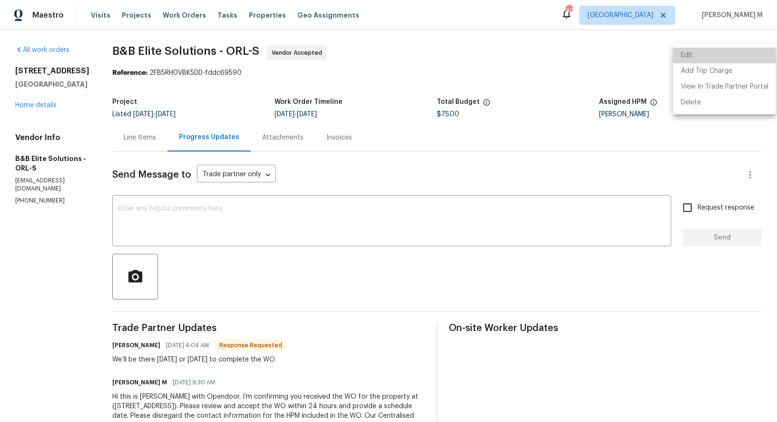
click at [749, 54] on li "Edit" at bounding box center [725, 56] width 103 height 16
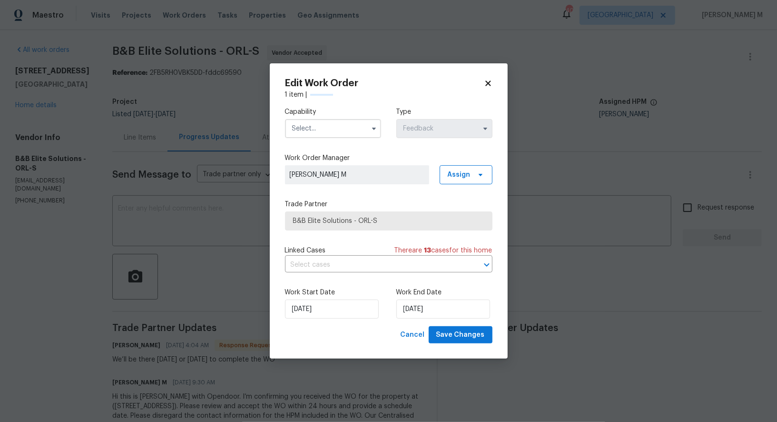
click at [320, 137] on input "text" at bounding box center [333, 128] width 96 height 19
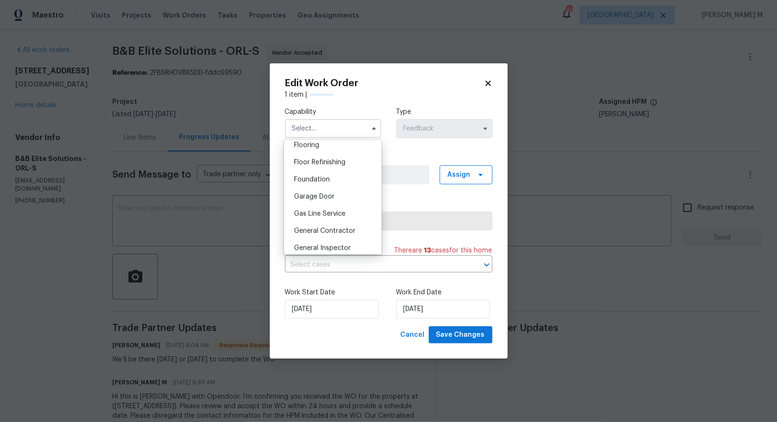
scroll to position [383, 0]
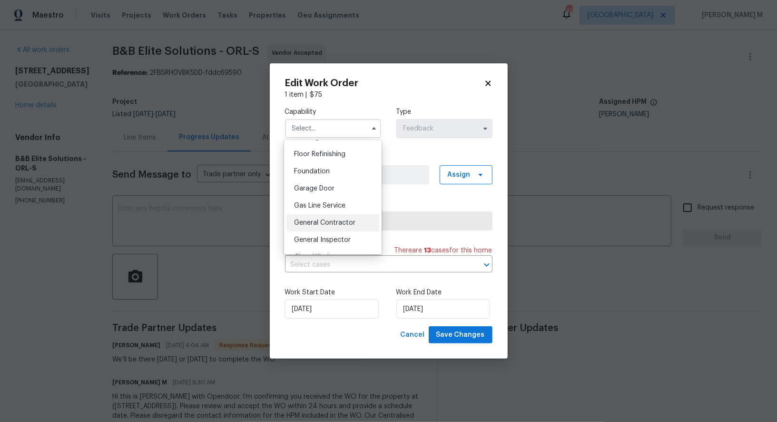
click at [336, 214] on div "General Contractor" at bounding box center [333, 222] width 93 height 17
type input "General Contractor"
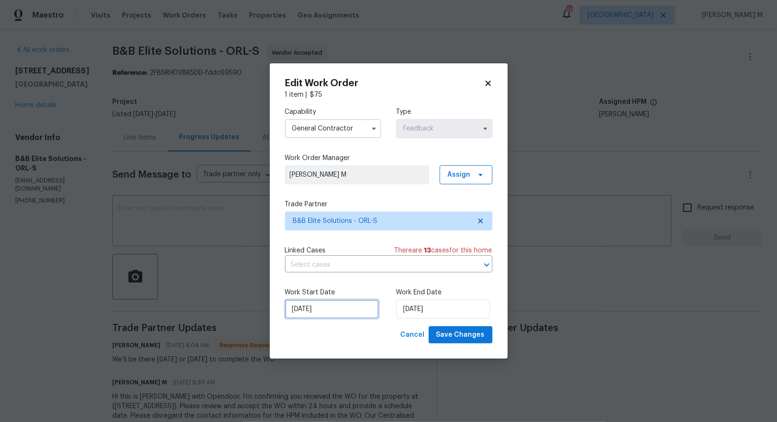
click at [320, 310] on input "18/09/2025" at bounding box center [332, 308] width 94 height 19
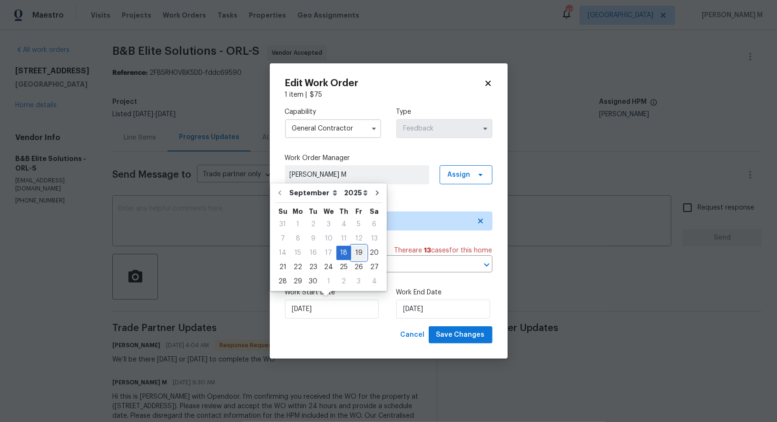
click at [357, 257] on div "19" at bounding box center [358, 252] width 15 height 13
type input "19/09/2025"
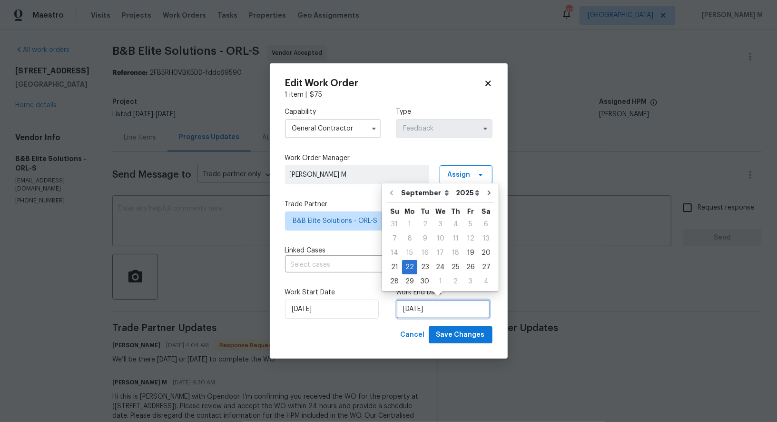
click at [422, 302] on input "22/09/2025" at bounding box center [444, 308] width 94 height 19
click at [467, 334] on span "Save Changes" at bounding box center [461, 335] width 49 height 12
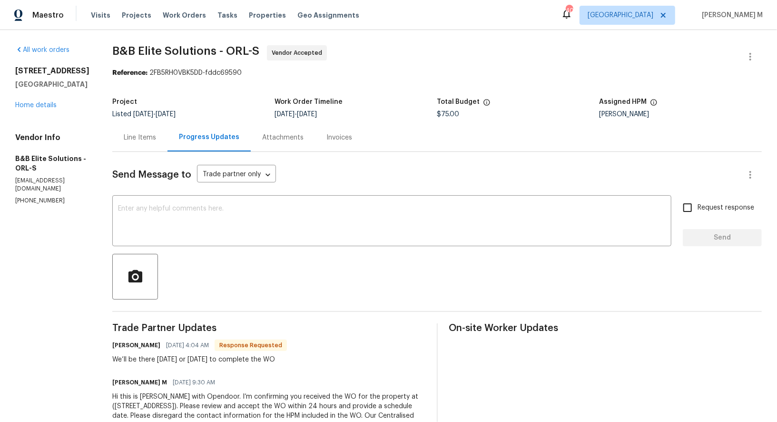
click at [579, 297] on body "Maestro Visits Projects Work Orders Tasks Properties Geo Assignments 40 Dallas …" at bounding box center [388, 211] width 777 height 422
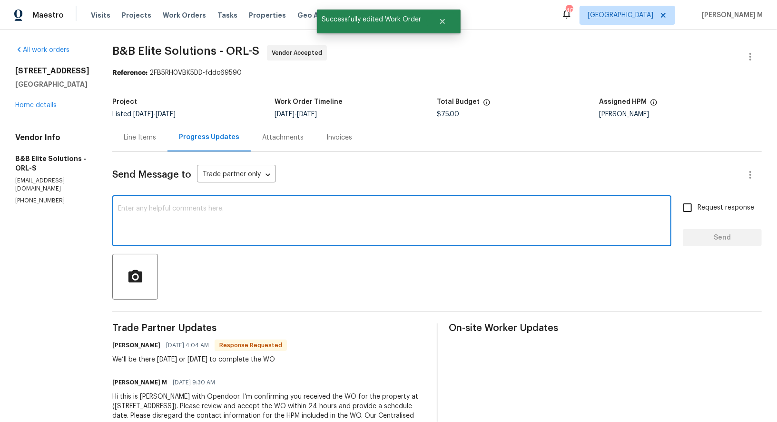
click at [279, 226] on textarea at bounding box center [392, 221] width 548 height 33
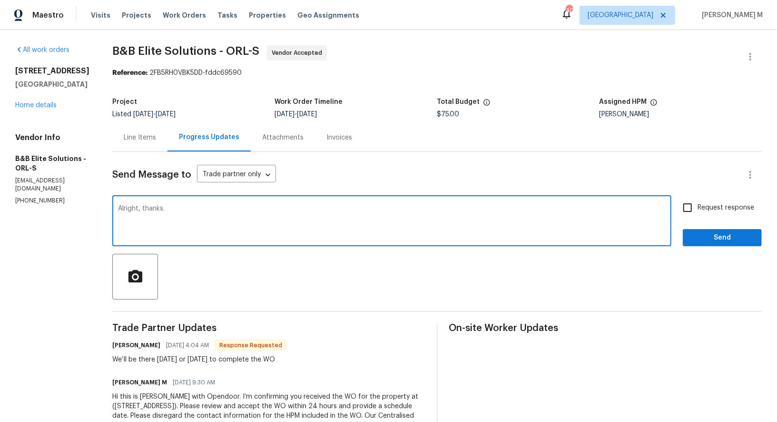
type textarea "Alright, thanks."
click at [721, 203] on span "Request response" at bounding box center [726, 208] width 57 height 10
click at [698, 200] on input "Request response" at bounding box center [688, 208] width 20 height 20
checkbox input "true"
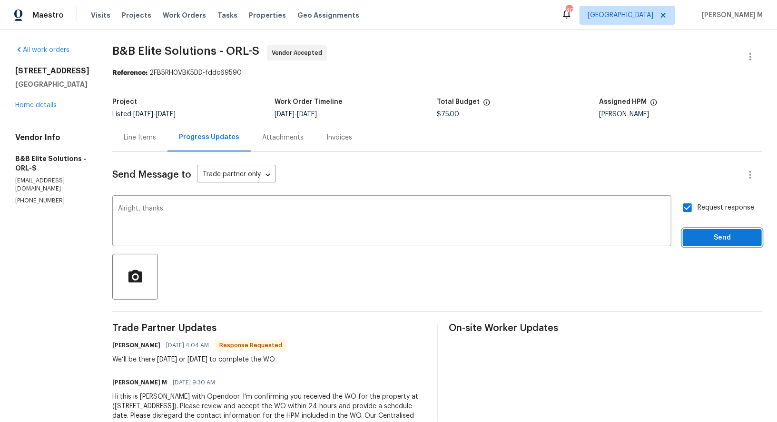
click at [718, 238] on button "Send" at bounding box center [722, 238] width 79 height 18
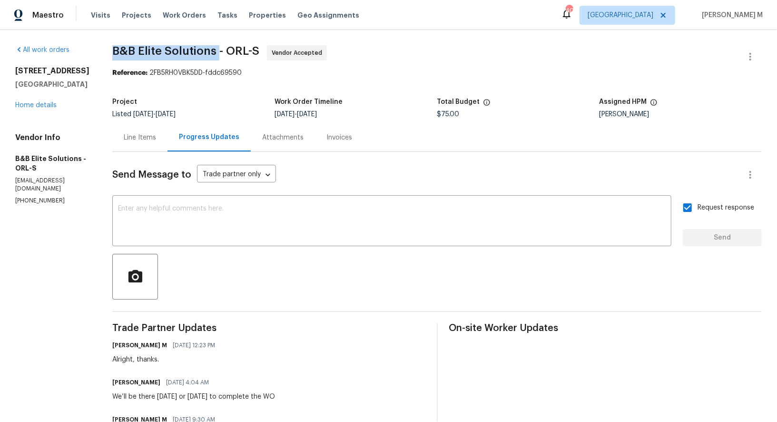
drag, startPoint x: 103, startPoint y: 51, endPoint x: 208, endPoint y: 52, distance: 105.2
click at [208, 52] on div "All work orders 5559 Lighthouse Rd Orlando, FL 32808 Home details Vendor Info B…" at bounding box center [388, 281] width 777 height 502
copy span "B&B Elite Solutions"
click at [223, 101] on div "Project" at bounding box center [193, 105] width 162 height 12
click at [39, 102] on link "Home details" at bounding box center [35, 105] width 41 height 7
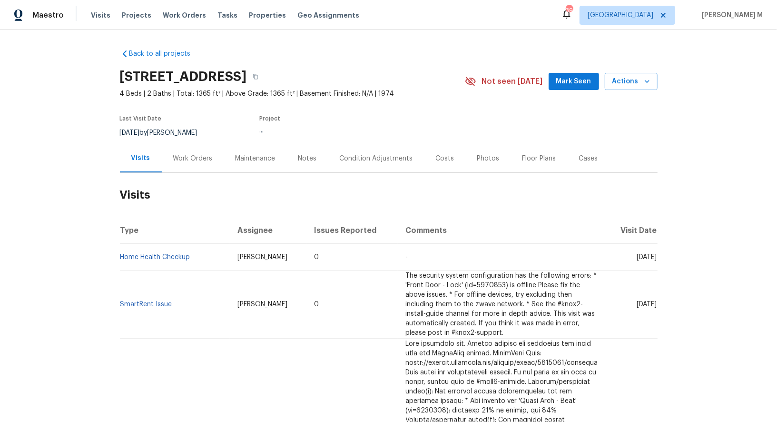
click at [195, 156] on div "Work Orders" at bounding box center [193, 159] width 40 height 10
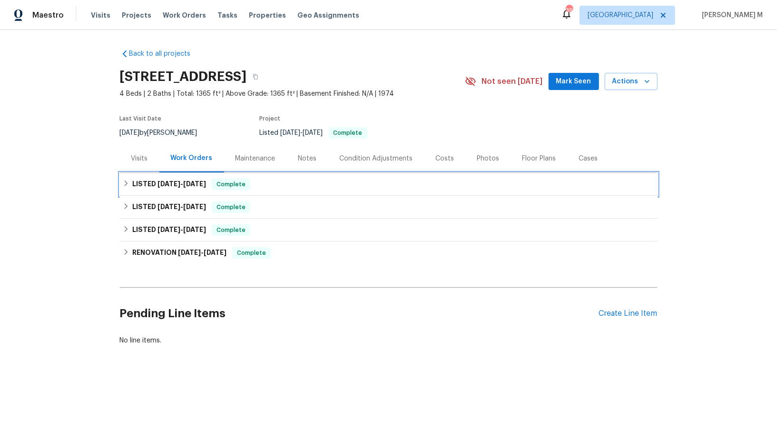
click at [179, 187] on div "LISTED [DATE] - [DATE] Complete" at bounding box center [389, 184] width 538 height 23
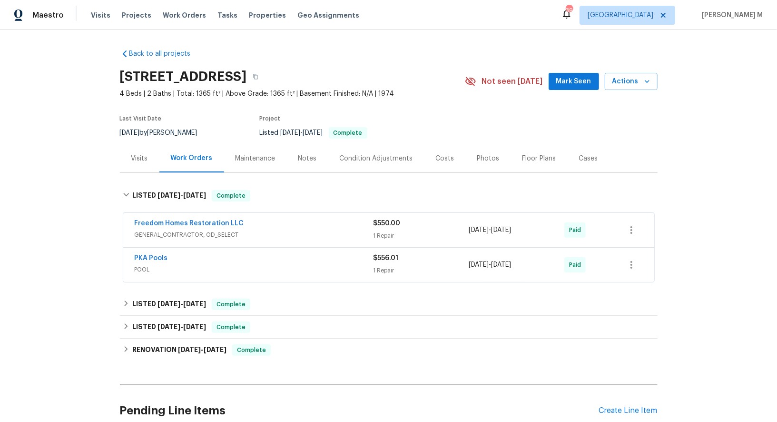
click at [169, 233] on span "GENERAL_CONTRACTOR, OD_SELECT" at bounding box center [254, 235] width 239 height 10
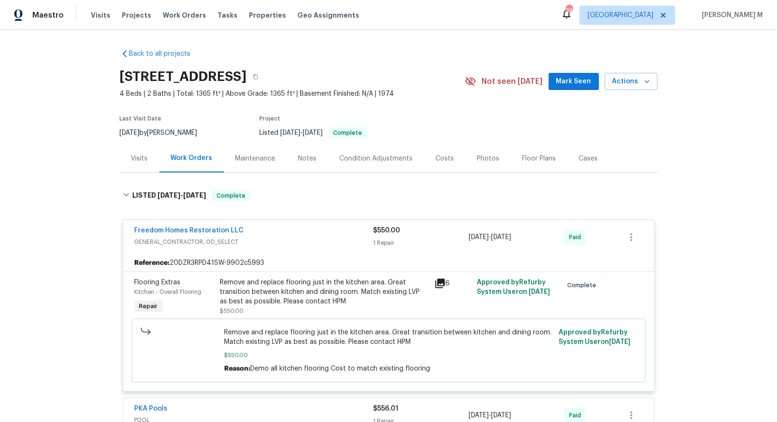
scroll to position [79, 0]
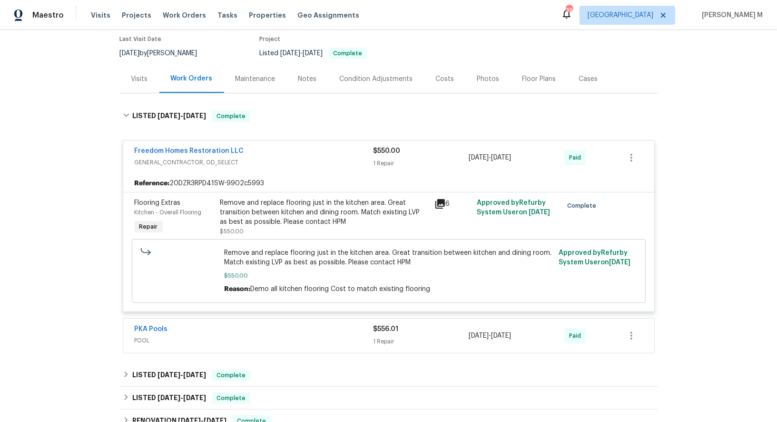
click at [149, 336] on span "POOL" at bounding box center [254, 341] width 239 height 10
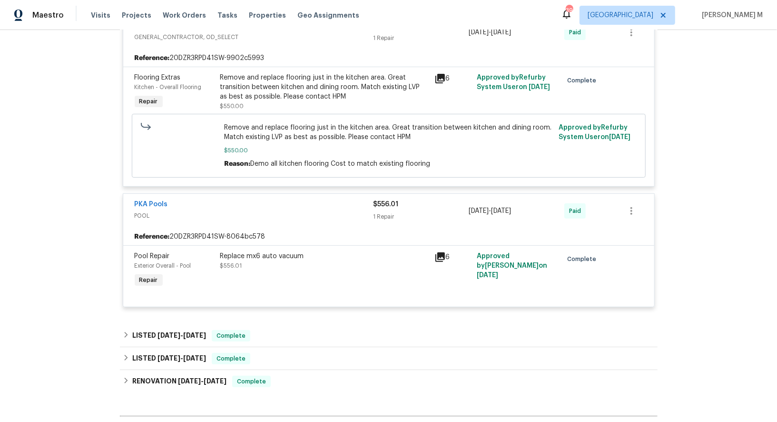
scroll to position [302, 0]
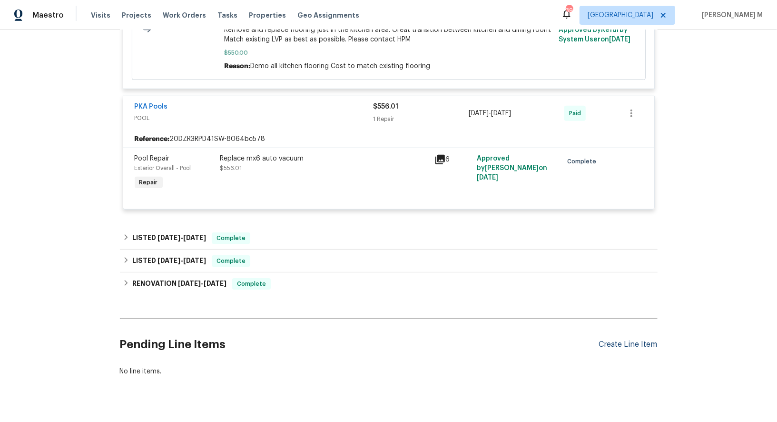
click at [620, 340] on div "Create Line Item" at bounding box center [628, 344] width 59 height 9
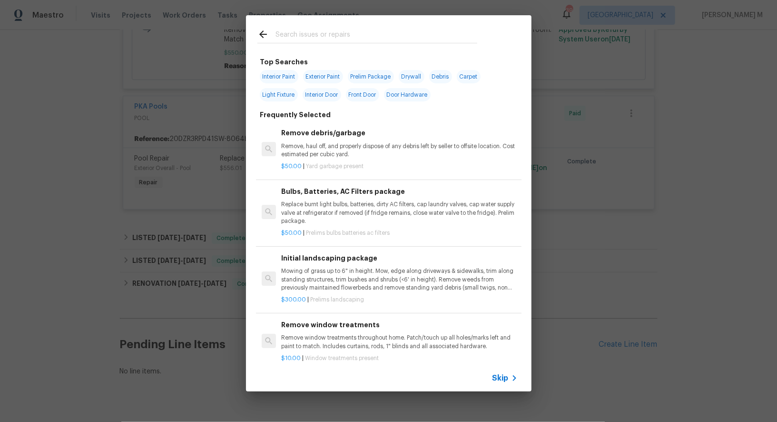
click at [506, 376] on span "Skip" at bounding box center [501, 378] width 16 height 10
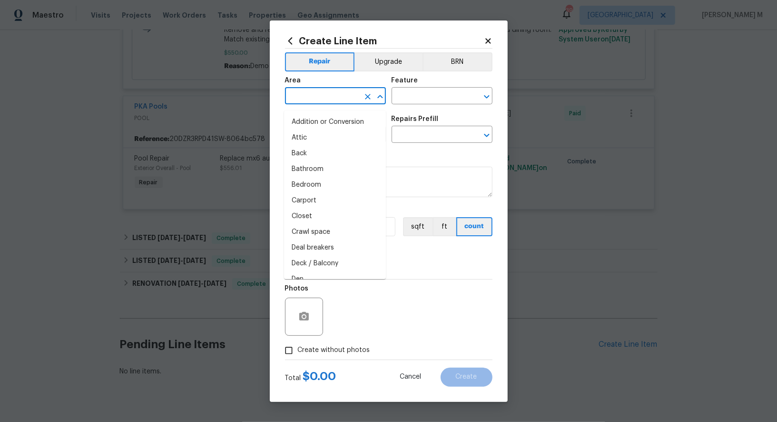
click at [313, 96] on input "text" at bounding box center [322, 96] width 74 height 15
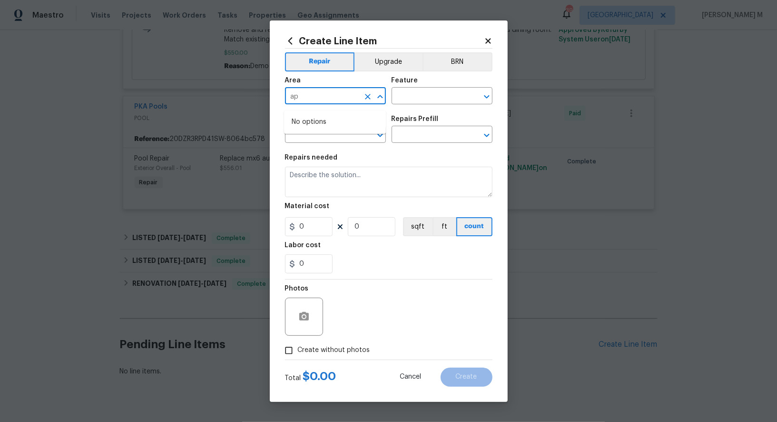
type input "app"
click at [308, 157] on li "Water Heater" at bounding box center [335, 154] width 102 height 16
type input "Water Heater"
click at [412, 98] on input "text" at bounding box center [429, 96] width 74 height 15
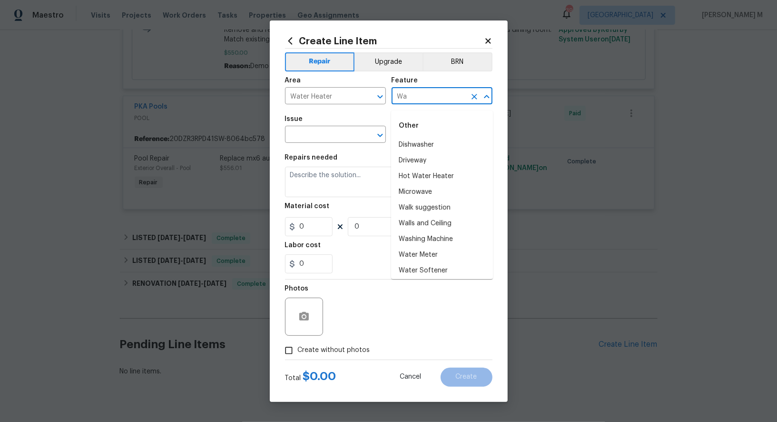
type input "Wat"
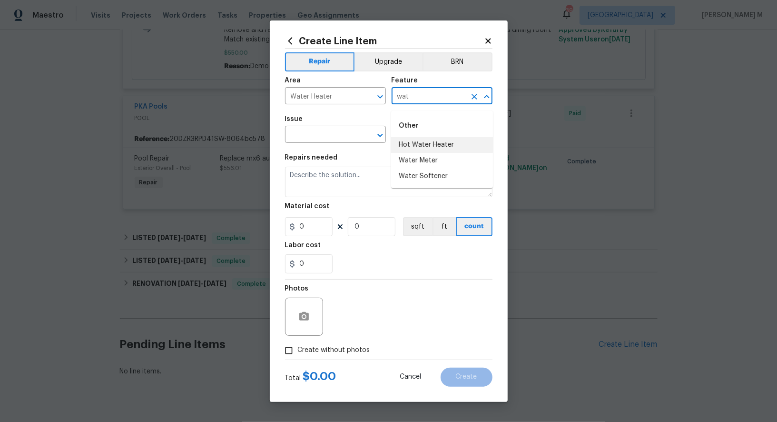
click at [437, 142] on li "Hot Water Heater" at bounding box center [442, 145] width 102 height 16
type input "Hot Water Heater"
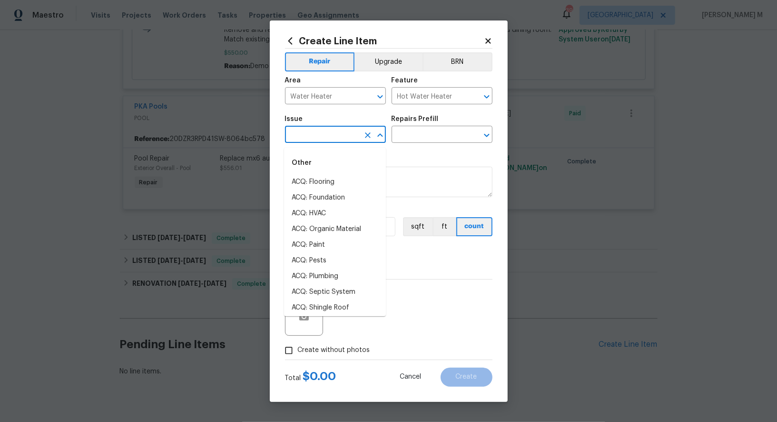
click at [329, 141] on input "text" at bounding box center [322, 135] width 74 height 15
click at [320, 218] on li "Appliances" at bounding box center [335, 214] width 102 height 16
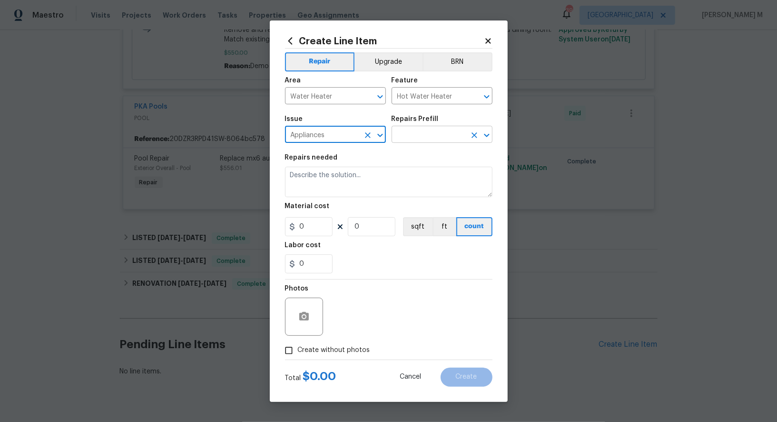
type input "Appliances"
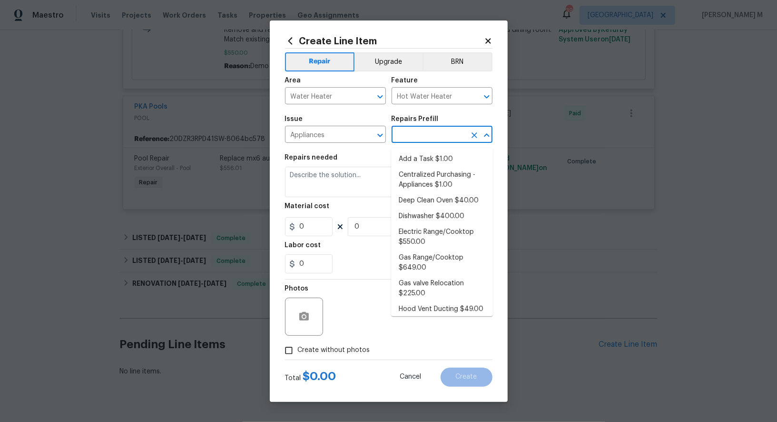
click at [406, 143] on input "text" at bounding box center [429, 135] width 74 height 15
click at [340, 143] on input "Appliances" at bounding box center [322, 135] width 74 height 15
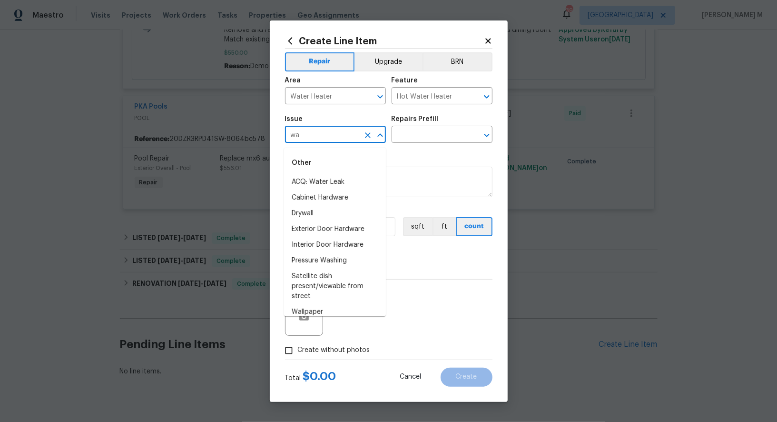
type input "w"
type input "Hea"
click at [461, 102] on input "Hot Water Heater" at bounding box center [429, 96] width 74 height 15
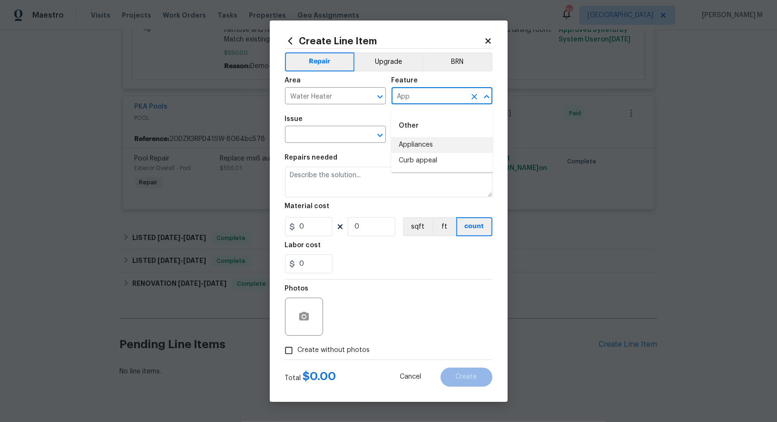
click at [437, 147] on li "Appliances" at bounding box center [442, 145] width 102 height 16
type input "Appliances"
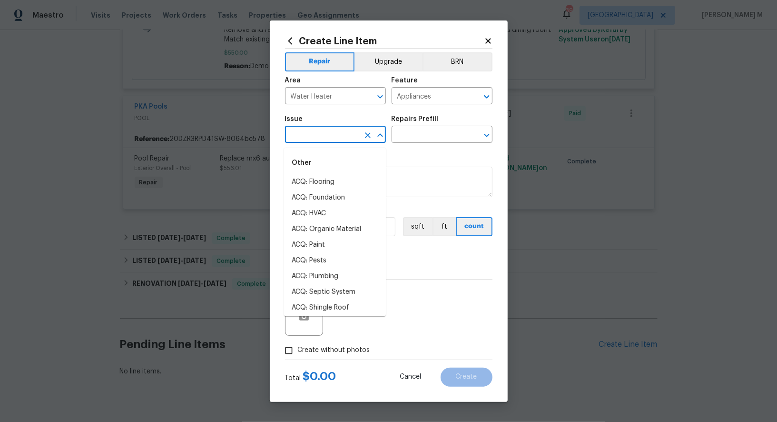
click at [318, 133] on input "text" at bounding box center [322, 135] width 74 height 15
type input "W"
type input "hea"
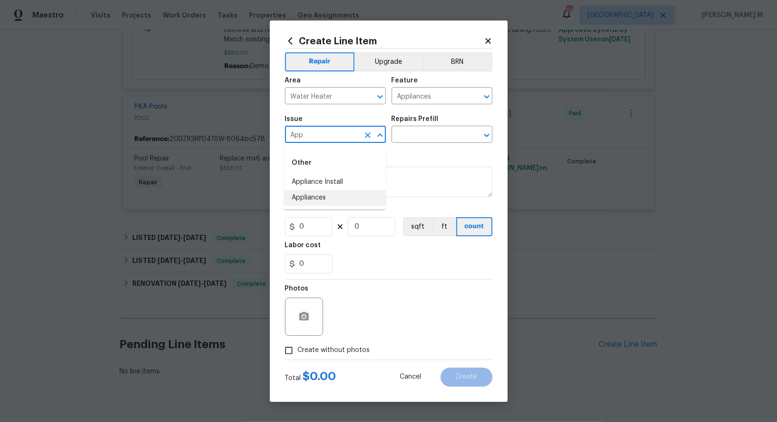
click at [341, 199] on li "Appliances" at bounding box center [335, 198] width 102 height 16
type input "Appliances"
click at [419, 137] on input "text" at bounding box center [429, 135] width 74 height 15
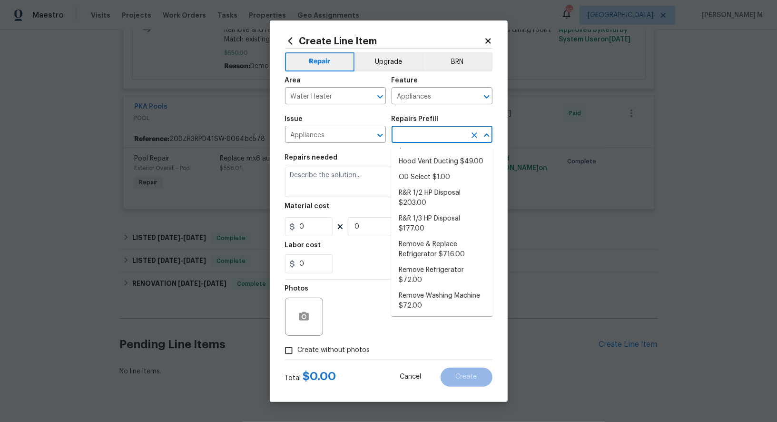
scroll to position [151, 0]
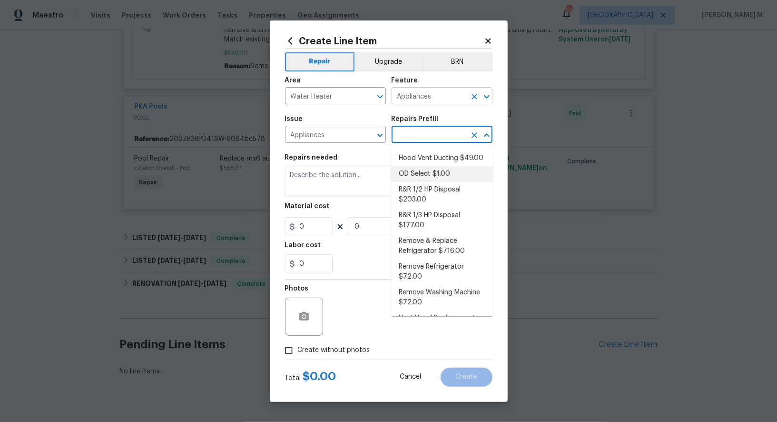
click at [447, 96] on input "Appliances" at bounding box center [429, 96] width 74 height 15
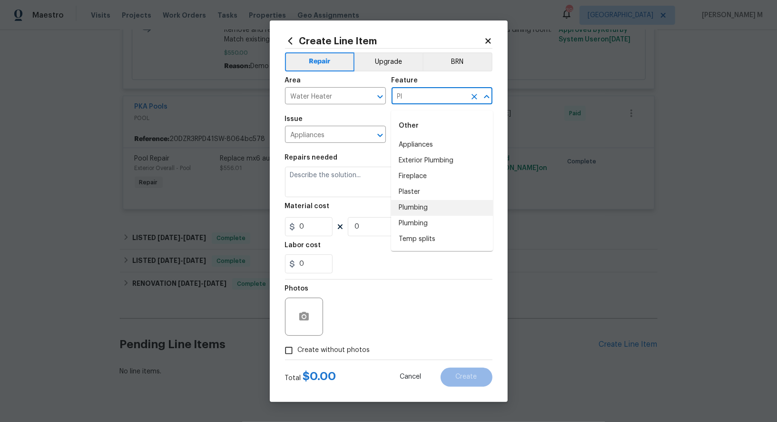
click at [414, 207] on li "Plumbing" at bounding box center [442, 208] width 102 height 16
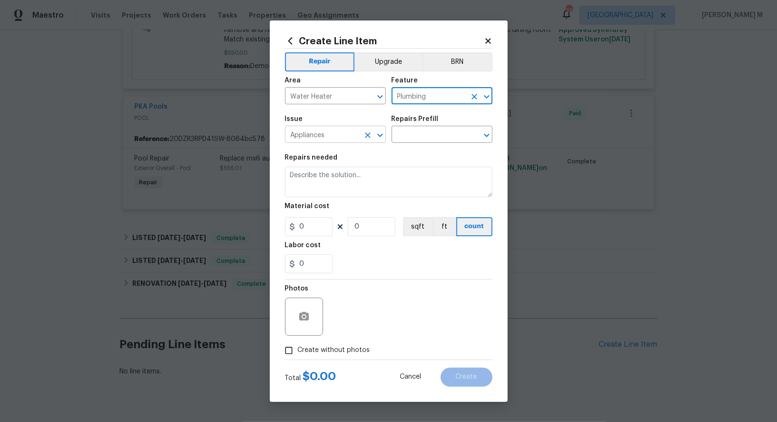
type input "Plumbing"
click at [345, 137] on input "Appliances" at bounding box center [322, 135] width 74 height 15
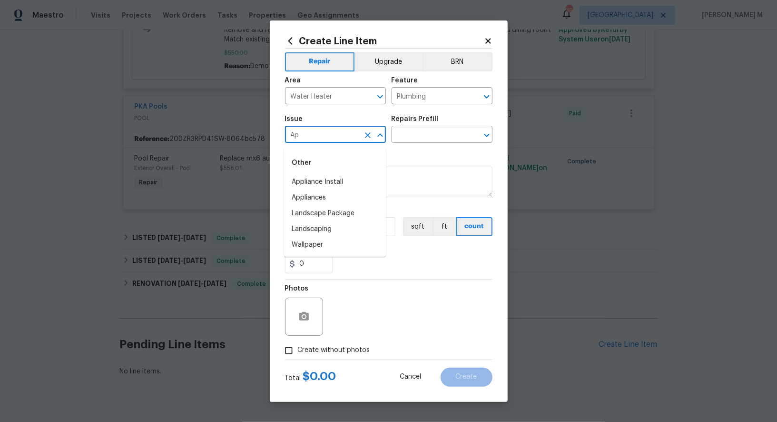
type input "App"
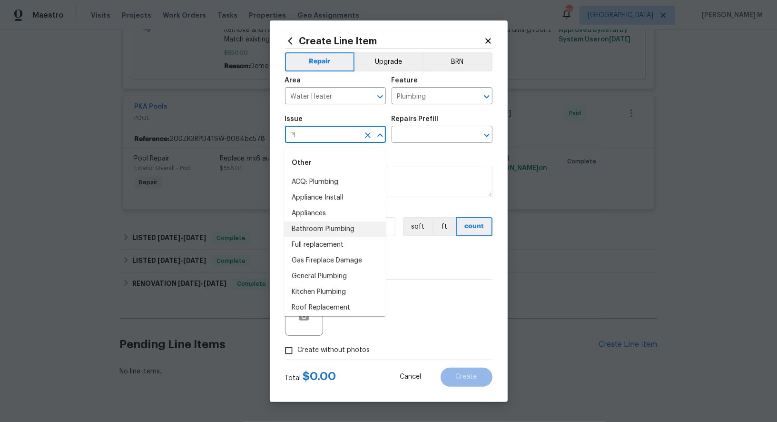
type input "P"
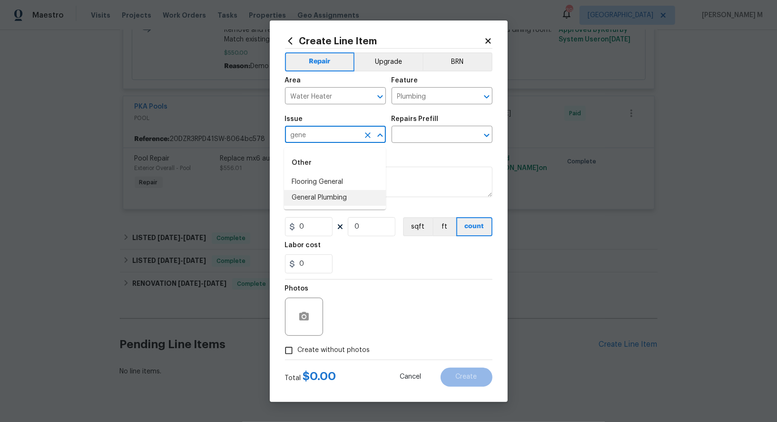
click at [327, 193] on li "General Plumbing" at bounding box center [335, 198] width 102 height 16
type input "General Plumbing"
click at [403, 138] on input "text" at bounding box center [429, 135] width 74 height 15
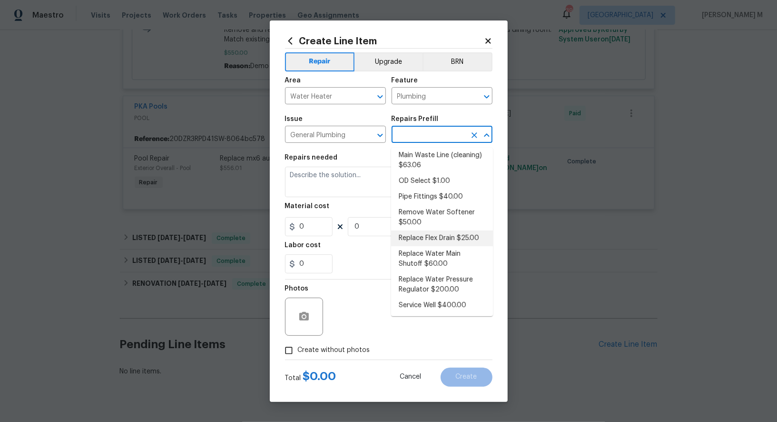
scroll to position [0, 0]
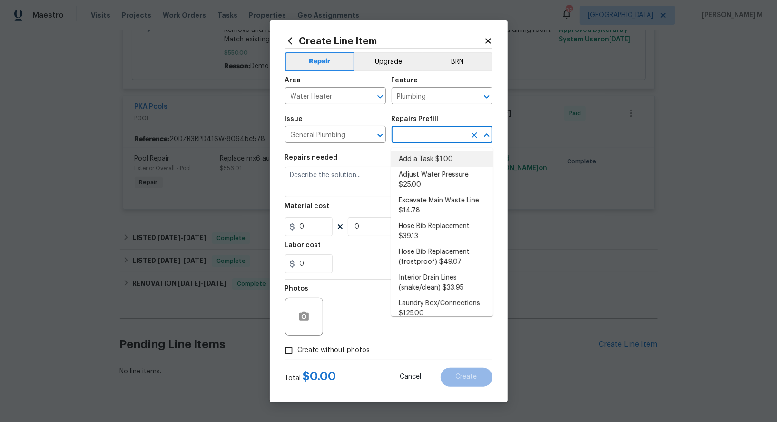
click at [447, 162] on li "Add a Task $1.00" at bounding box center [442, 159] width 102 height 16
type input "Add a Task $1.00"
type textarea "HPM to detail"
type input "1"
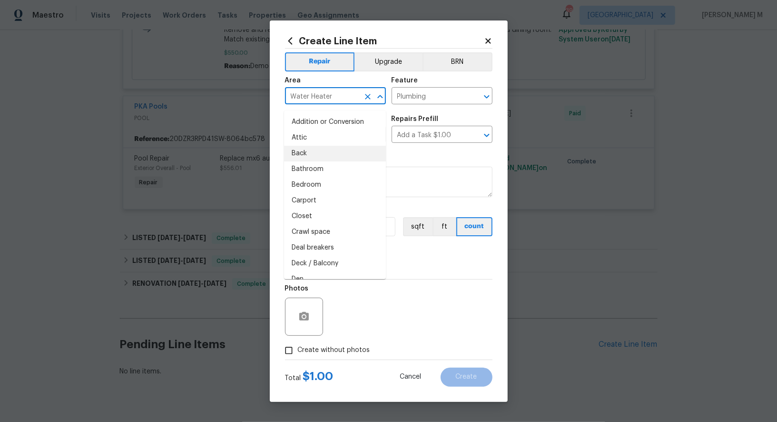
drag, startPoint x: 320, startPoint y: 101, endPoint x: 252, endPoint y: 101, distance: 68.5
click at [253, 101] on div "Create Line Item Repair Upgrade BRN Area Water Heater ​ Feature Plumbing ​ Issu…" at bounding box center [388, 211] width 777 height 422
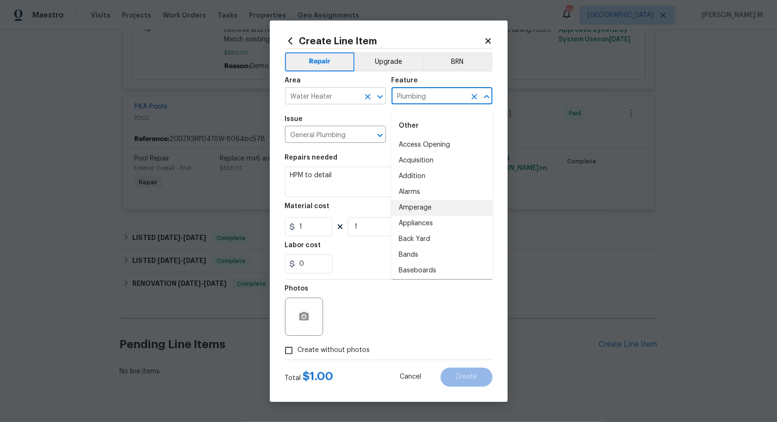
drag, startPoint x: 443, startPoint y: 100, endPoint x: 328, endPoint y: 100, distance: 115.7
click at [328, 100] on div "Area Water Heater ​ Feature Plumbing ​" at bounding box center [389, 90] width 208 height 39
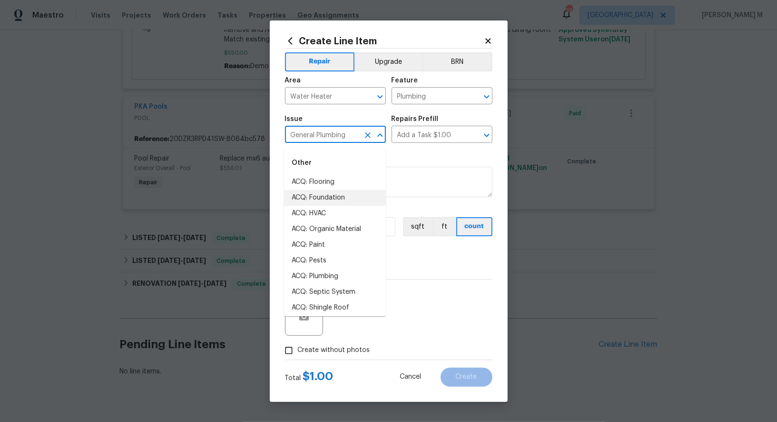
drag, startPoint x: 356, startPoint y: 139, endPoint x: 214, endPoint y: 139, distance: 141.9
click at [214, 139] on div "Create Line Item Repair Upgrade BRN Area Water Heater ​ Feature Plumbing ​ Issu…" at bounding box center [388, 211] width 777 height 422
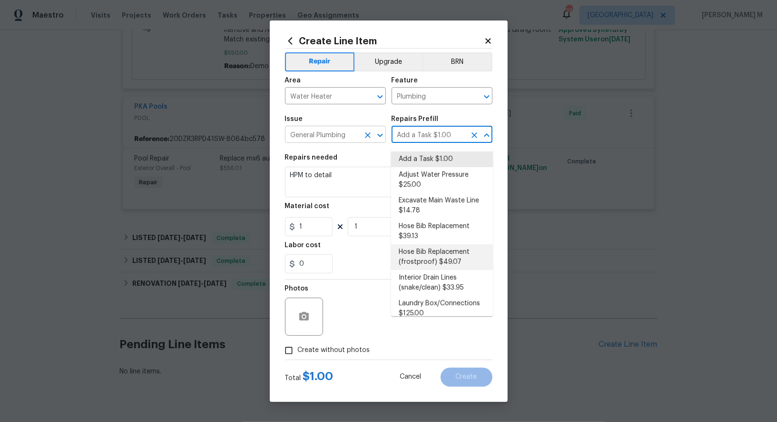
drag, startPoint x: 455, startPoint y: 140, endPoint x: 326, endPoint y: 140, distance: 128.5
click at [326, 140] on div "Issue General Plumbing ​ Repairs Prefill Add a Task $1.00 ​" at bounding box center [389, 129] width 208 height 39
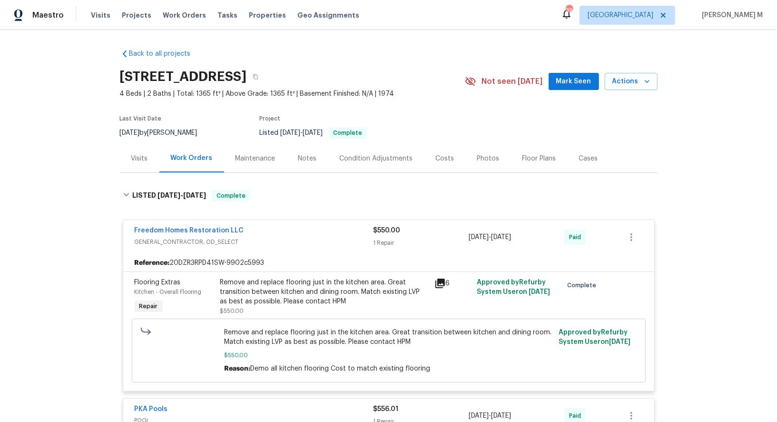
click at [520, 118] on section "[STREET_ADDRESS] 4 Beds | 2 Baths | Total: 1365 ft² | Above Grade: 1365 ft² | B…" at bounding box center [389, 104] width 538 height 80
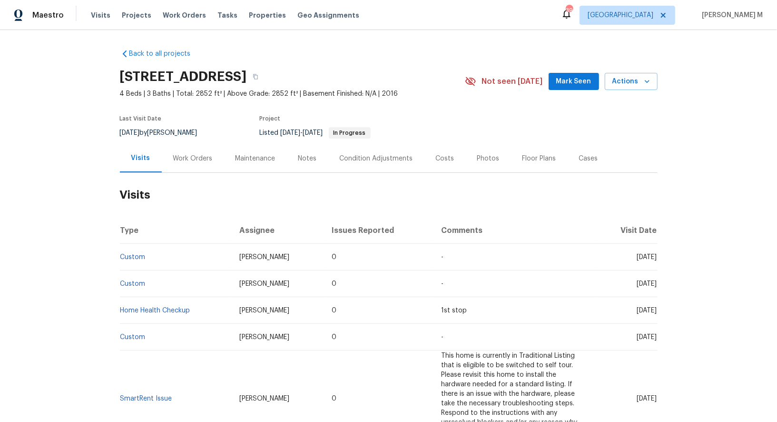
click at [180, 159] on div "Work Orders" at bounding box center [193, 158] width 62 height 28
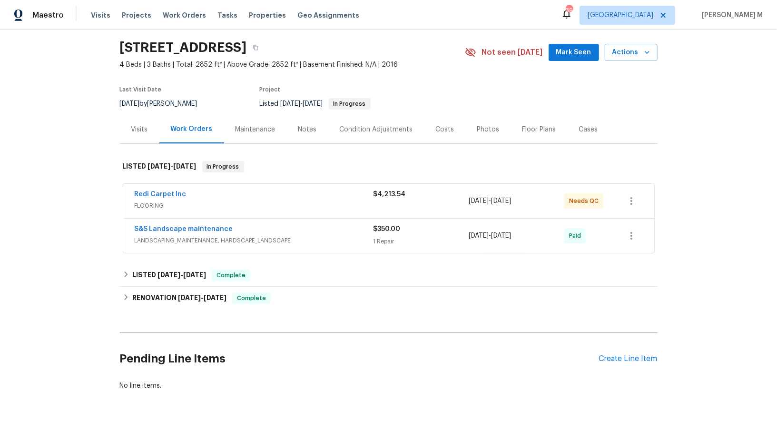
scroll to position [34, 0]
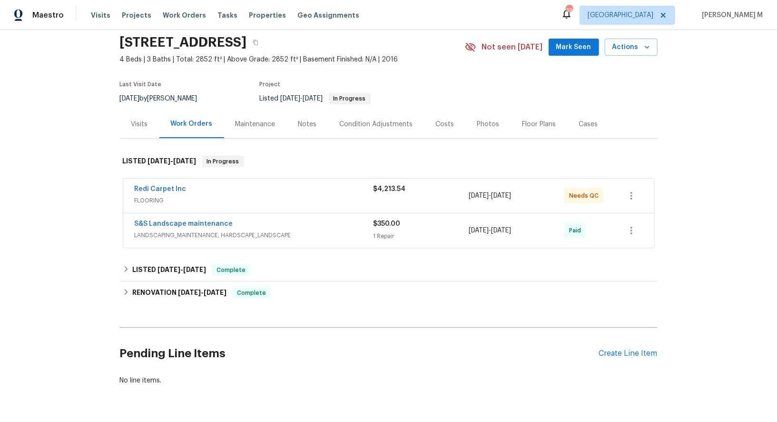
click at [187, 230] on span "LANDSCAPING_MAINTENANCE, HARDSCAPE_LANDSCAPE" at bounding box center [254, 235] width 239 height 10
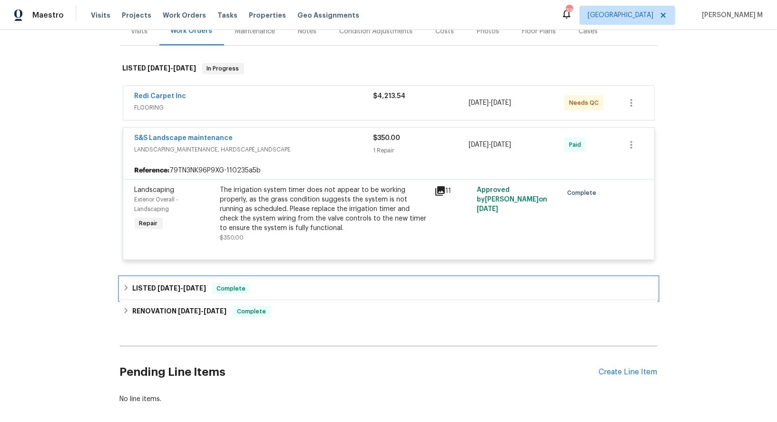
click at [194, 285] on span "[DATE]" at bounding box center [194, 288] width 23 height 7
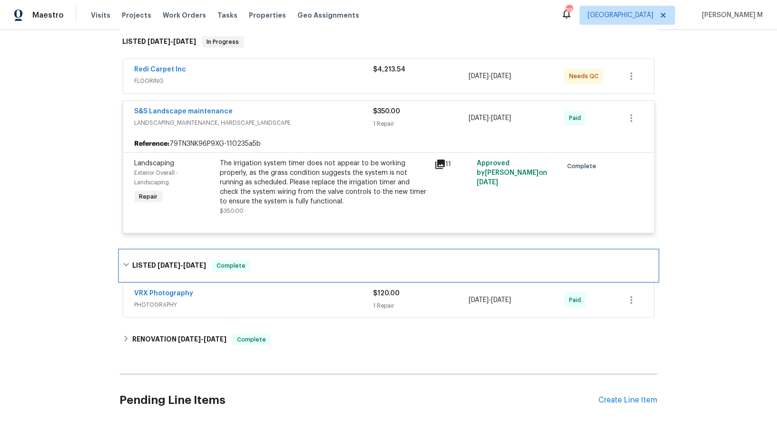
scroll to position [210, 0]
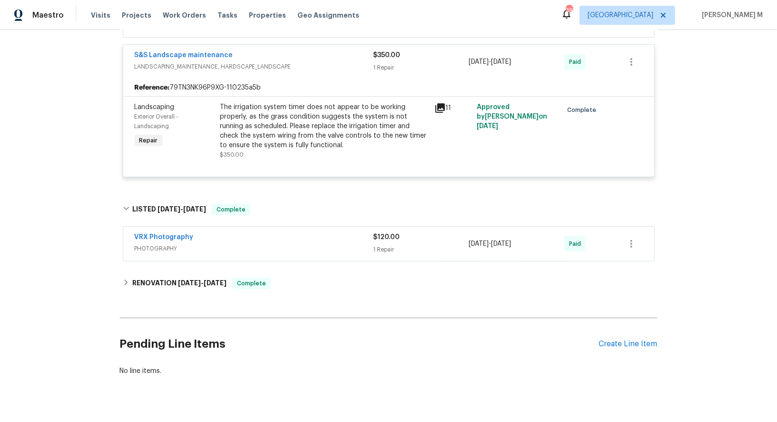
click at [648, 322] on div "Pending Line Items Create Line Item" at bounding box center [389, 344] width 538 height 44
click at [637, 339] on div "Create Line Item" at bounding box center [628, 343] width 59 height 9
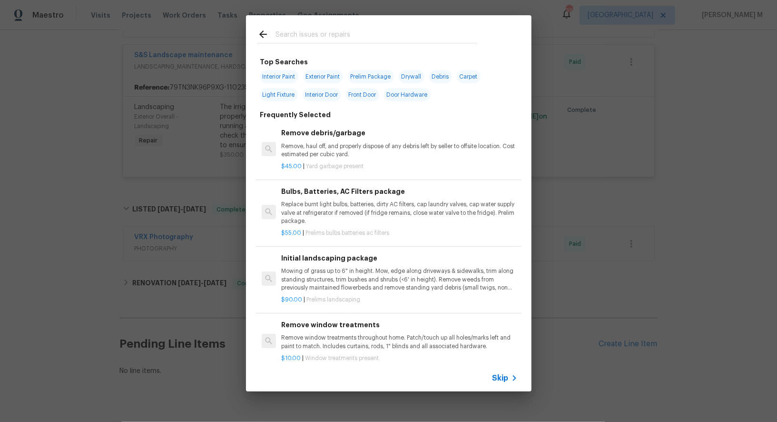
click at [508, 379] on span "Skip" at bounding box center [501, 378] width 16 height 10
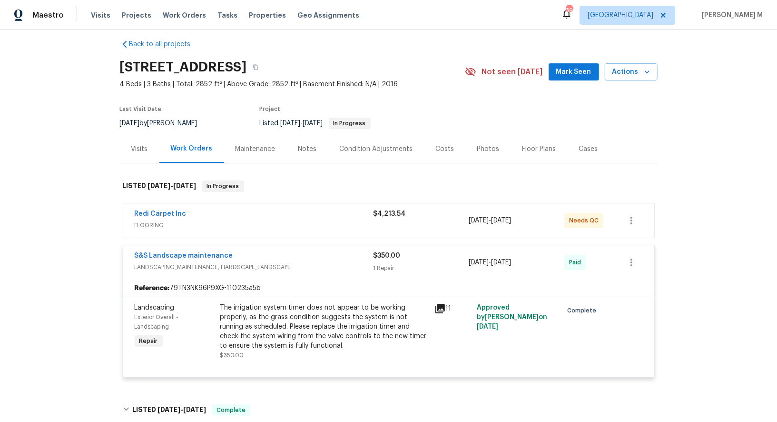
scroll to position [0, 0]
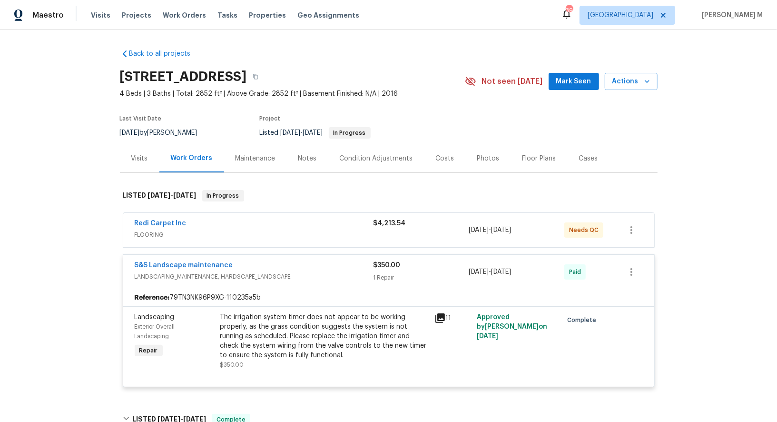
click at [258, 154] on div "Maintenance" at bounding box center [256, 159] width 40 height 10
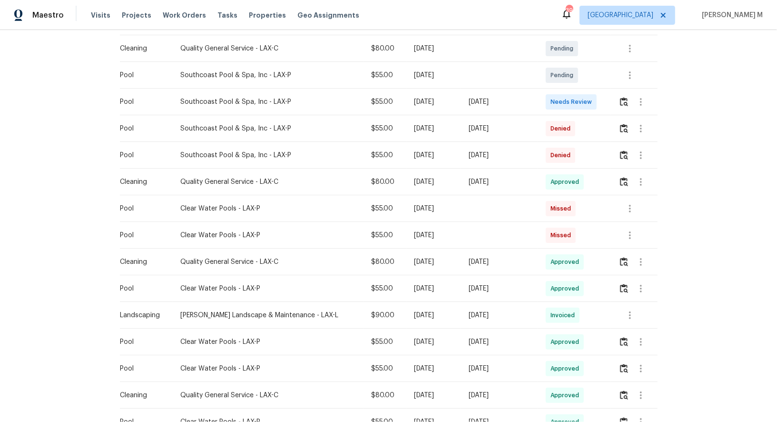
scroll to position [227, 0]
click at [312, 288] on td "Clear Water Pools - LAX-P" at bounding box center [268, 288] width 191 height 27
click at [242, 257] on div "Quality General Service - LAX-C" at bounding box center [268, 262] width 176 height 10
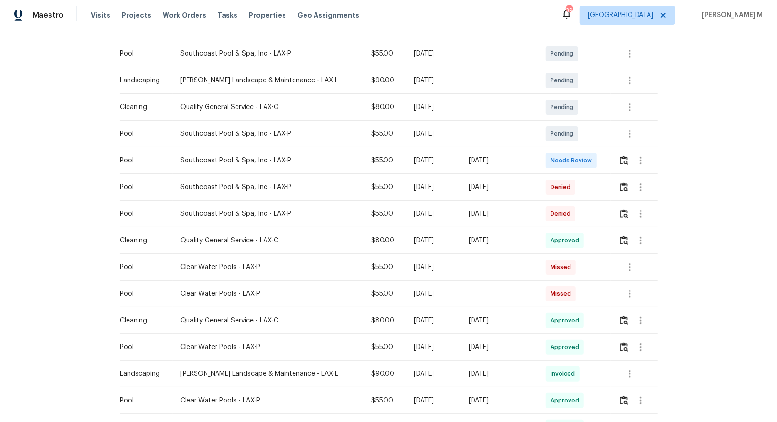
scroll to position [143, 0]
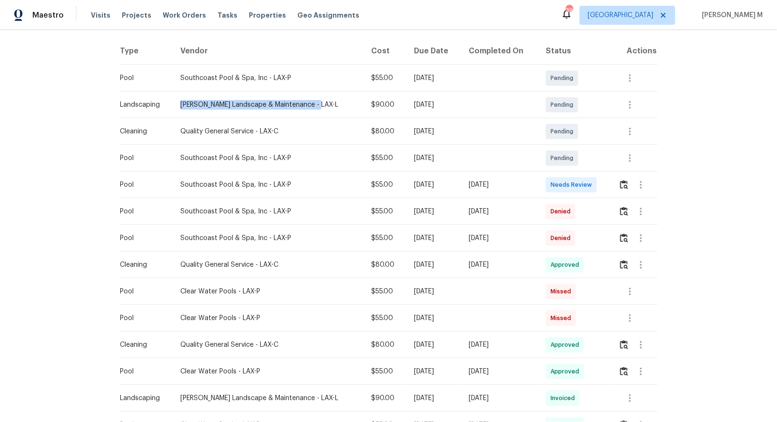
drag, startPoint x: 311, startPoint y: 101, endPoint x: 179, endPoint y: 101, distance: 132.3
click at [179, 101] on td "[PERSON_NAME] Landscape & Maintenance - LAX-L" at bounding box center [268, 104] width 191 height 27
copy div "[PERSON_NAME] Landscape & Maintenance - LAX-L"
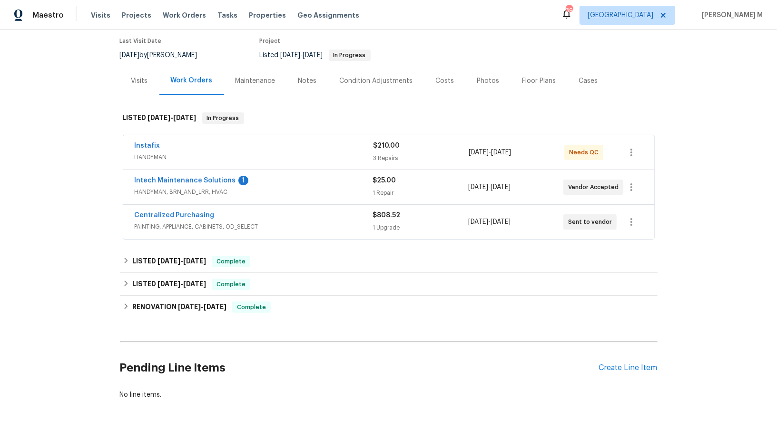
scroll to position [92, 0]
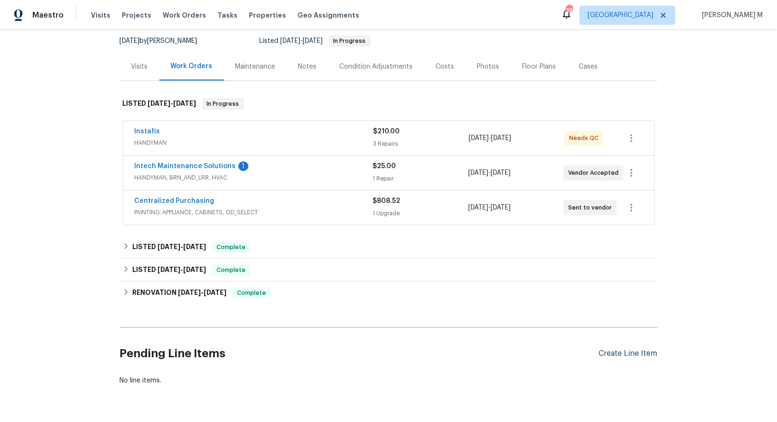
click at [613, 349] on div "Create Line Item" at bounding box center [628, 353] width 59 height 9
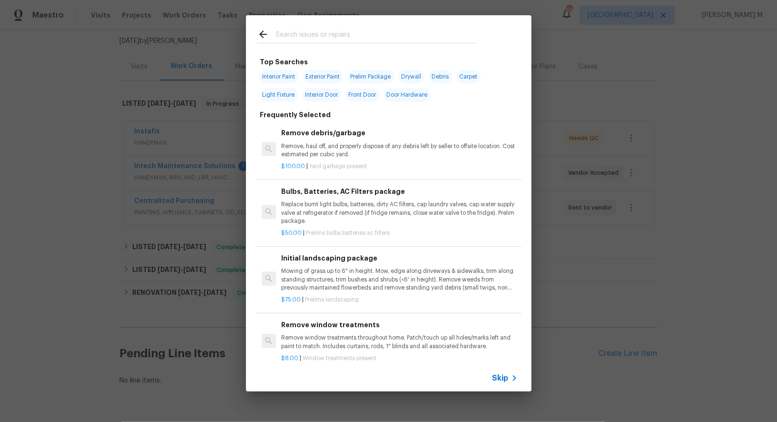
click at [510, 377] on icon at bounding box center [514, 377] width 11 height 11
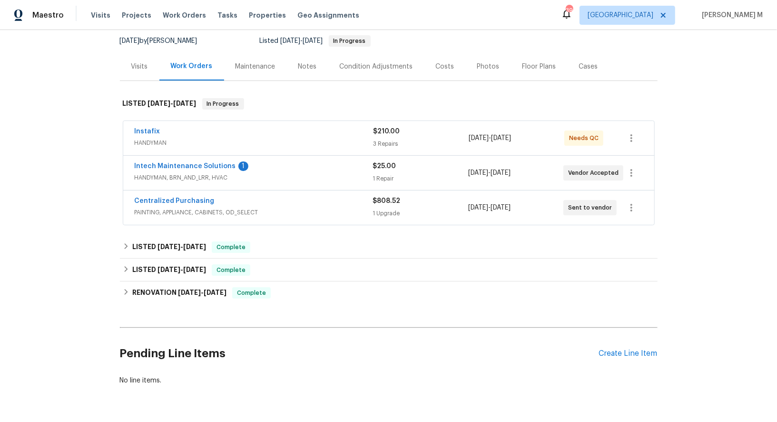
click at [159, 173] on span "HANDYMAN, BRN_AND_LRR, HVAC" at bounding box center [254, 178] width 238 height 10
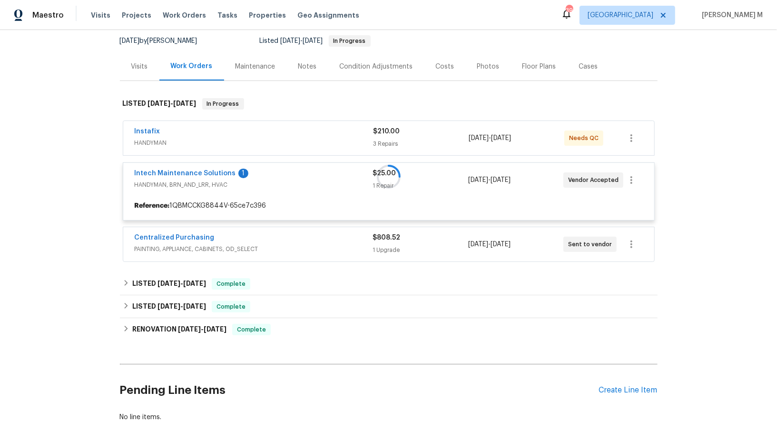
click at [153, 139] on div at bounding box center [389, 177] width 538 height 176
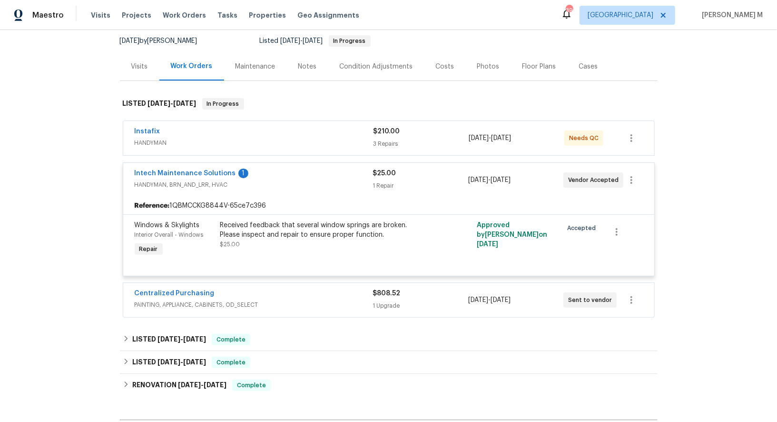
click at [153, 139] on span "HANDYMAN" at bounding box center [254, 143] width 239 height 10
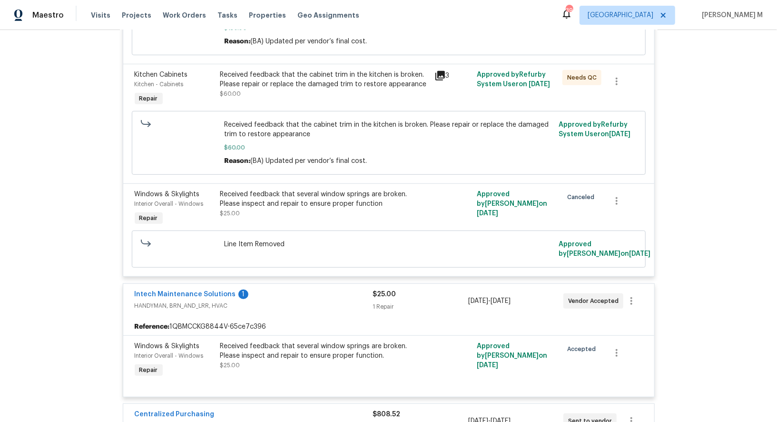
scroll to position [433, 0]
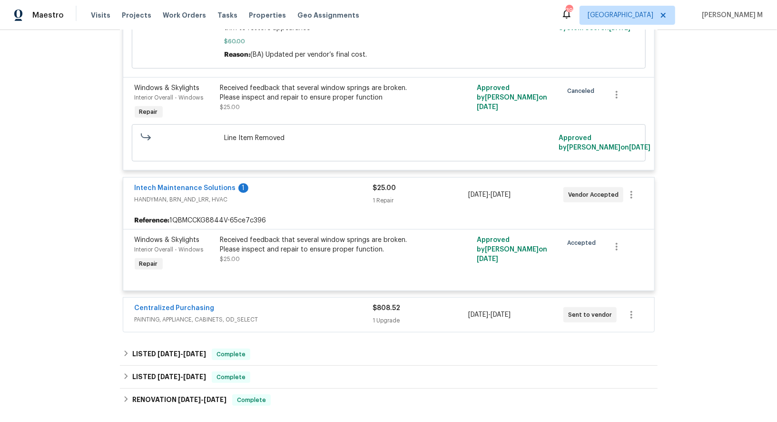
click at [221, 315] on span "PAINTING, APPLIANCE, CABINETS, OD_SELECT" at bounding box center [254, 320] width 238 height 10
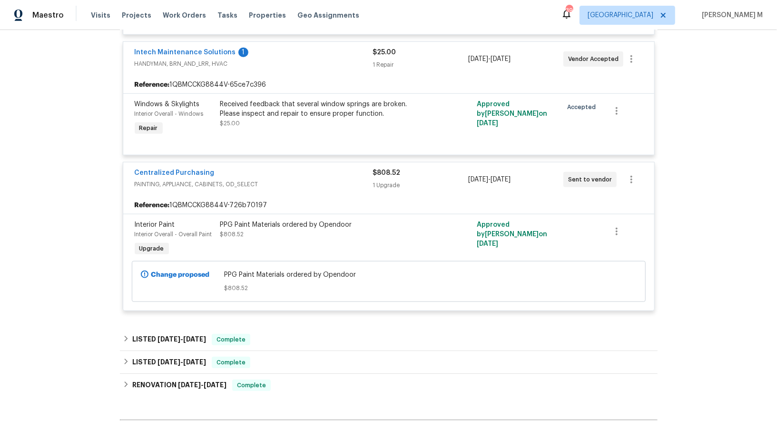
scroll to position [660, 0]
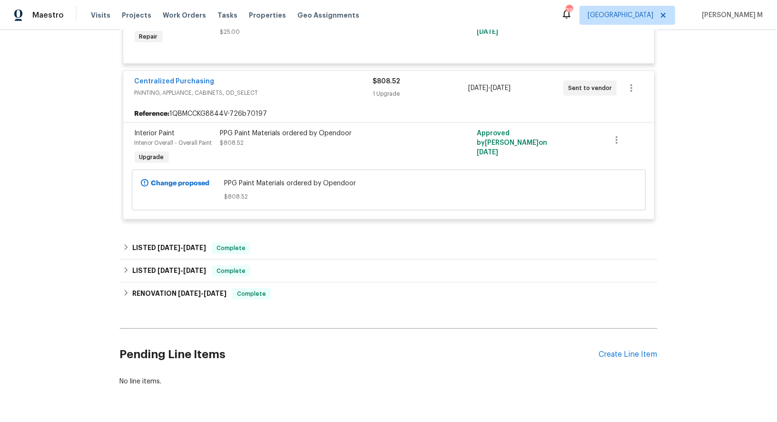
click at [633, 332] on div "Pending Line Items Create Line Item" at bounding box center [389, 354] width 538 height 44
click at [630, 350] on div "Create Line Item" at bounding box center [628, 354] width 59 height 9
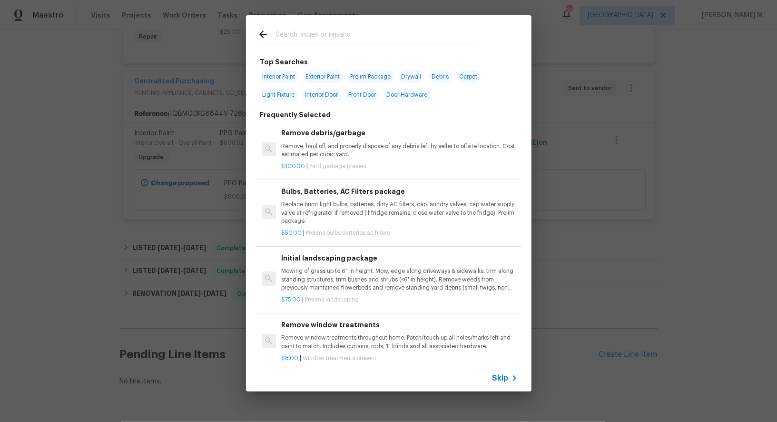
click at [506, 381] on span "Skip" at bounding box center [501, 378] width 16 height 10
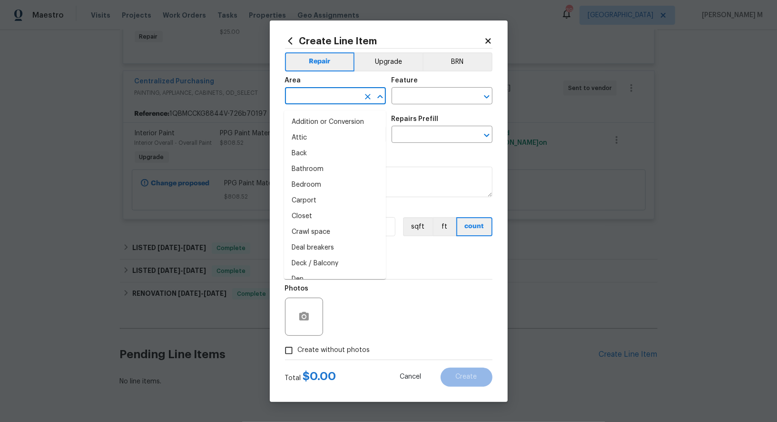
click at [338, 94] on input "text" at bounding box center [322, 96] width 74 height 15
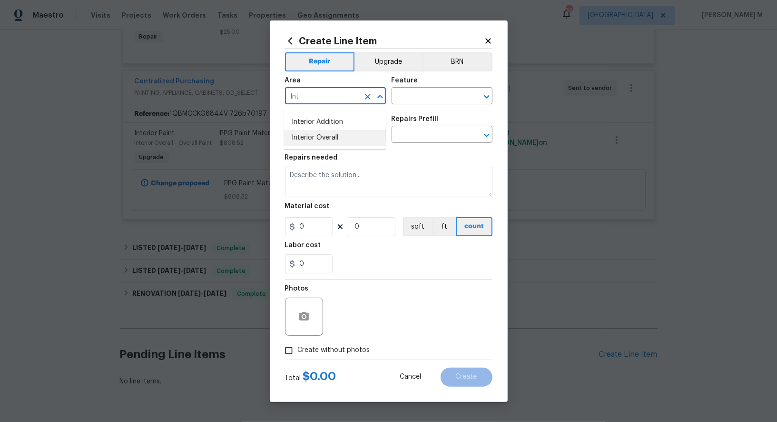
click at [335, 130] on li "Interior Overall" at bounding box center [335, 138] width 102 height 16
type input "Interior Overall"
click at [414, 104] on input "text" at bounding box center [429, 96] width 74 height 15
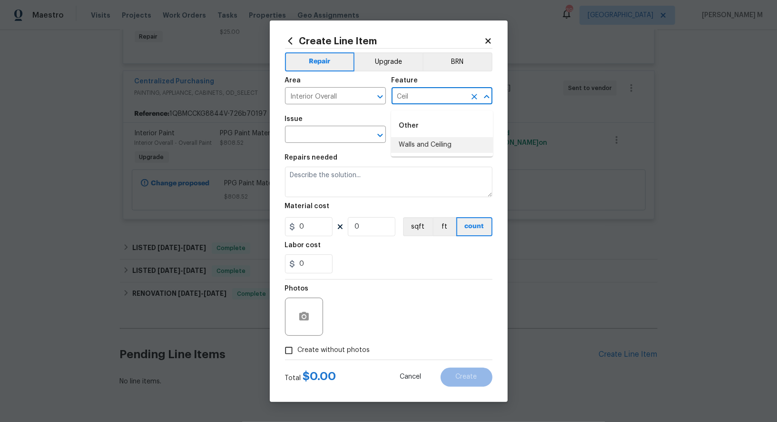
click at [415, 148] on li "Walls and Ceiling" at bounding box center [442, 145] width 102 height 16
type input "Walls and Ceiling"
click at [323, 142] on input "text" at bounding box center [322, 135] width 74 height 15
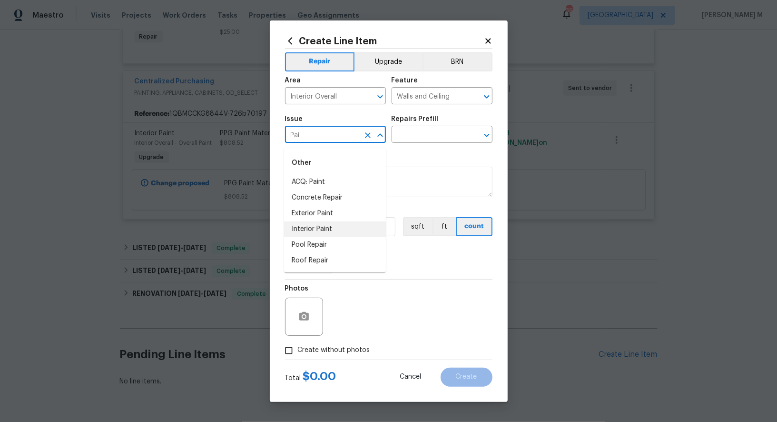
click at [329, 228] on li "Interior Paint" at bounding box center [335, 229] width 102 height 16
type input "Interior Paint"
click at [430, 139] on input "text" at bounding box center [429, 135] width 74 height 15
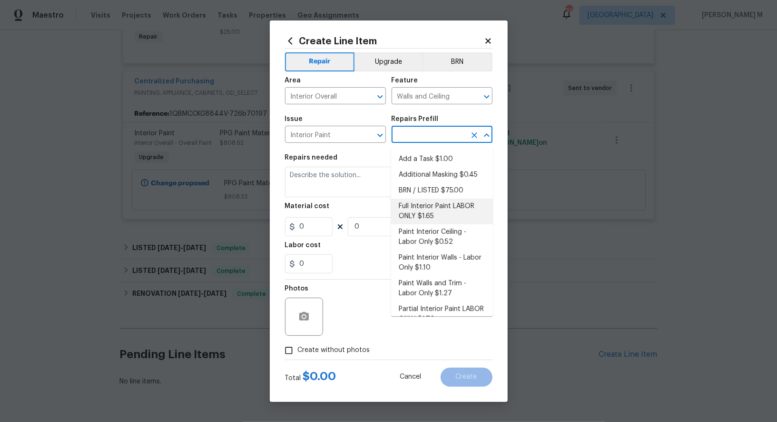
click at [414, 202] on li "Full Interior Paint LABOR ONLY $1.65" at bounding box center [442, 212] width 102 height 26
type input "Overall Paint"
type input "Full Interior Paint LABOR ONLY $1.65"
type textarea "Full Interior paint - (walls, ceilings, trim, and doors) - PAINT PROVIDED BY OP…"
type input "1.65"
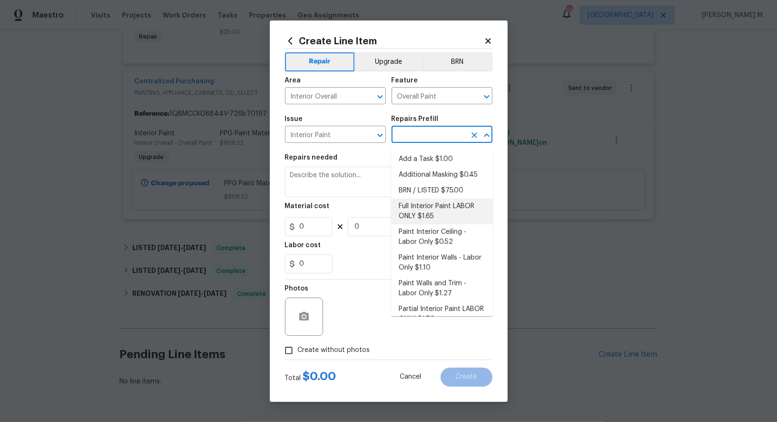
type input "1"
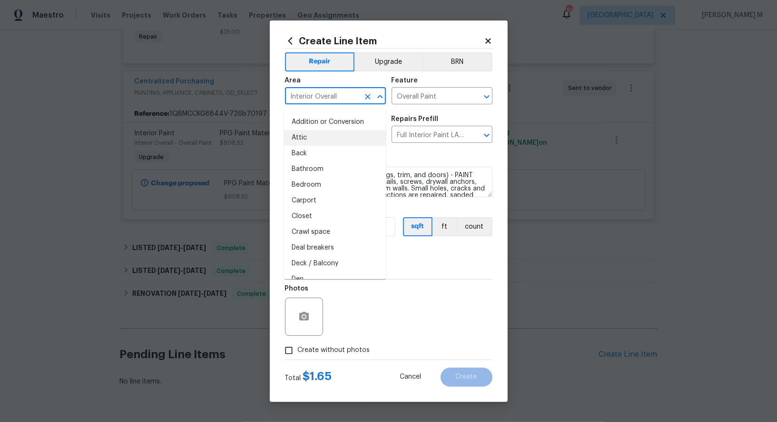
drag, startPoint x: 351, startPoint y: 103, endPoint x: 192, endPoint y: 103, distance: 158.5
click at [192, 103] on div "Create Line Item Repair Upgrade BRN Area Interior Overall ​ Feature Overall Pai…" at bounding box center [388, 211] width 777 height 422
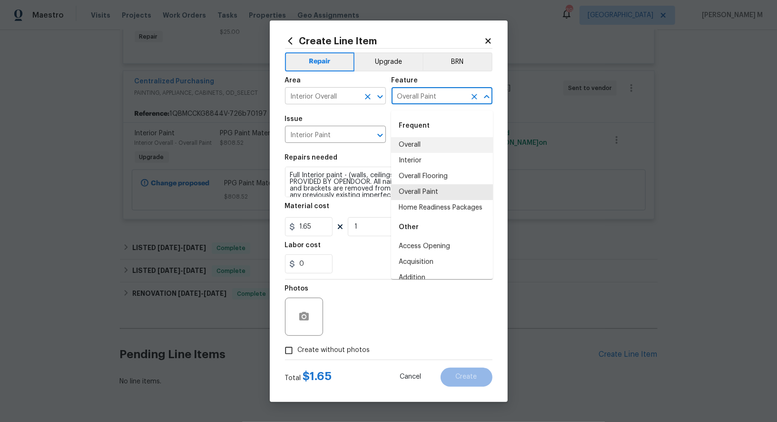
drag, startPoint x: 444, startPoint y: 103, endPoint x: 358, endPoint y: 103, distance: 86.2
click at [358, 103] on div "Area Interior Overall ​ Feature Overall Paint ​" at bounding box center [389, 90] width 208 height 39
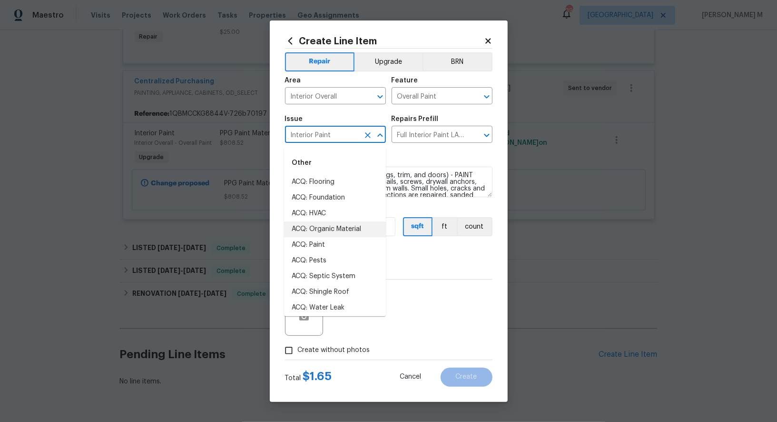
drag, startPoint x: 345, startPoint y: 140, endPoint x: 152, endPoint y: 140, distance: 192.8
click at [152, 140] on div "Create Line Item Repair Upgrade BRN Area Interior Overall ​ Feature Overall Pai…" at bounding box center [388, 211] width 777 height 422
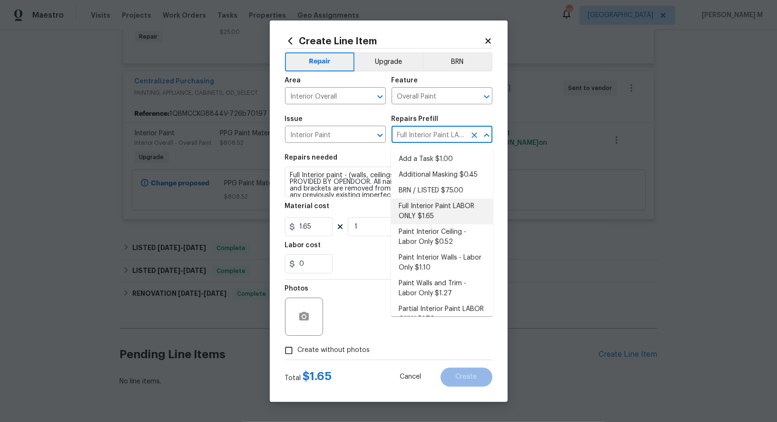
drag, startPoint x: 450, startPoint y: 139, endPoint x: 404, endPoint y: 139, distance: 45.7
click at [404, 139] on input "Full Interior Paint LABOR ONLY $1.65" at bounding box center [429, 135] width 74 height 15
drag, startPoint x: 397, startPoint y: 139, endPoint x: 475, endPoint y: 139, distance: 78.5
click at [475, 139] on div "Full Interior Paint LABOR ONLY $1.65 ​" at bounding box center [442, 135] width 101 height 15
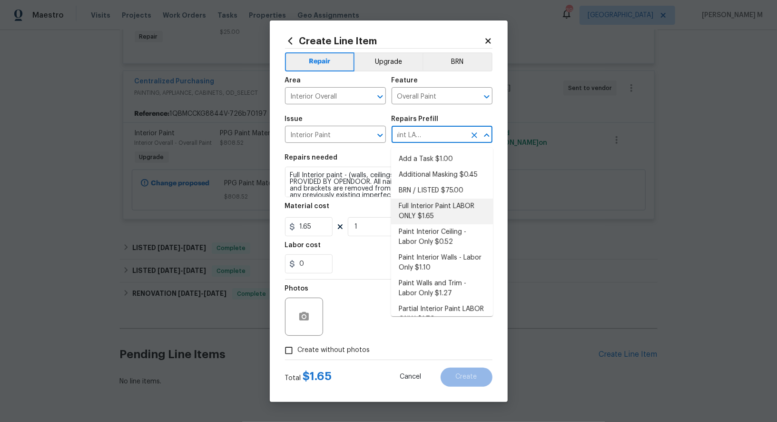
scroll to position [0, 0]
click at [353, 178] on textarea "Full Interior paint - (walls, ceilings, trim, and doors) - PAINT PROVIDED BY OP…" at bounding box center [389, 182] width 208 height 30
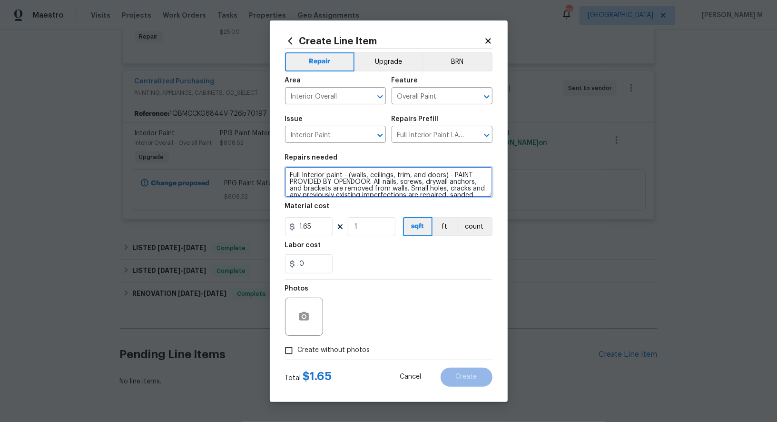
click at [353, 178] on textarea "Full Interior paint - (walls, ceilings, trim, and doors) - PAINT PROVIDED BY OP…" at bounding box center [389, 182] width 208 height 30
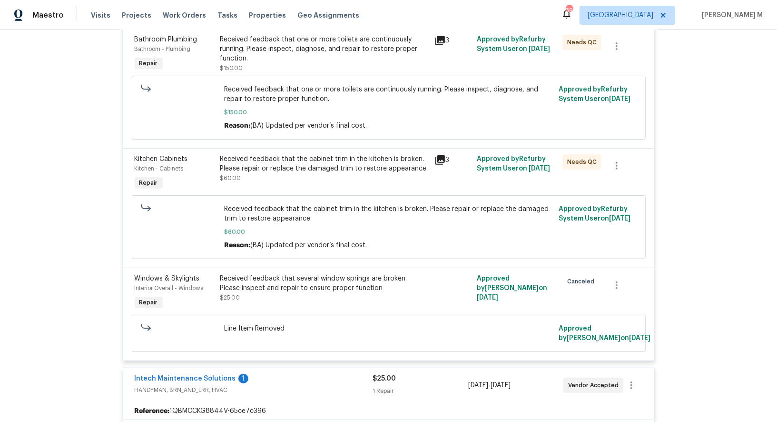
scroll to position [0, 0]
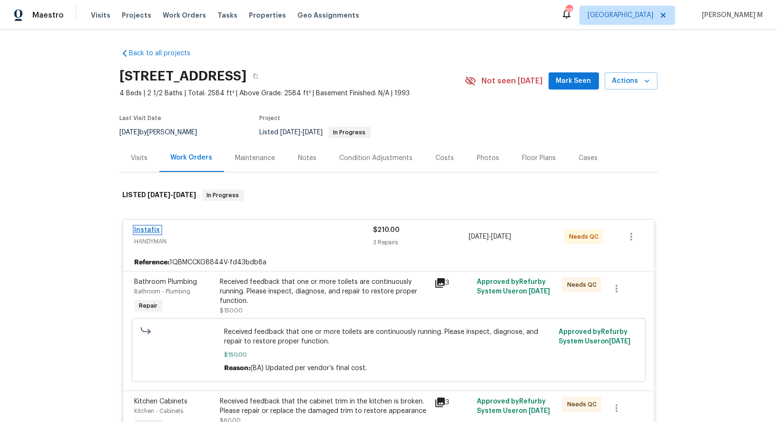
click at [152, 227] on link "Instafix" at bounding box center [148, 230] width 26 height 7
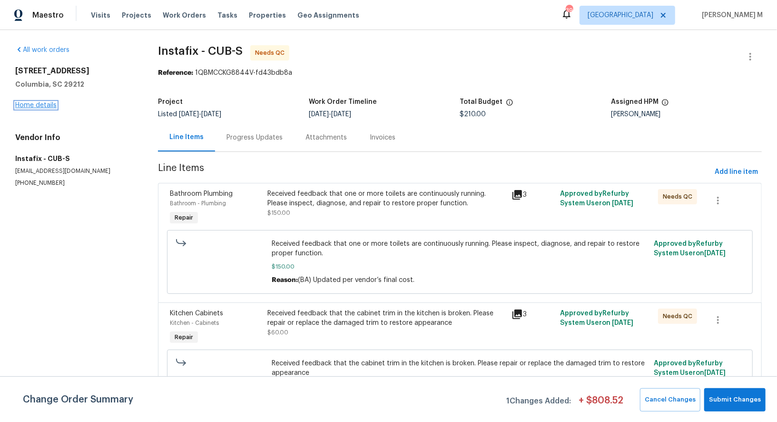
click at [38, 102] on link "Home details" at bounding box center [35, 105] width 41 height 7
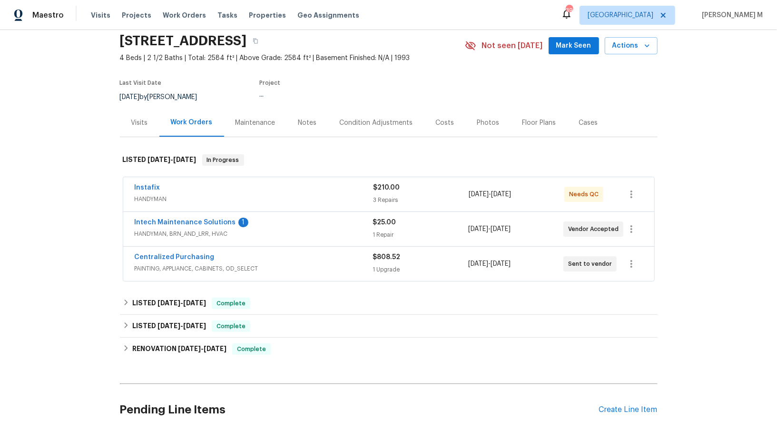
scroll to position [74, 0]
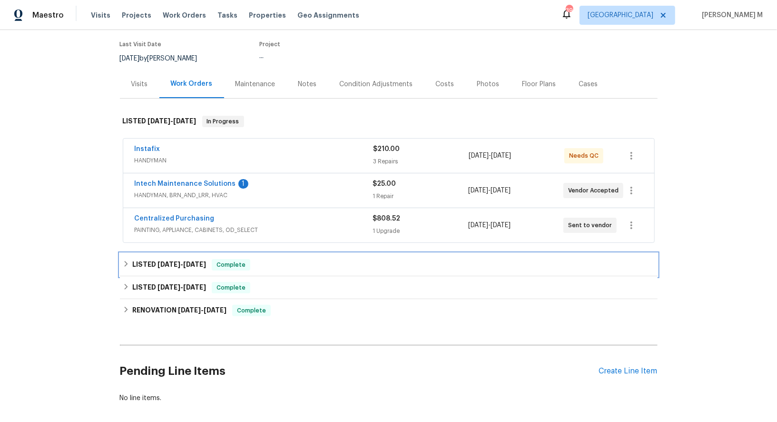
click at [174, 259] on h6 "LISTED 9/1/25 - 9/4/25" at bounding box center [169, 264] width 74 height 11
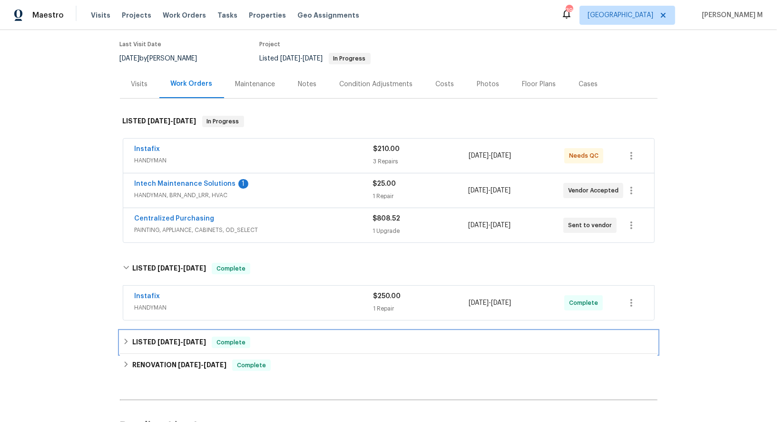
click at [169, 337] on h6 "LISTED 4/19/25 - 4/21/25" at bounding box center [169, 342] width 74 height 11
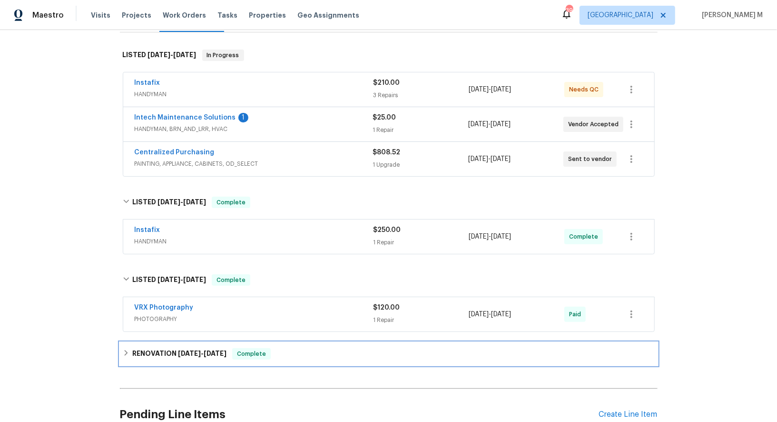
click at [169, 348] on h6 "RENOVATION 3/27/25 - 4/16/25" at bounding box center [179, 353] width 94 height 11
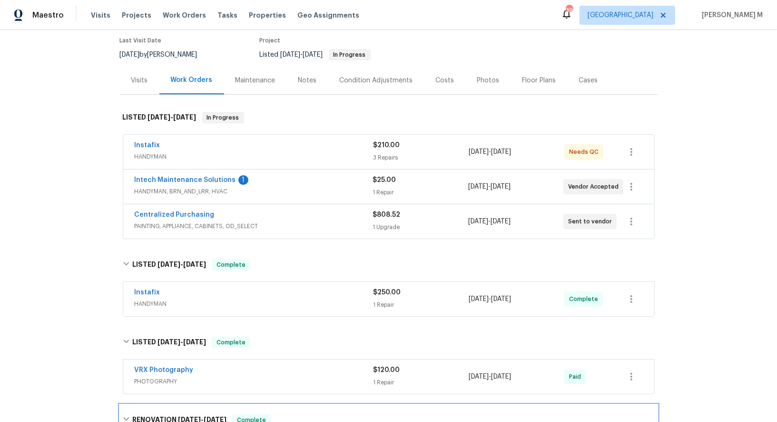
scroll to position [0, 0]
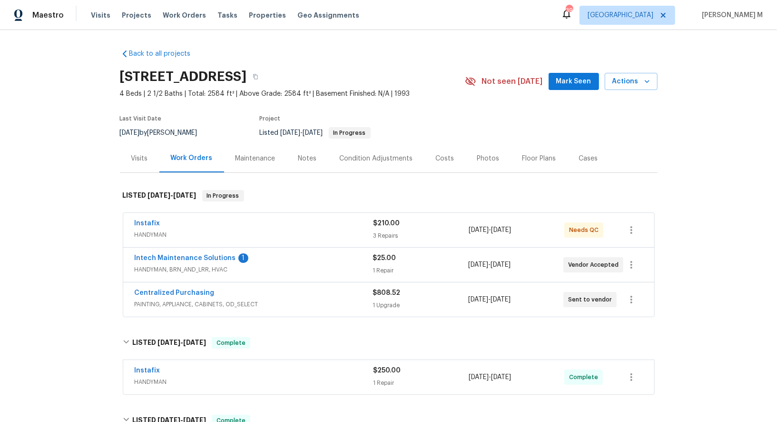
click at [239, 161] on div "Maintenance" at bounding box center [255, 158] width 63 height 28
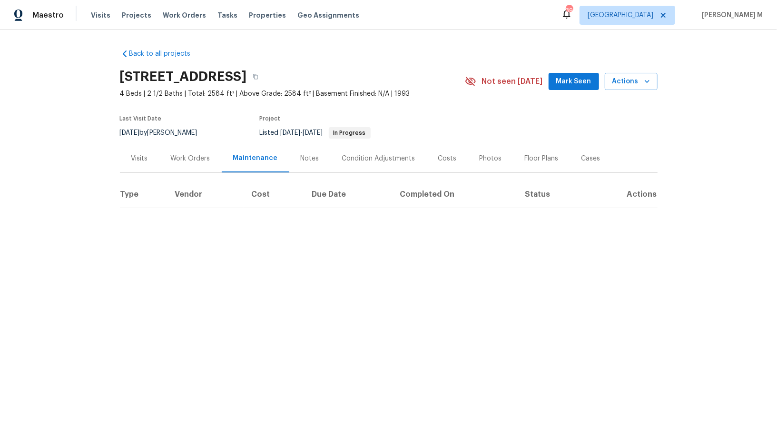
click at [194, 160] on div "Work Orders" at bounding box center [190, 158] width 62 height 28
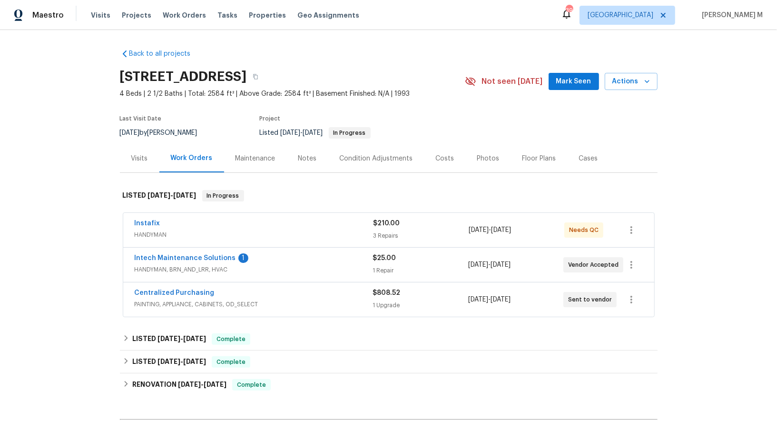
scroll to position [103, 0]
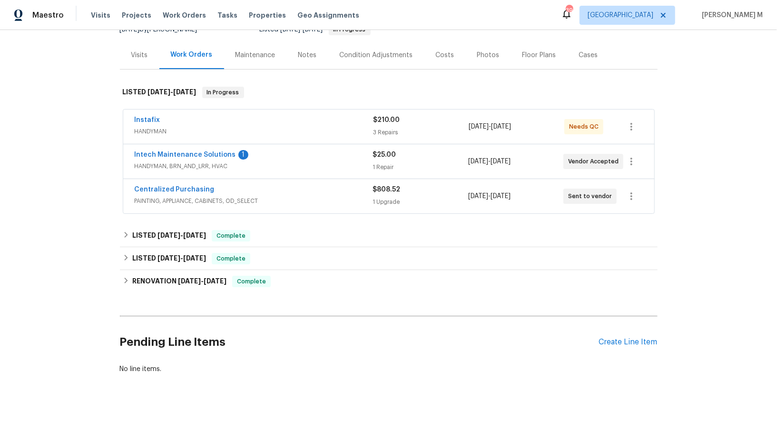
click at [638, 332] on div "Pending Line Items Create Line Item" at bounding box center [389, 342] width 538 height 44
click at [632, 338] on div "Create Line Item" at bounding box center [628, 342] width 59 height 9
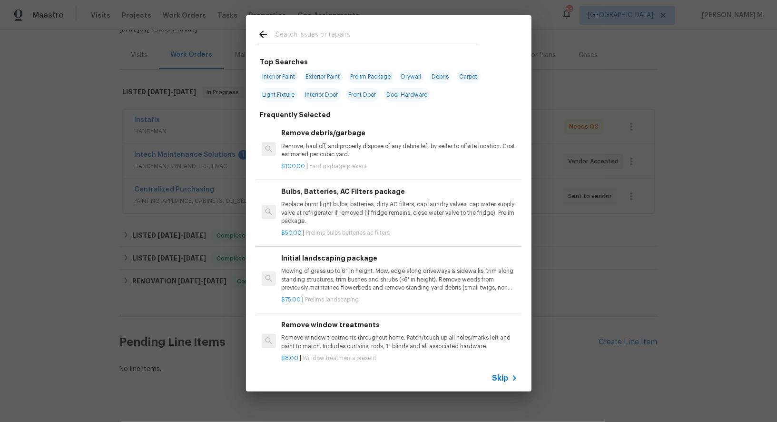
click at [504, 389] on div "Skip" at bounding box center [389, 378] width 286 height 27
click at [507, 382] on span "Skip" at bounding box center [501, 378] width 16 height 10
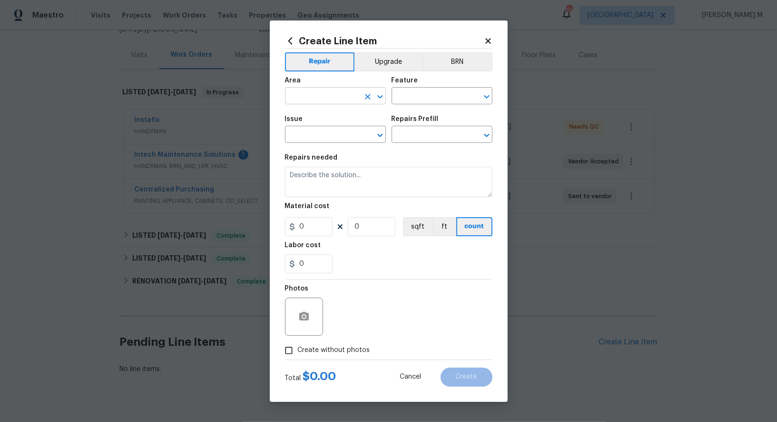
click at [342, 100] on input "text" at bounding box center [322, 96] width 74 height 15
type input "pai"
click at [341, 132] on li "Interior Overall" at bounding box center [335, 138] width 102 height 16
type input "Interior Overall"
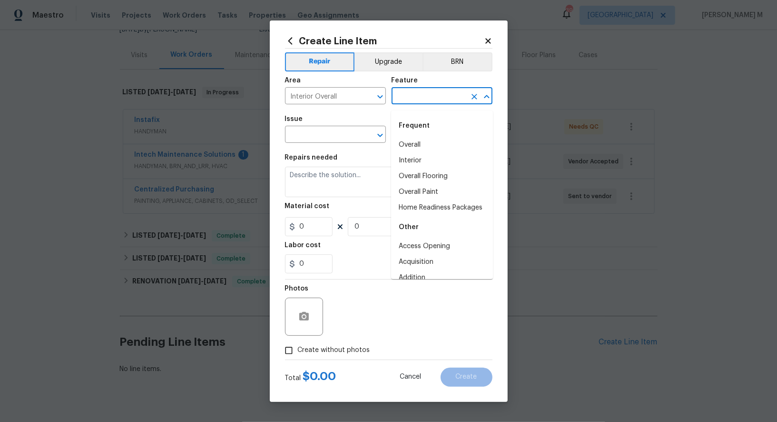
click at [415, 104] on input "text" at bounding box center [429, 96] width 74 height 15
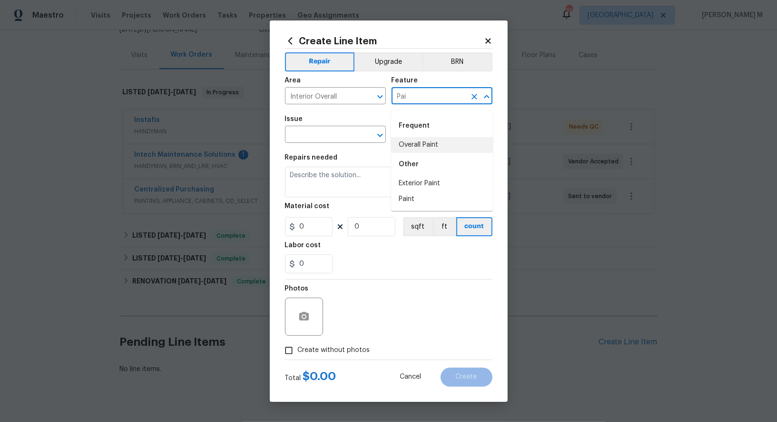
click at [412, 149] on li "Overall Paint" at bounding box center [442, 145] width 102 height 16
type input "Overall Paint"
click at [322, 140] on input "text" at bounding box center [322, 135] width 74 height 15
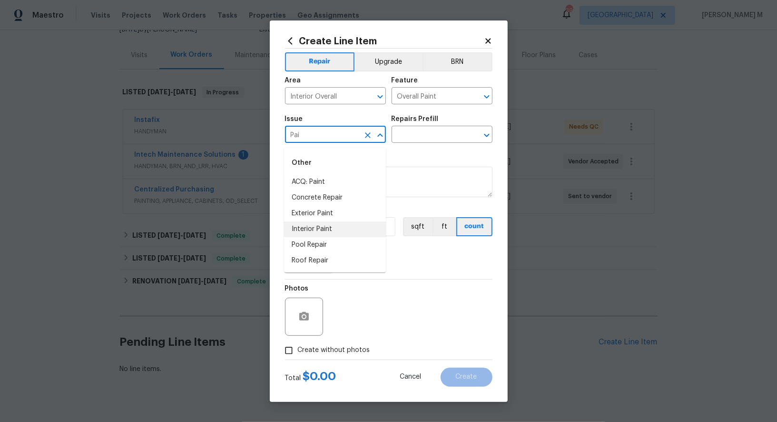
click at [318, 228] on li "Interior Paint" at bounding box center [335, 229] width 102 height 16
type input "Interior Paint"
click at [419, 138] on input "text" at bounding box center [429, 135] width 74 height 15
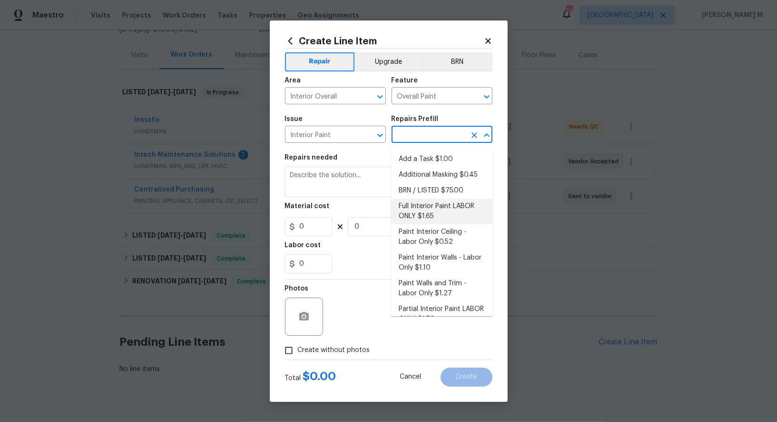
click at [429, 214] on li "Full Interior Paint LABOR ONLY $1.65" at bounding box center [442, 212] width 102 height 26
type input "Full Interior Paint LABOR ONLY $1.65"
type textarea "Full Interior paint - (walls, ceilings, trim, and doors) - PAINT PROVIDED BY OP…"
type input "1.65"
type input "1"
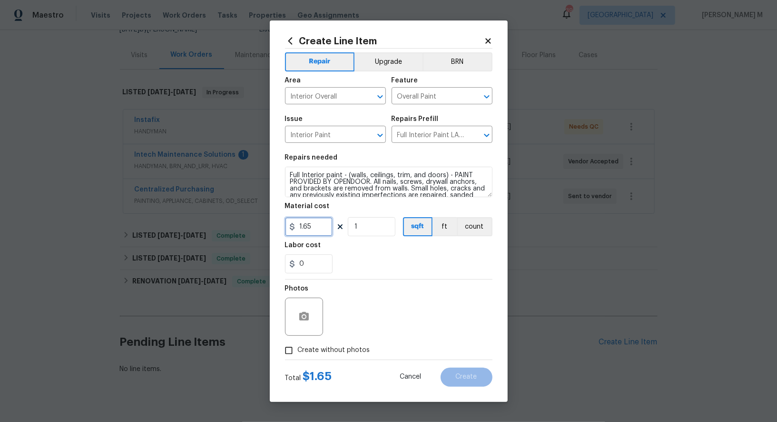
drag, startPoint x: 319, startPoint y: 226, endPoint x: 282, endPoint y: 226, distance: 37.1
click at [282, 226] on div "Create Line Item Repair Upgrade BRN Area Interior Overall ​ Feature Overall Pai…" at bounding box center [389, 210] width 238 height 381
click at [412, 98] on input "Overall Paint" at bounding box center [429, 96] width 74 height 15
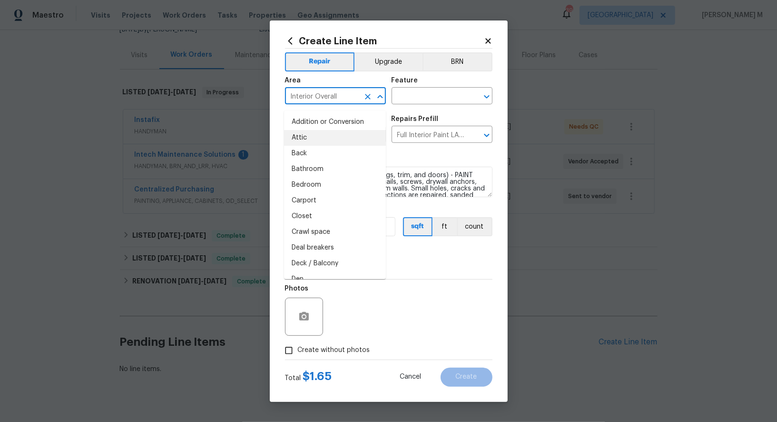
click at [354, 104] on input "Interior Overall" at bounding box center [322, 96] width 74 height 15
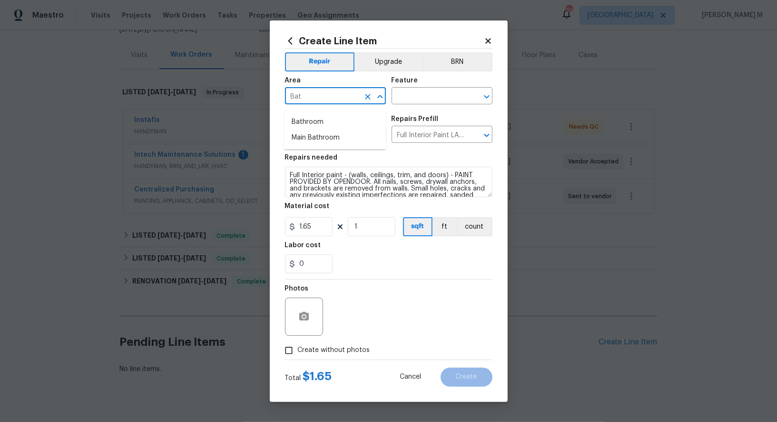
type input "Bath"
click at [333, 131] on li "Interior Overall" at bounding box center [335, 138] width 102 height 16
type input "Interior Overall"
click at [401, 100] on input "text" at bounding box center [429, 96] width 74 height 15
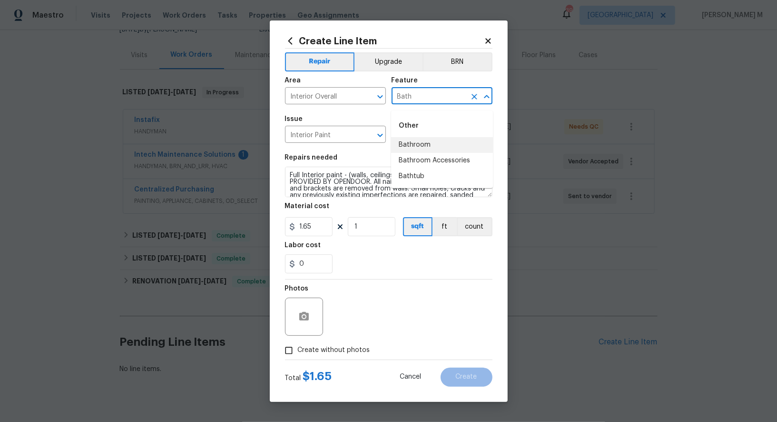
click at [400, 148] on li "Bathroom" at bounding box center [442, 145] width 102 height 16
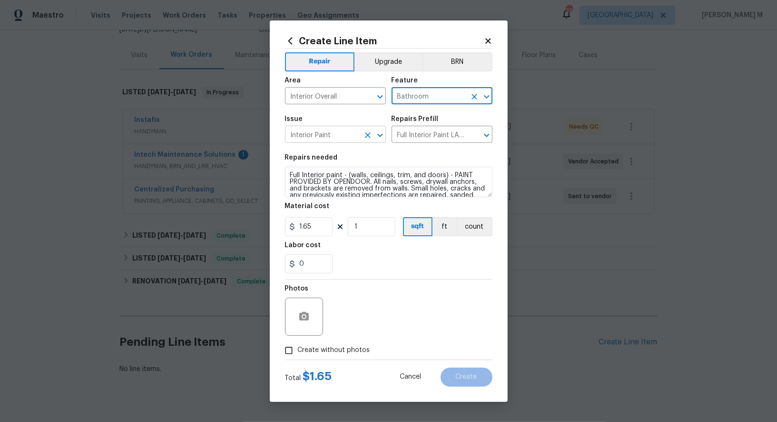
type input "Bathroom"
click at [335, 133] on input "Interior Paint" at bounding box center [322, 135] width 74 height 15
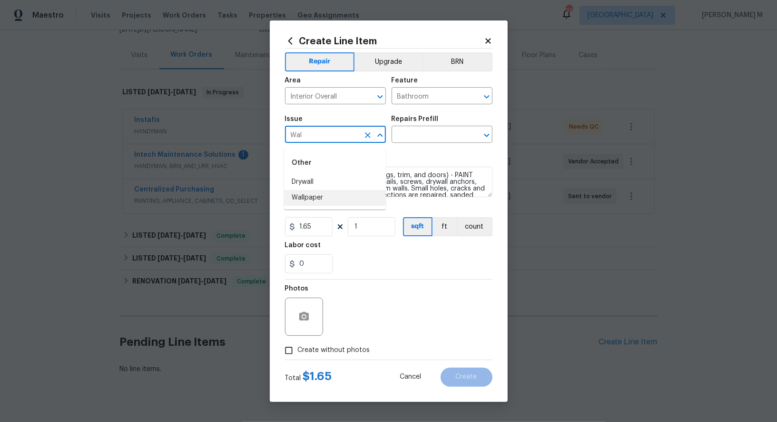
click at [332, 198] on li "Wallpaper" at bounding box center [335, 198] width 102 height 16
type input "Wallpaper"
click at [422, 138] on input "text" at bounding box center [429, 135] width 74 height 15
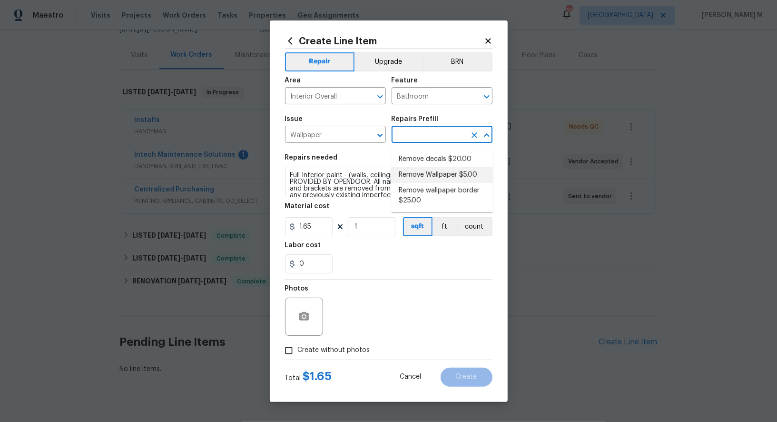
click at [416, 175] on li "Remove Wallpaper $5.00" at bounding box center [442, 175] width 102 height 16
type input "Walls and Ceiling"
type input "Remove Wallpaper $5.00"
type textarea "Remove wallpaper and texture walls to best match existing conditions"
type input "5"
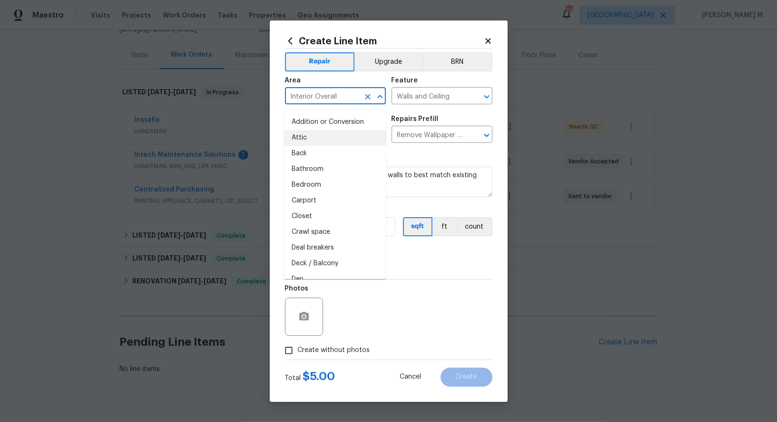
click at [335, 96] on input "Interior Overall" at bounding box center [322, 96] width 74 height 15
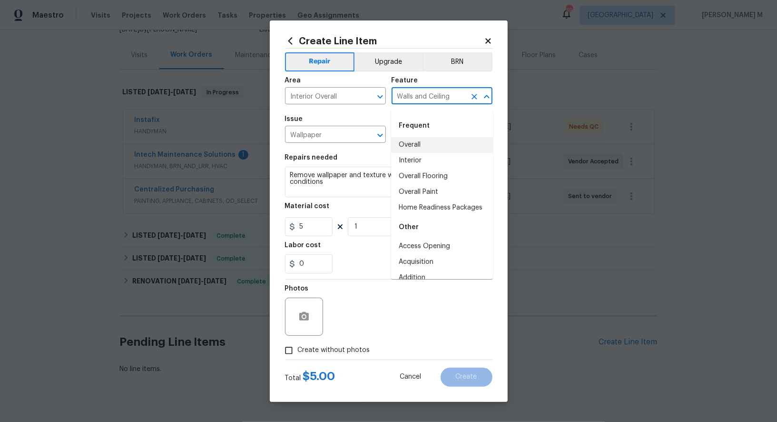
click at [440, 98] on input "Walls and Ceiling" at bounding box center [429, 96] width 74 height 15
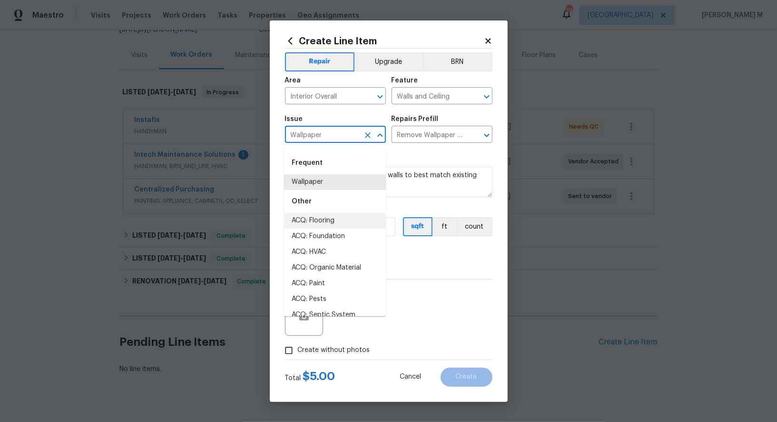
click at [314, 141] on input "Wallpaper" at bounding box center [322, 135] width 74 height 15
click at [419, 143] on input "Remove Wallpaper $5.00" at bounding box center [429, 135] width 74 height 15
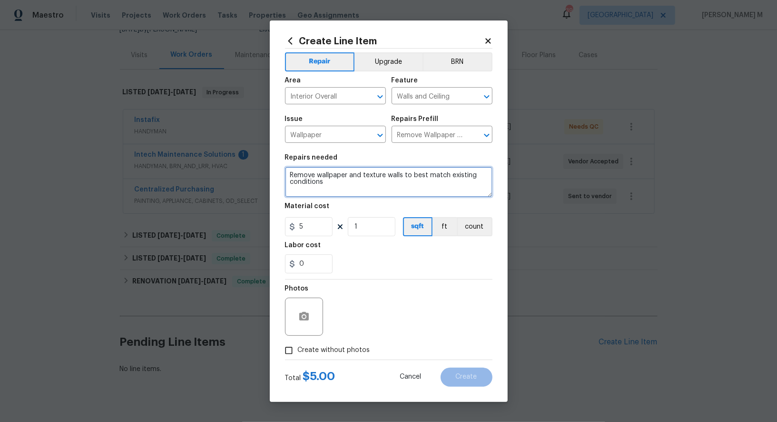
click at [329, 179] on textarea "Remove wallpaper and texture walls to best match existing conditions" at bounding box center [389, 182] width 208 height 30
click at [334, 188] on textarea "Remove wallpaper and texture walls to best match existing conditions" at bounding box center [389, 182] width 208 height 30
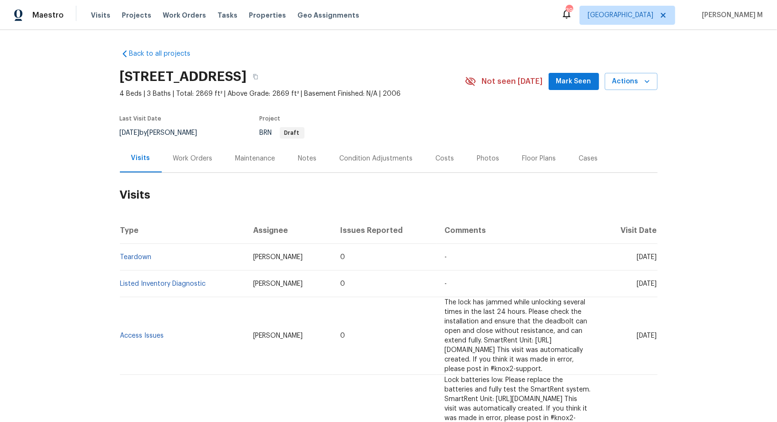
click at [208, 150] on div "Work Orders" at bounding box center [193, 158] width 62 height 28
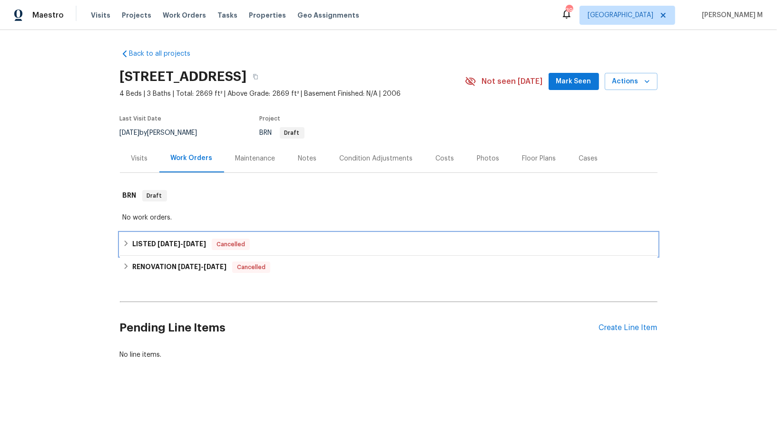
click at [148, 246] on div "LISTED [DATE] - [DATE] Cancelled" at bounding box center [389, 244] width 538 height 23
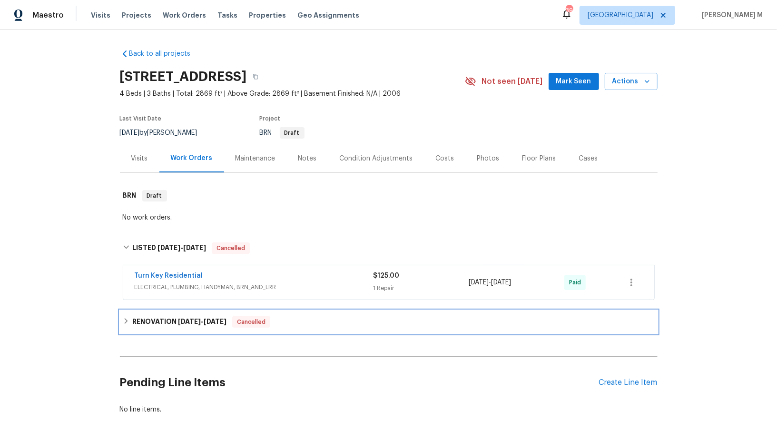
click at [162, 318] on h6 "RENOVATION [DATE] - [DATE]" at bounding box center [179, 321] width 94 height 11
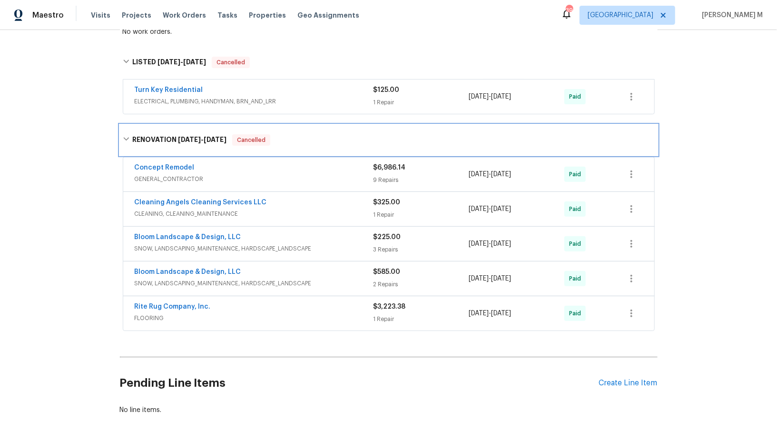
scroll to position [186, 0]
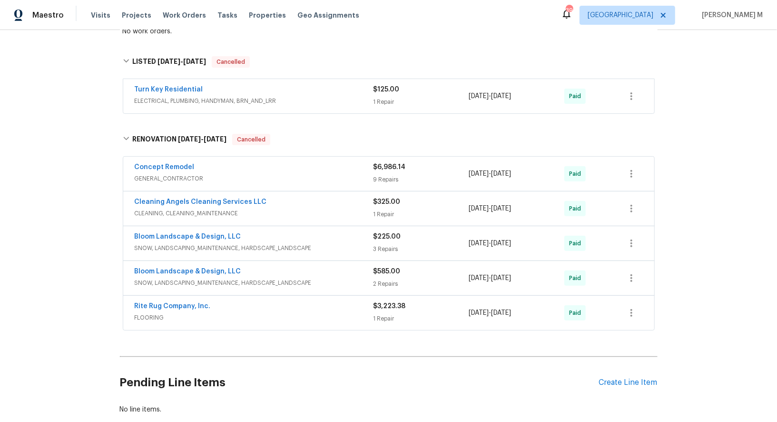
click at [377, 164] on span "$6,986.14" at bounding box center [390, 167] width 32 height 7
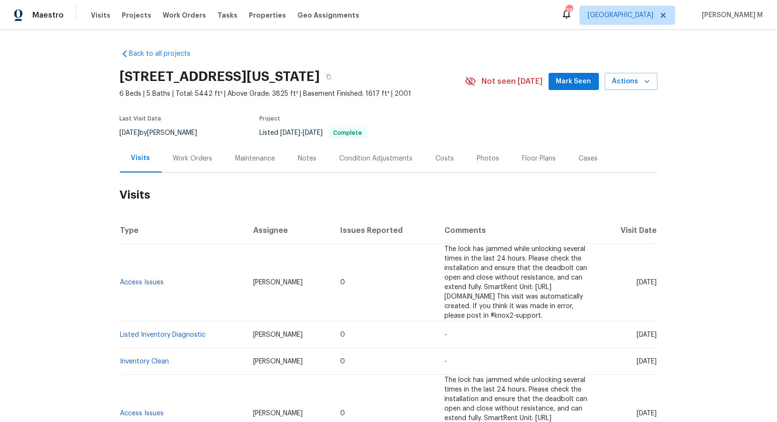
click at [212, 147] on div "Work Orders" at bounding box center [193, 158] width 62 height 28
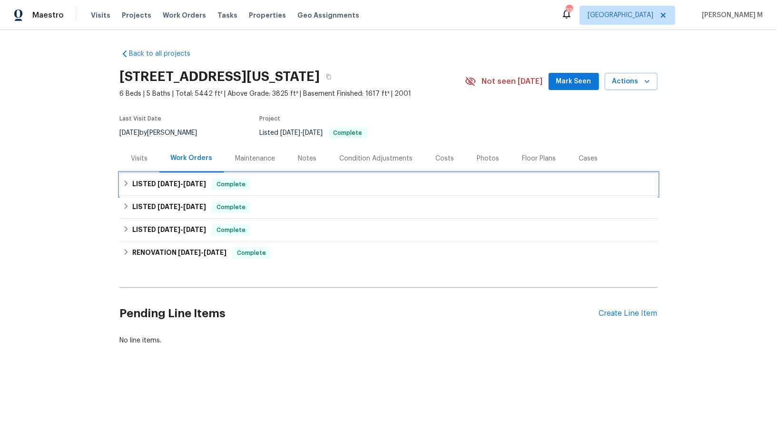
click at [191, 179] on h6 "LISTED [DATE] - [DATE]" at bounding box center [169, 184] width 74 height 11
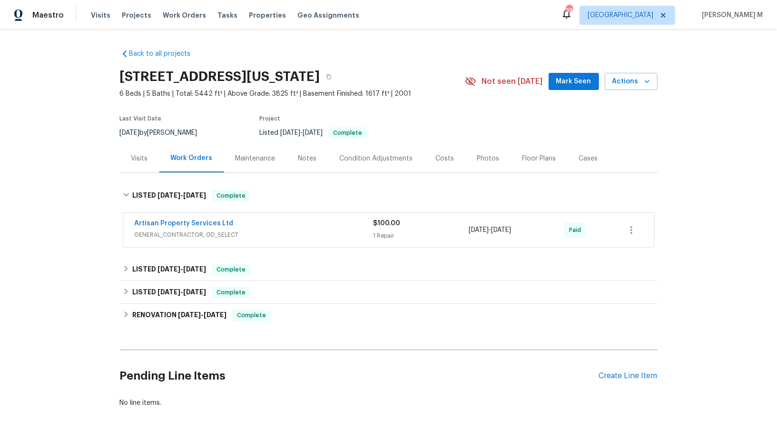
click at [212, 230] on span "GENERAL_CONTRACTOR, OD_SELECT" at bounding box center [254, 235] width 239 height 10
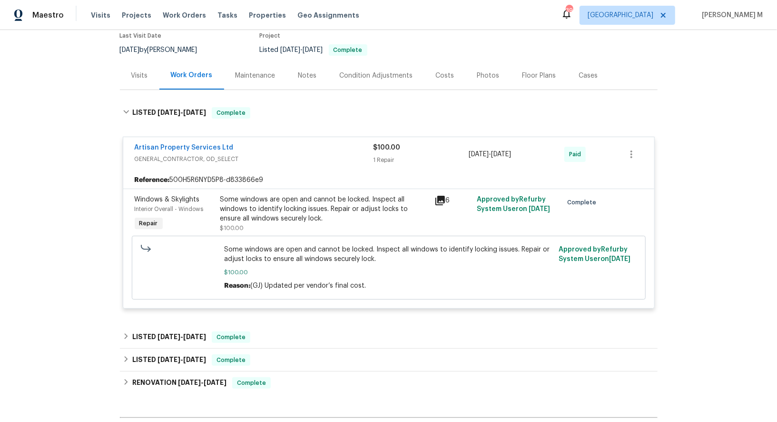
scroll to position [106, 0]
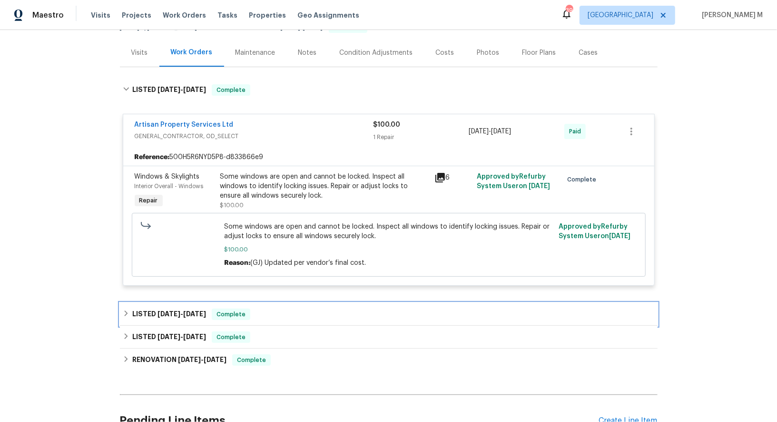
click at [168, 303] on div "LISTED [DATE] - [DATE] Complete" at bounding box center [389, 314] width 538 height 23
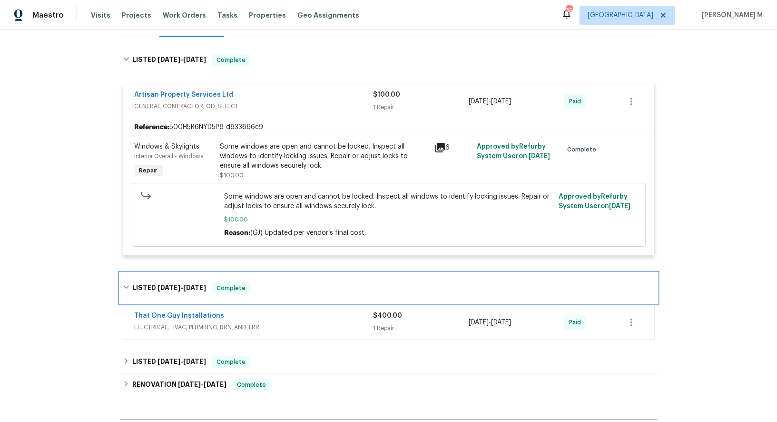
scroll to position [138, 0]
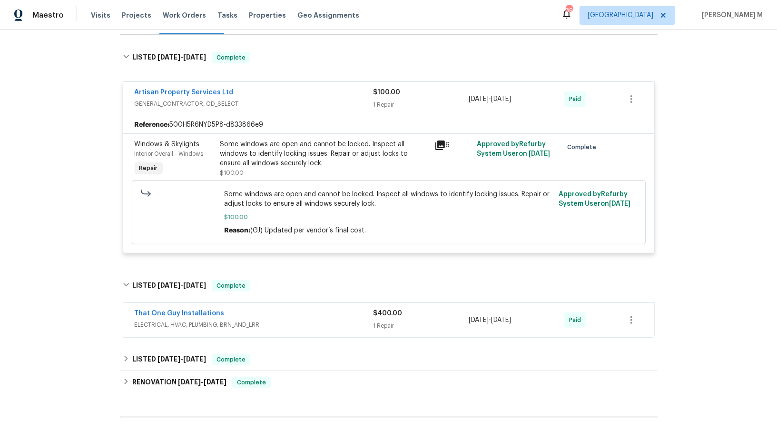
click at [173, 320] on span "ELECTRICAL, HVAC, PLUMBING, BRN_AND_LRR" at bounding box center [254, 325] width 239 height 10
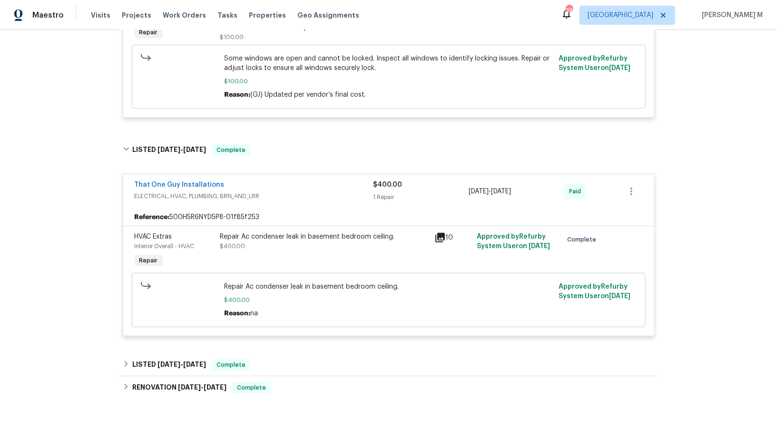
scroll to position [331, 0]
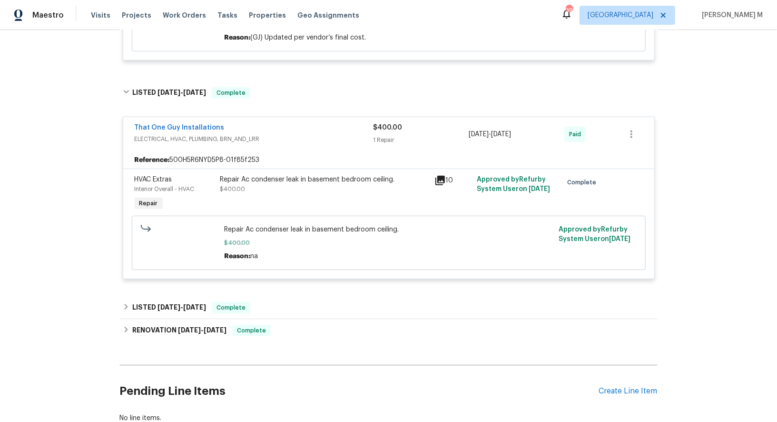
click at [185, 274] on div "Back to all projects [STREET_ADDRESS][US_STATE] 6 Beds | 5 Baths | Total: 5442 …" at bounding box center [389, 71] width 538 height 720
click at [182, 304] on span "[DATE] - [DATE]" at bounding box center [182, 307] width 49 height 7
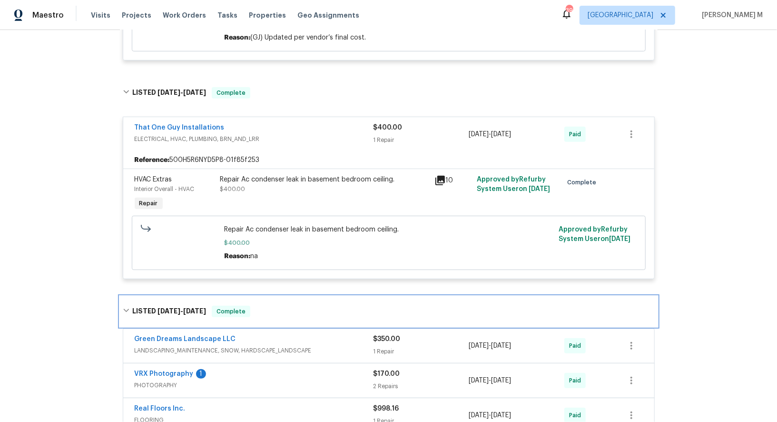
scroll to position [369, 0]
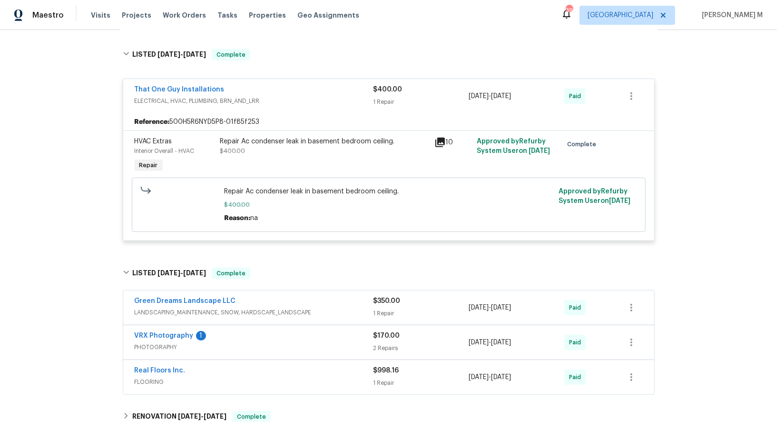
click at [178, 308] on span "LANDSCAPING_MAINTENANCE, SNOW, HARDSCAPE_LANDSCAPE" at bounding box center [254, 313] width 239 height 10
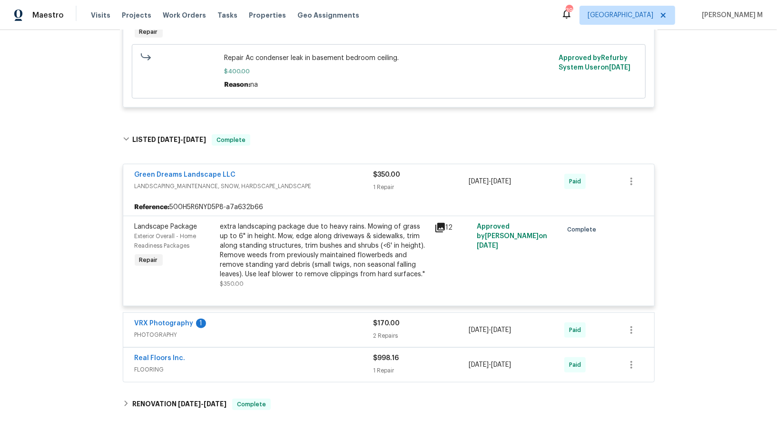
scroll to position [519, 0]
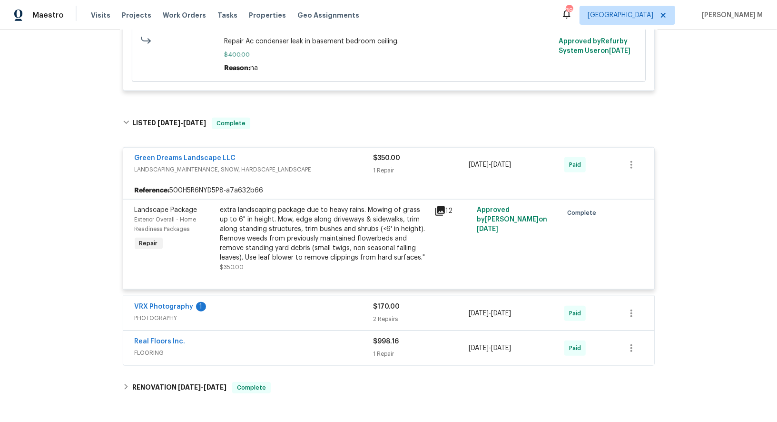
click at [173, 348] on span "FLOORING" at bounding box center [254, 353] width 239 height 10
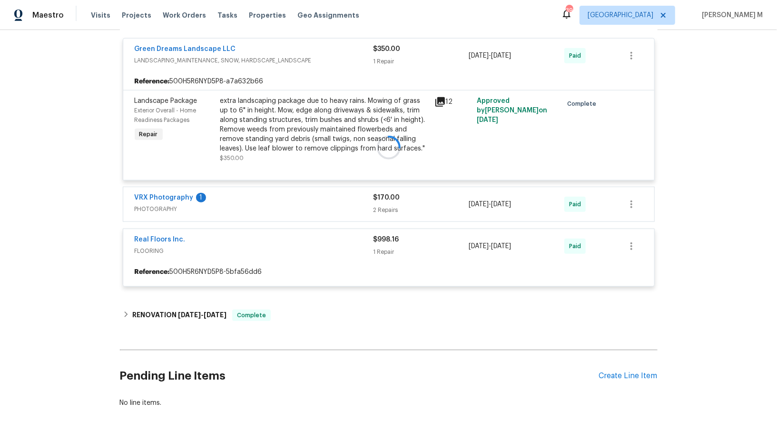
scroll to position [633, 0]
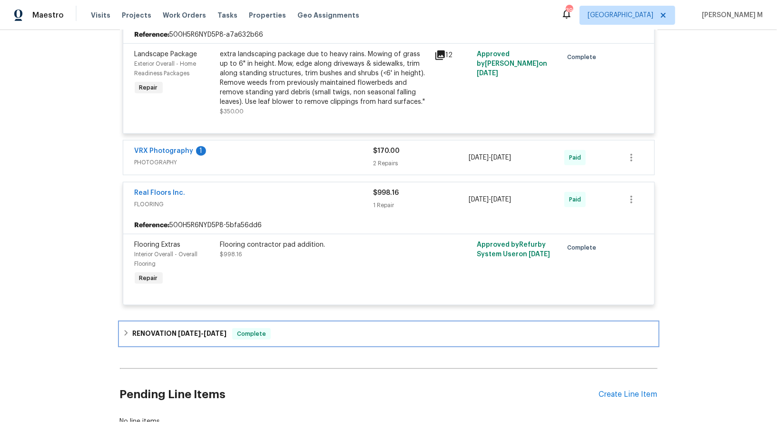
click at [184, 328] on h6 "RENOVATION [DATE] - [DATE]" at bounding box center [179, 333] width 94 height 11
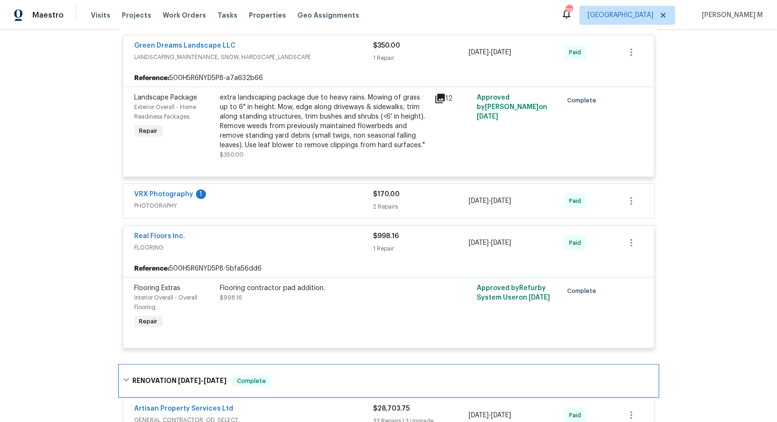
scroll to position [956, 0]
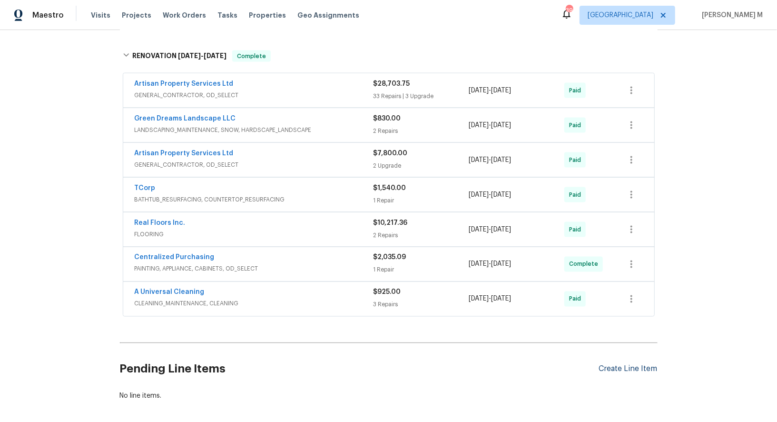
click at [630, 364] on div "Create Line Item" at bounding box center [628, 368] width 59 height 9
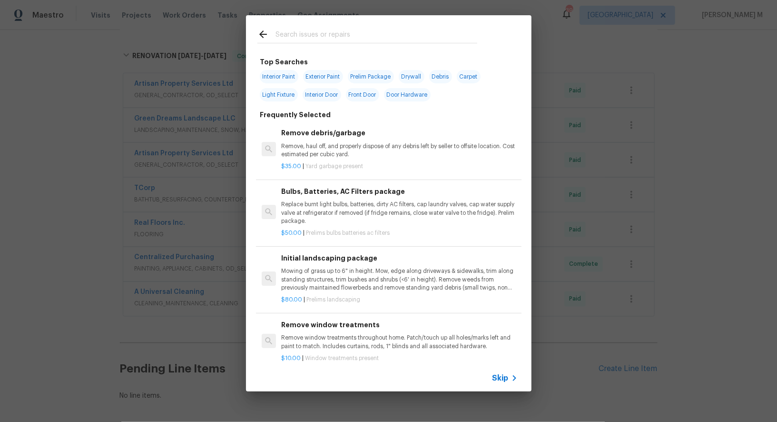
click at [497, 373] on div "Skip" at bounding box center [507, 377] width 28 height 11
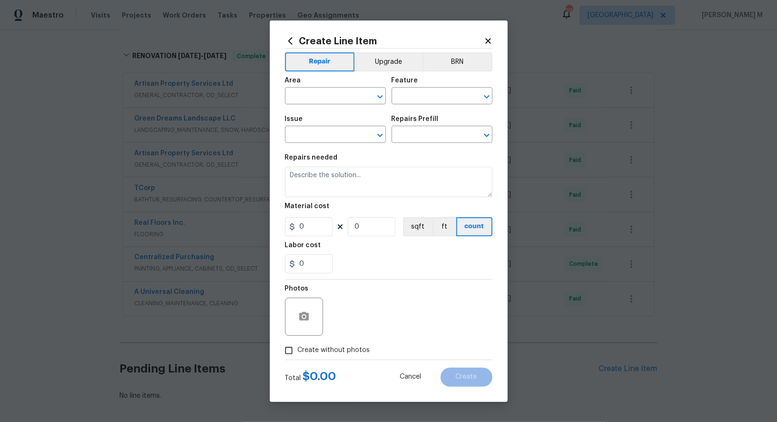
click at [345, 110] on span "Area ​" at bounding box center [335, 90] width 101 height 39
click at [341, 110] on span "Area ​" at bounding box center [335, 90] width 101 height 39
click at [339, 104] on input "text" at bounding box center [322, 96] width 74 height 15
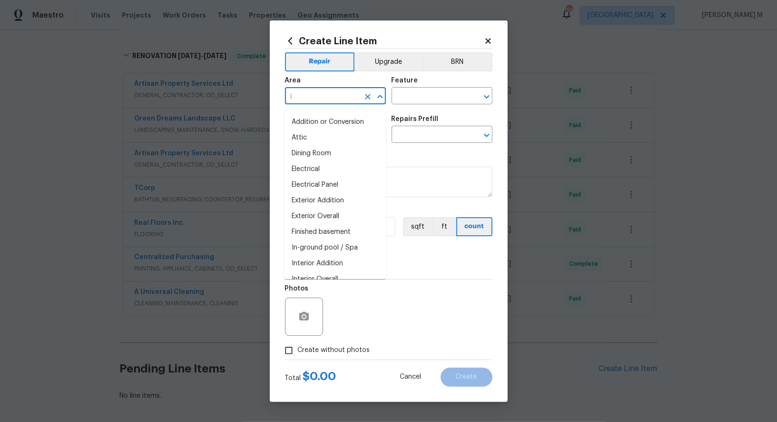
type input "in"
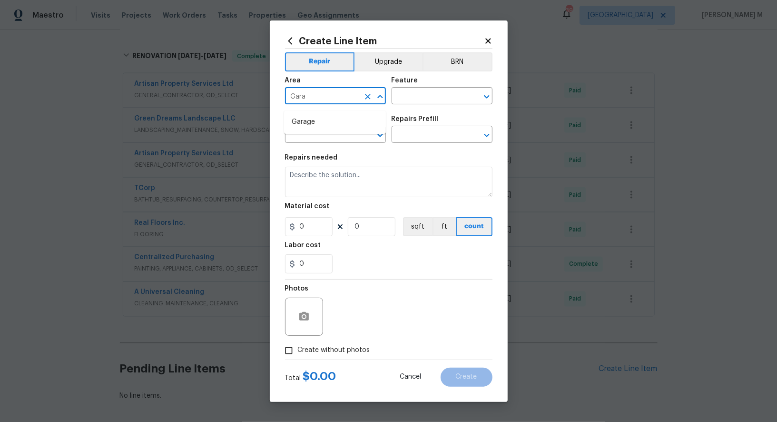
type input "Gara"
click at [319, 117] on li "Garage" at bounding box center [335, 122] width 102 height 16
type input "Garage"
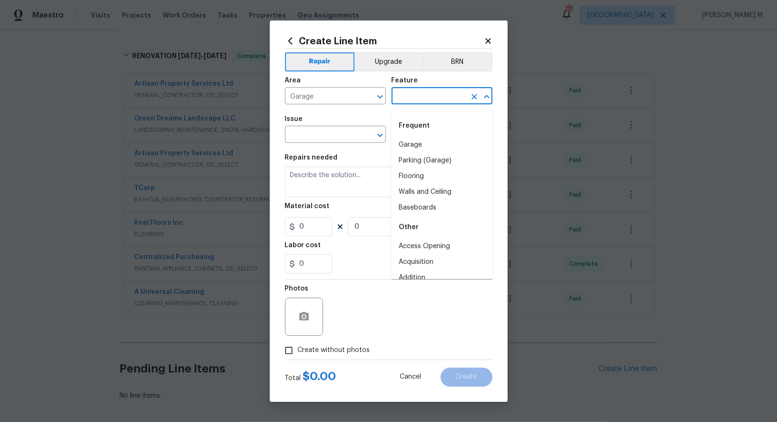
click at [428, 104] on input "text" at bounding box center [429, 96] width 74 height 15
type input "INt"
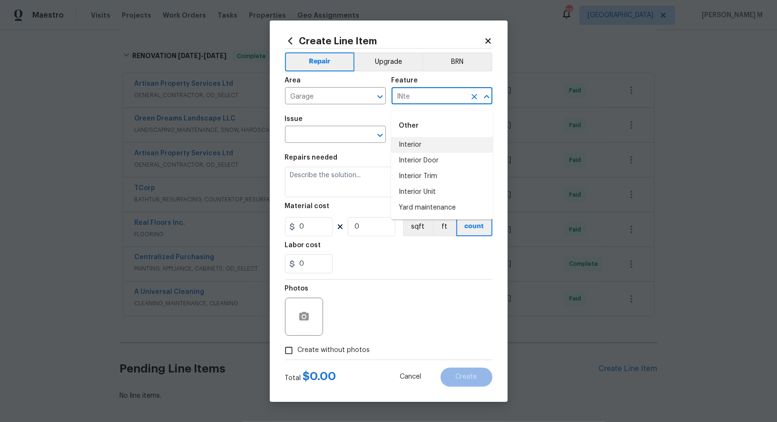
click at [419, 144] on li "Interior" at bounding box center [442, 145] width 102 height 16
type input "Interior"
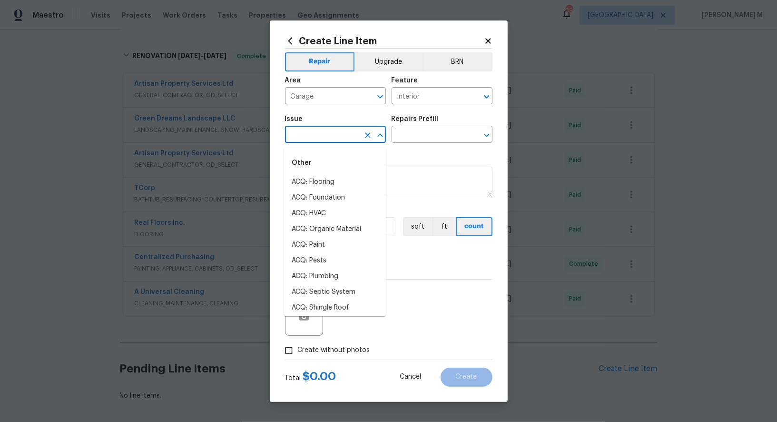
click at [295, 137] on input "text" at bounding box center [322, 135] width 74 height 15
click at [301, 224] on li "Interior Door" at bounding box center [335, 229] width 102 height 16
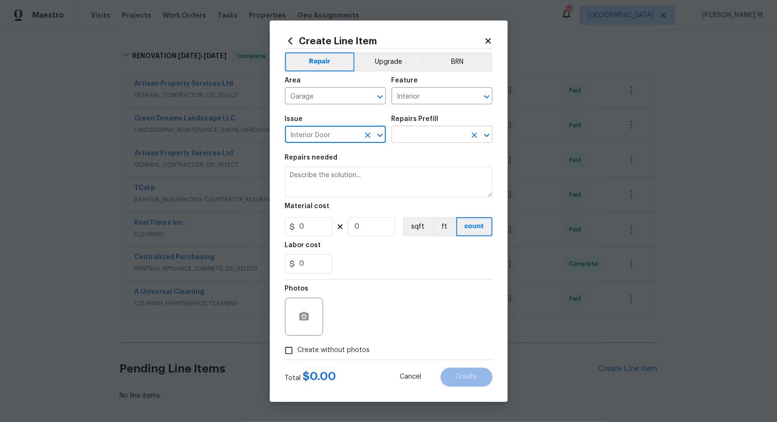
type input "Interior Door"
click at [423, 138] on input "text" at bounding box center [429, 135] width 74 height 15
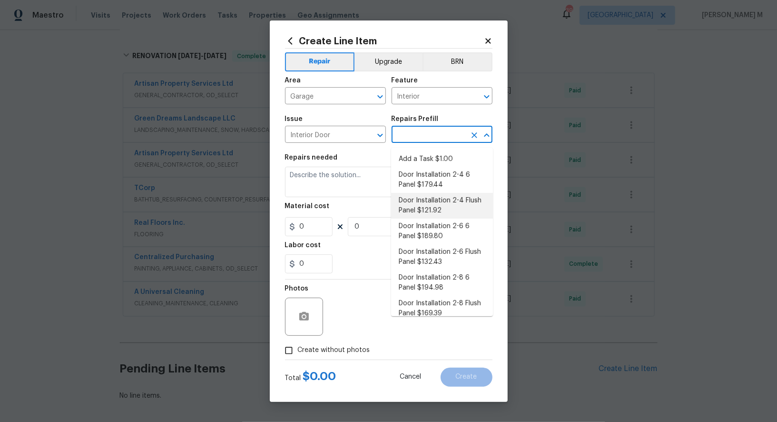
scroll to position [46, 0]
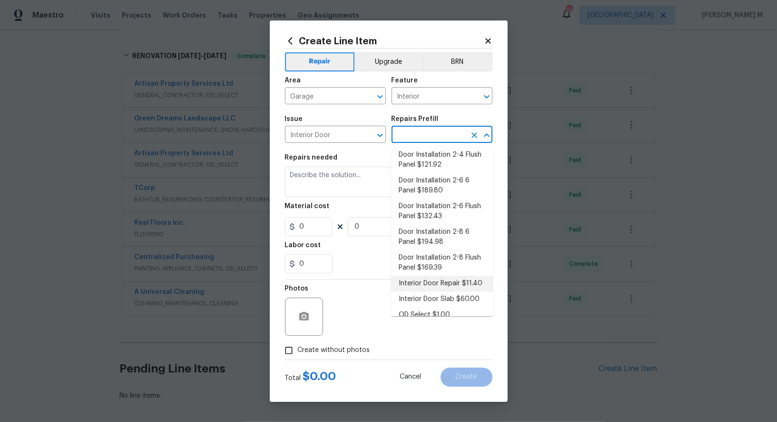
click at [428, 276] on li "Interior Door Repair $11.40" at bounding box center [442, 284] width 102 height 16
type input "Interior Door"
type input "Interior Door Repair $11.40"
type textarea "Repair the existing interior door as directed by the PM. Ensure that the repair…"
type input "11.4"
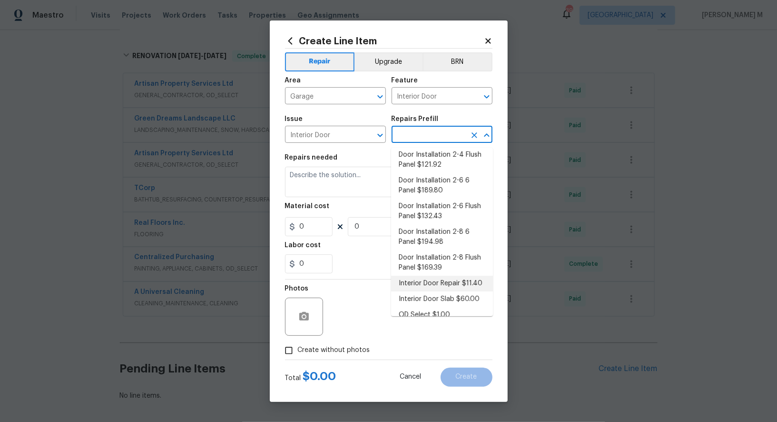
type input "1"
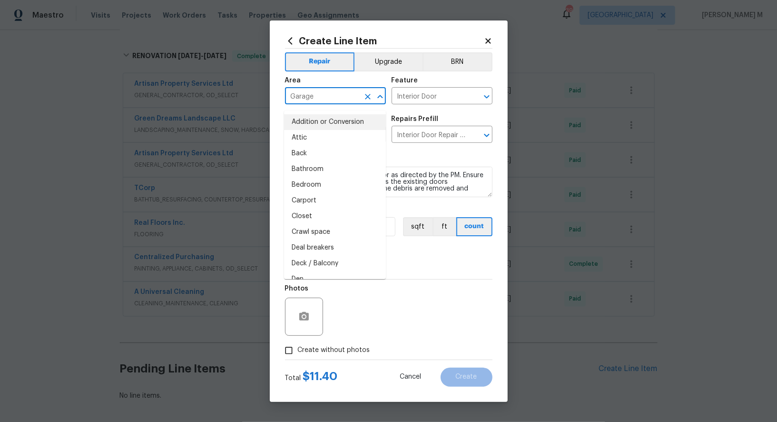
drag, startPoint x: 326, startPoint y: 100, endPoint x: 248, endPoint y: 100, distance: 77.6
click at [248, 100] on div "Create Line Item Repair Upgrade BRN Area Garage ​ Feature Interior Door ​ Issue…" at bounding box center [388, 211] width 777 height 422
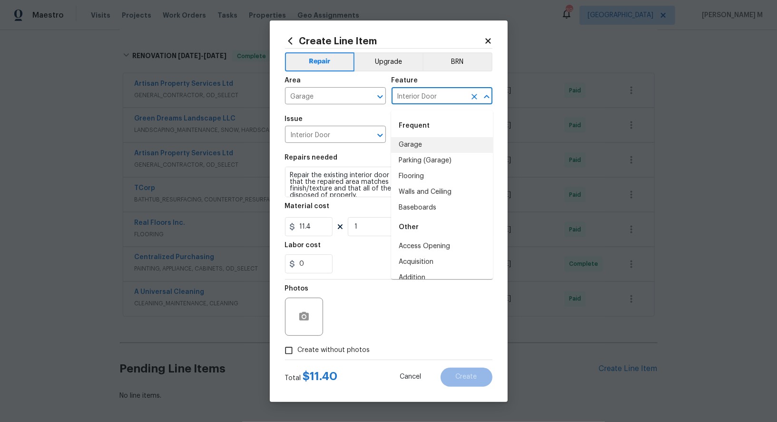
drag, startPoint x: 449, startPoint y: 100, endPoint x: 208, endPoint y: 100, distance: 241.3
click at [208, 100] on div "Create Line Item Repair Upgrade BRN Area Garage ​ Feature Interior Door ​ Issue…" at bounding box center [388, 211] width 777 height 422
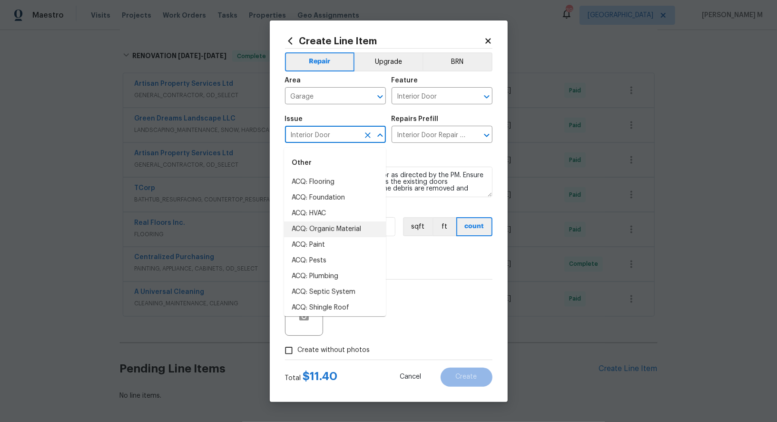
drag, startPoint x: 341, startPoint y: 141, endPoint x: 181, endPoint y: 141, distance: 159.5
click at [181, 141] on div "Create Line Item Repair Upgrade BRN Area Garage ​ Feature Interior Door ​ Issue…" at bounding box center [388, 211] width 777 height 422
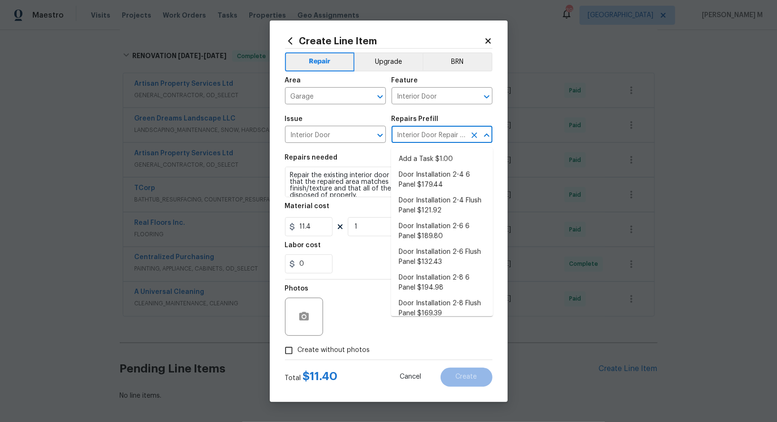
click at [426, 140] on input "Interior Door Repair $11.40" at bounding box center [429, 135] width 74 height 15
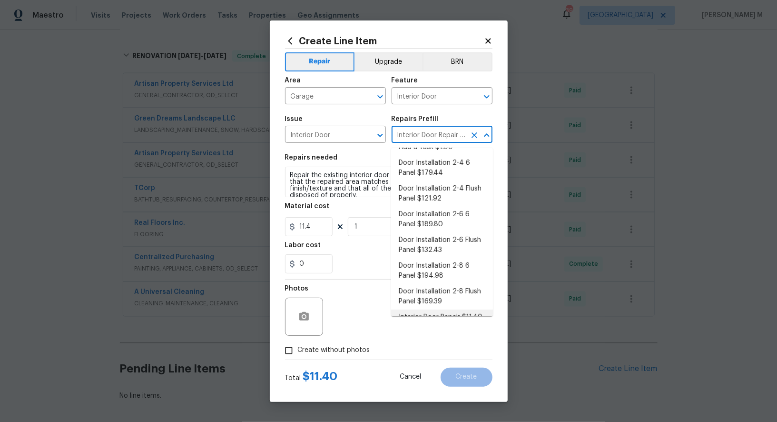
click at [426, 140] on input "Interior Door Repair $11.40" at bounding box center [429, 135] width 74 height 15
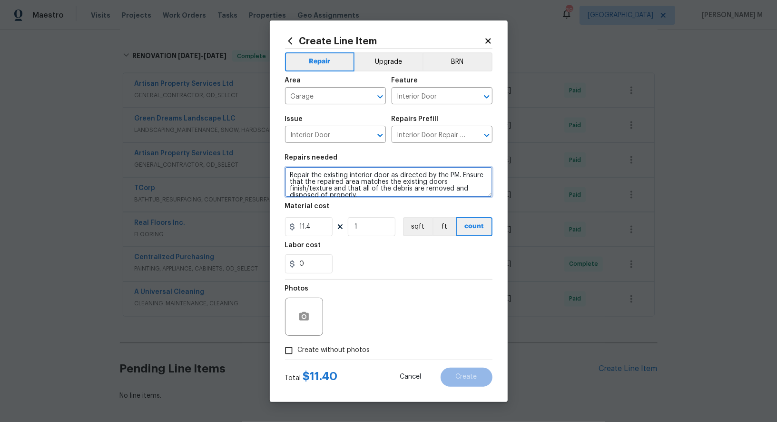
click at [328, 186] on textarea "Repair the existing interior door as directed by the PM. Ensure that the repair…" at bounding box center [389, 182] width 208 height 30
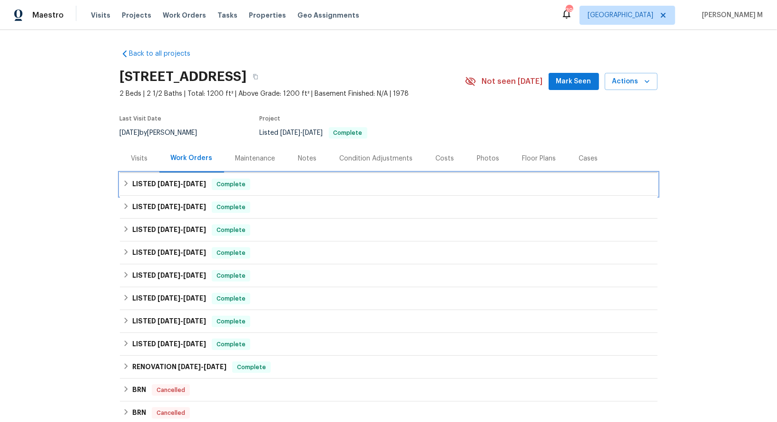
click at [172, 181] on h6 "LISTED [DATE] - [DATE]" at bounding box center [169, 184] width 74 height 11
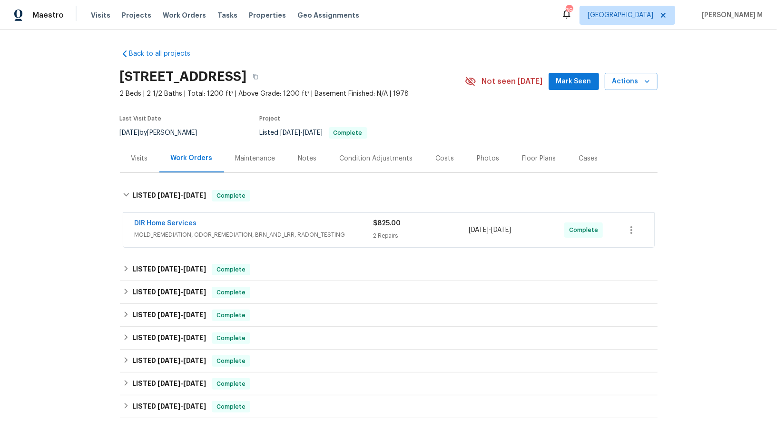
click at [207, 230] on span "MOLD_REMEDIATION, ODOR_REMEDIATION, BRN_AND_LRR, RADON_TESTING" at bounding box center [254, 235] width 239 height 10
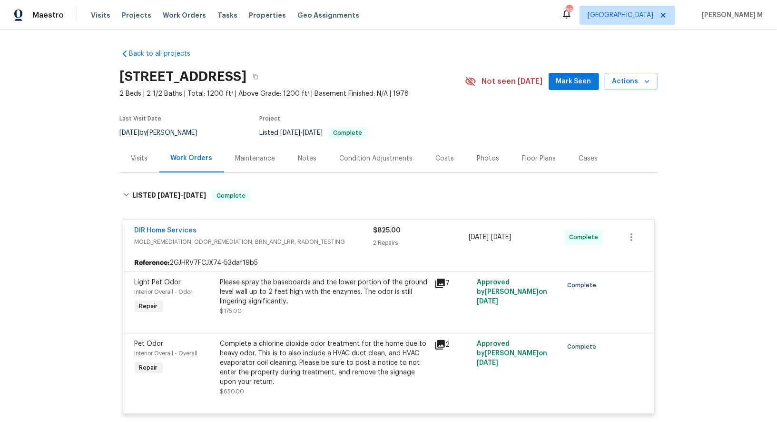
click at [305, 357] on div "Complete a chlorine dioxide odor treatment for the home due to heavy odor. This…" at bounding box center [324, 363] width 208 height 48
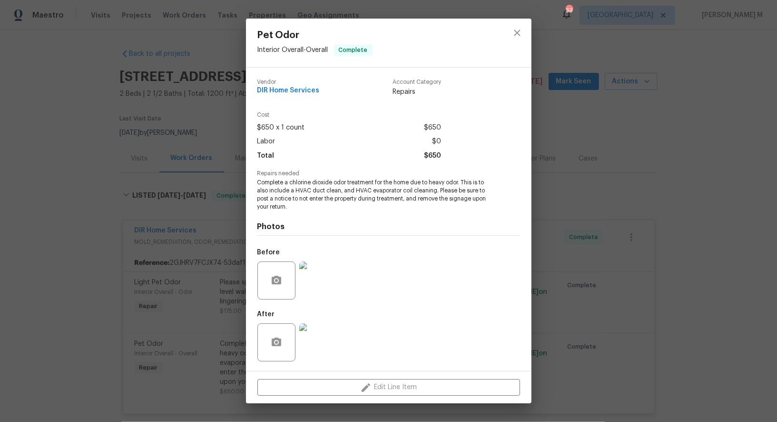
click at [322, 278] on img at bounding box center [318, 280] width 38 height 38
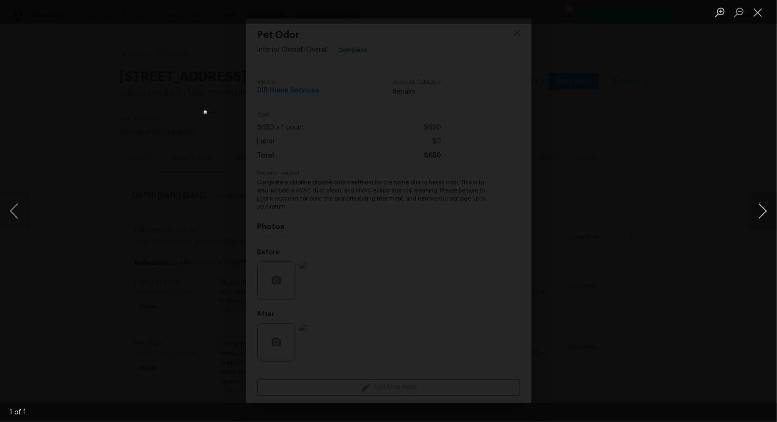
click at [768, 204] on button "Next image" at bounding box center [763, 211] width 29 height 38
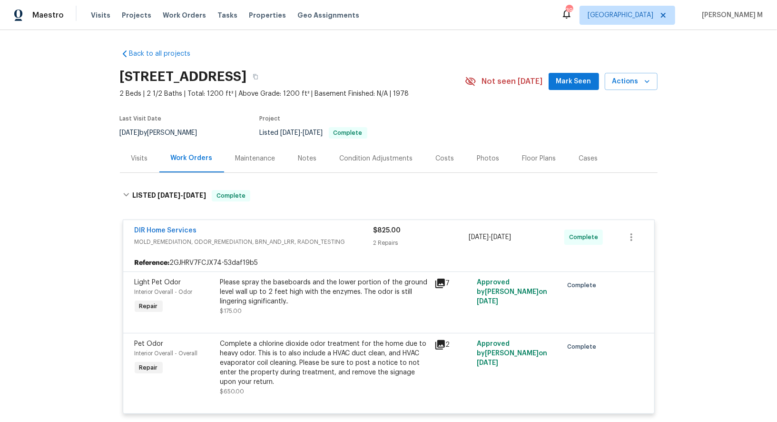
click at [307, 316] on div at bounding box center [389, 321] width 508 height 11
click at [313, 348] on div "Complete a chlorine dioxide odor treatment for the home due to heavy odor. This…" at bounding box center [324, 363] width 208 height 48
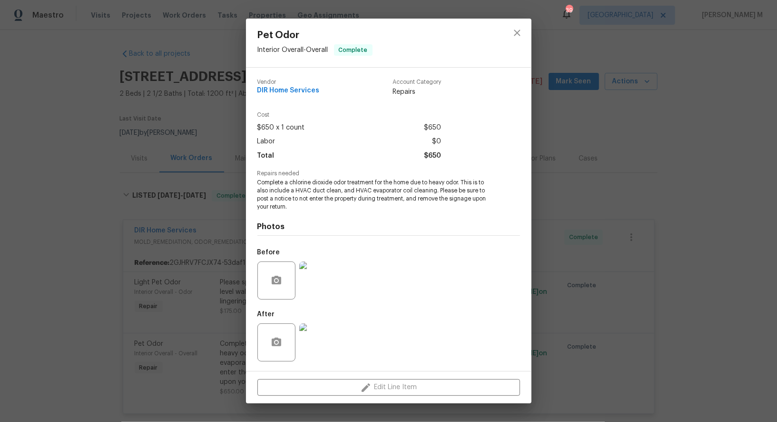
click at [310, 313] on div "After" at bounding box center [299, 336] width 82 height 62
click at [317, 328] on img at bounding box center [318, 342] width 38 height 38
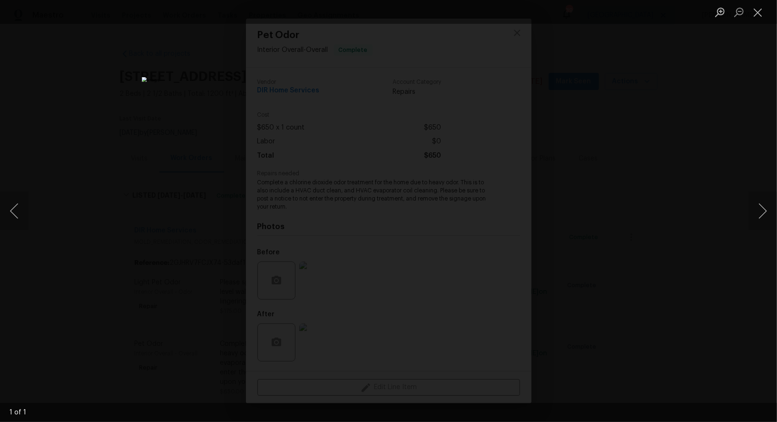
click at [637, 175] on div "Lightbox" at bounding box center [388, 211] width 777 height 422
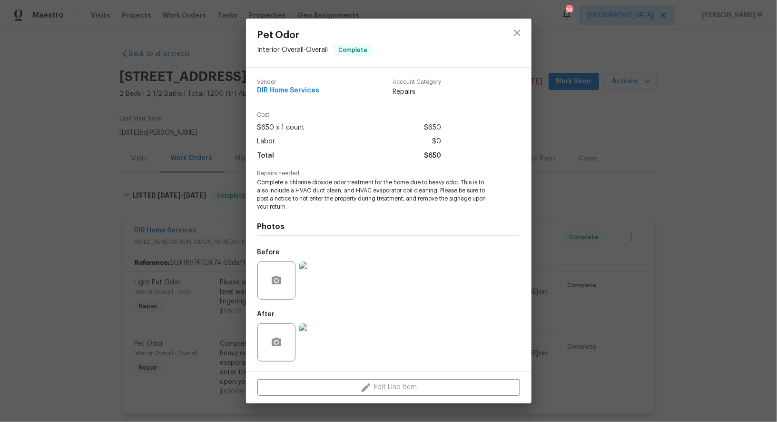
click at [692, 244] on div "Pet Odor Interior Overall - Overall Complete Vendor DIR Home Services Account C…" at bounding box center [388, 211] width 777 height 422
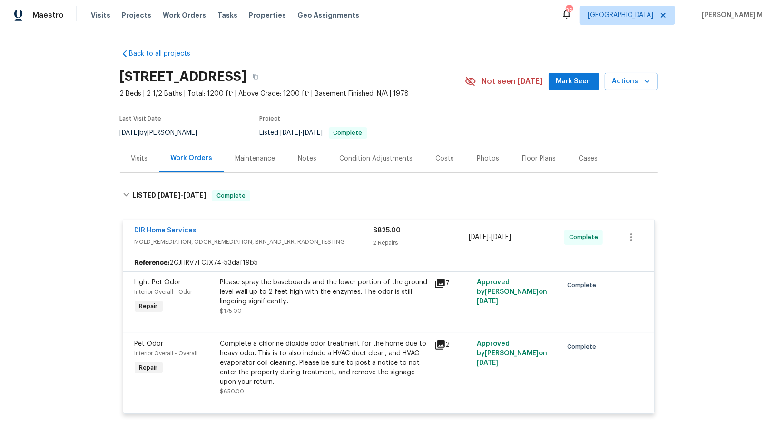
click at [246, 154] on div "Maintenance" at bounding box center [256, 159] width 40 height 10
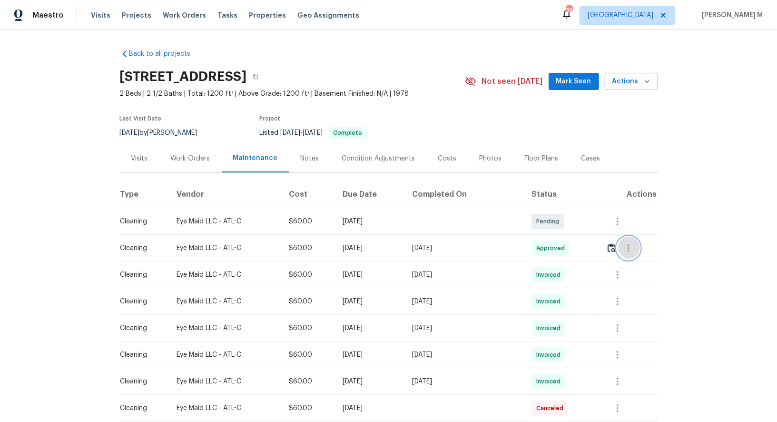
click at [630, 242] on icon "button" at bounding box center [628, 247] width 11 height 11
click at [630, 255] on li "View details" at bounding box center [652, 259] width 67 height 16
click at [645, 246] on li "Message vendor" at bounding box center [652, 244] width 67 height 16
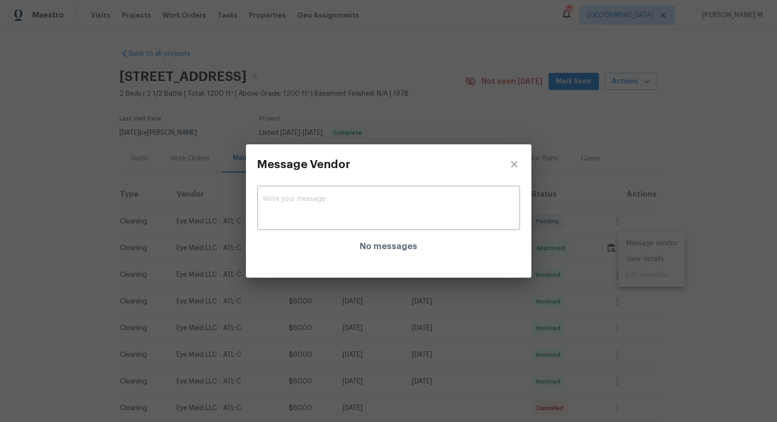
click at [655, 230] on div "Message Vendor x ​ No messages" at bounding box center [388, 211] width 777 height 422
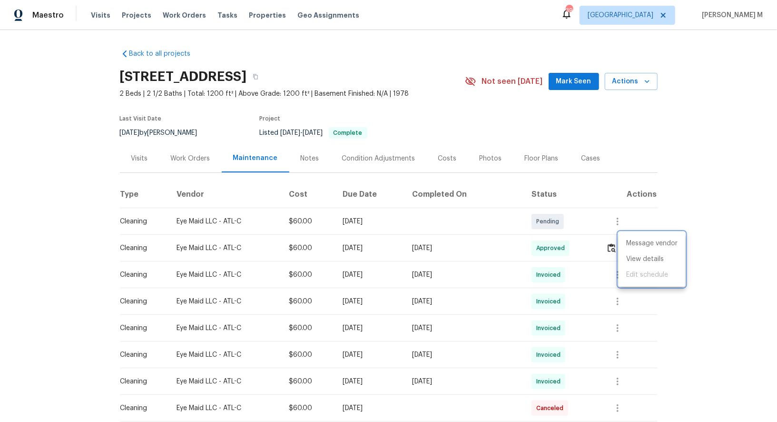
click at [192, 150] on div at bounding box center [388, 211] width 777 height 422
click at [192, 154] on div "Work Orders" at bounding box center [191, 159] width 40 height 10
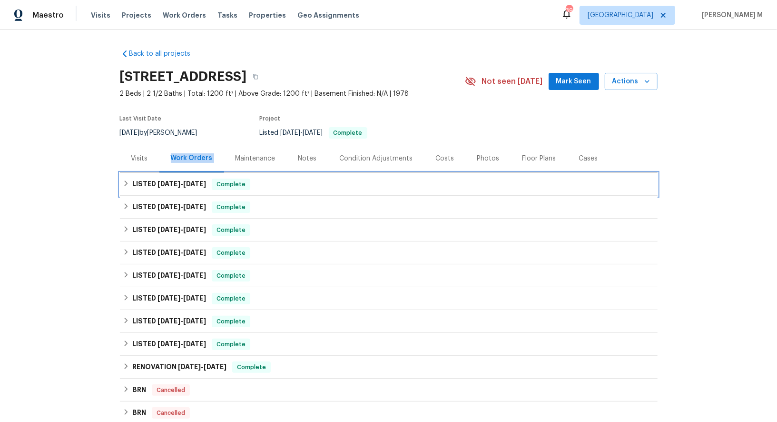
click at [184, 173] on div "LISTED [DATE] - [DATE] Complete" at bounding box center [389, 184] width 538 height 23
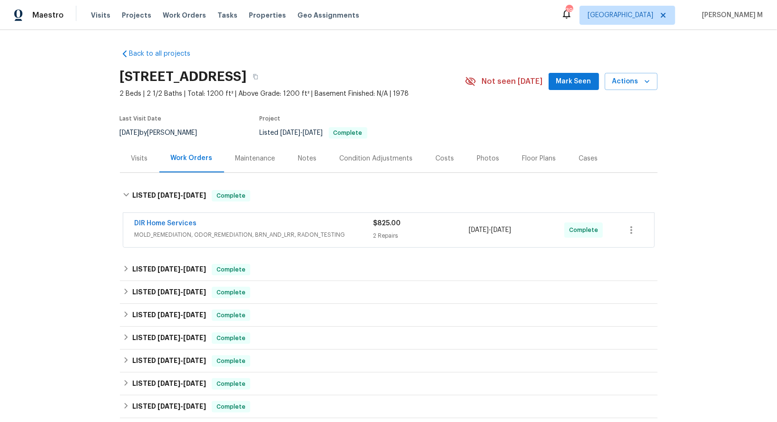
click at [173, 232] on span "MOLD_REMEDIATION, ODOR_REMEDIATION, BRN_AND_LRR, RADON_TESTING" at bounding box center [254, 235] width 239 height 10
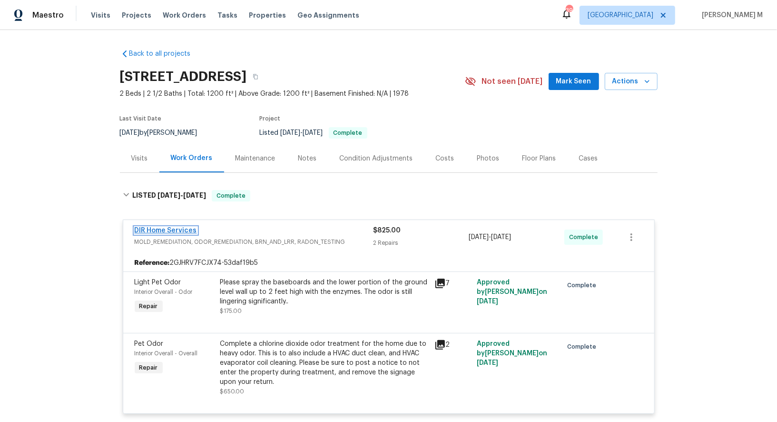
click at [147, 227] on link "DIR Home Services" at bounding box center [166, 230] width 62 height 7
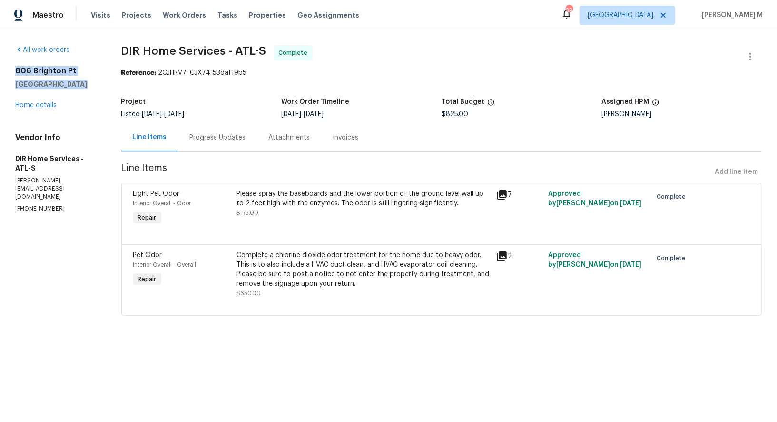
drag, startPoint x: 79, startPoint y: 84, endPoint x: 9, endPoint y: 64, distance: 72.9
click at [9, 64] on div "All work orders [STREET_ADDRESS] Home details Vendor Info DIR Home Services - A…" at bounding box center [388, 186] width 777 height 312
copy div "[STREET_ADDRESS]"
click at [200, 99] on div "Project" at bounding box center [201, 105] width 160 height 12
click at [25, 105] on link "Home details" at bounding box center [35, 105] width 41 height 7
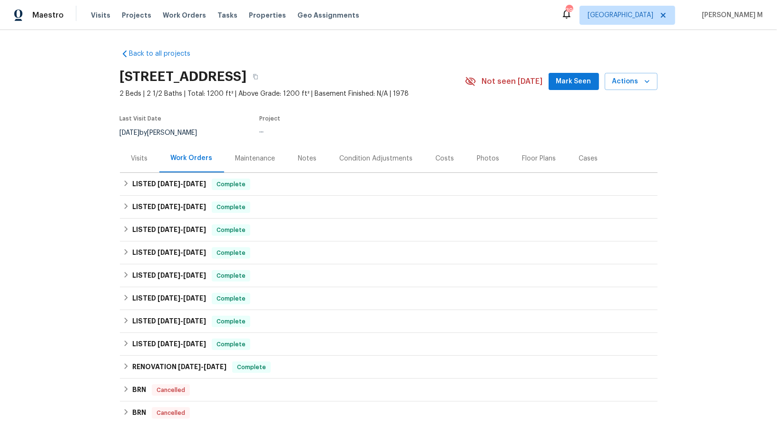
click at [149, 159] on div "Visits" at bounding box center [140, 158] width 40 height 28
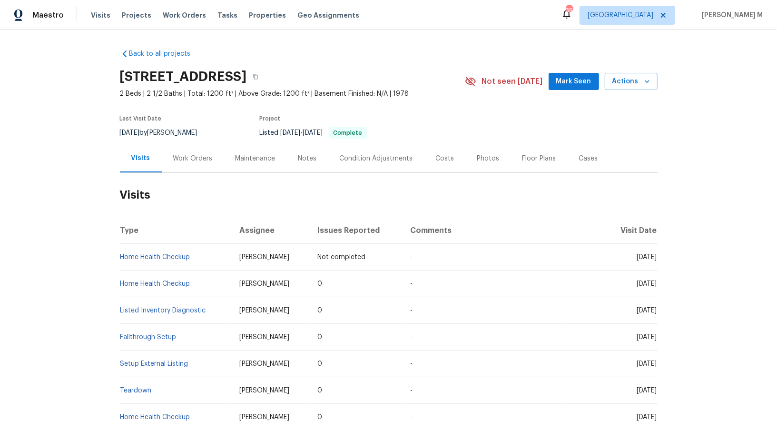
click at [176, 154] on div "Work Orders" at bounding box center [193, 159] width 40 height 10
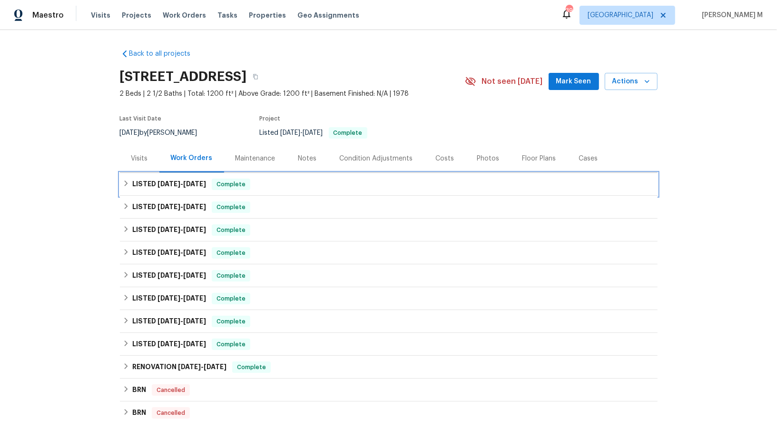
click at [182, 186] on div "LISTED [DATE] - [DATE] Complete" at bounding box center [389, 184] width 538 height 23
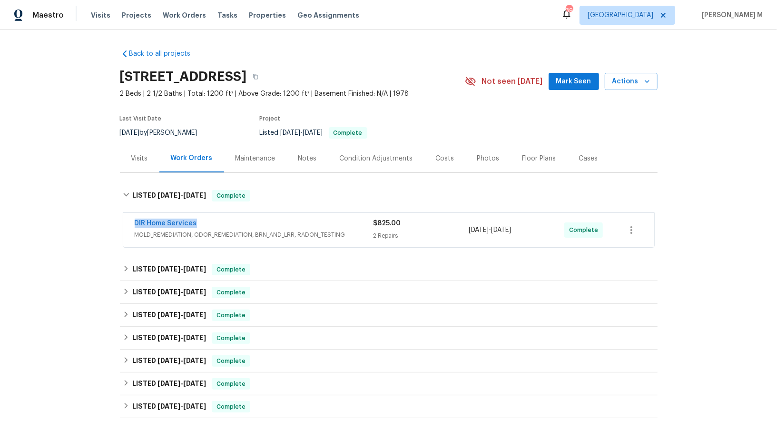
drag, startPoint x: 209, startPoint y: 220, endPoint x: 0, endPoint y: 208, distance: 209.8
click at [0, 208] on div "Back to all projects [STREET_ADDRESS] 2 Beds | 2 1/2 Baths | Total: 1200 ft² | …" at bounding box center [388, 226] width 777 height 392
copy link "DIR Home Services"
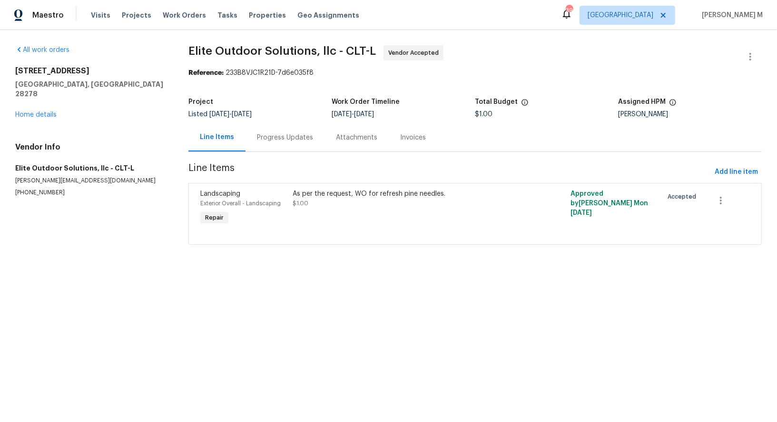
click at [276, 133] on div "Progress Updates" at bounding box center [285, 138] width 56 height 10
